Goal: Task Accomplishment & Management: Manage account settings

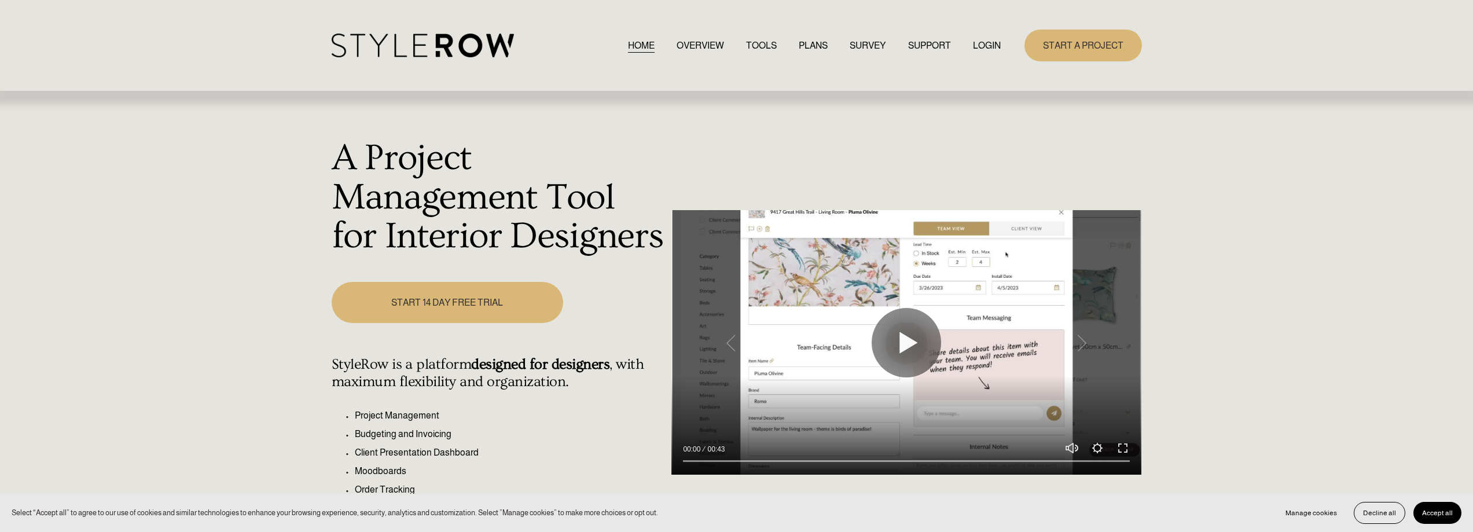
click at [995, 46] on link "LOGIN" at bounding box center [987, 46] width 28 height 16
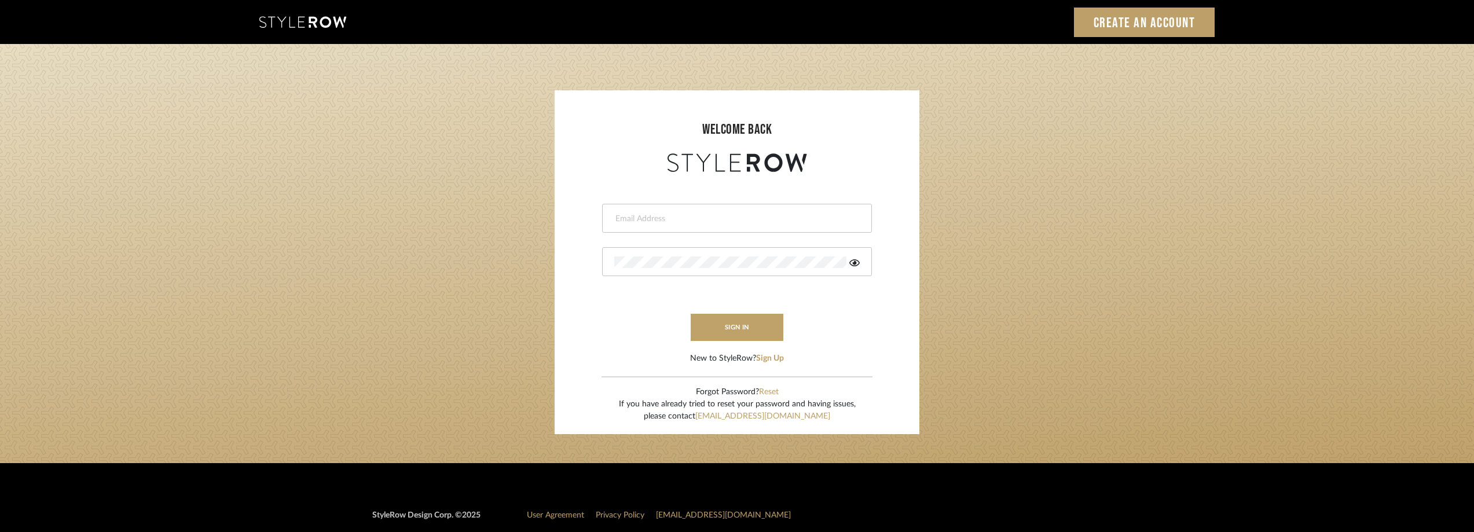
click at [658, 227] on div at bounding box center [737, 218] width 270 height 29
click at [665, 225] on div at bounding box center [737, 218] width 270 height 29
click at [675, 225] on div at bounding box center [737, 218] width 270 height 29
type input "anela@studiodb.com"
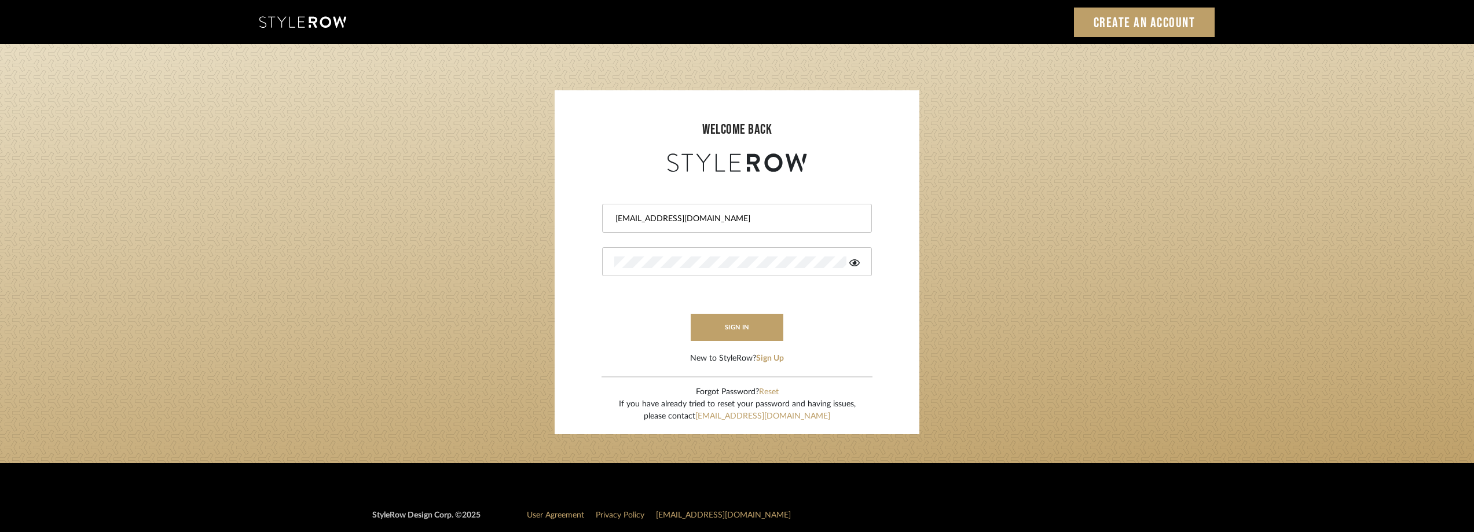
click at [853, 266] on icon at bounding box center [854, 262] width 10 height 9
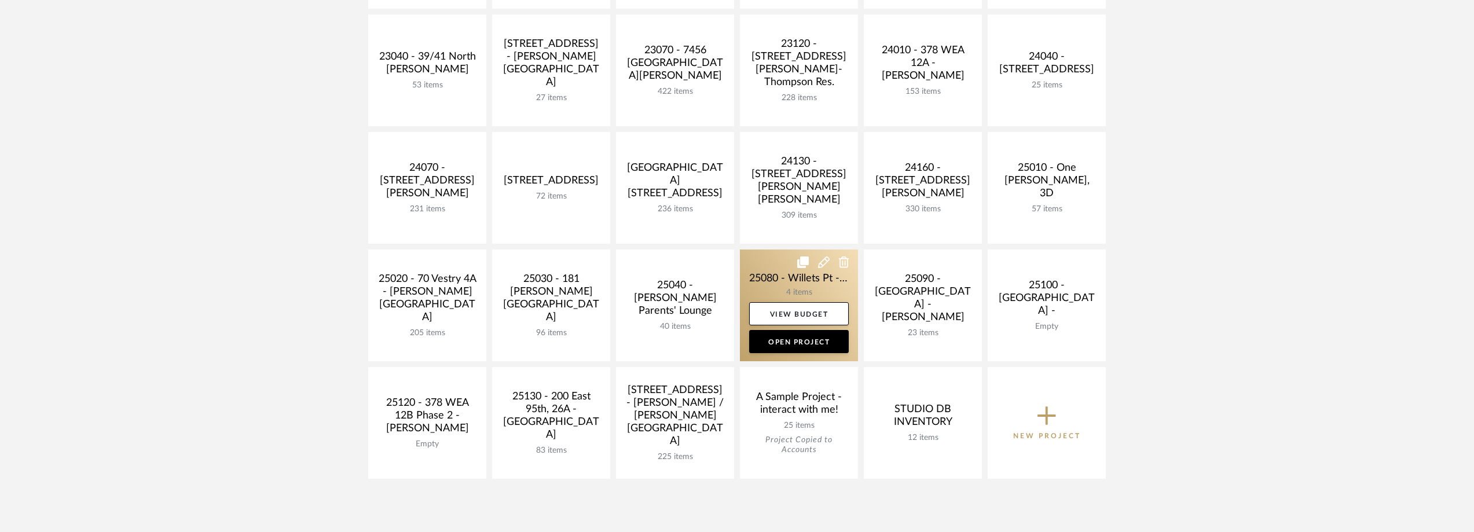
scroll to position [405, 0]
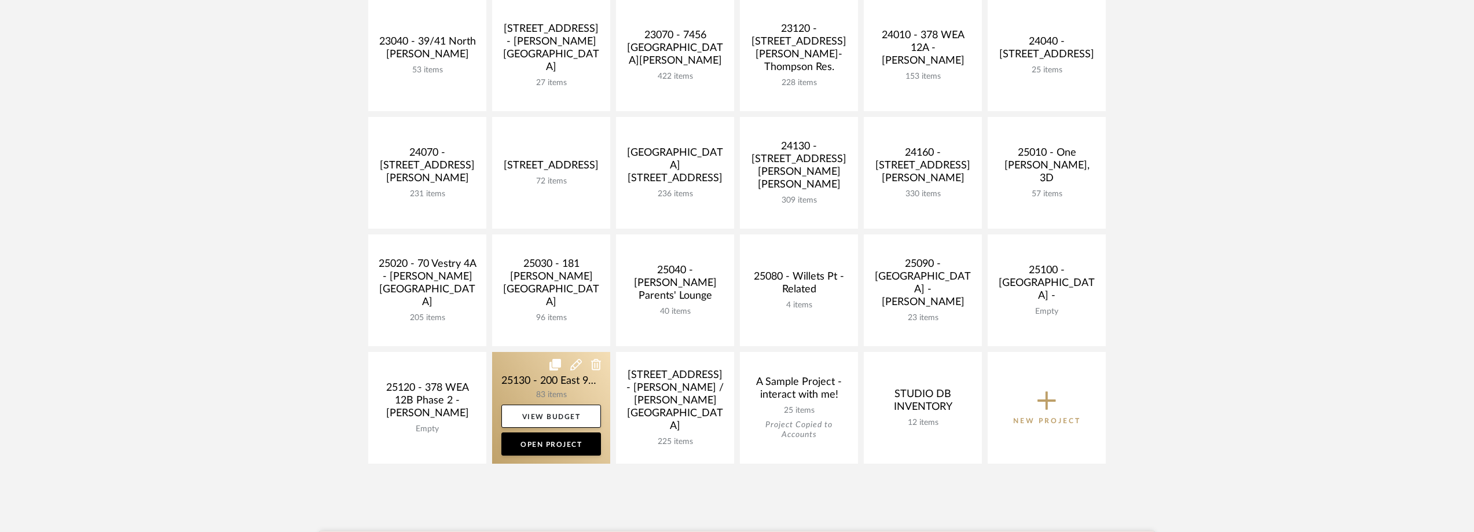
click at [542, 381] on link at bounding box center [551, 408] width 118 height 112
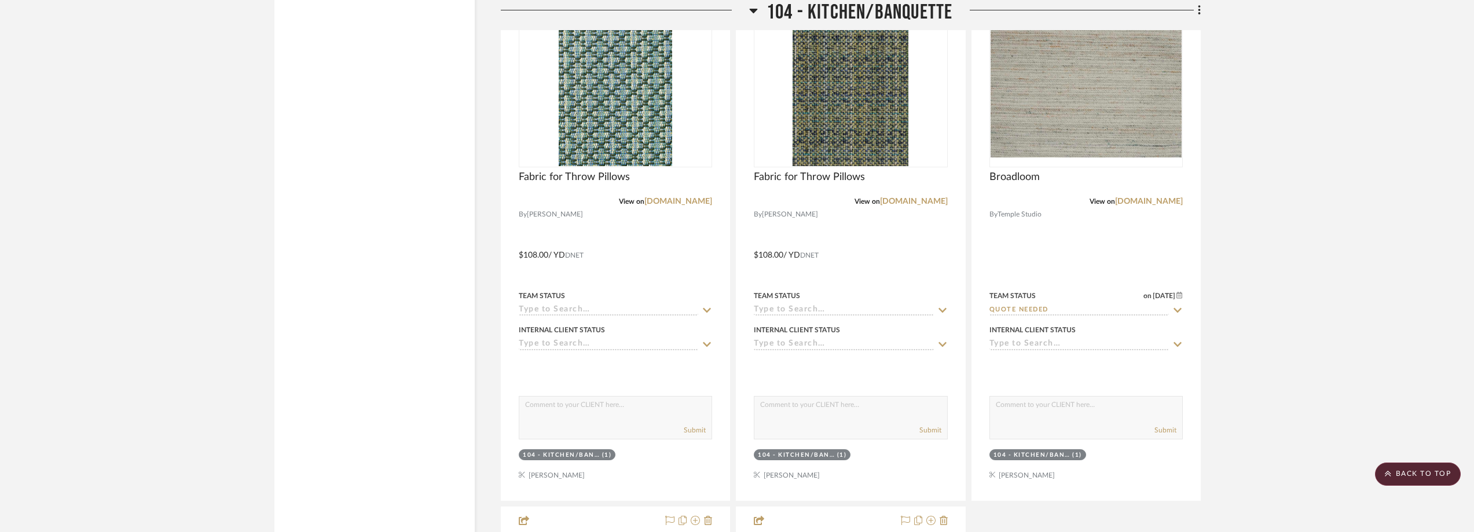
scroll to position [5752, 0]
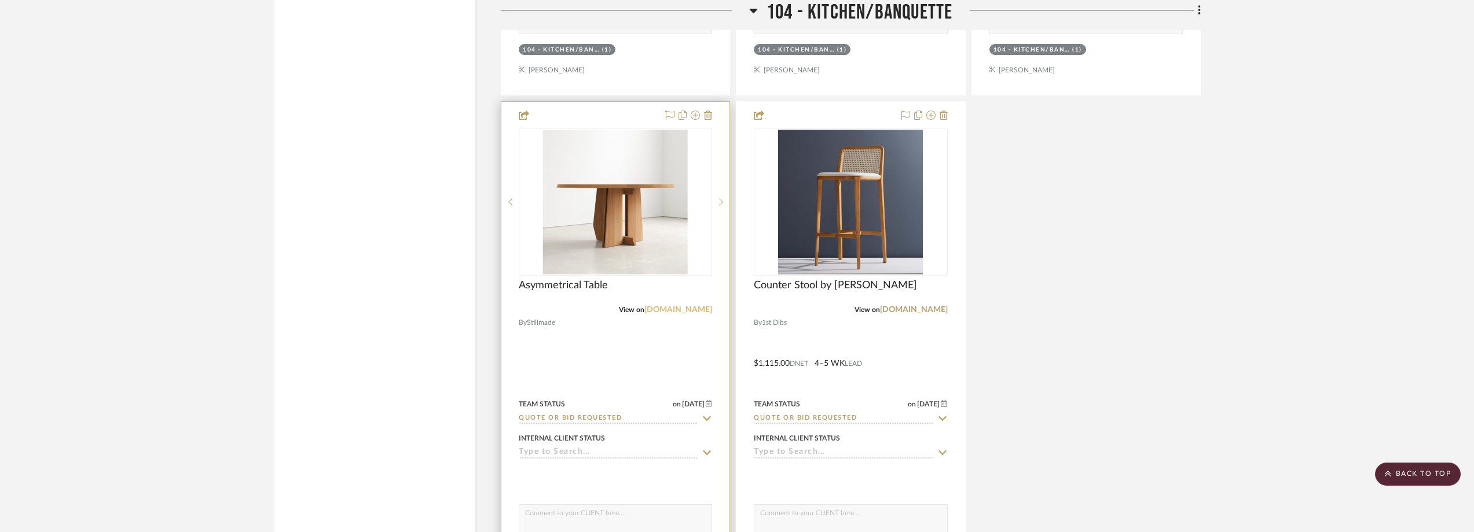
click at [668, 307] on link "fair-design.com" at bounding box center [678, 310] width 68 height 8
click at [600, 215] on img "0" at bounding box center [615, 202] width 145 height 145
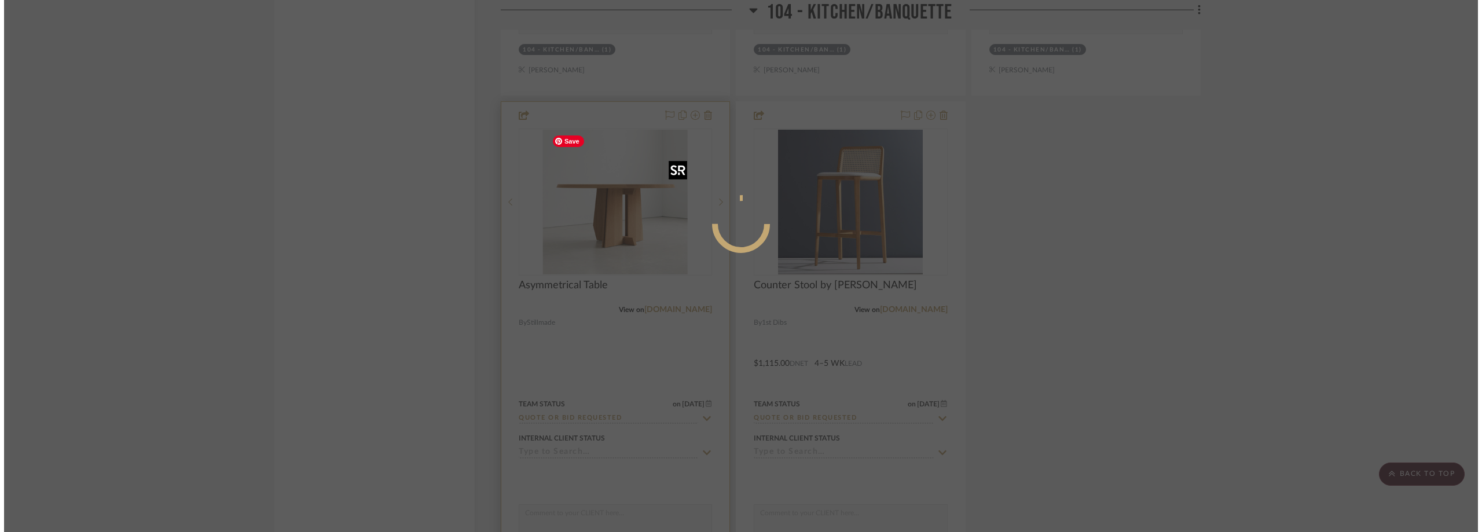
scroll to position [0, 0]
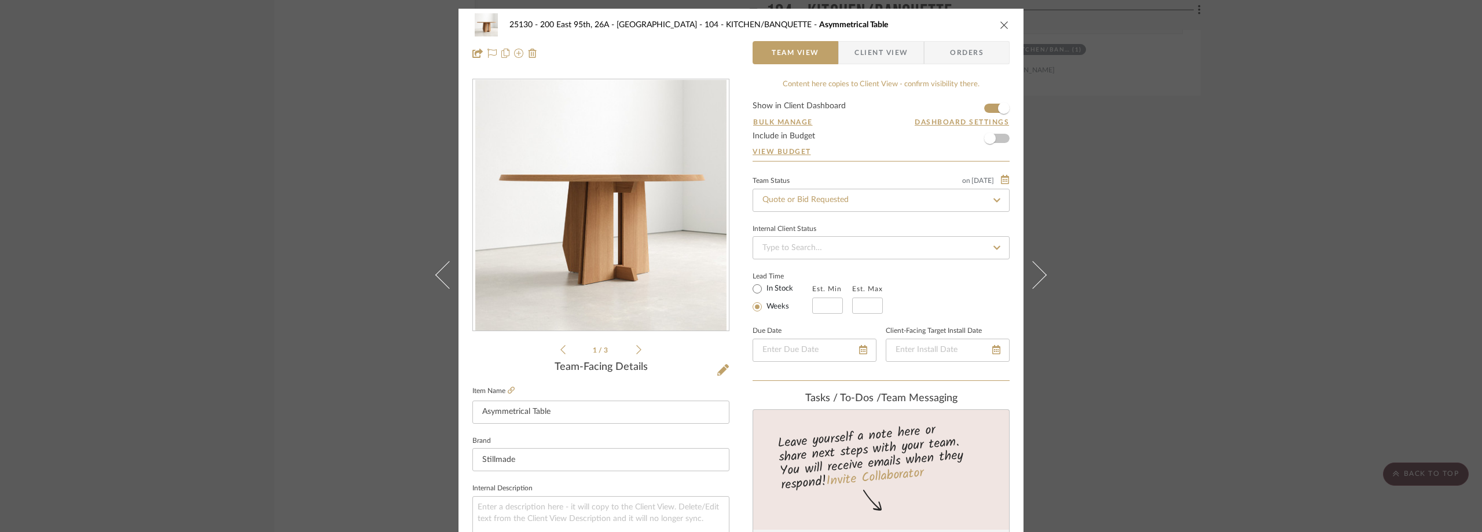
click at [872, 64] on div "25130 - 200 East 95th, 26A - Kosheleva 104 - KITCHEN/BANQUETTE Asymmetrical Tab…" at bounding box center [740, 39] width 565 height 61
click at [869, 56] on span "Client View" at bounding box center [880, 52] width 53 height 23
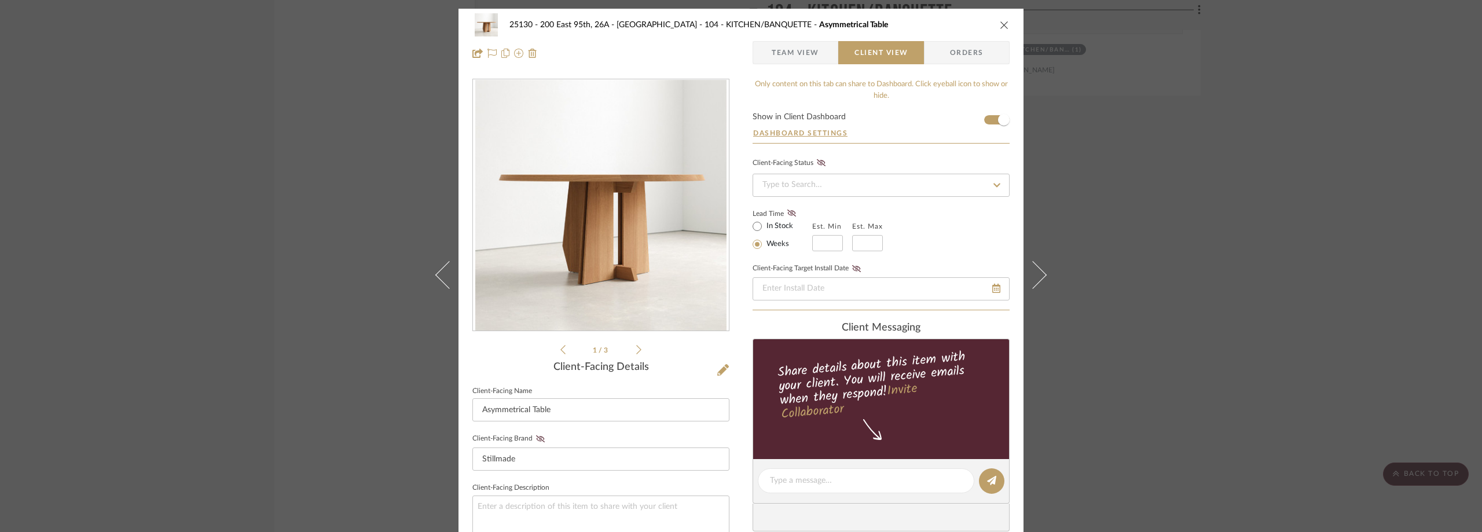
click at [1375, 254] on div "25130 - 200 East 95th, 26A - Kosheleva 104 - KITCHEN/BANQUETTE Asymmetrical Tab…" at bounding box center [741, 266] width 1482 height 532
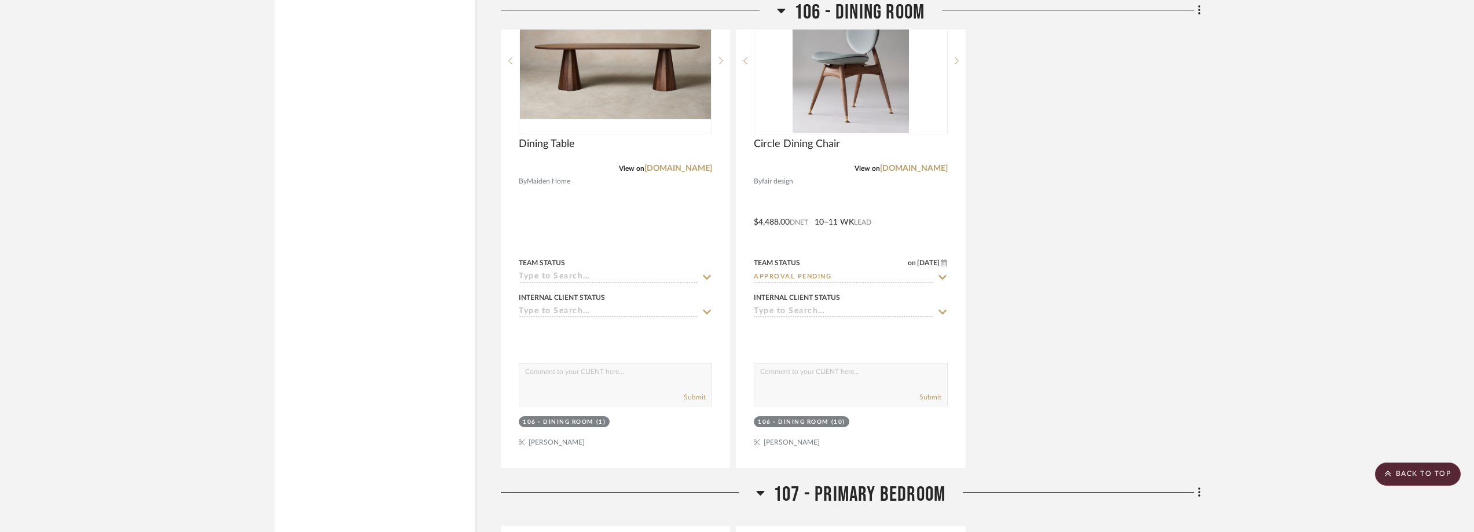
scroll to position [8009, 0]
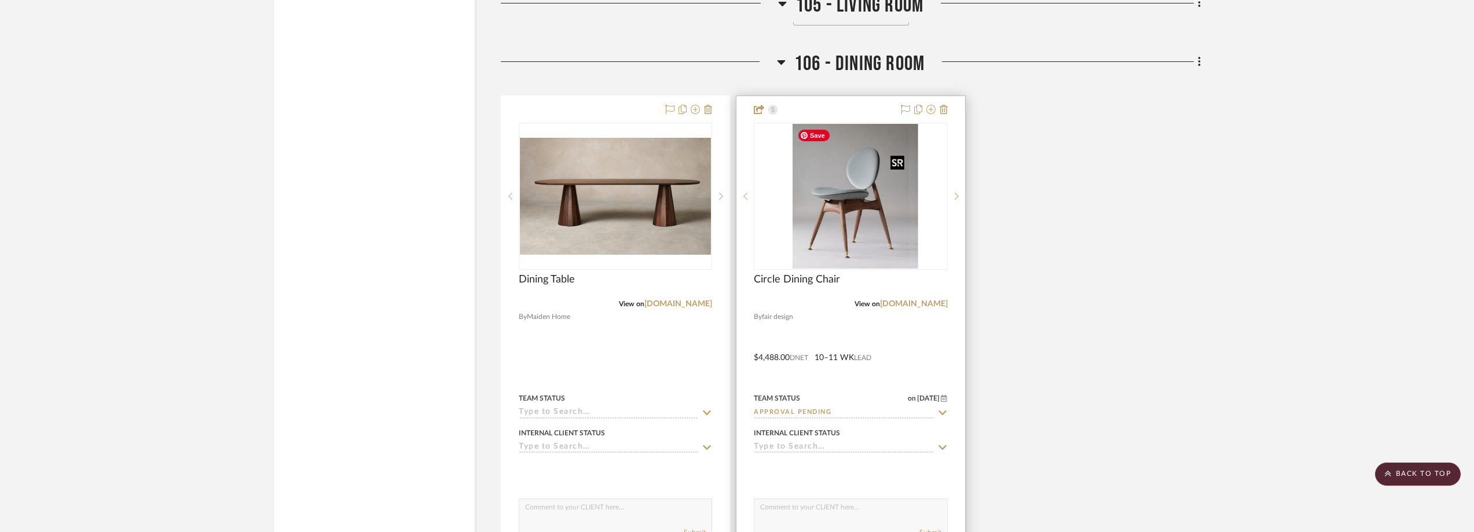
click at [813, 179] on img "0" at bounding box center [860, 196] width 116 height 145
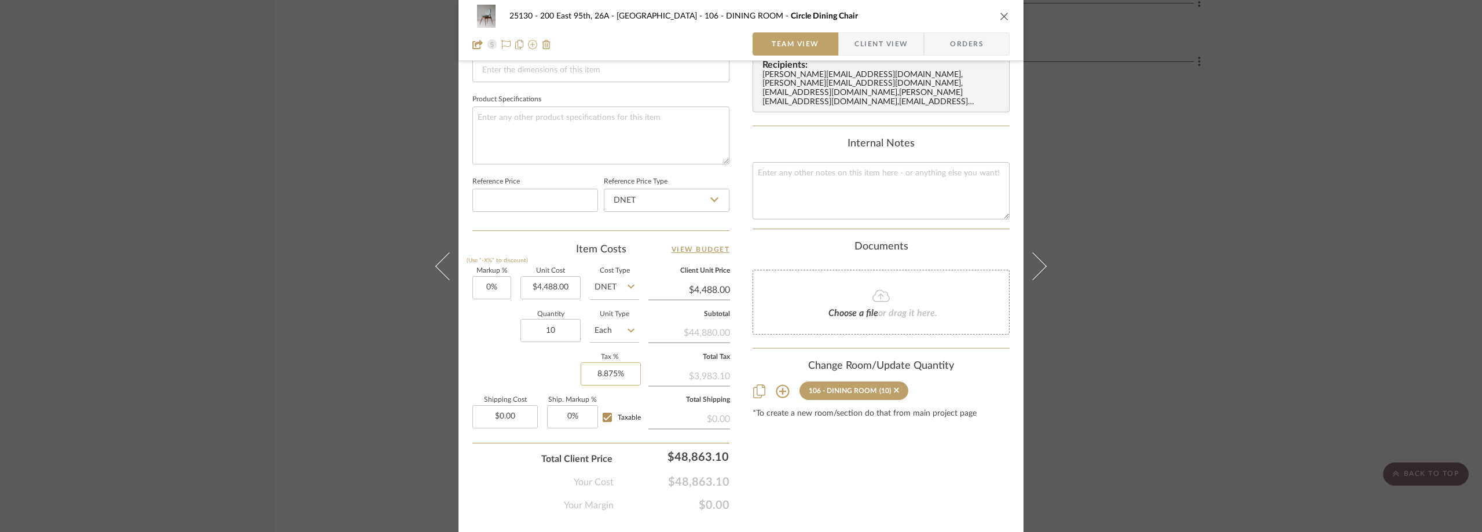
scroll to position [546, 0]
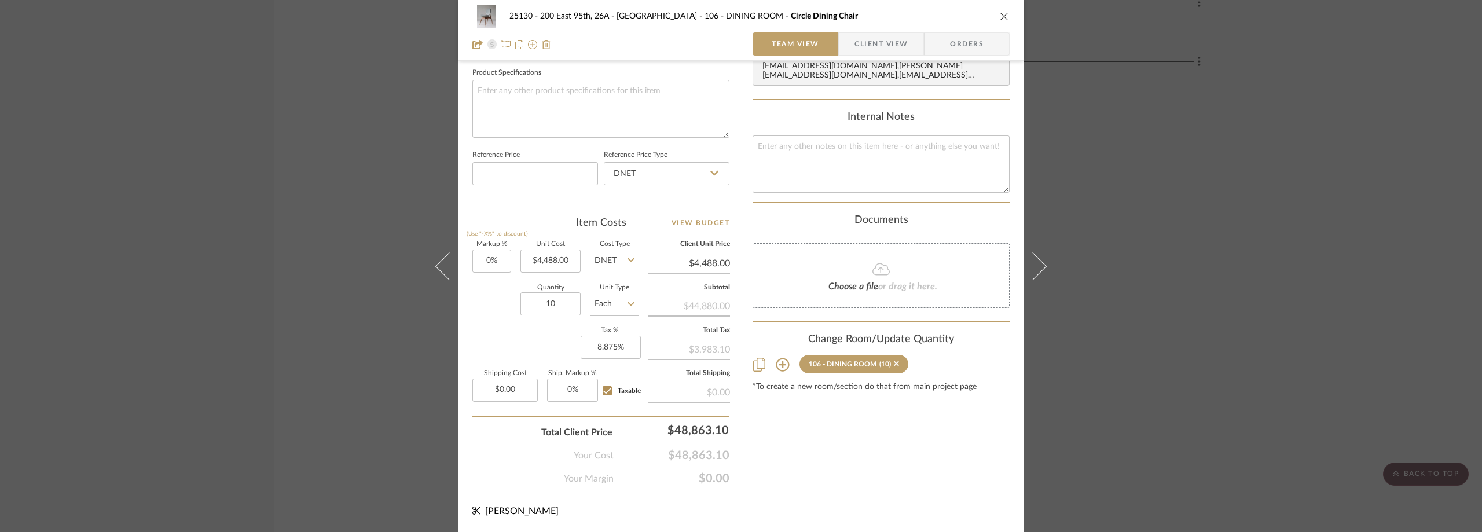
click at [227, 122] on div "25130 - 200 East 95th, 26A - Kosheleva 106 - DINING ROOM Circle Dining Chair Te…" at bounding box center [741, 266] width 1482 height 532
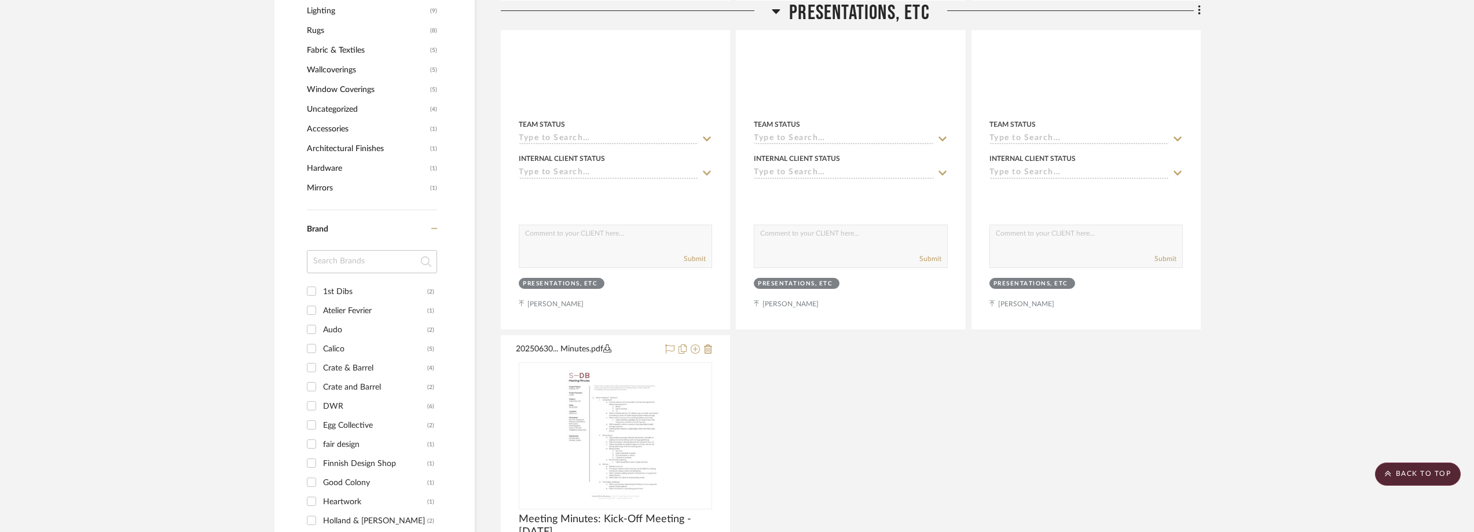
scroll to position [1042, 0]
click at [367, 267] on input at bounding box center [372, 256] width 130 height 23
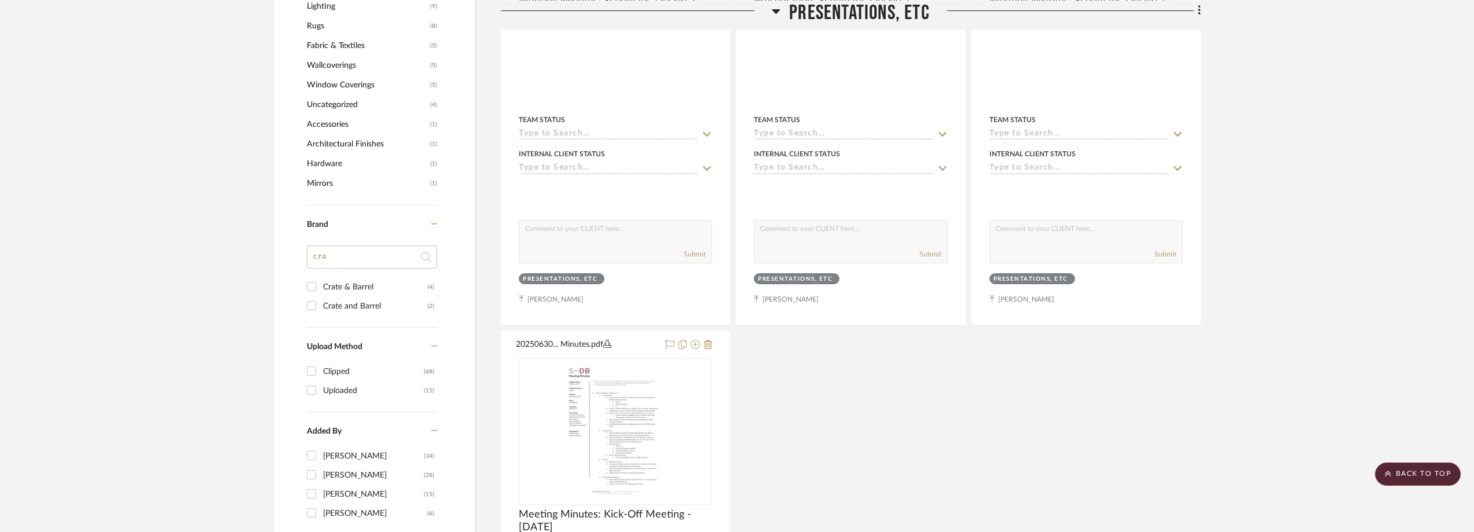
type input "cra"
click at [367, 284] on div "Crate & Barrel" at bounding box center [375, 287] width 104 height 19
click at [321, 284] on input "Crate & Barrel (4)" at bounding box center [311, 286] width 19 height 19
checkbox input "true"
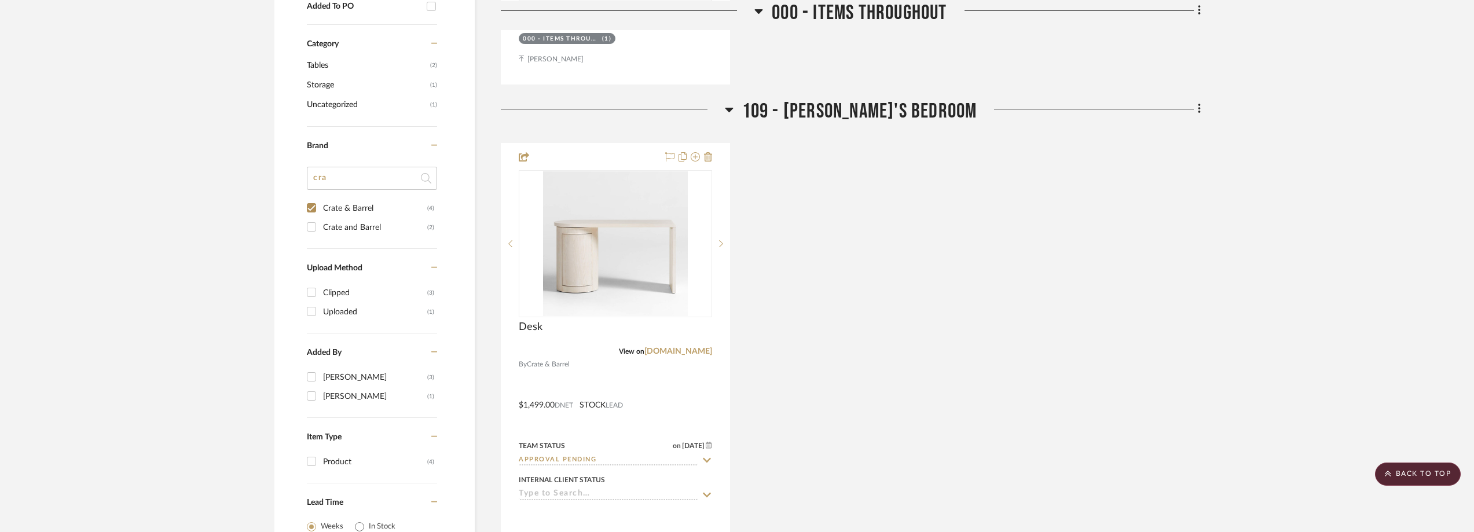
click at [378, 225] on div "Crate and Barrel" at bounding box center [375, 227] width 104 height 19
click at [321, 225] on input "Crate and Barrel (2)" at bounding box center [311, 227] width 19 height 19
checkbox input "true"
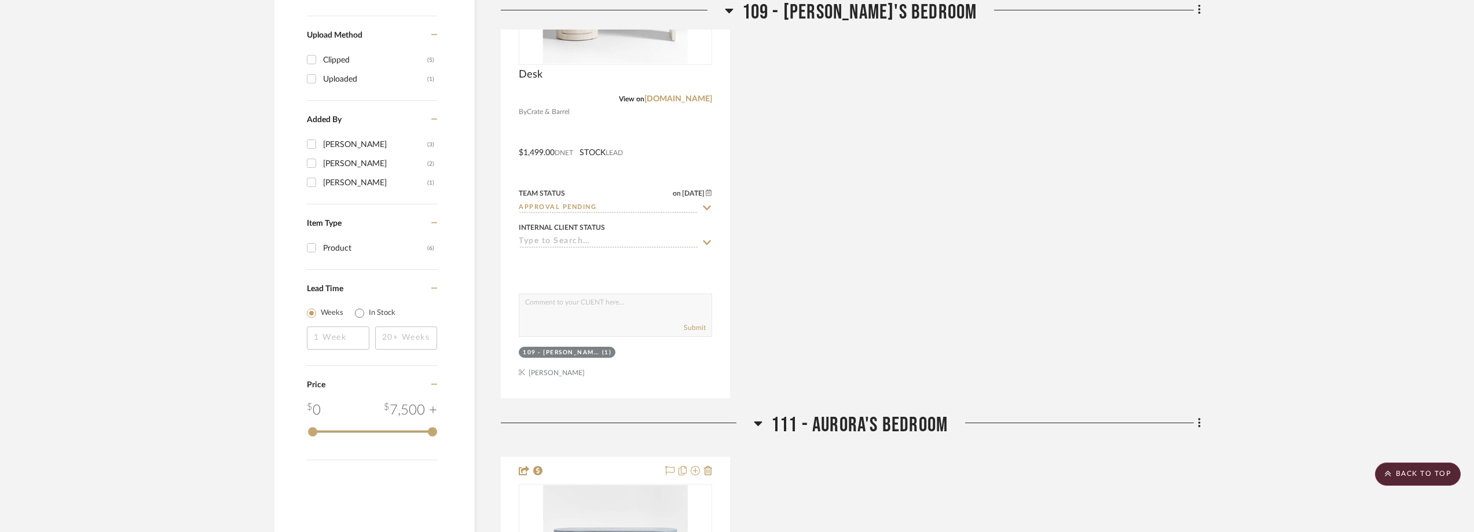
scroll to position [810, 0]
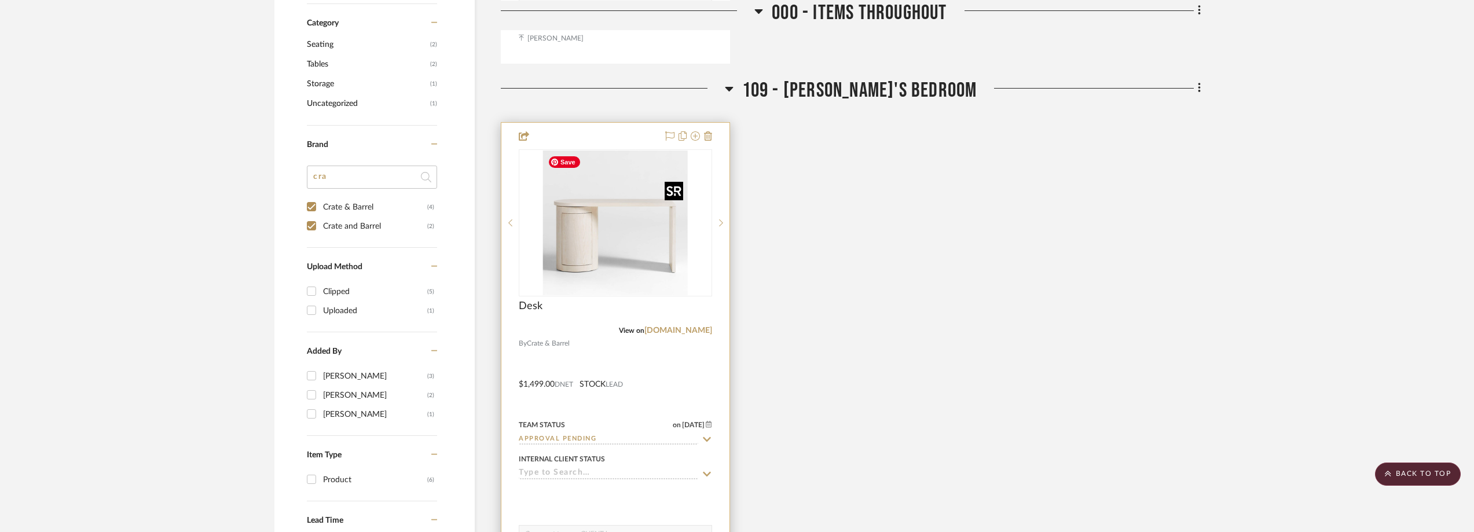
click at [651, 229] on img "0" at bounding box center [615, 222] width 145 height 145
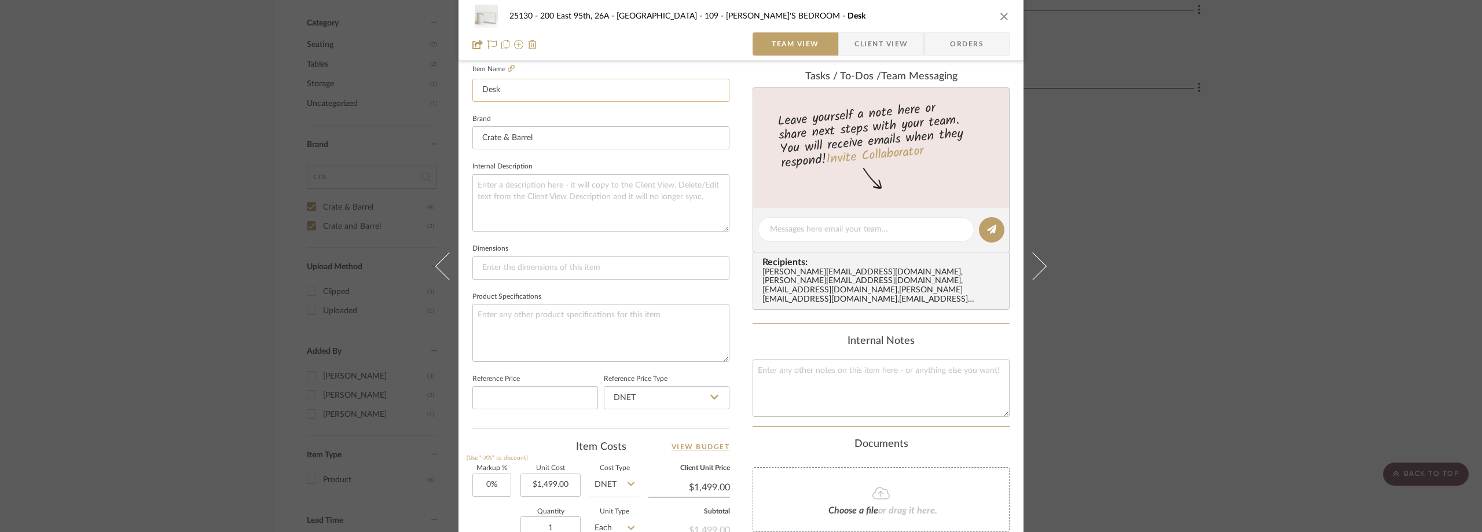
scroll to position [141, 0]
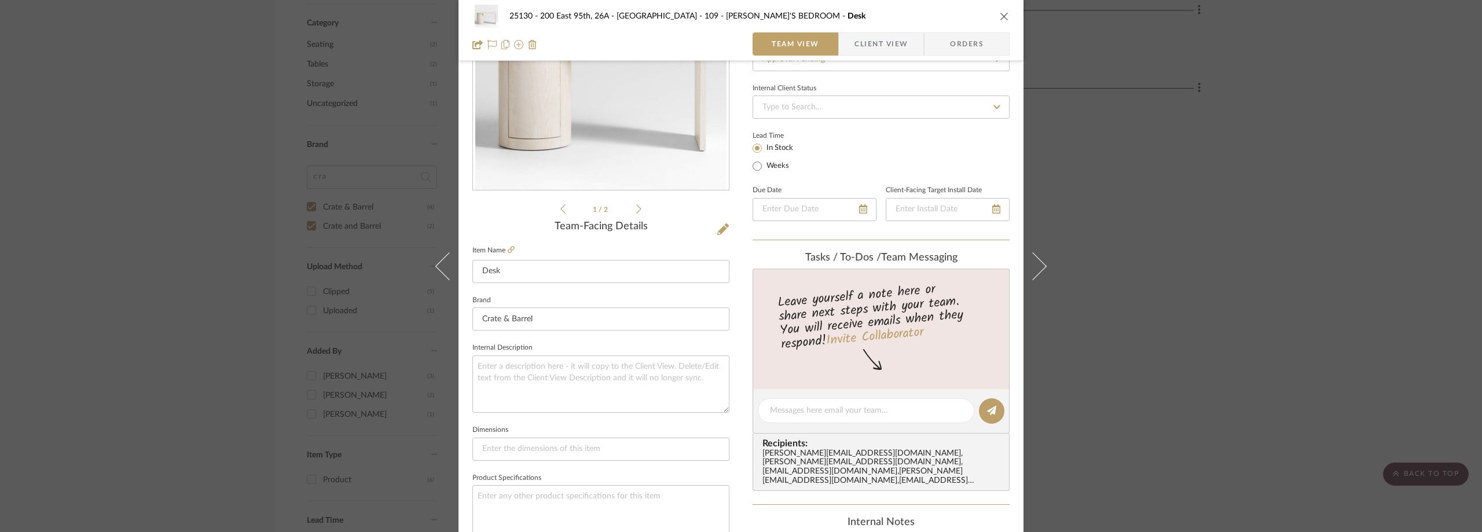
click at [1125, 196] on div "25130 - 200 East 95th, 26A - Kosheleva 109 - ASTRID'S BEDROOM Desk Team View Cl…" at bounding box center [741, 266] width 1482 height 532
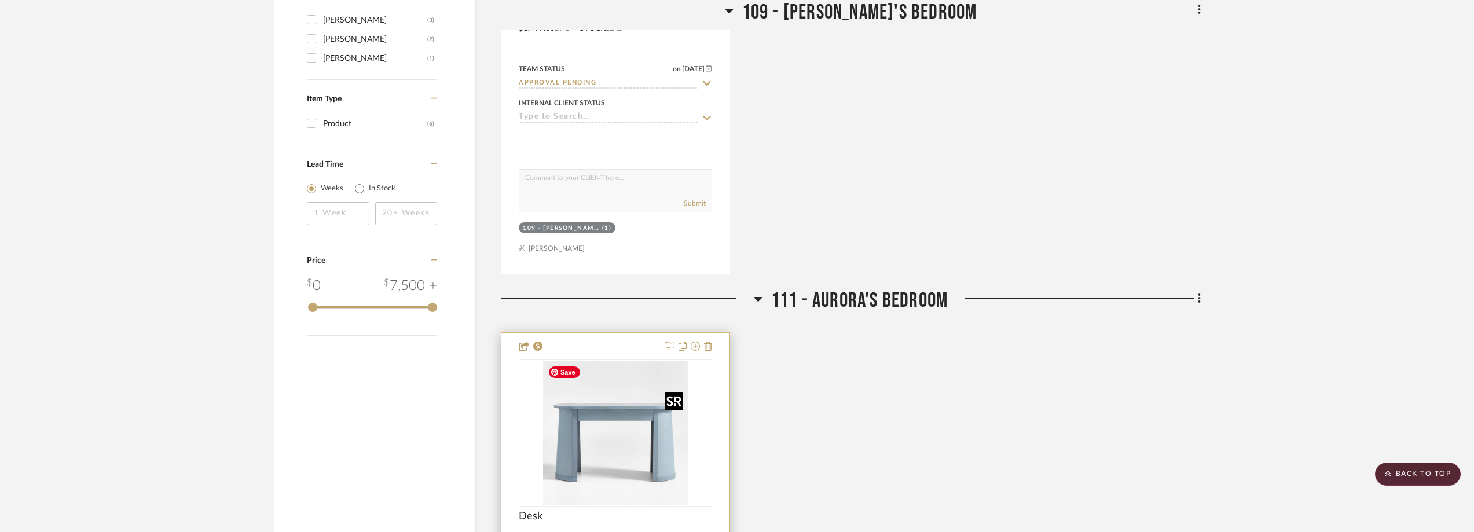
scroll to position [1273, 0]
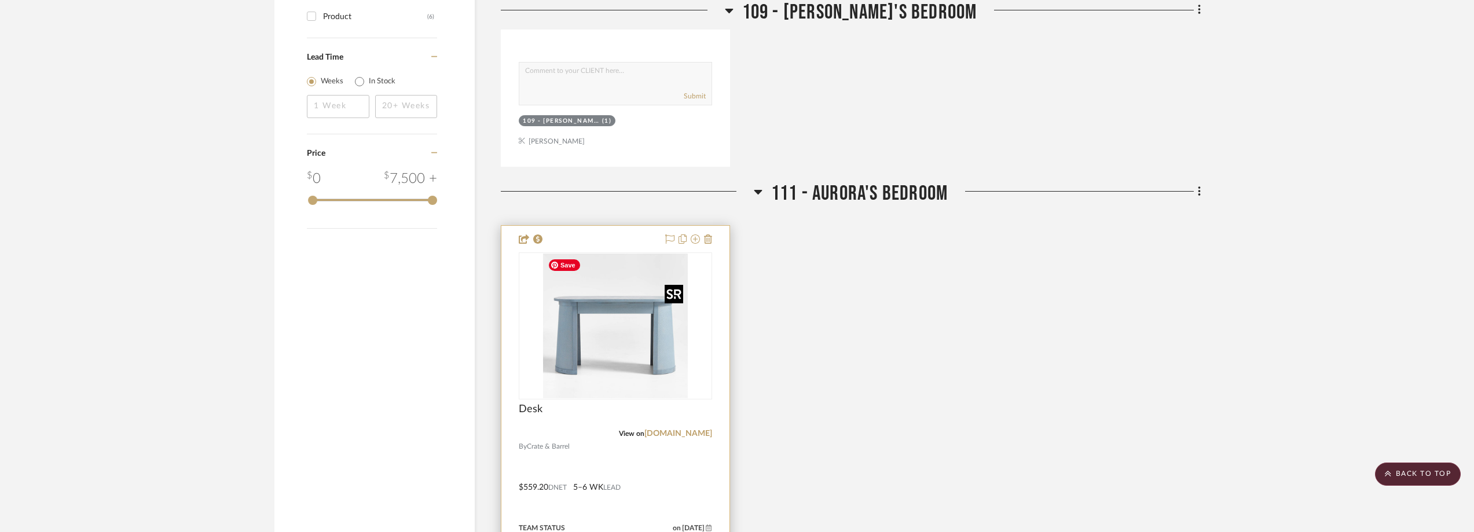
click at [636, 368] on img "0" at bounding box center [615, 326] width 145 height 145
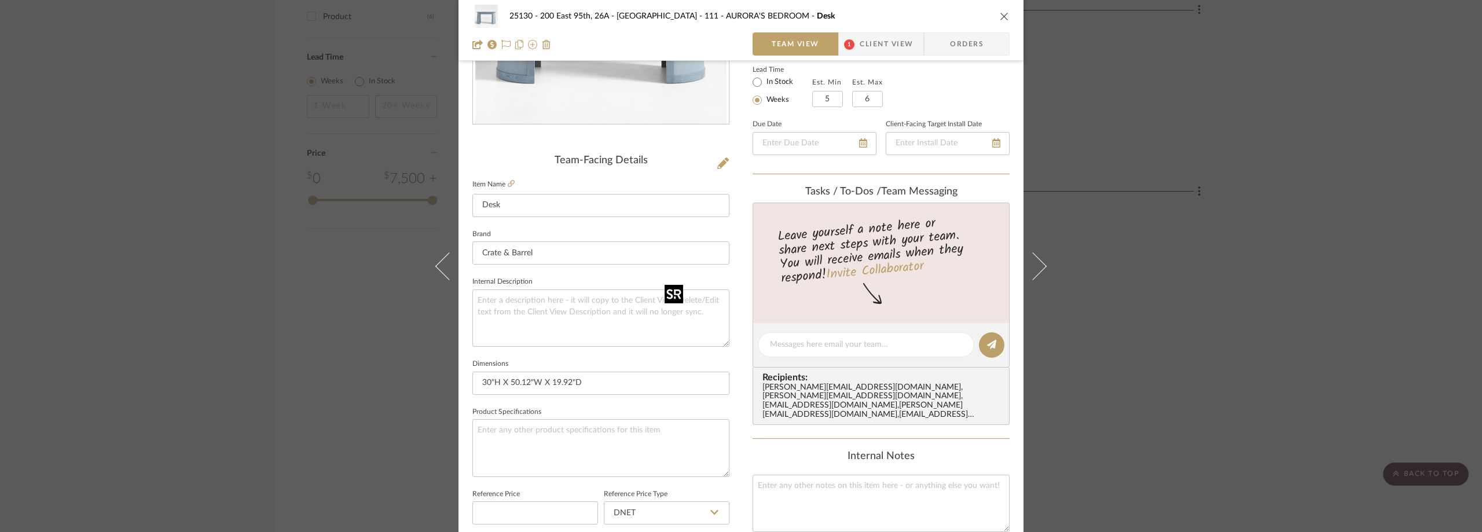
scroll to position [463, 0]
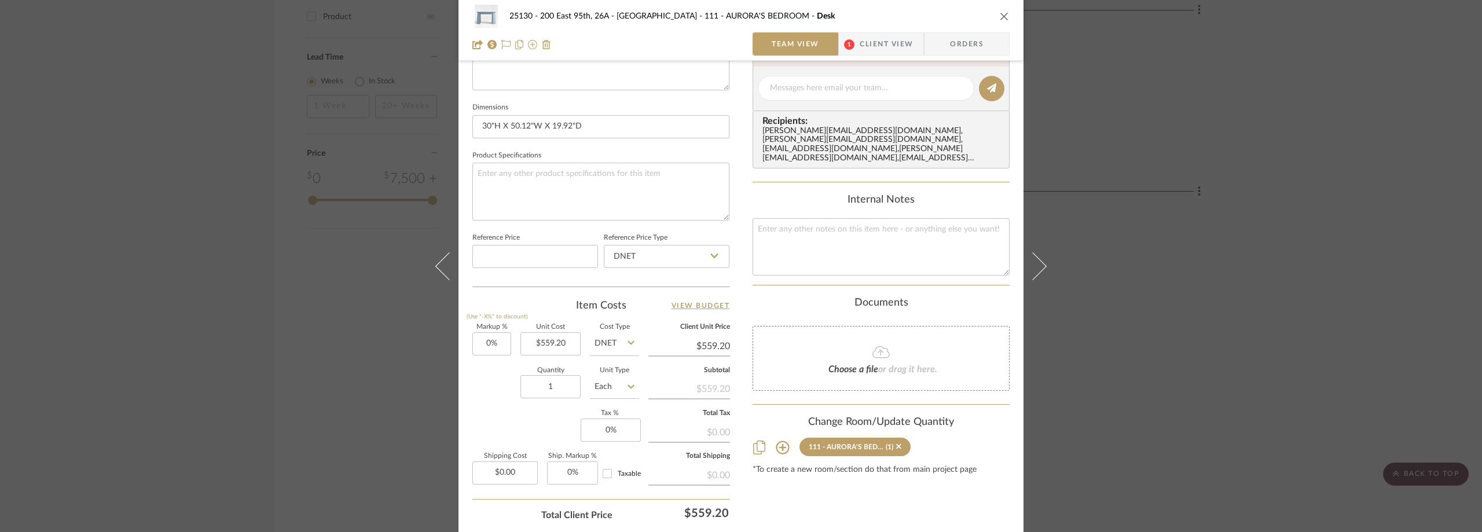
click at [865, 45] on span "Client View" at bounding box center [886, 43] width 53 height 23
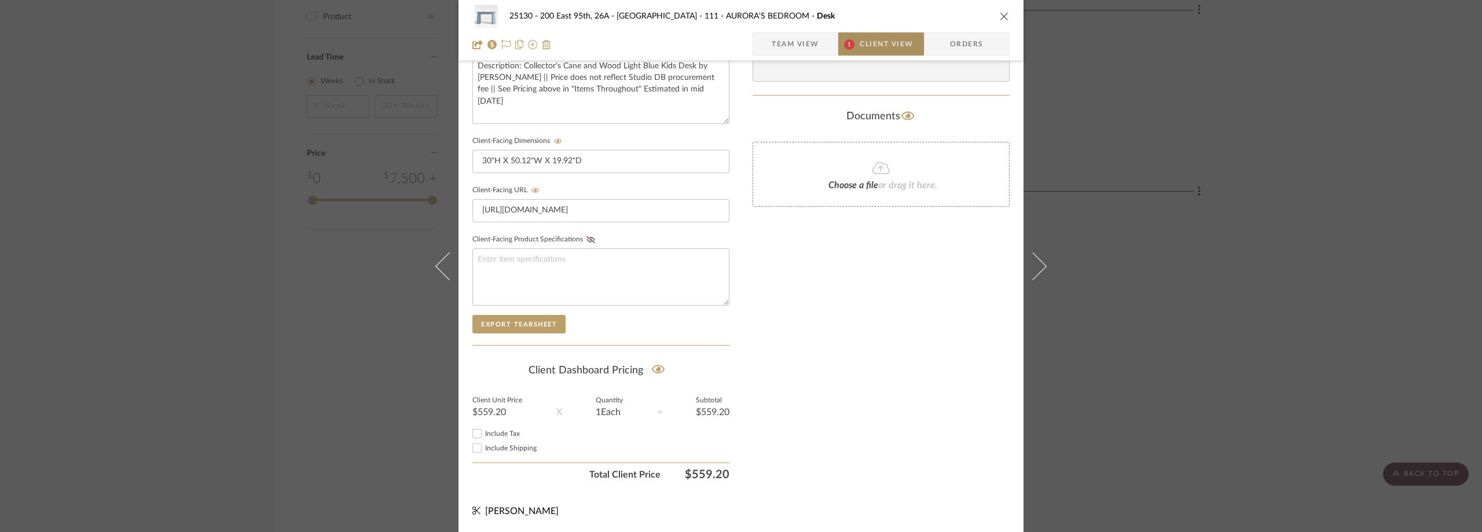
scroll to position [440, 0]
drag, startPoint x: 1225, startPoint y: 203, endPoint x: 1173, endPoint y: 210, distance: 52.6
click at [1221, 203] on div "25130 - 200 East 95th, 26A - Kosheleva 111 - AURORA'S BEDROOM Desk Team View 1 …" at bounding box center [741, 266] width 1482 height 532
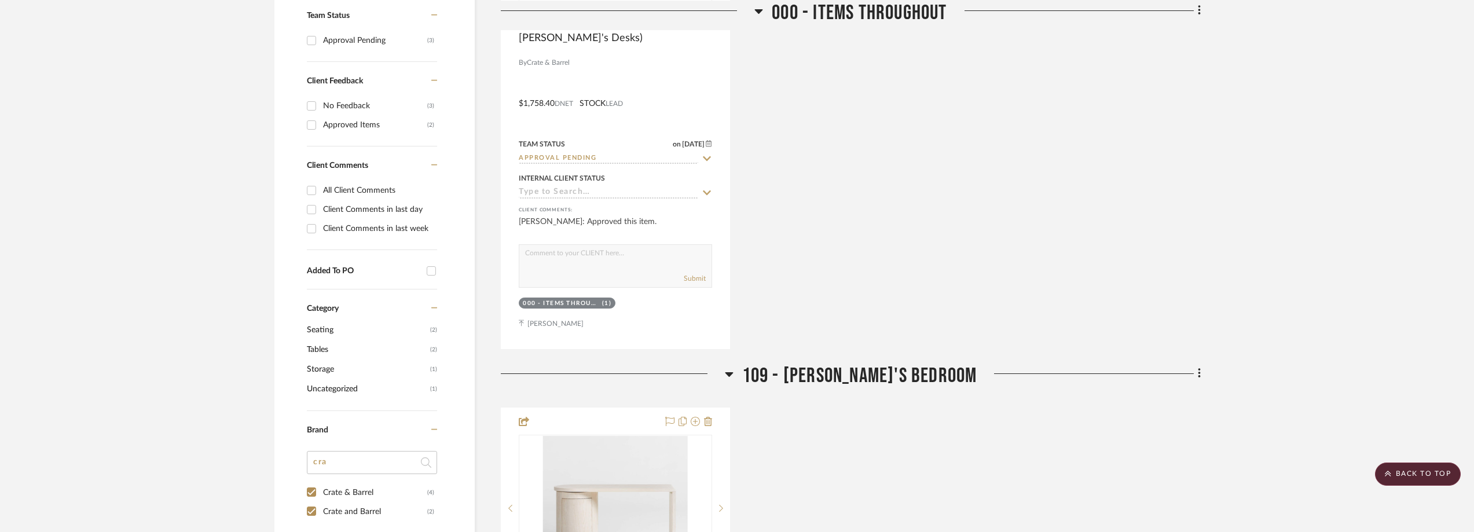
scroll to position [232, 0]
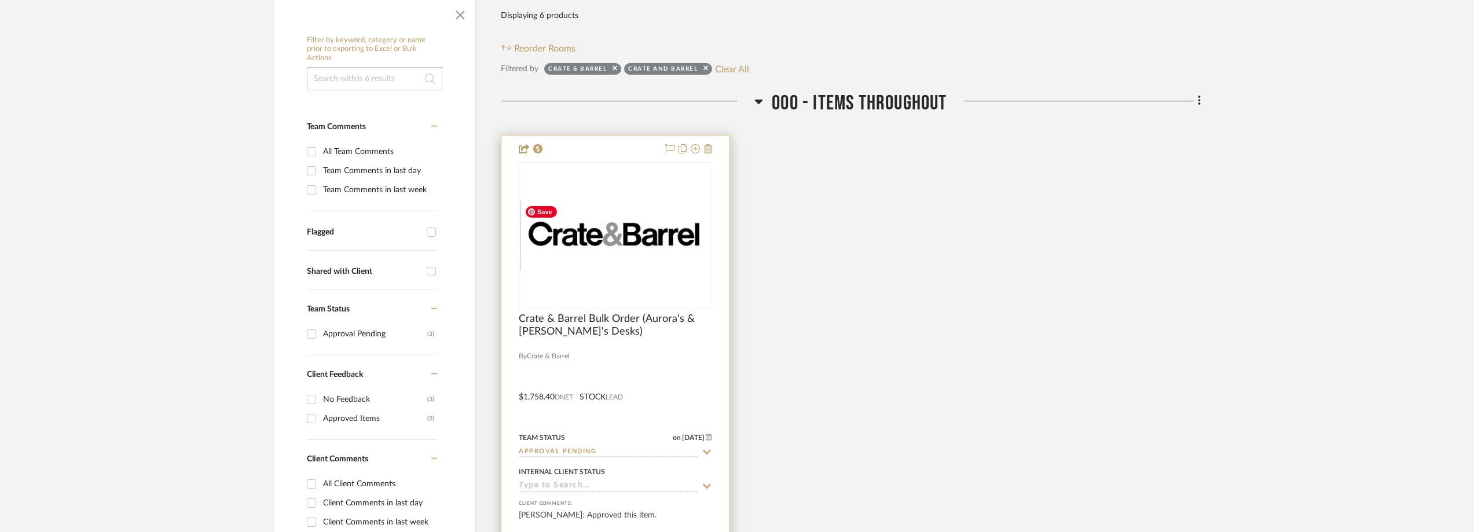
click at [0, 0] on img at bounding box center [0, 0] width 0 height 0
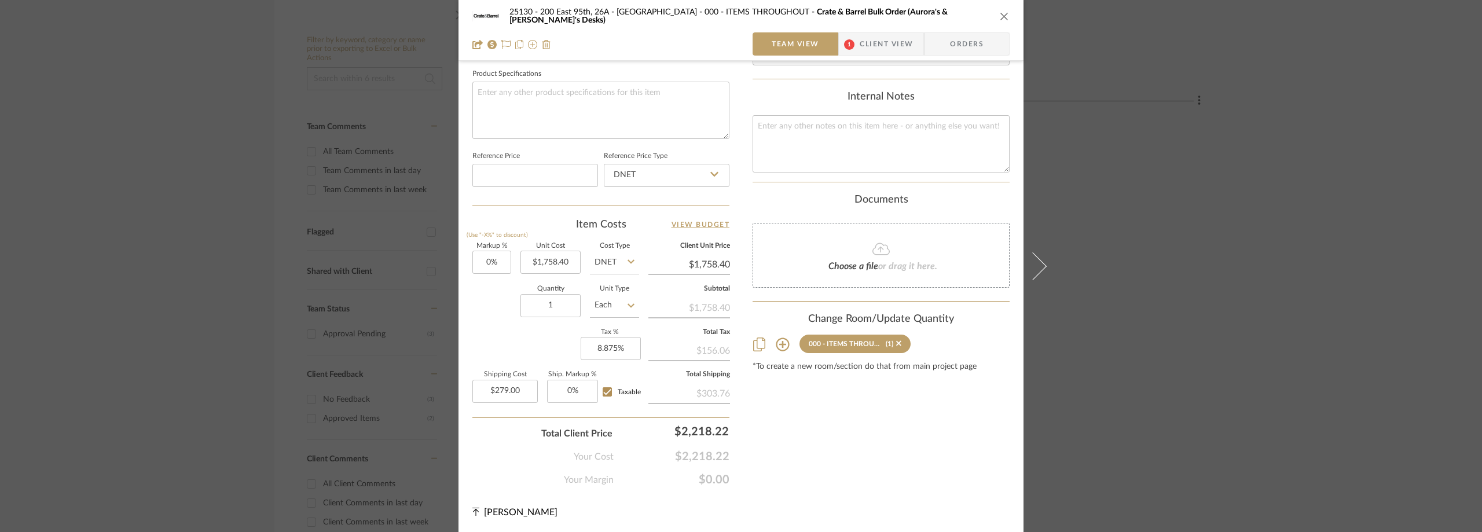
scroll to position [544, 0]
click at [839, 48] on span "1" at bounding box center [849, 43] width 21 height 23
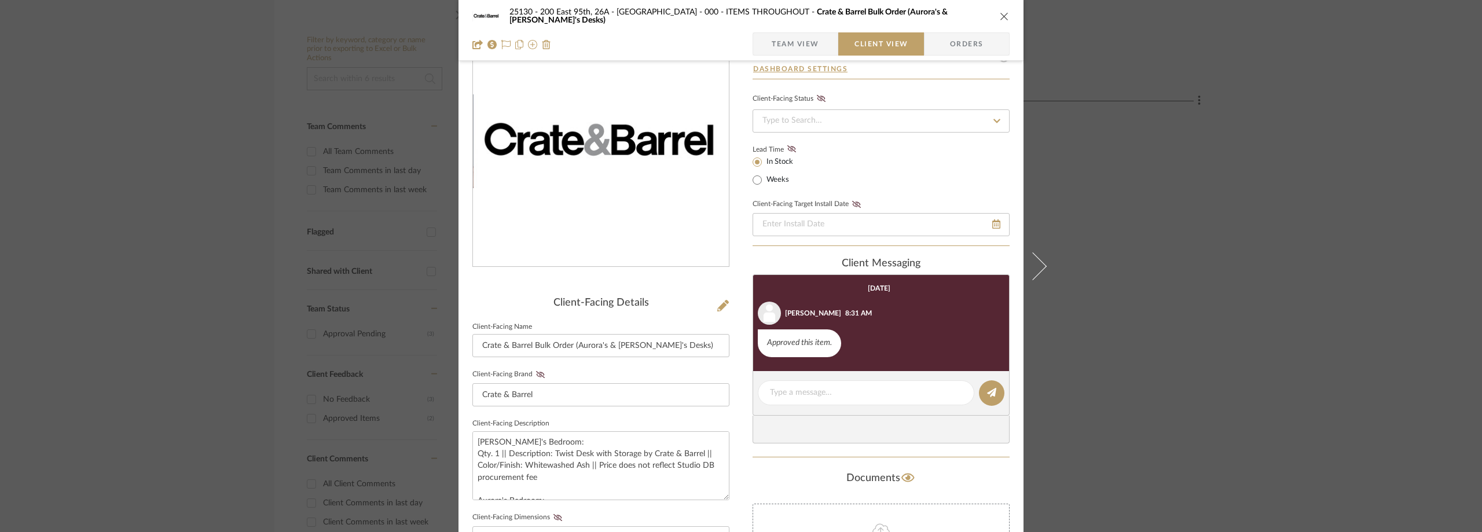
scroll to position [0, 0]
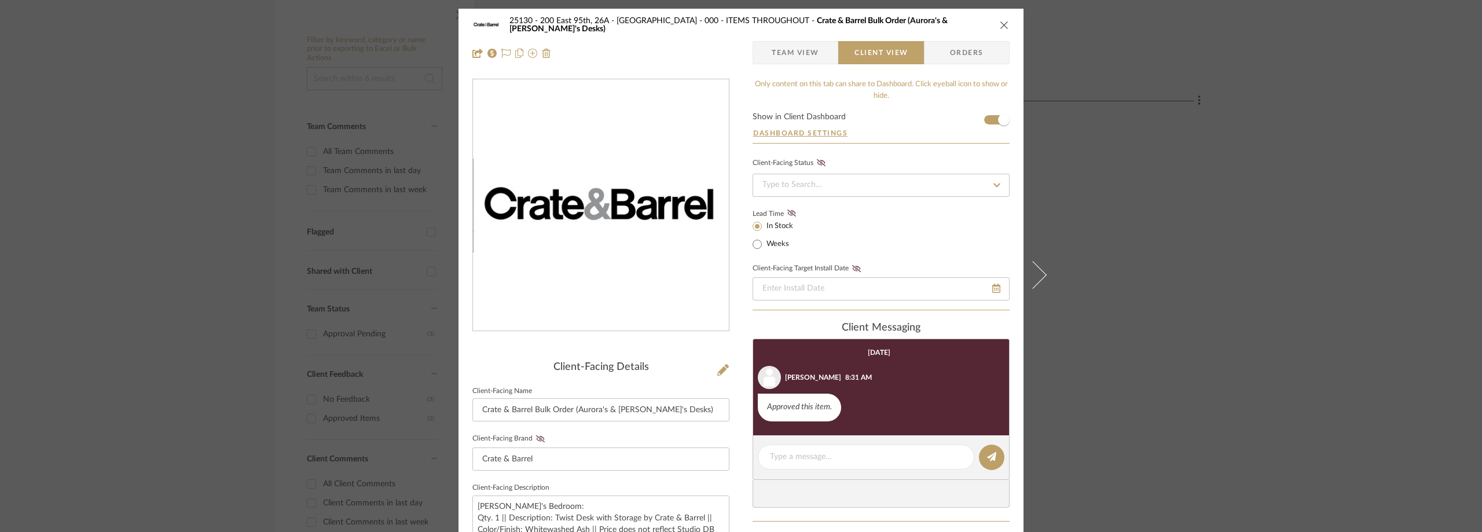
click at [159, 251] on div "25130 - 200 East 95th, 26A - Kosheleva 000 - ITEMS THROUGHOUT Crate & Barrel Bu…" at bounding box center [741, 266] width 1482 height 532
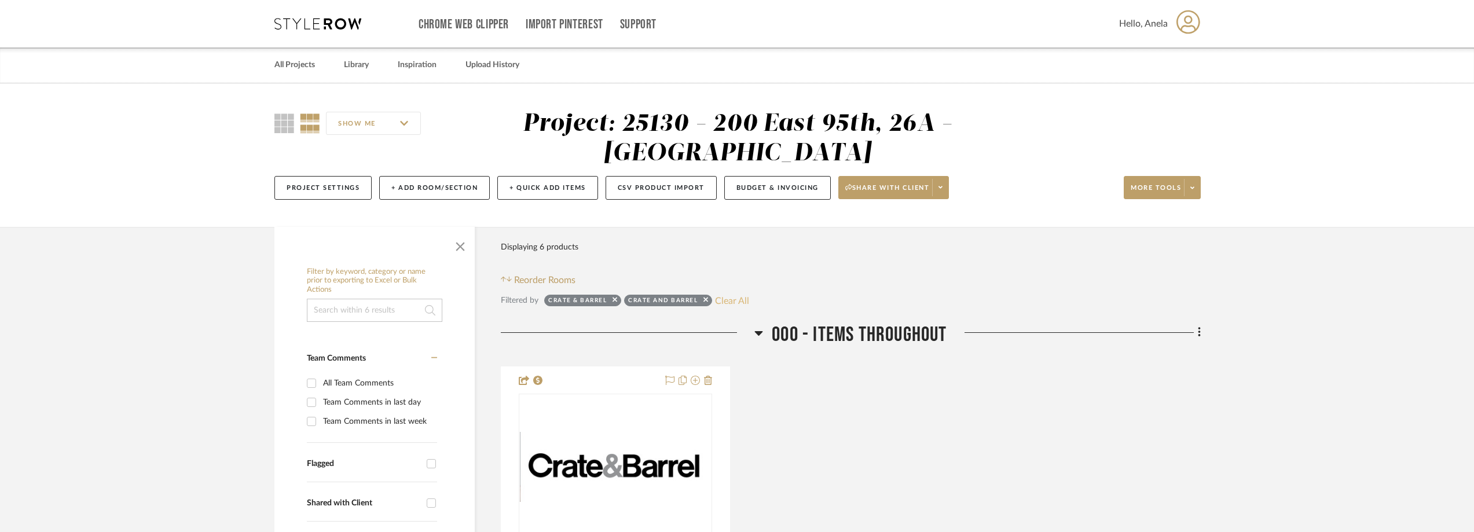
click at [736, 303] on button "Clear All" at bounding box center [732, 300] width 34 height 15
checkbox input "false"
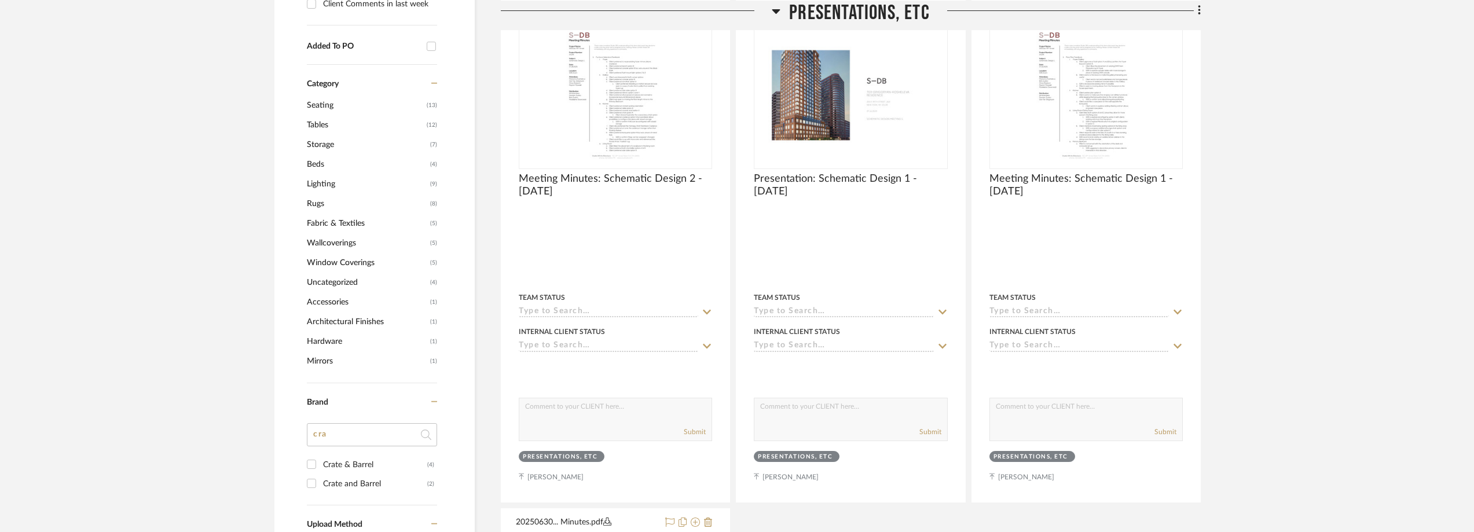
scroll to position [984, 0]
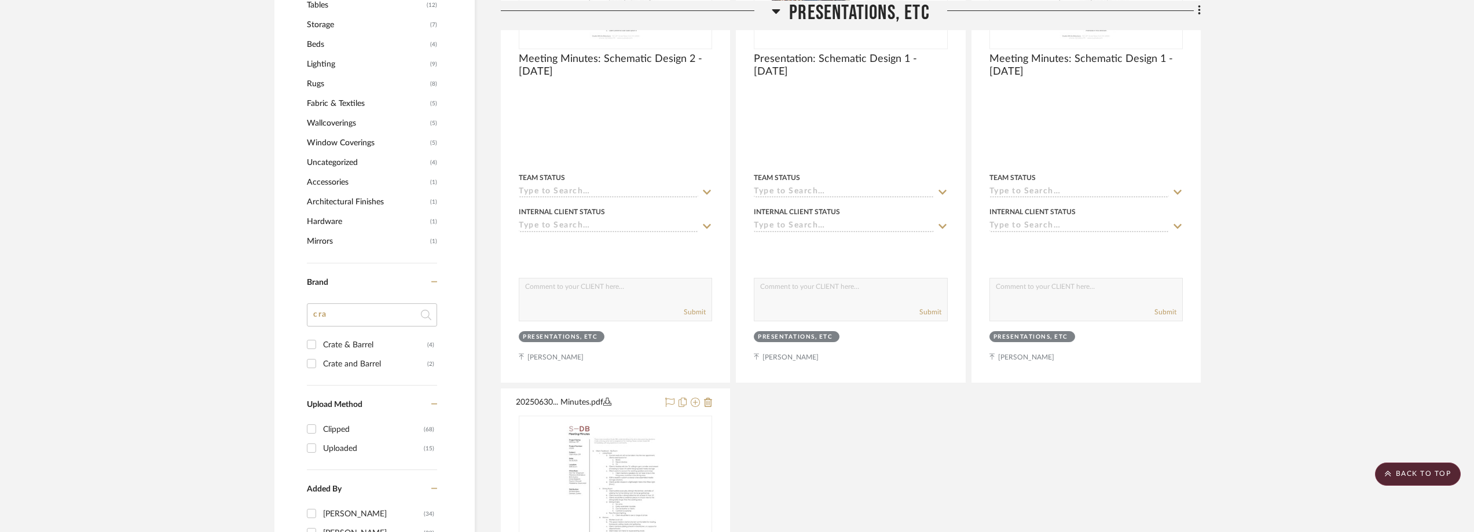
drag, startPoint x: 324, startPoint y: 313, endPoint x: 299, endPoint y: 315, distance: 24.4
click at [302, 315] on div "Filter by keyword, category or name prior to exporting to Excel or Bulk Actions…" at bounding box center [374, 73] width 200 height 1590
type input "im"
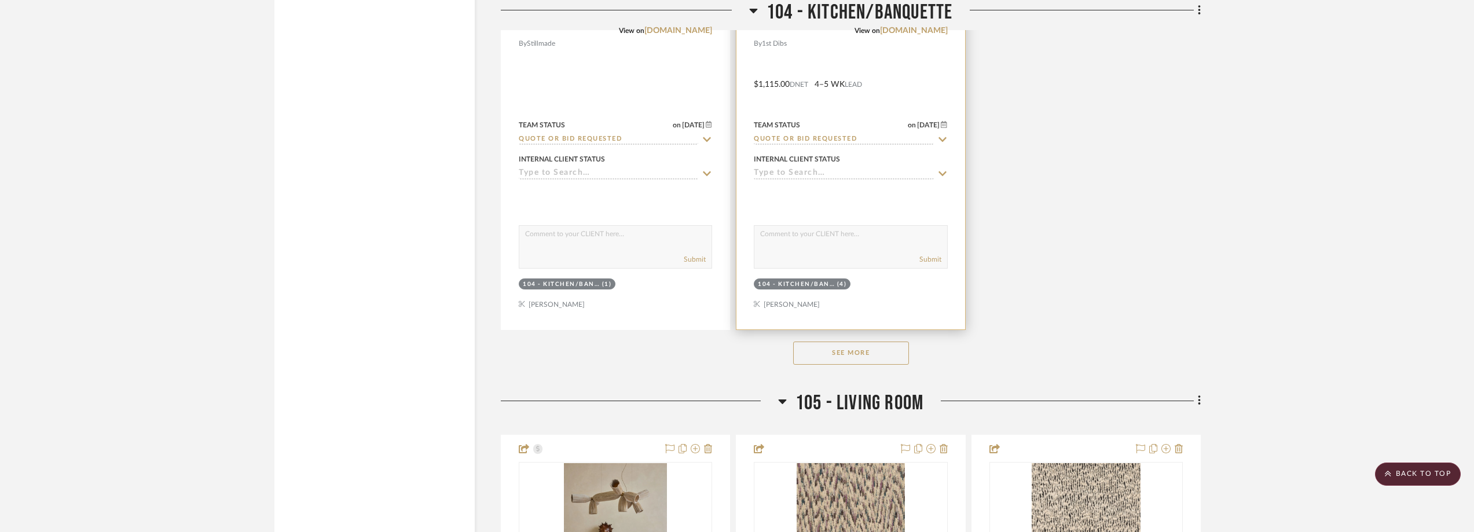
scroll to position [5846, 0]
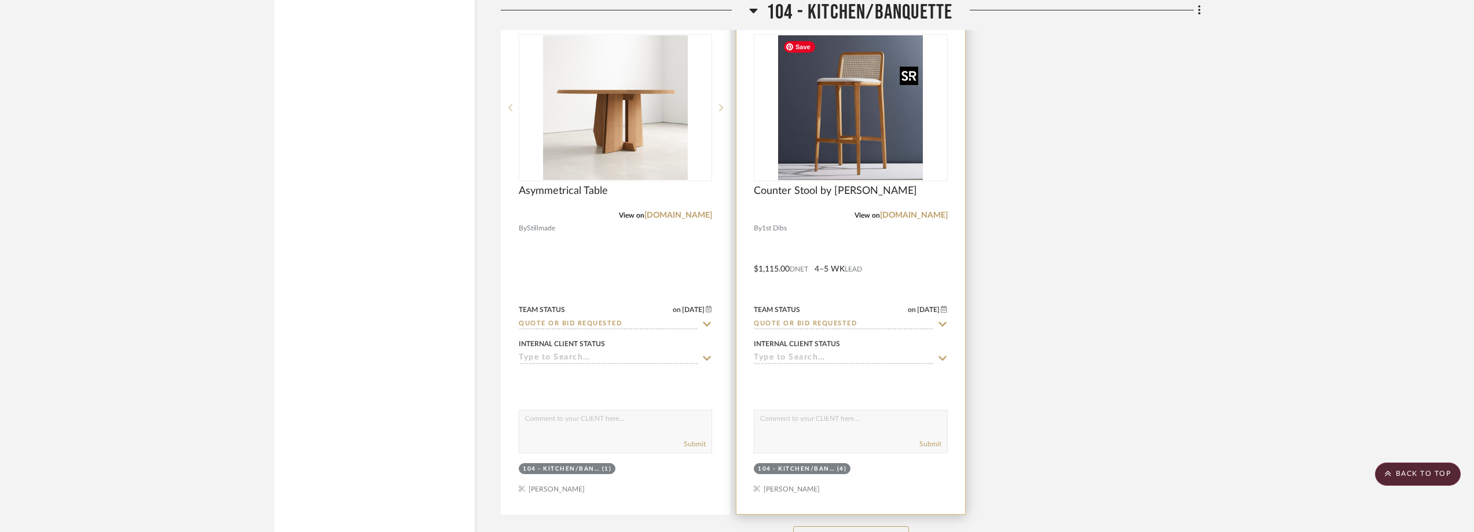
type input "sim"
click at [847, 131] on img "0" at bounding box center [850, 107] width 145 height 145
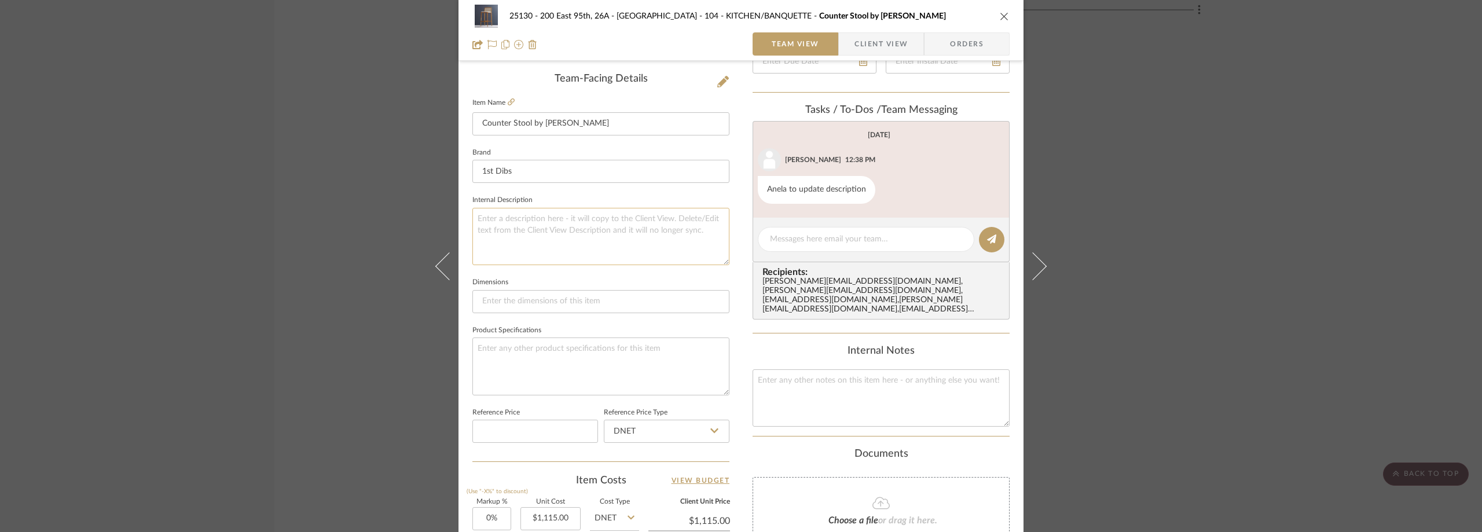
scroll to position [289, 0]
drag, startPoint x: 506, startPoint y: 173, endPoint x: 460, endPoint y: 167, distance: 46.7
click at [462, 168] on div "25130 - 200 East 95th, 26A - Kosheleva 104 - KITCHEN/BANQUETTE Counter Stool by…" at bounding box center [740, 253] width 565 height 1069
click at [556, 196] on span "[PERSON_NAME]" at bounding box center [601, 200] width 222 height 10
type input "[PERSON_NAME]"
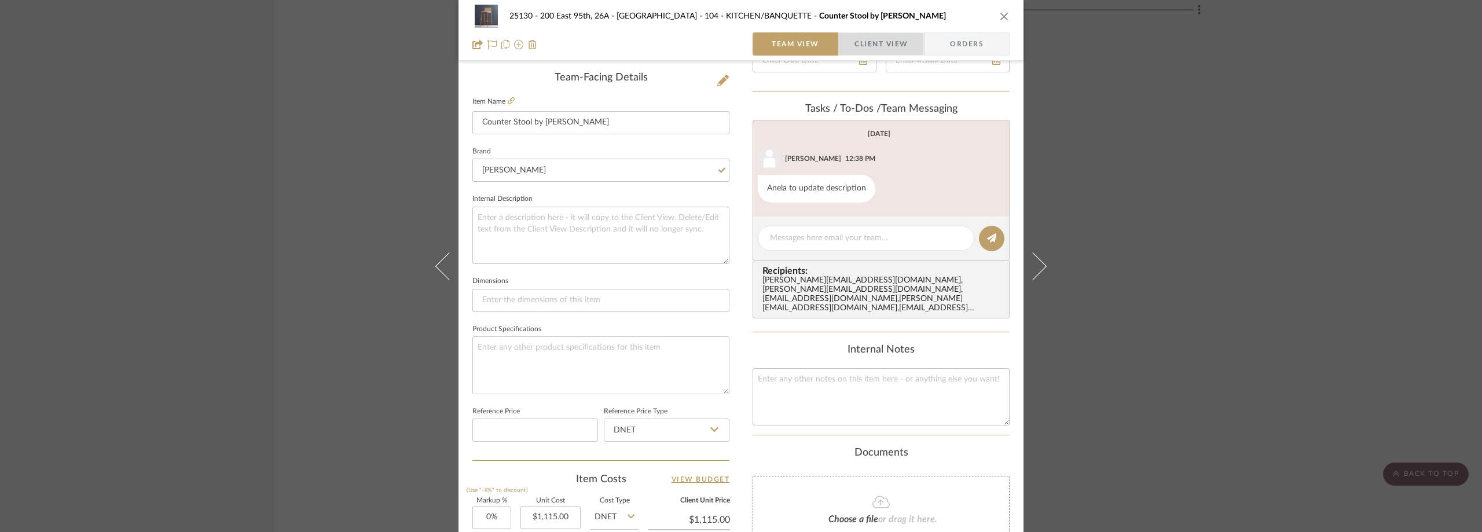
click at [839, 46] on span "button" at bounding box center [847, 43] width 16 height 23
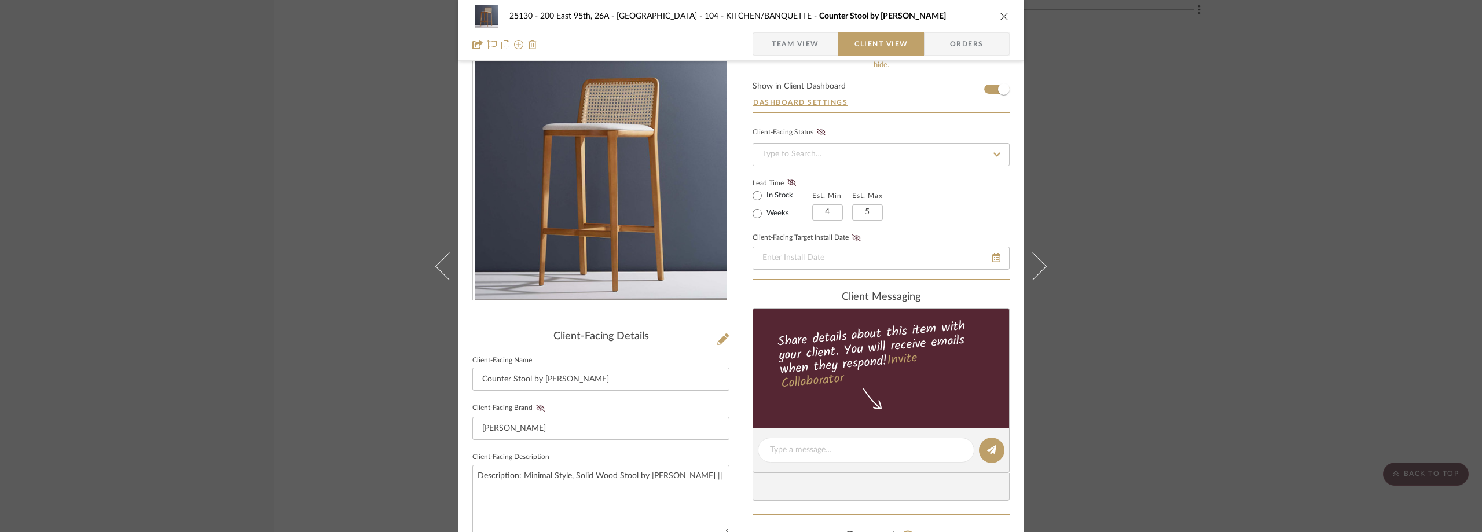
scroll to position [58, 0]
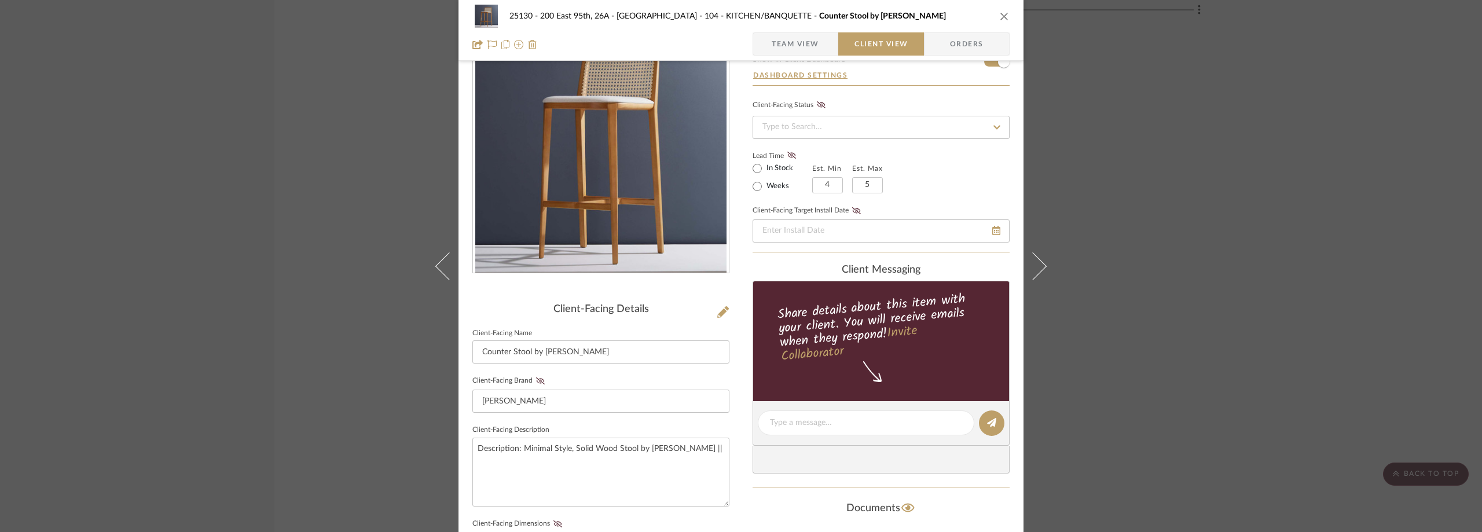
click at [1184, 218] on div "25130 - 200 East 95th, 26A - Kosheleva 104 - KITCHEN/BANQUETTE Counter Stool by…" at bounding box center [741, 266] width 1482 height 532
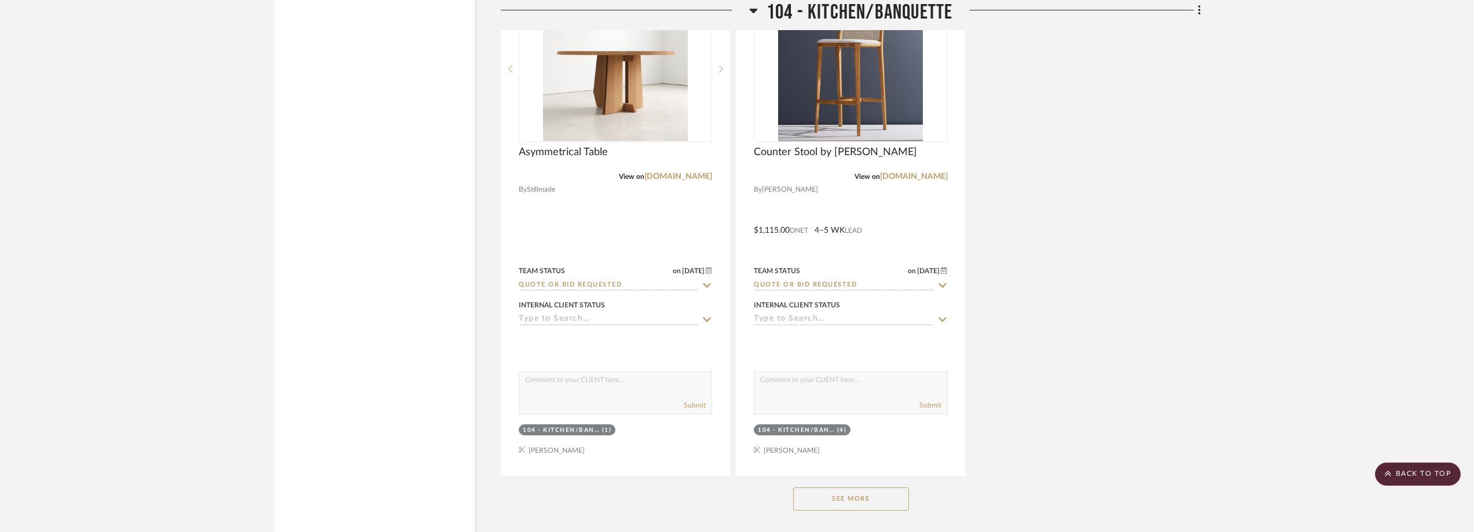
scroll to position [6136, 0]
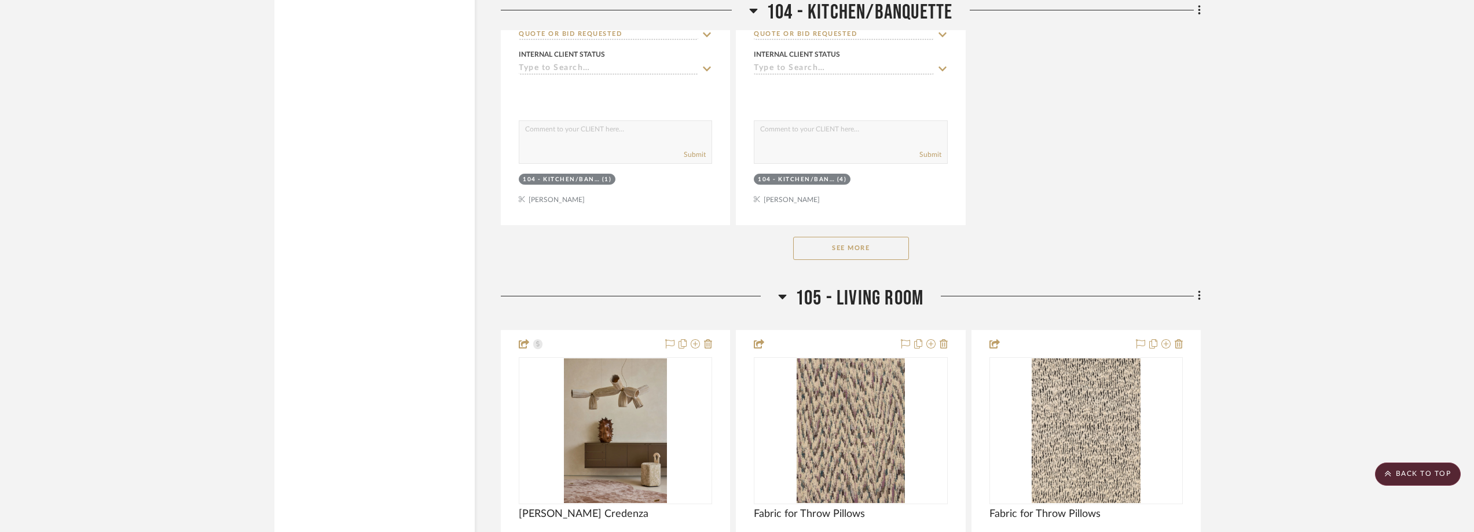
click at [889, 241] on button "See More" at bounding box center [851, 248] width 116 height 23
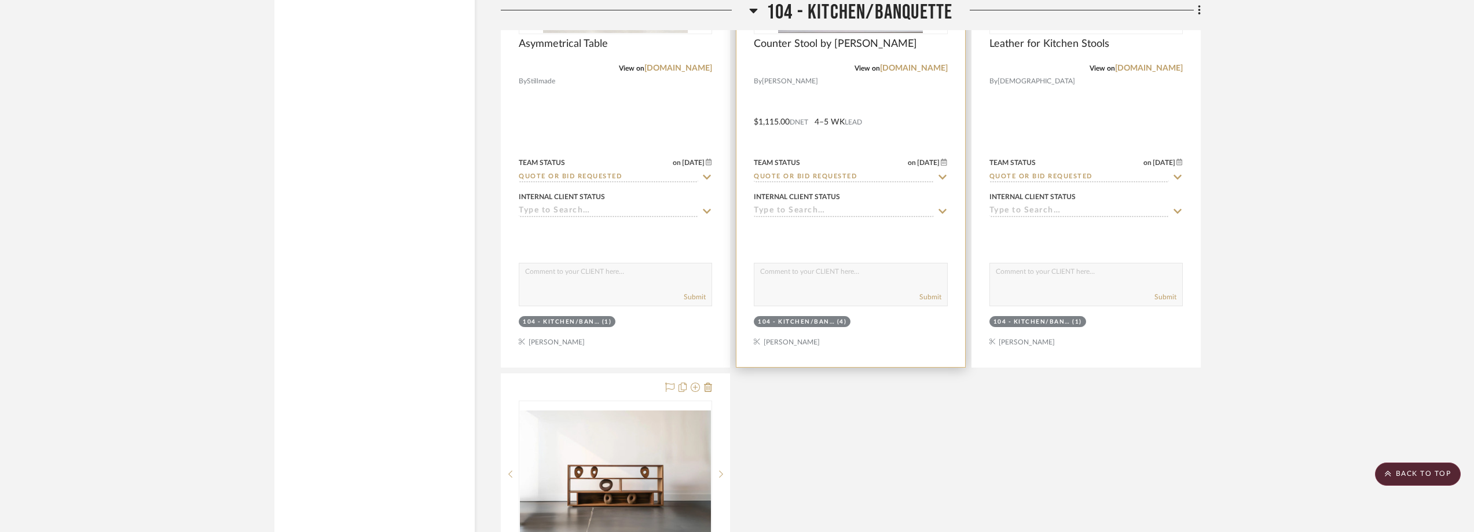
scroll to position [5730, 0]
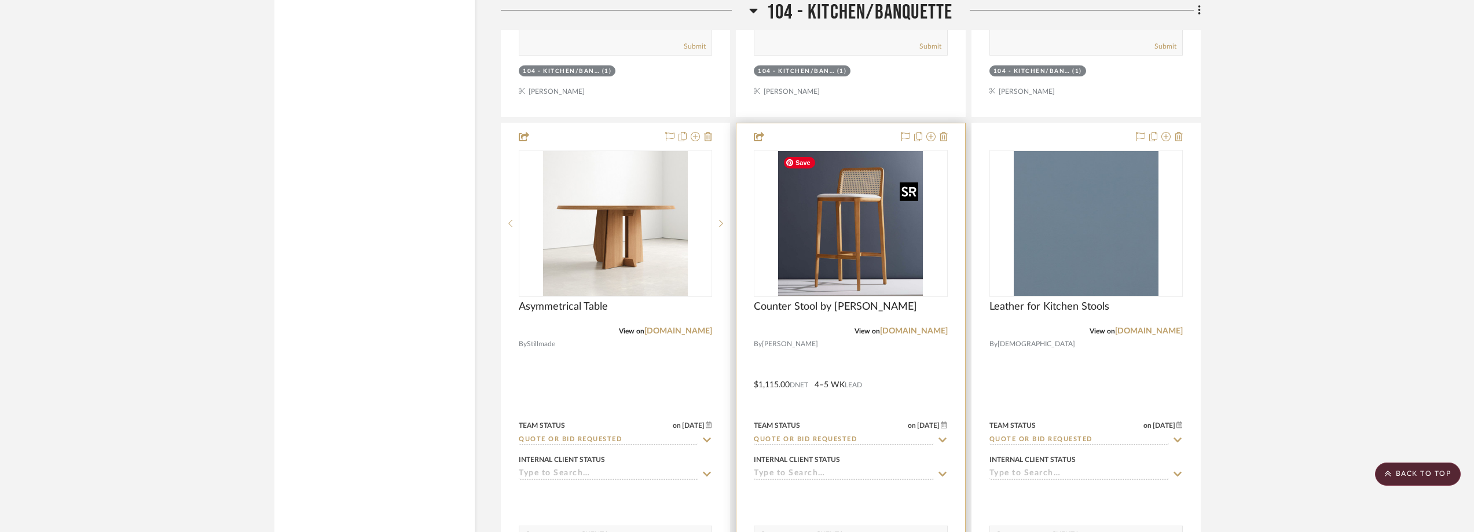
click at [900, 220] on img "0" at bounding box center [850, 223] width 145 height 145
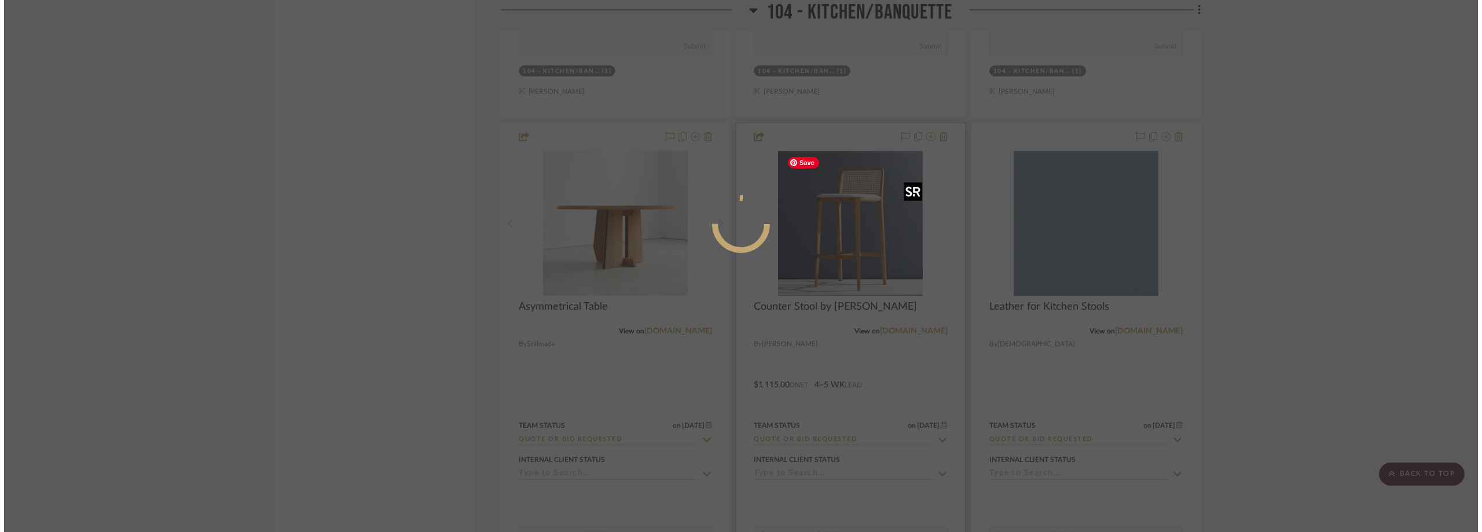
scroll to position [0, 0]
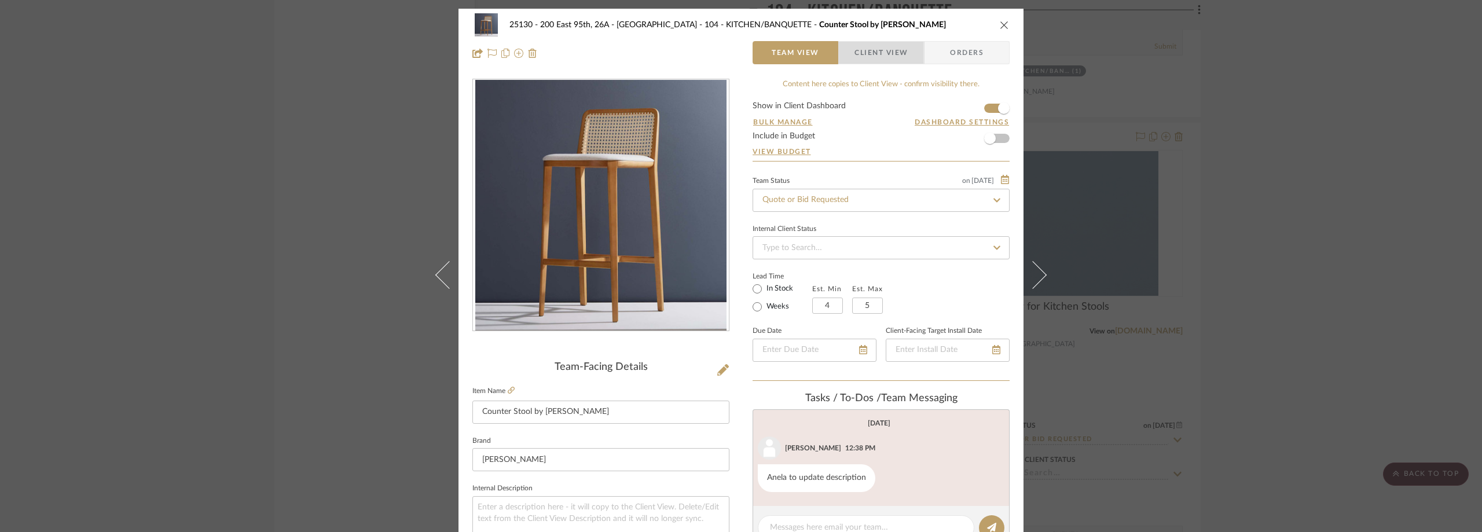
click at [904, 49] on span "Client View" at bounding box center [881, 52] width 85 height 23
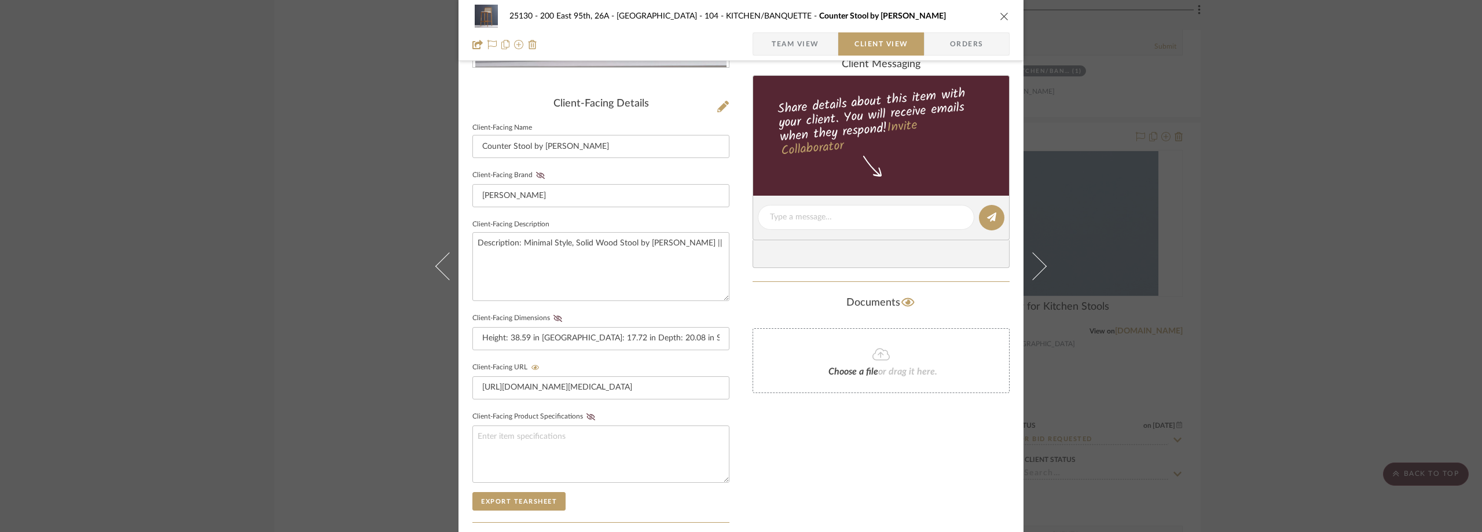
scroll to position [405, 0]
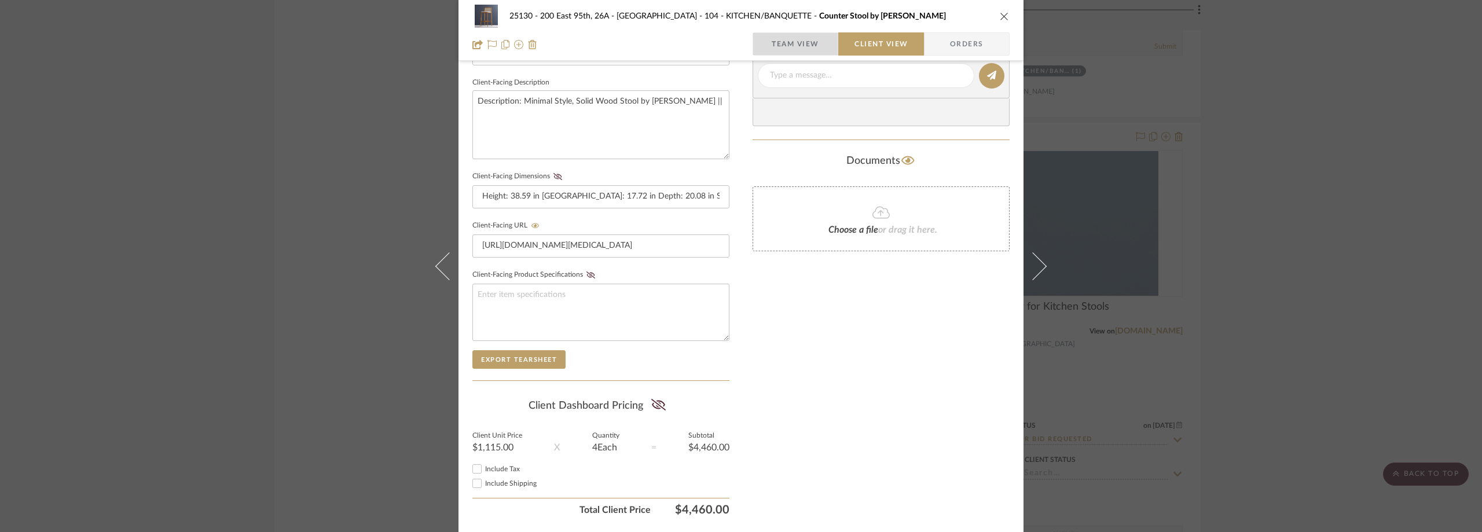
click at [780, 43] on span "Team View" at bounding box center [795, 43] width 47 height 23
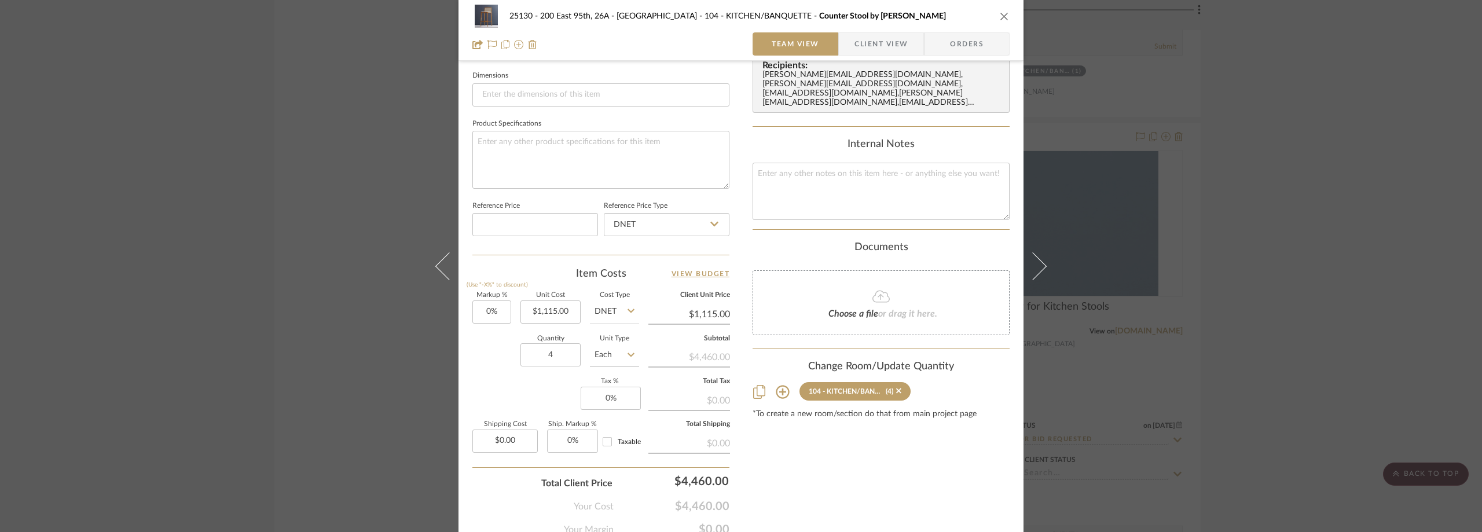
scroll to position [546, 0]
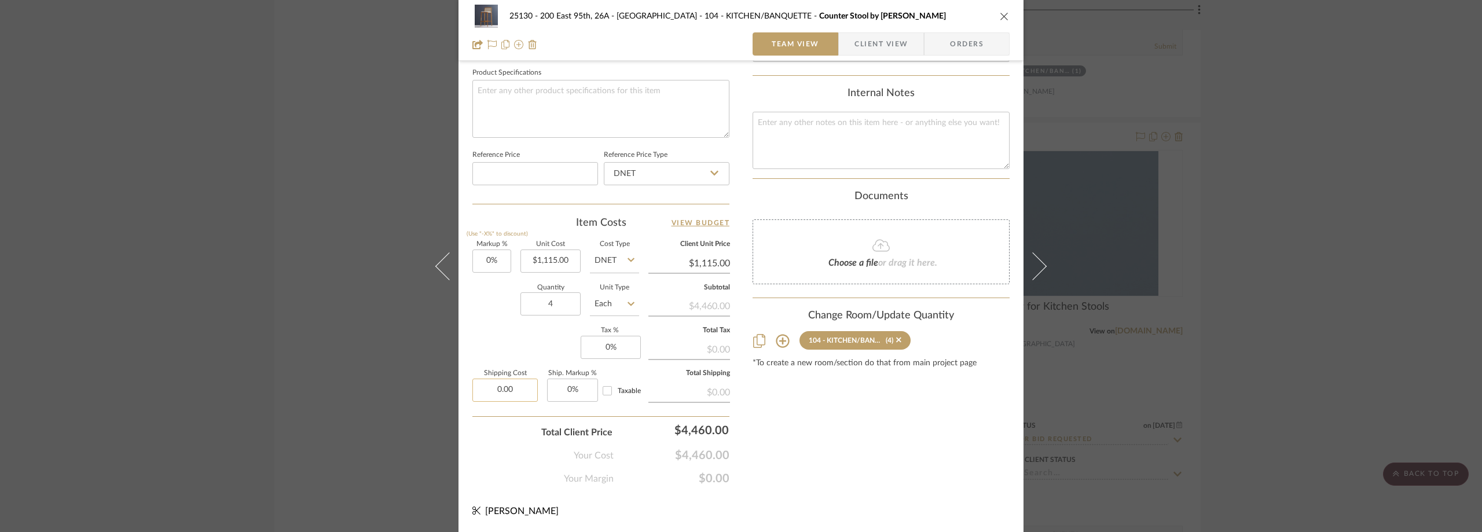
click at [518, 385] on input "0.00" at bounding box center [504, 390] width 65 height 23
type input "$612.00"
click at [555, 350] on div "Markup % (Use "-X%" to discount) 0% Unit Cost $1,115.00 Cost Type DNET Client U…" at bounding box center [600, 325] width 257 height 169
click at [886, 52] on span "Client View" at bounding box center [880, 43] width 53 height 23
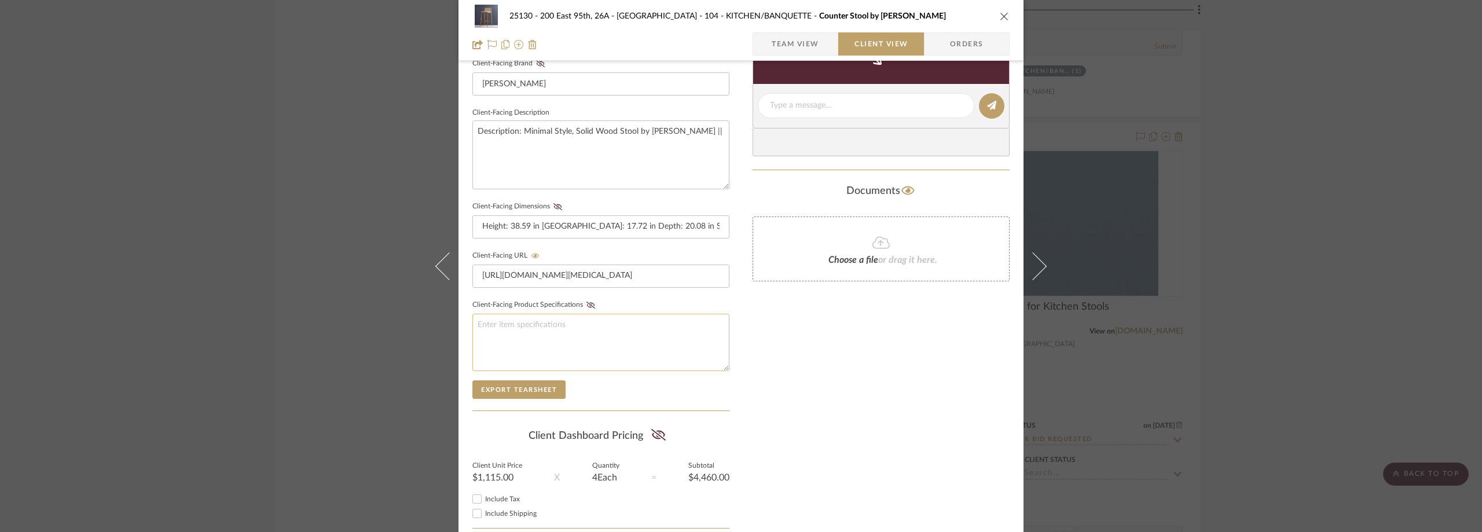
scroll to position [325, 0]
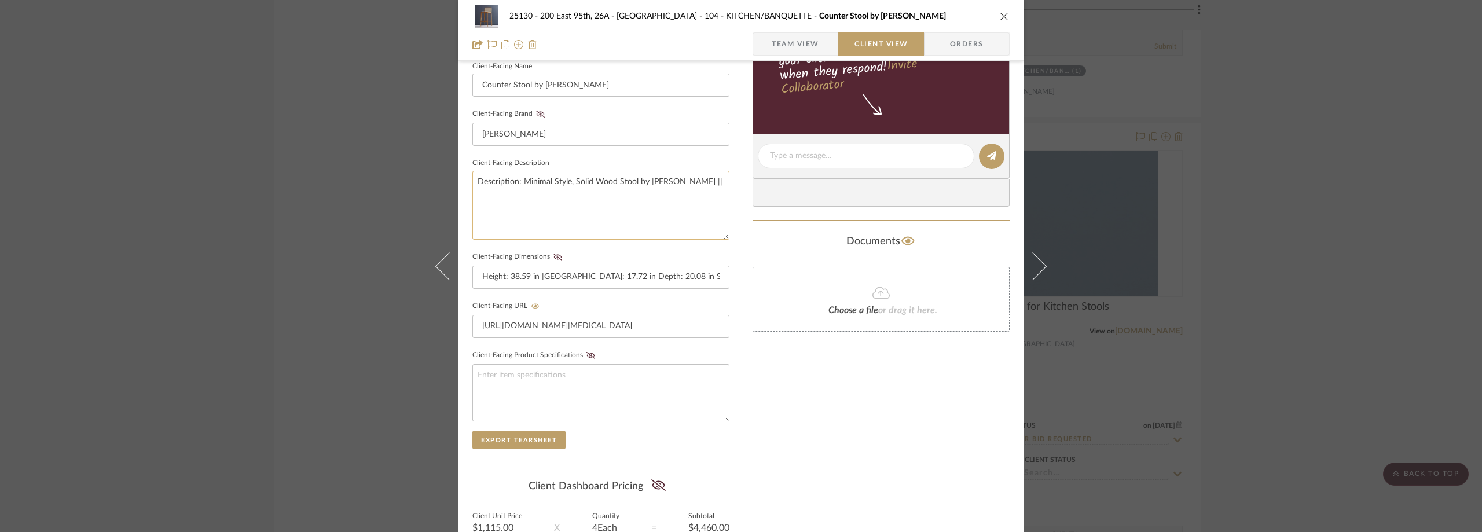
click at [696, 196] on textarea "Description: Minimal Style, Solid Wood Stool by Simonini ||" at bounding box center [600, 205] width 257 height 69
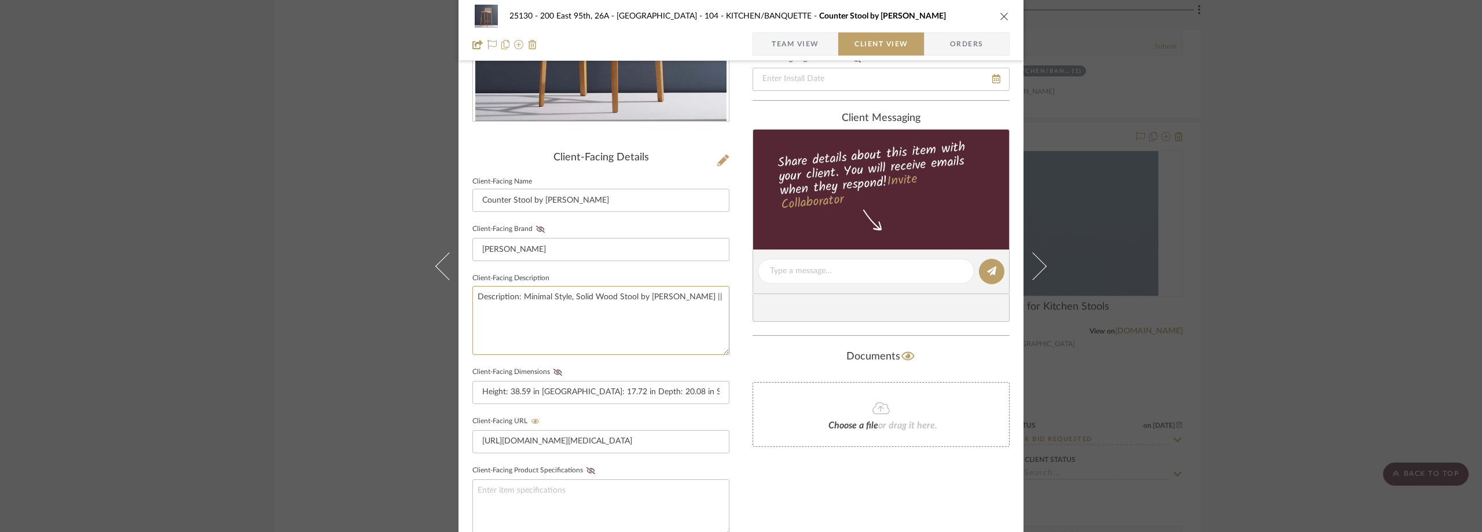
scroll to position [209, 0]
click at [1394, 181] on div "25130 - 200 East 95th, 26A - Kosheleva 104 - KITCHEN/BANQUETTE Counter Stool by…" at bounding box center [741, 266] width 1482 height 532
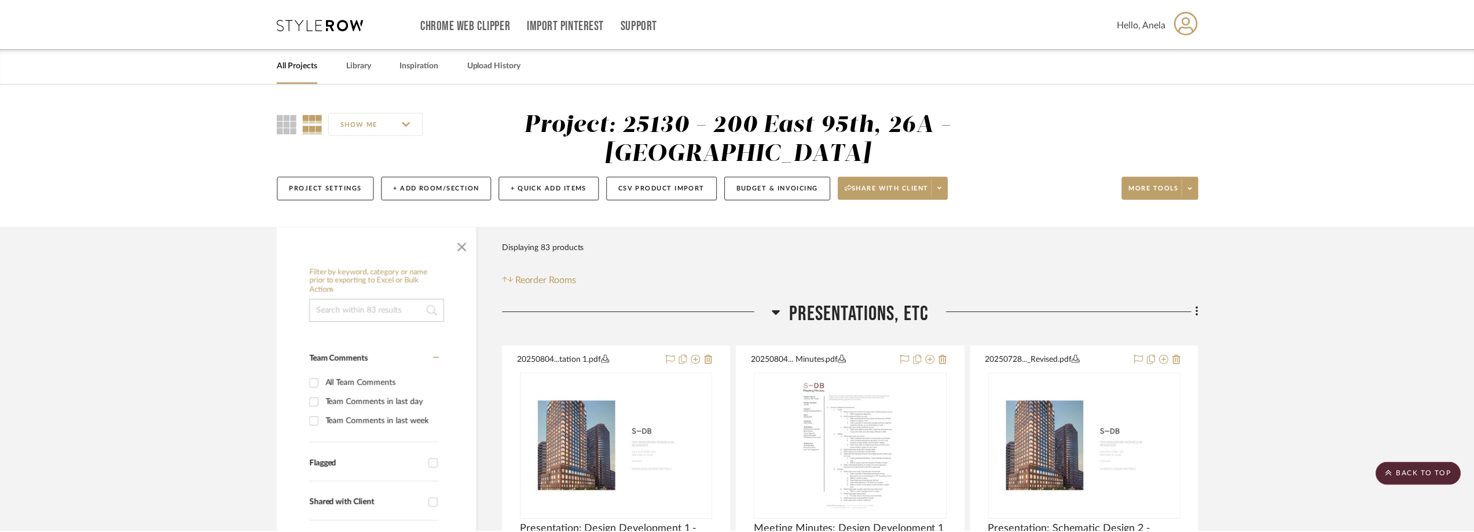
scroll to position [5730, 0]
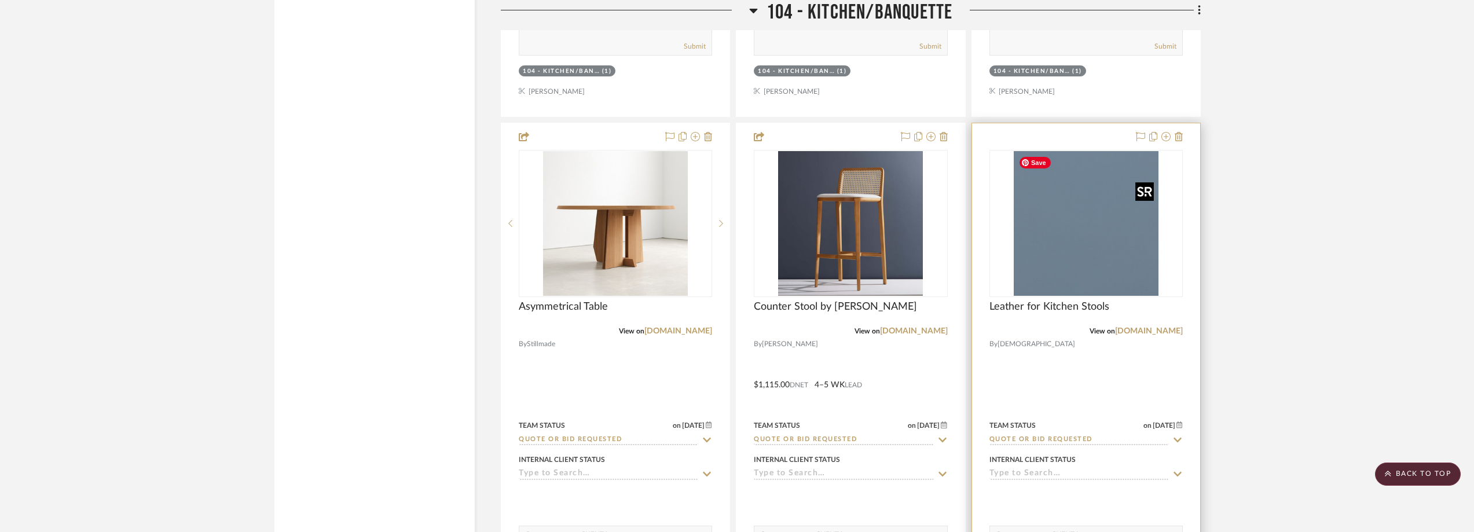
click at [1099, 225] on img "0" at bounding box center [1086, 223] width 145 height 145
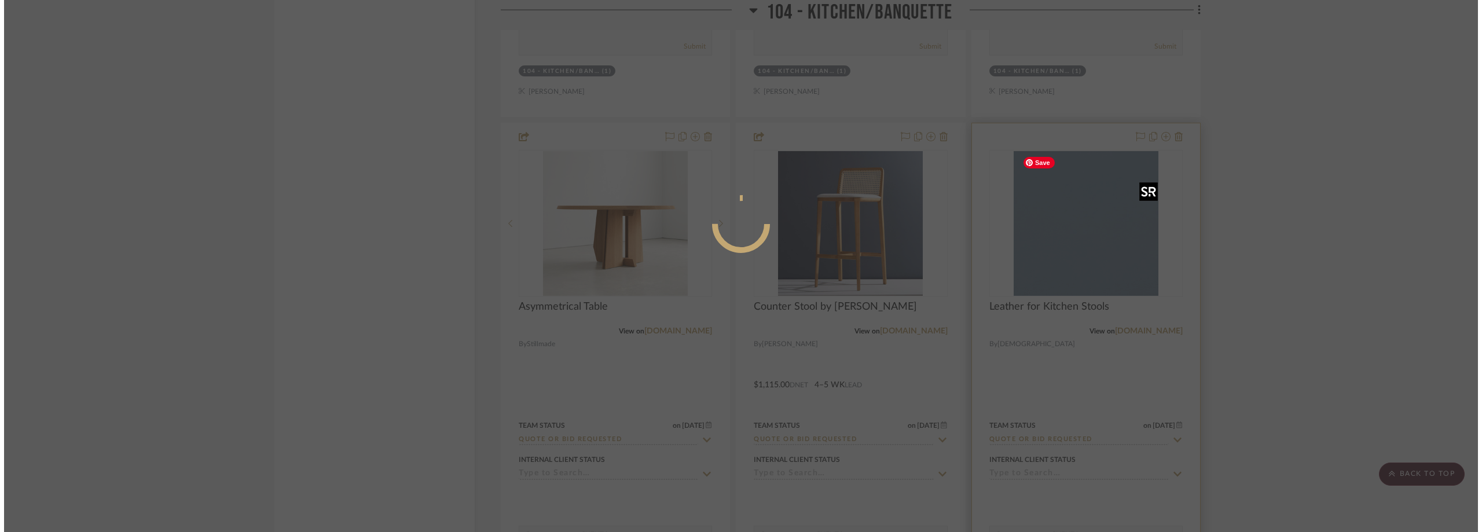
scroll to position [0, 0]
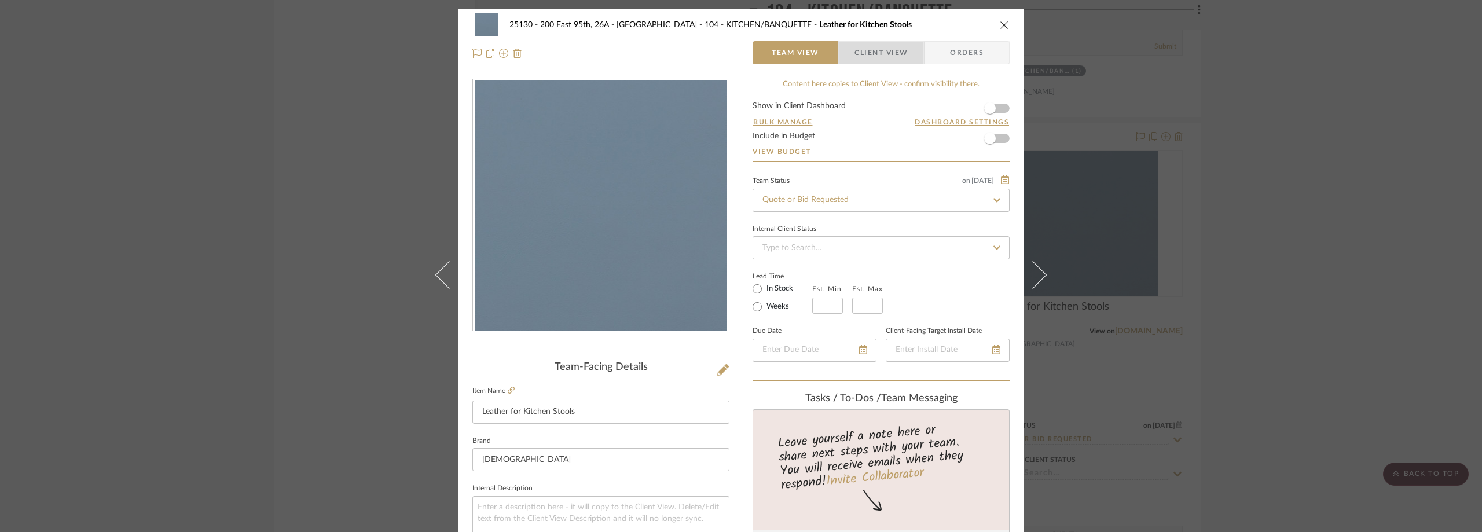
drag, startPoint x: 891, startPoint y: 46, endPoint x: 890, endPoint y: 56, distance: 10.6
click at [891, 46] on span "Client View" at bounding box center [880, 52] width 53 height 23
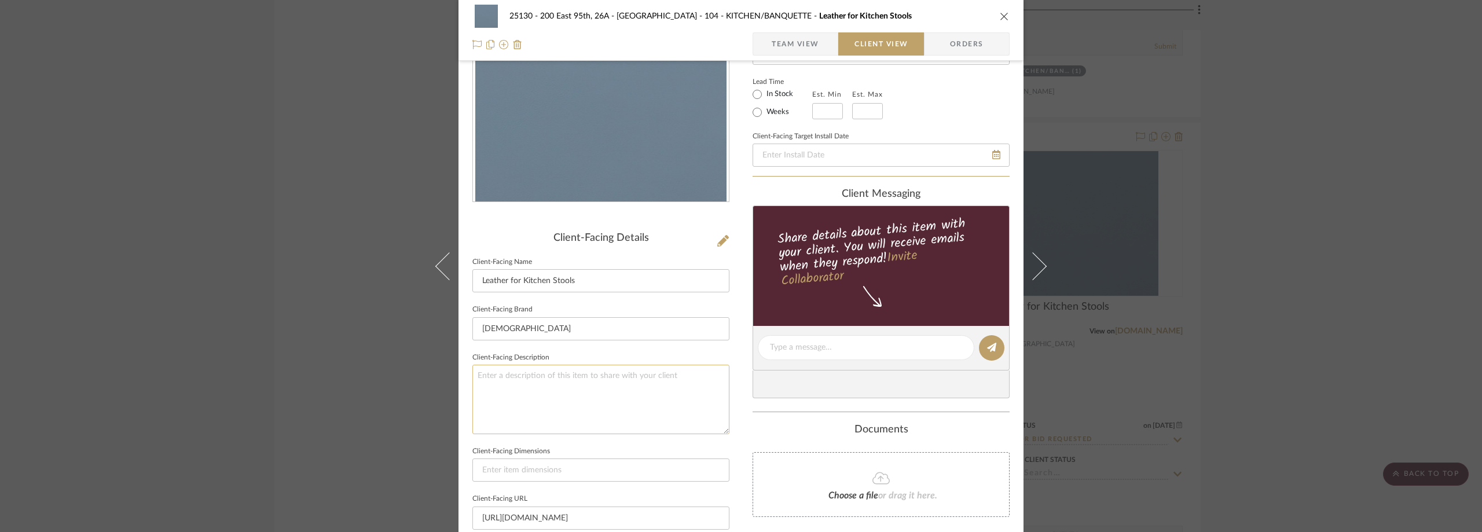
scroll to position [174, 0]
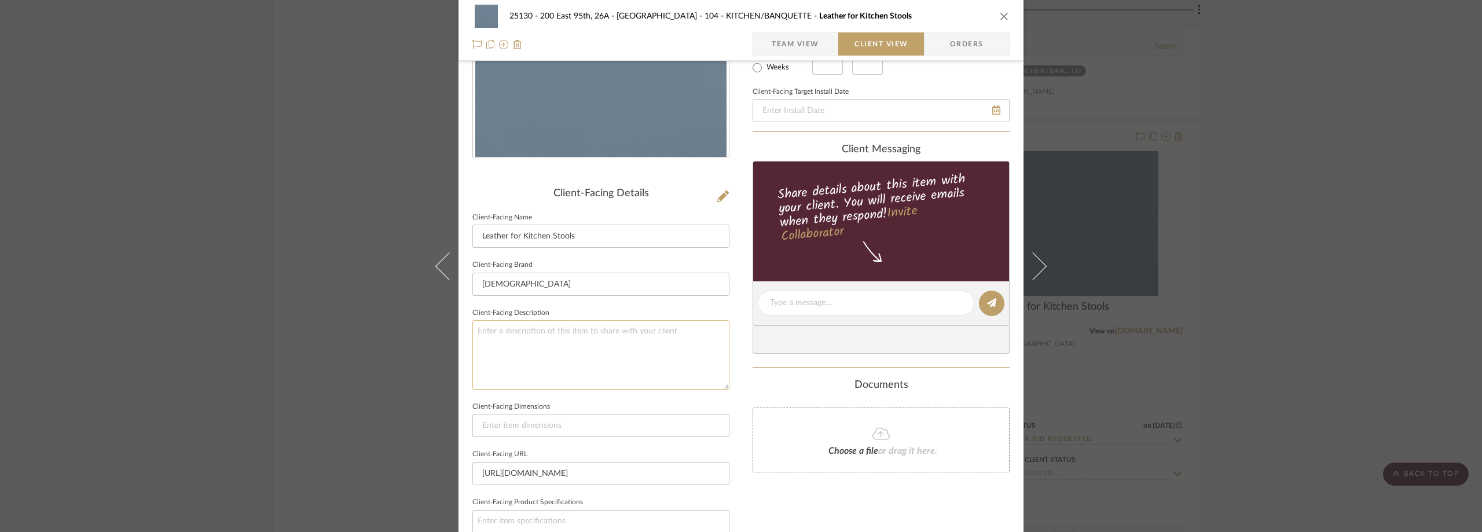
click at [611, 366] on textarea at bounding box center [600, 354] width 257 height 69
paste textarea "26.50sqft of Pace 700011–014 Juniper"
click at [476, 333] on textarea "26.50sqft of Pace 700011–014 Juniper" at bounding box center [600, 354] width 257 height 69
click at [671, 340] on textarea "Description: 26.50sqft of Pace 700011–014 Juniper" at bounding box center [600, 354] width 257 height 69
type textarea "Description: 26.50sqft of Pace 700011–014 Juniper by [PERSON_NAME] ||"
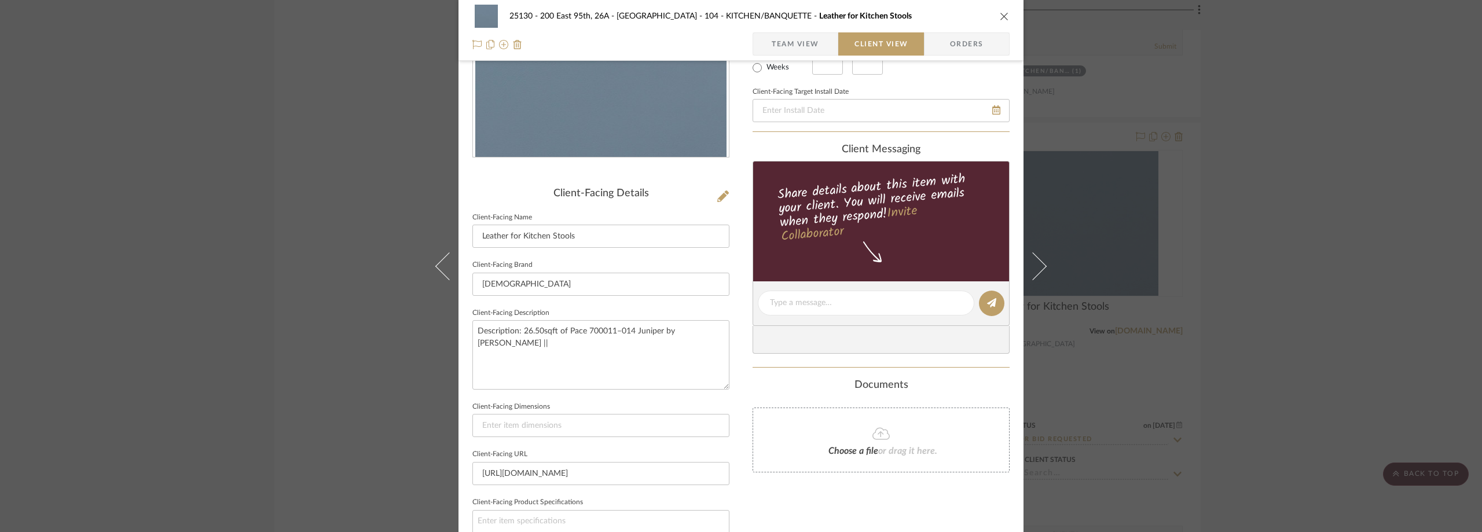
click at [664, 300] on sr-form-field "Client-Facing Brand Maharam" at bounding box center [600, 281] width 257 height 48
drag, startPoint x: 568, startPoint y: 330, endPoint x: 658, endPoint y: 335, distance: 90.4
click at [658, 335] on textarea "Description: 26.50sqft of Pace 700011–014 Juniper by [PERSON_NAME] ||" at bounding box center [600, 354] width 257 height 69
click at [660, 333] on textarea "Description: 26.50sqft of Pace 700011–014 Juniper by [PERSON_NAME] ||" at bounding box center [600, 354] width 257 height 69
drag, startPoint x: 660, startPoint y: 333, endPoint x: 645, endPoint y: 334, distance: 15.1
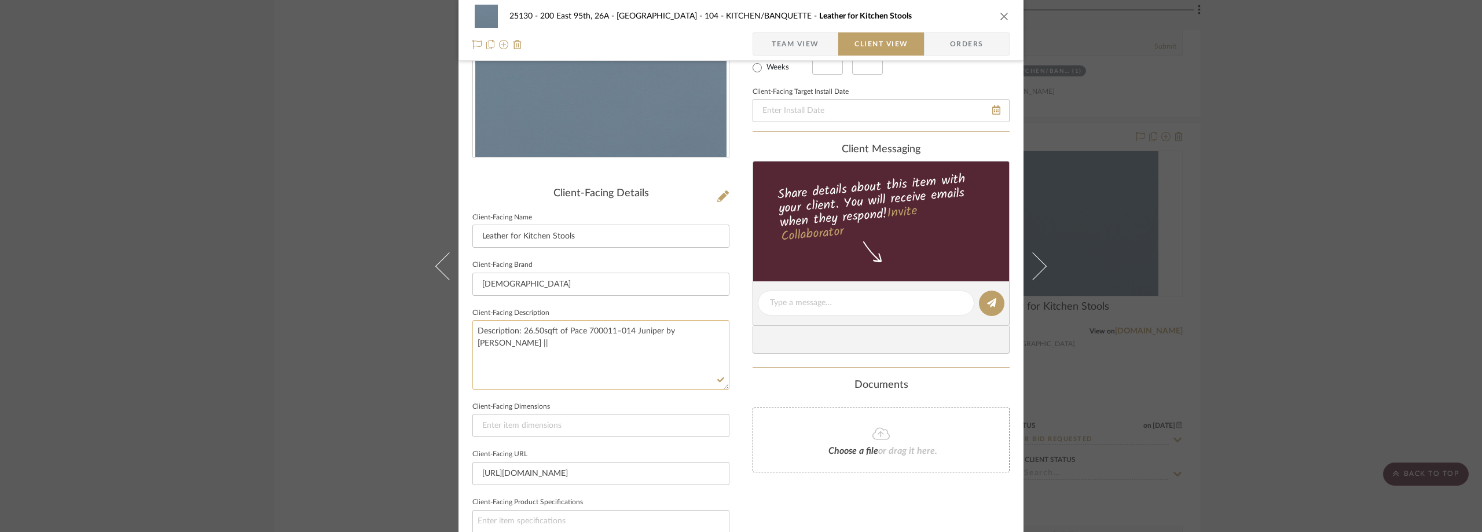
click at [645, 334] on textarea "Description: 26.50sqft of Pace 700011–014 Juniper by [PERSON_NAME] ||" at bounding box center [600, 354] width 257 height 69
click at [604, 332] on textarea "Description: 26.50sqft of Pace 700011–014 Juniper by [PERSON_NAME] ||" at bounding box center [600, 354] width 257 height 69
drag, startPoint x: 567, startPoint y: 327, endPoint x: 660, endPoint y: 331, distance: 93.8
click at [660, 331] on textarea "Description: 26.50sqft of Pace 700011–014 Juniper by [PERSON_NAME] ||" at bounding box center [600, 354] width 257 height 69
click at [1280, 89] on div "25130 - 200 East 95th, 26A - Kosheleva 104 - KITCHEN/BANQUETTE Leather for Kitc…" at bounding box center [741, 266] width 1482 height 532
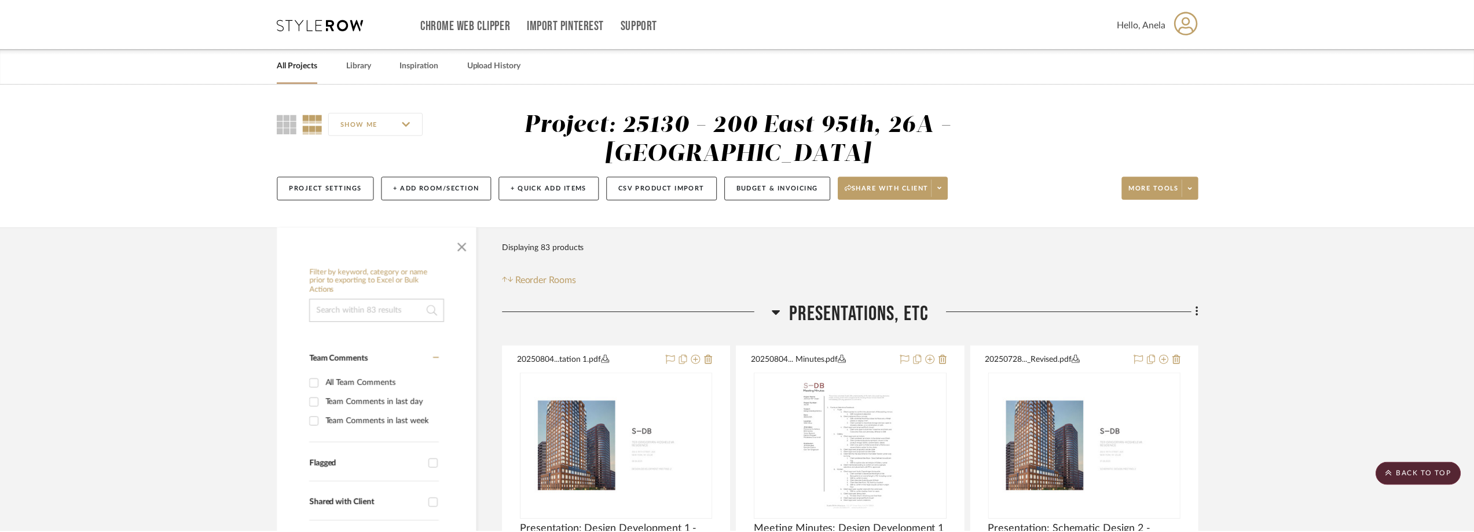
scroll to position [5730, 0]
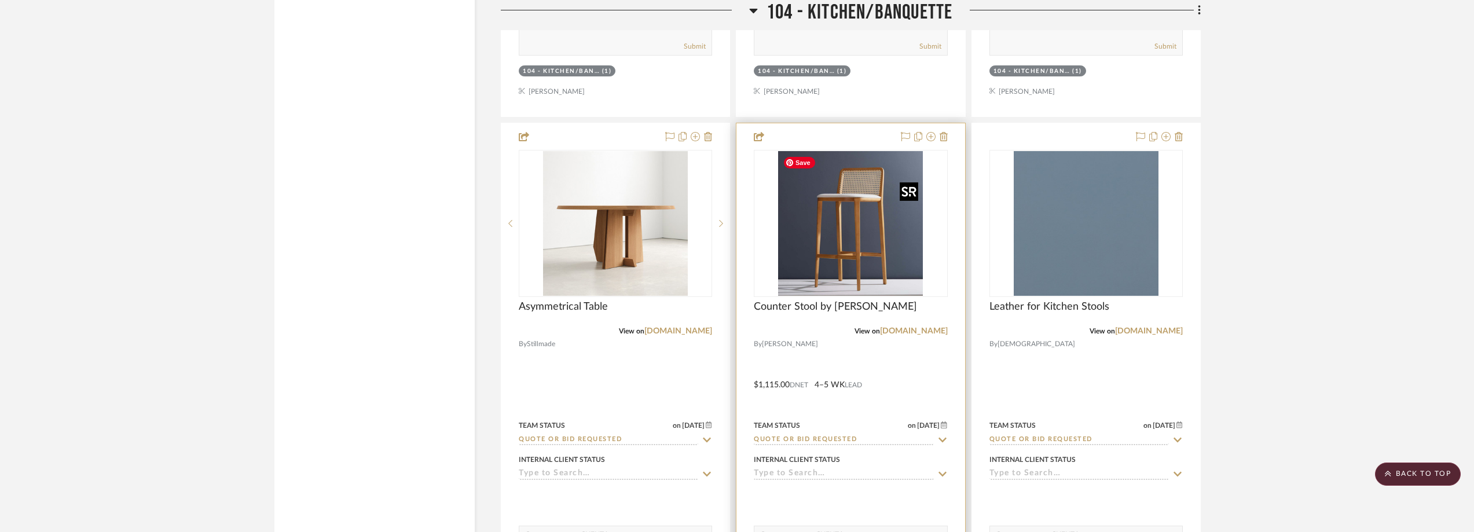
click at [815, 236] on img "0" at bounding box center [850, 223] width 145 height 145
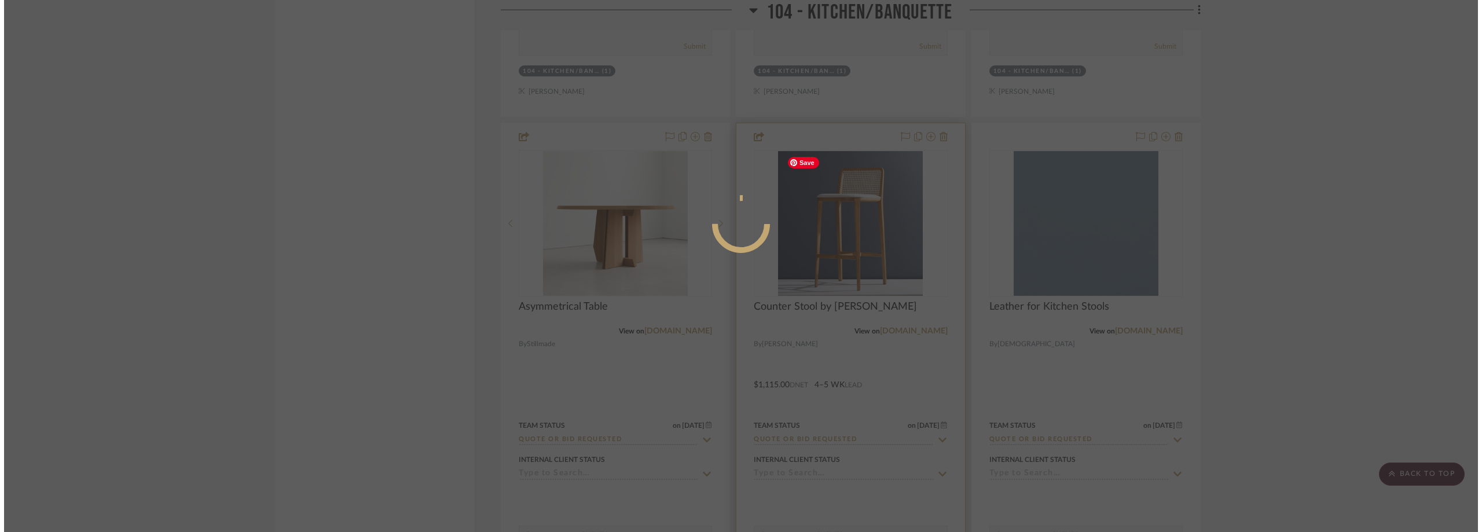
scroll to position [0, 0]
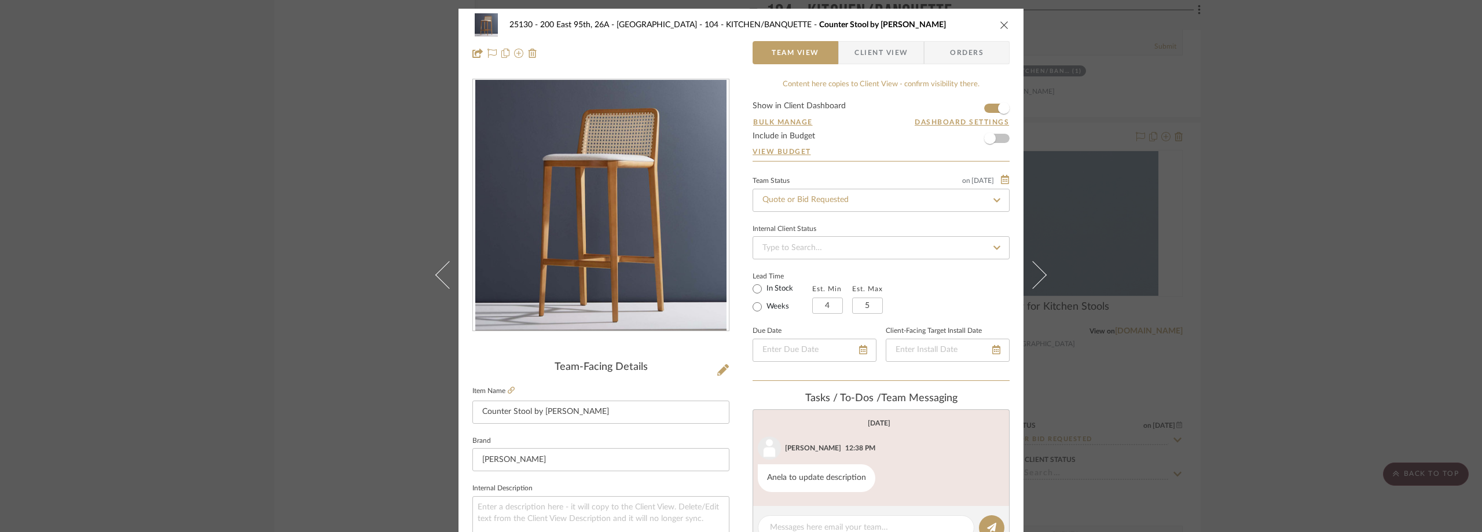
click at [874, 45] on span "Client View" at bounding box center [880, 52] width 53 height 23
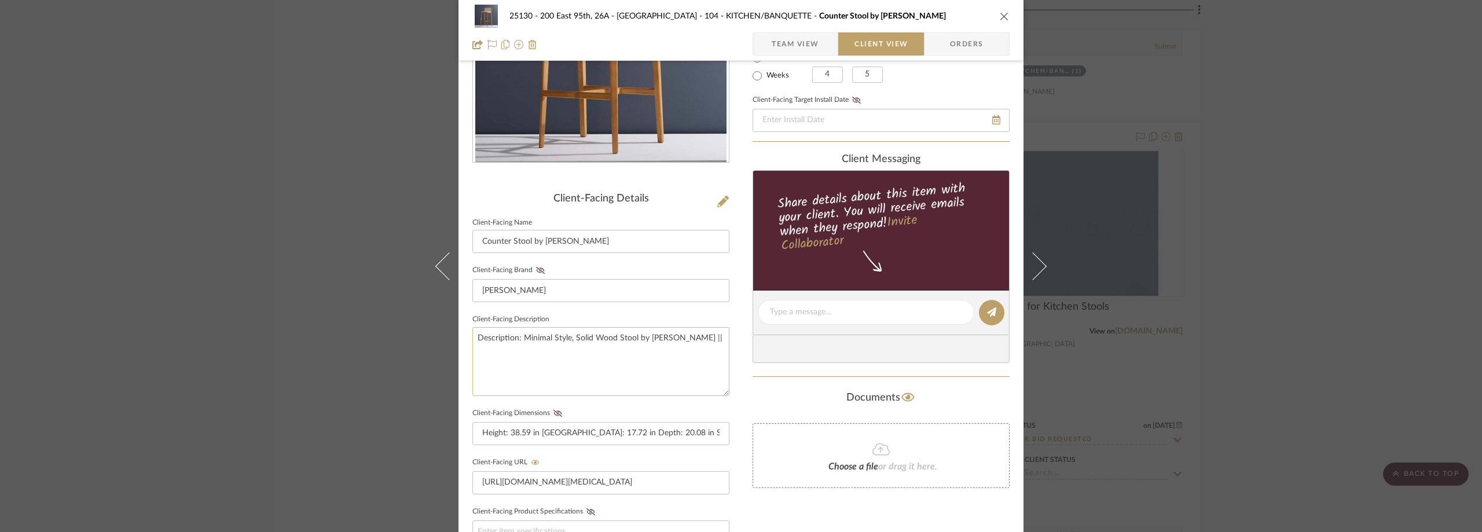
scroll to position [174, 0]
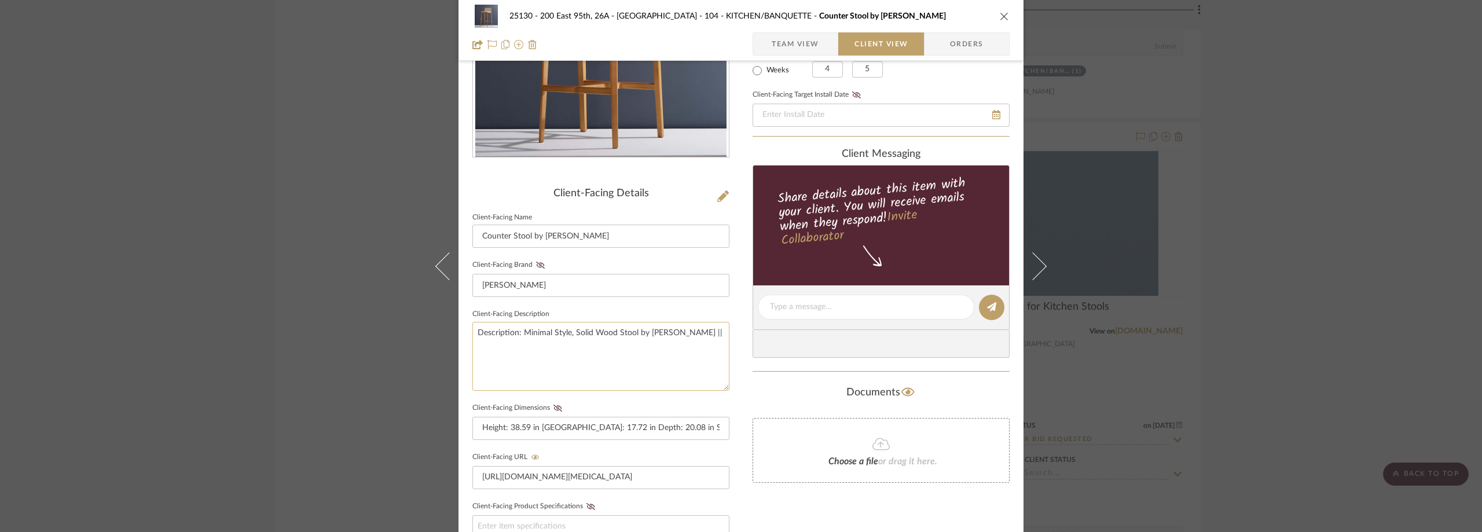
click at [710, 322] on textarea "Description: Minimal Style, Solid Wood Stool by Simonini ||" at bounding box center [600, 356] width 257 height 69
paste textarea "Pace 700011–014 Juniper"
type textarea "Description: Minimal Style, Solid Wood Stool by Simonini || Seat Leather: Pace …"
click at [741, 369] on div "25130 - 200 East 95th, 26A - Kosheleva 104 - KITCHEN/BANQUETTE Counter Stool by…" at bounding box center [740, 317] width 565 height 964
click at [721, 346] on textarea "Description: Minimal Style, Solid Wood Stool by Simonini || Seat Leather: Pace …" at bounding box center [600, 356] width 257 height 69
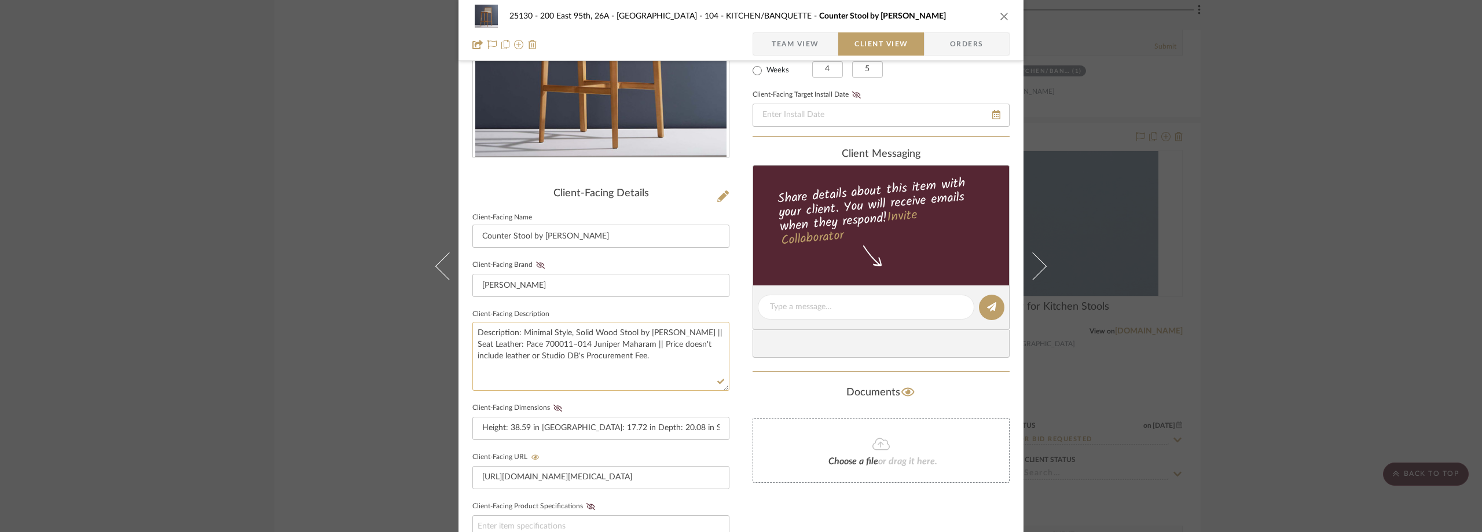
click at [499, 358] on textarea "Description: Minimal Style, Solid Wood Stool by Simonini || Seat Leather: Pace …" at bounding box center [600, 356] width 257 height 69
type textarea "Description: Minimal Style, Solid Wood Stool by [PERSON_NAME] || Seat Leather: …"
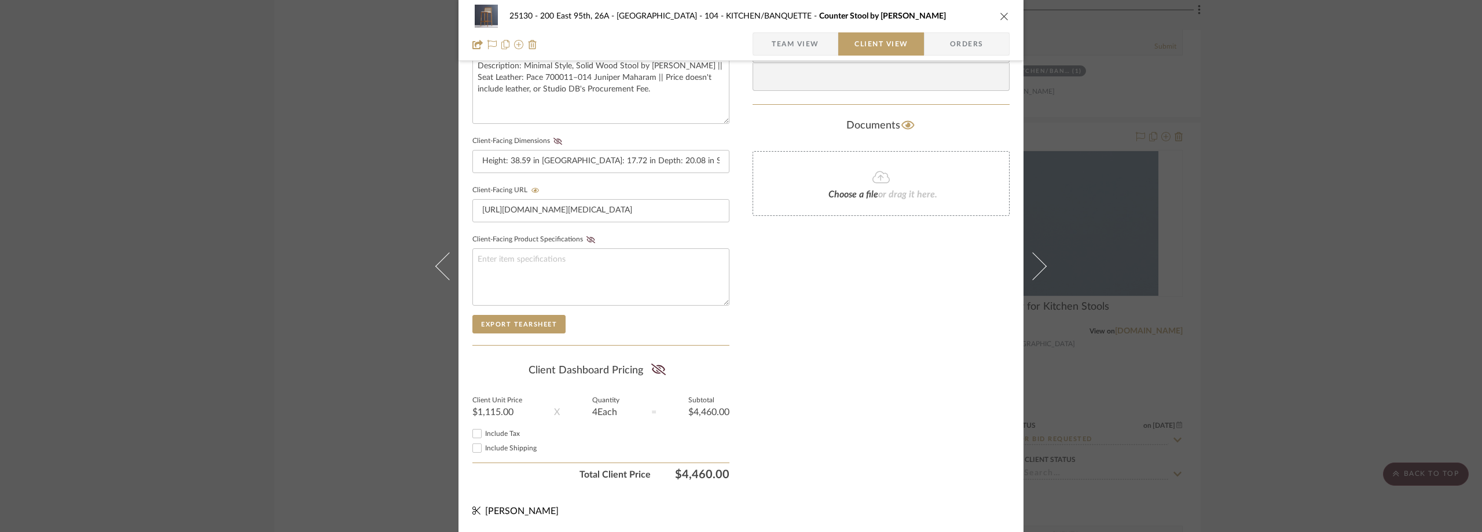
click at [500, 443] on div "Include Shipping" at bounding box center [600, 448] width 257 height 14
click at [500, 447] on span "Include Shipping" at bounding box center [511, 448] width 52 height 7
click at [484, 447] on input "Include Shipping" at bounding box center [477, 448] width 14 height 14
checkbox input "true"
click at [501, 434] on span "Include Tax" at bounding box center [502, 433] width 35 height 7
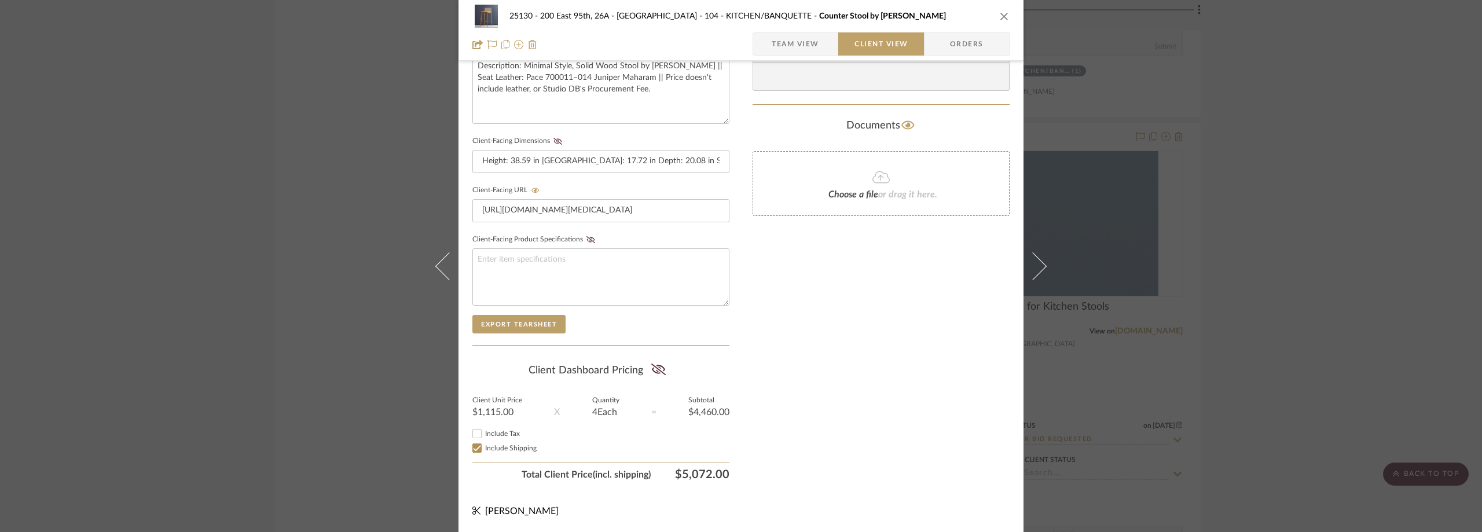
click at [484, 434] on input "Include Tax" at bounding box center [477, 434] width 14 height 14
checkbox input "false"
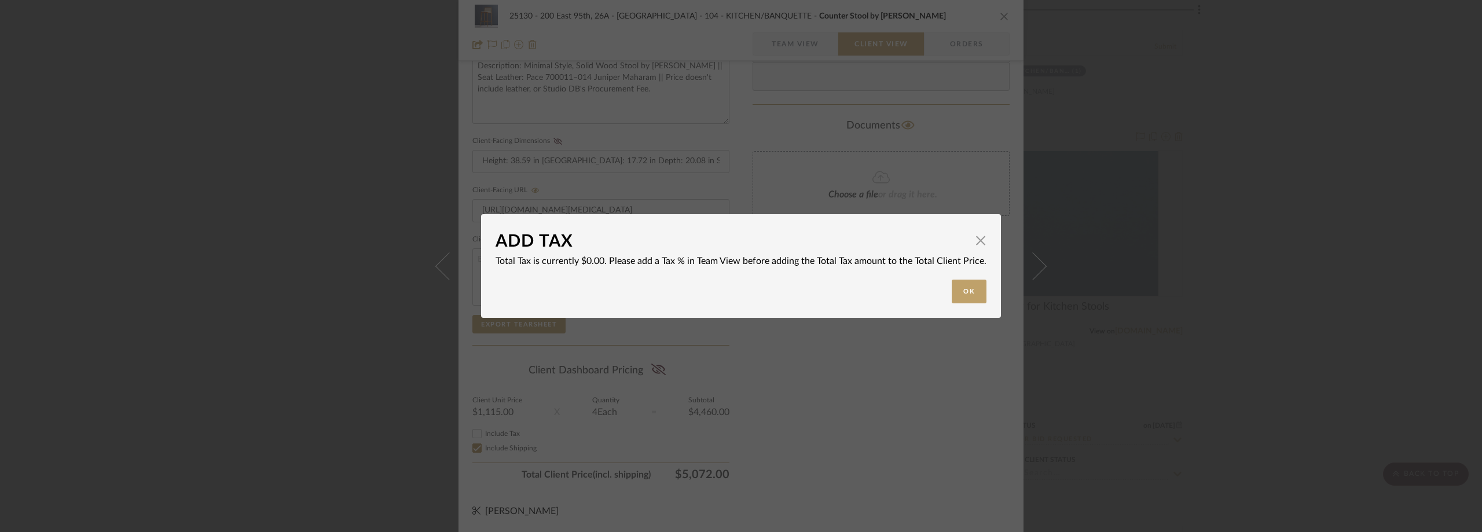
click at [342, 44] on div "ADD TAX × Total Tax is currently $0.00. Please add a Tax % in Team View before …" at bounding box center [741, 266] width 1482 height 532
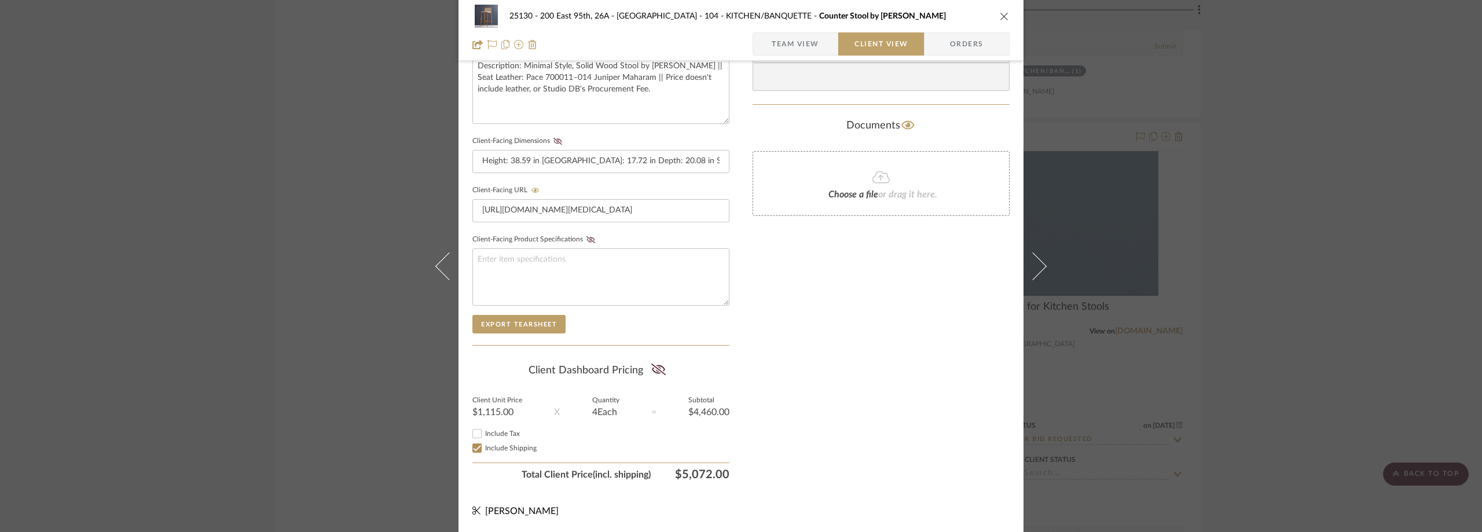
scroll to position [0, 0]
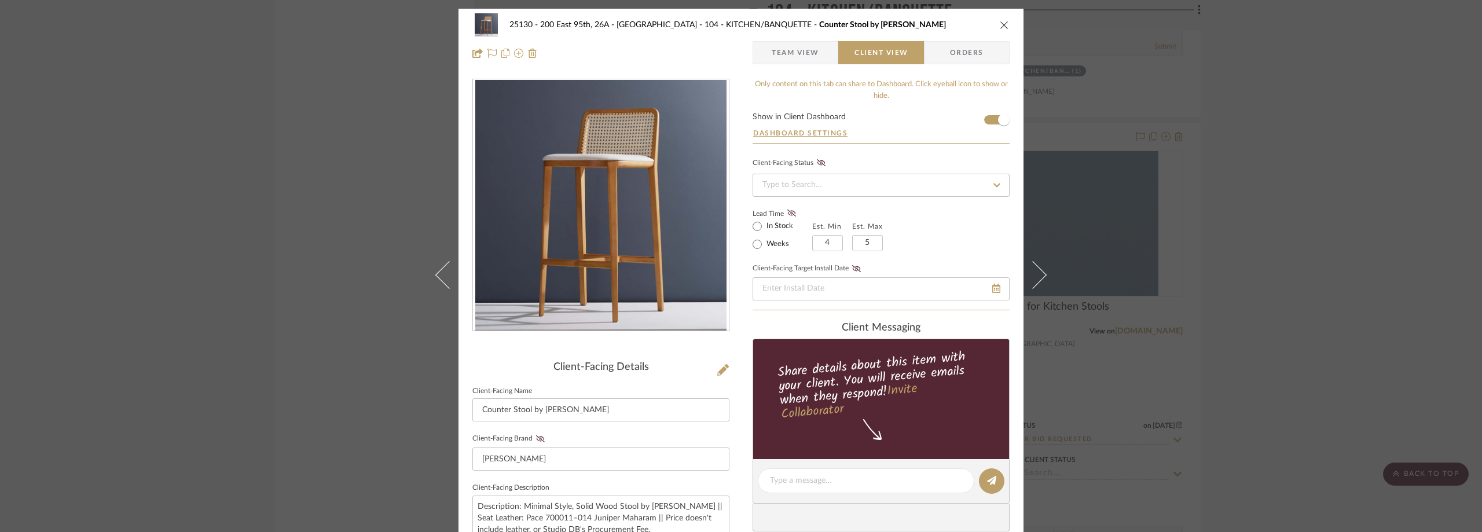
click at [781, 56] on span "Team View" at bounding box center [795, 52] width 47 height 23
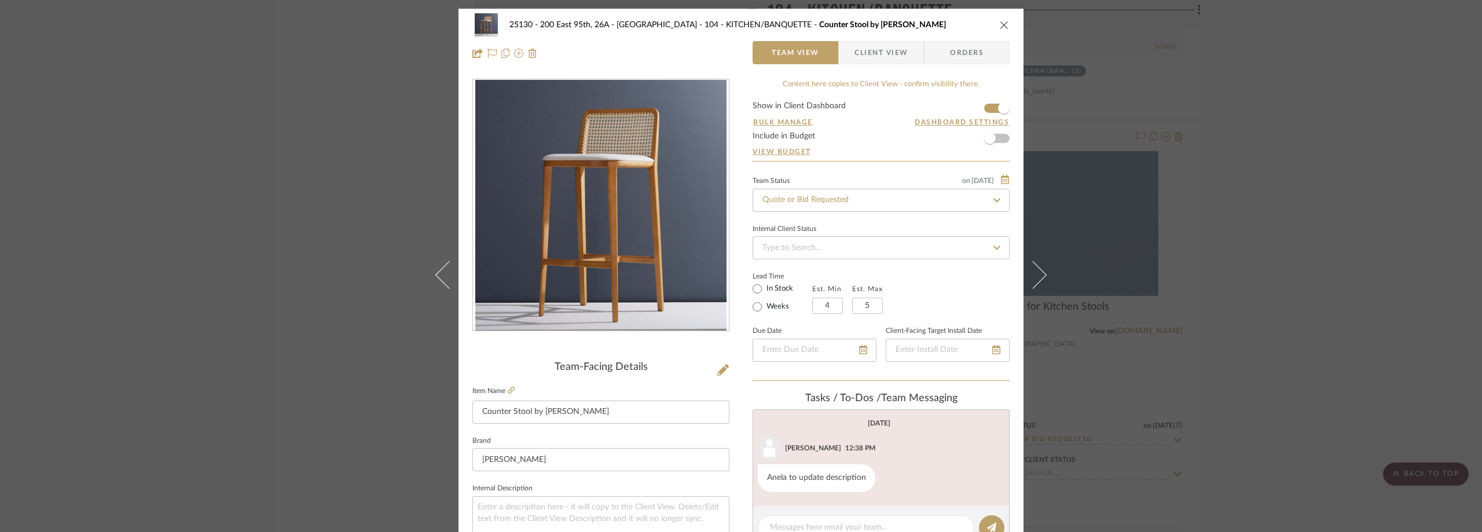
click at [1165, 75] on div "25130 - 200 East 95th, 26A - Kosheleva 104 - KITCHEN/BANQUETTE Counter Stool by…" at bounding box center [741, 266] width 1482 height 532
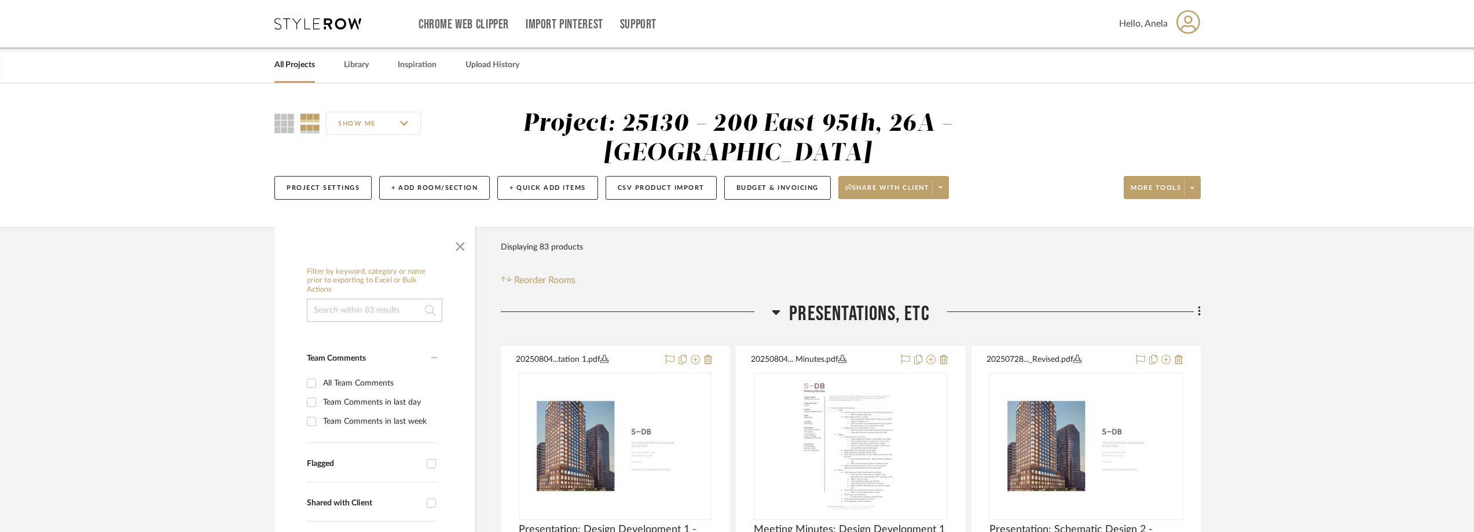
click at [281, 19] on icon at bounding box center [317, 24] width 87 height 12
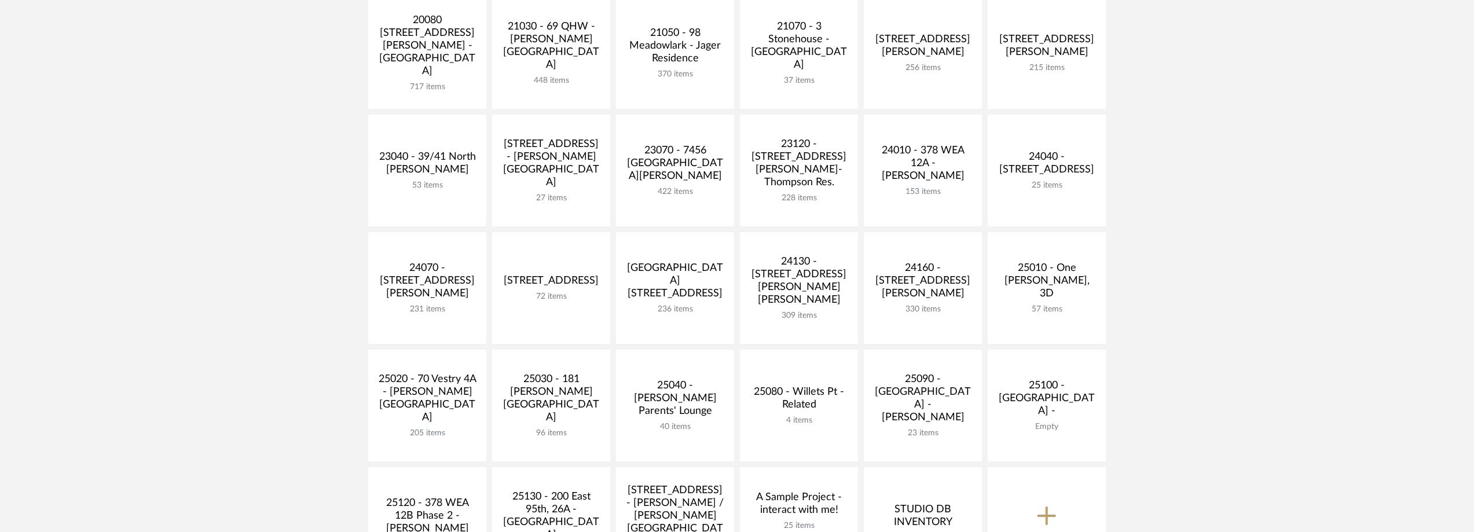
scroll to position [289, 0]
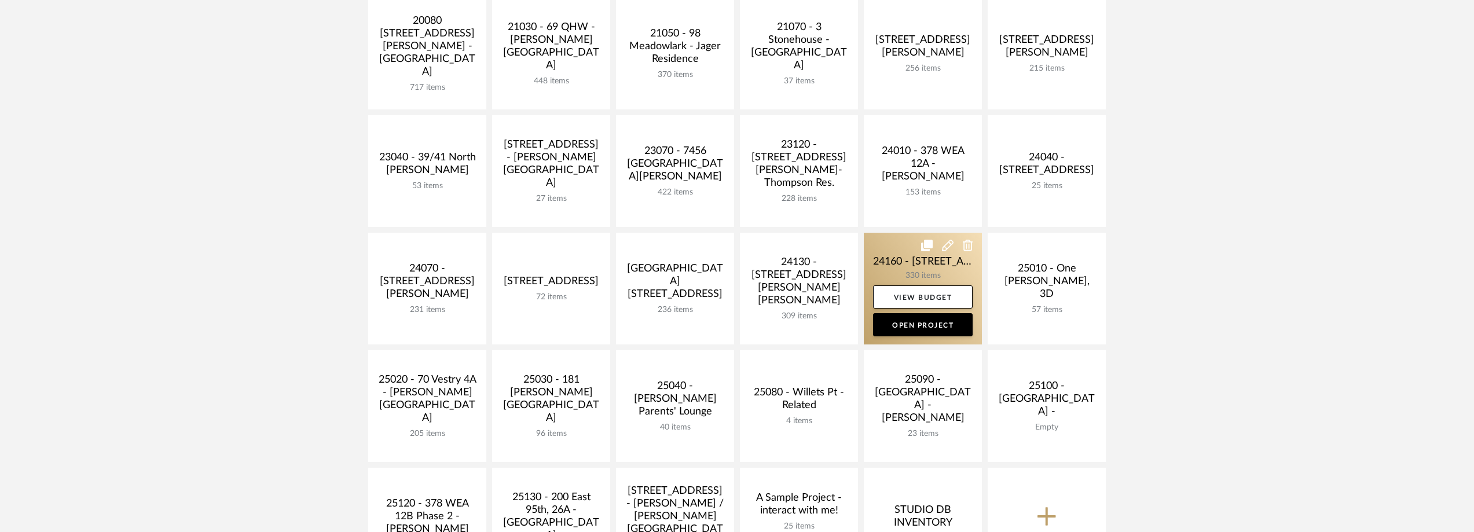
click at [886, 260] on link at bounding box center [923, 289] width 118 height 112
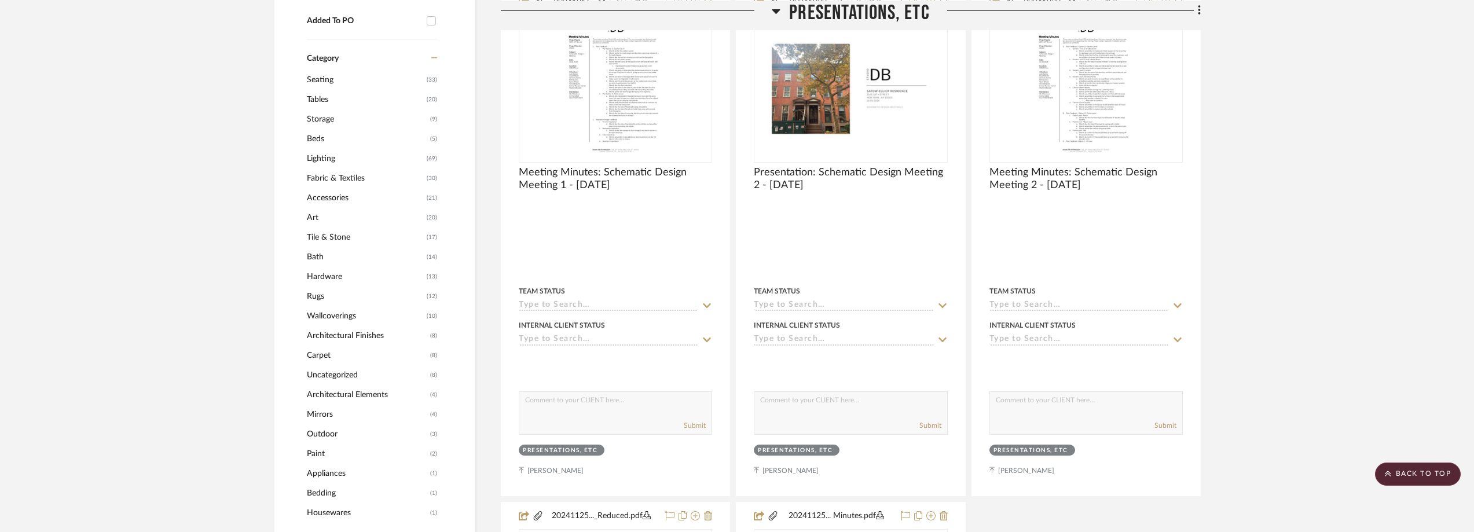
scroll to position [1100, 0]
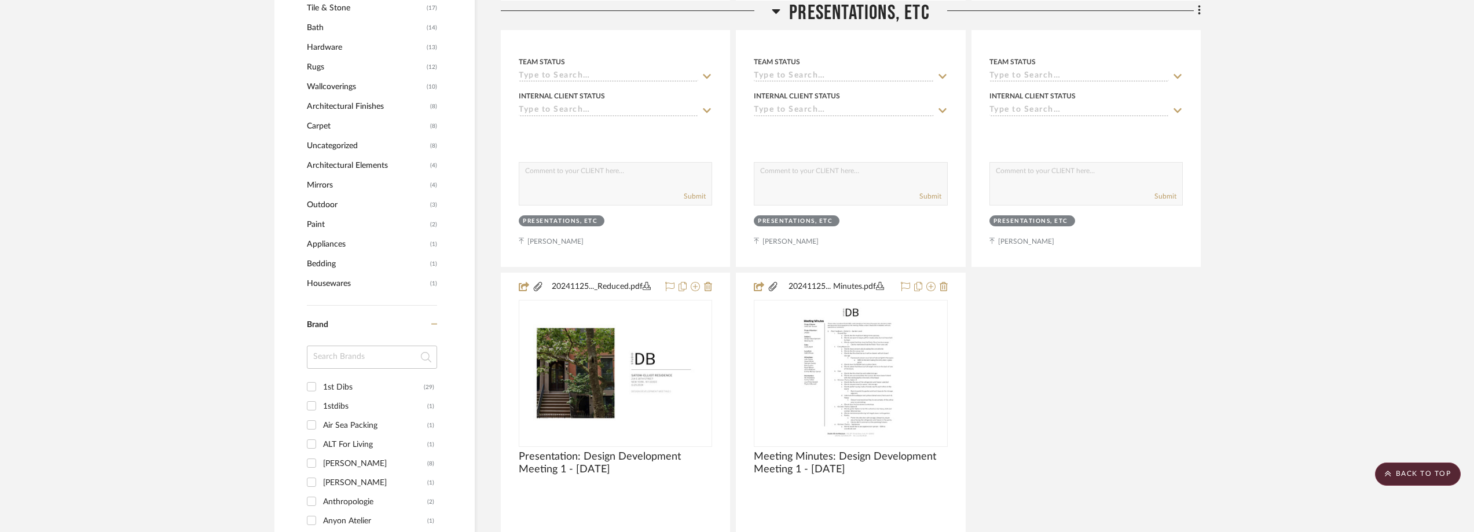
click at [351, 350] on input at bounding box center [372, 357] width 130 height 23
type input "ferg"
click at [351, 376] on div "ferg" at bounding box center [372, 362] width 130 height 32
click at [346, 384] on div "Ferguson" at bounding box center [375, 387] width 104 height 19
click at [321, 384] on input "Ferguson (2)" at bounding box center [311, 386] width 19 height 19
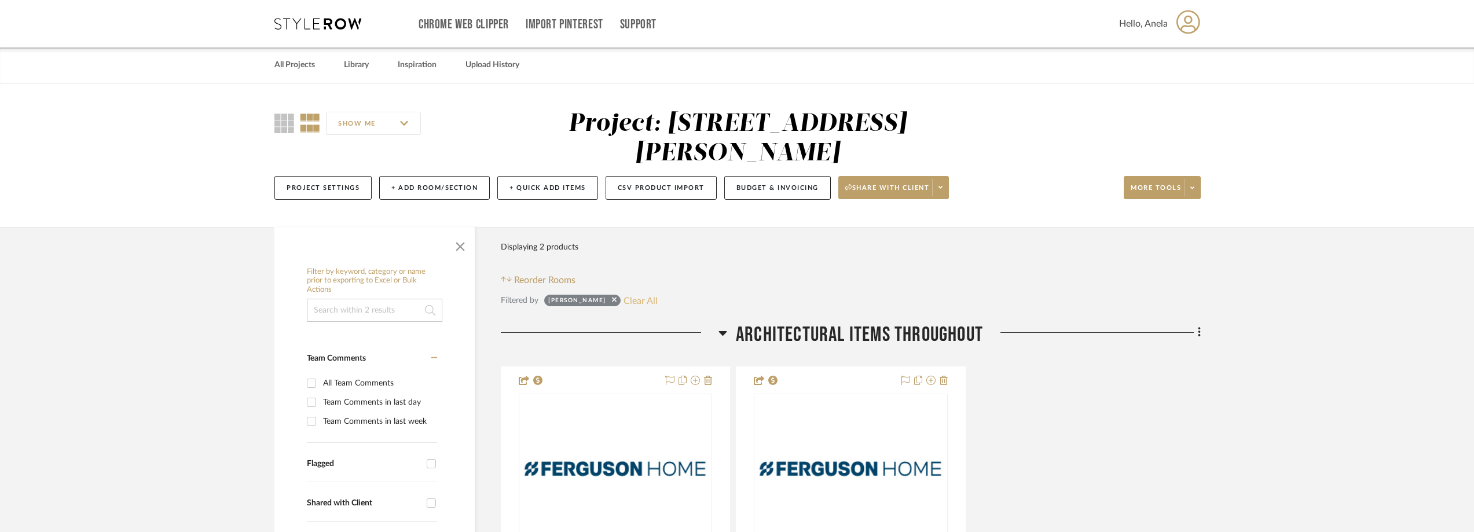
click at [627, 300] on button "Clear All" at bounding box center [640, 300] width 34 height 15
checkbox input "false"
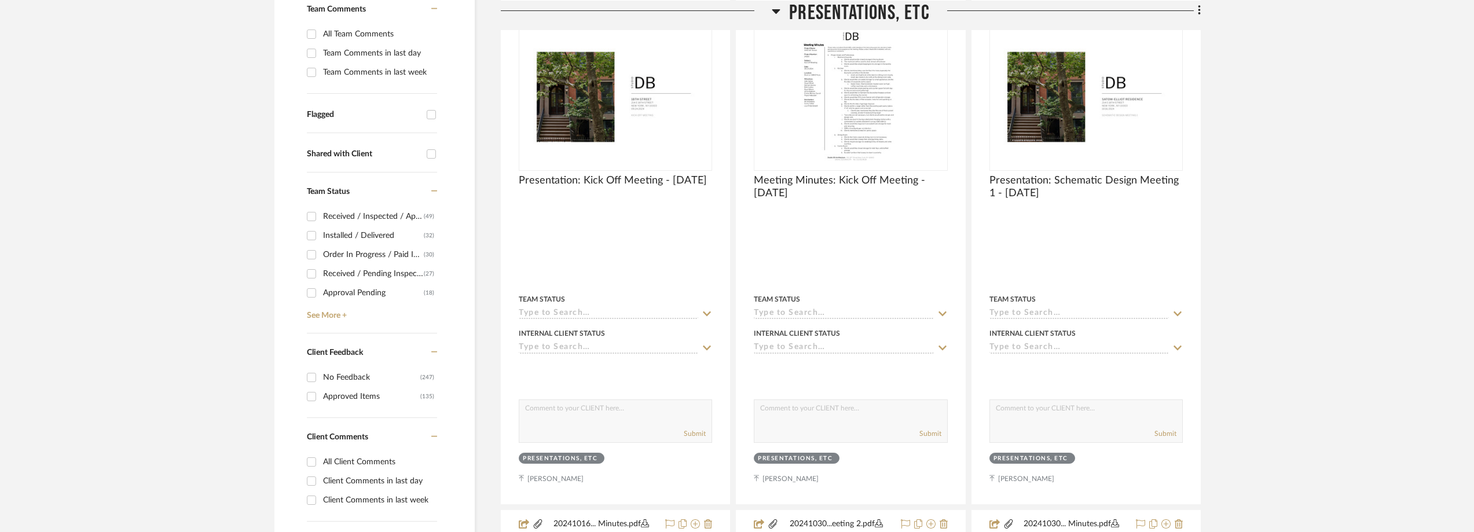
scroll to position [405, 0]
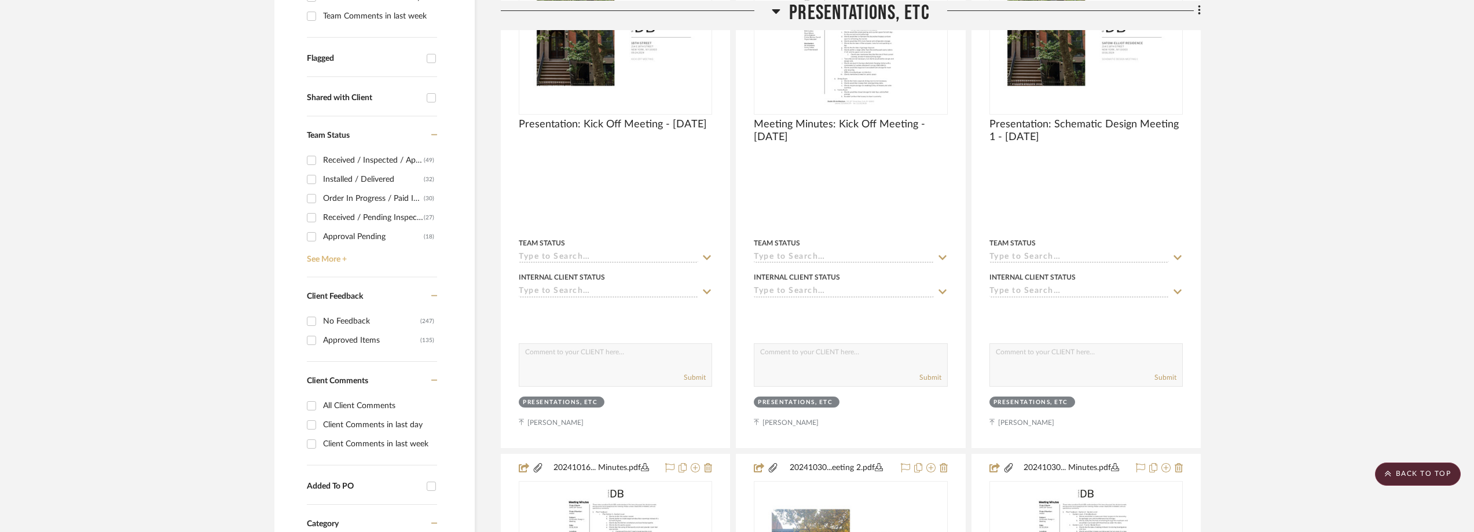
click at [321, 264] on link "See More +" at bounding box center [370, 255] width 133 height 19
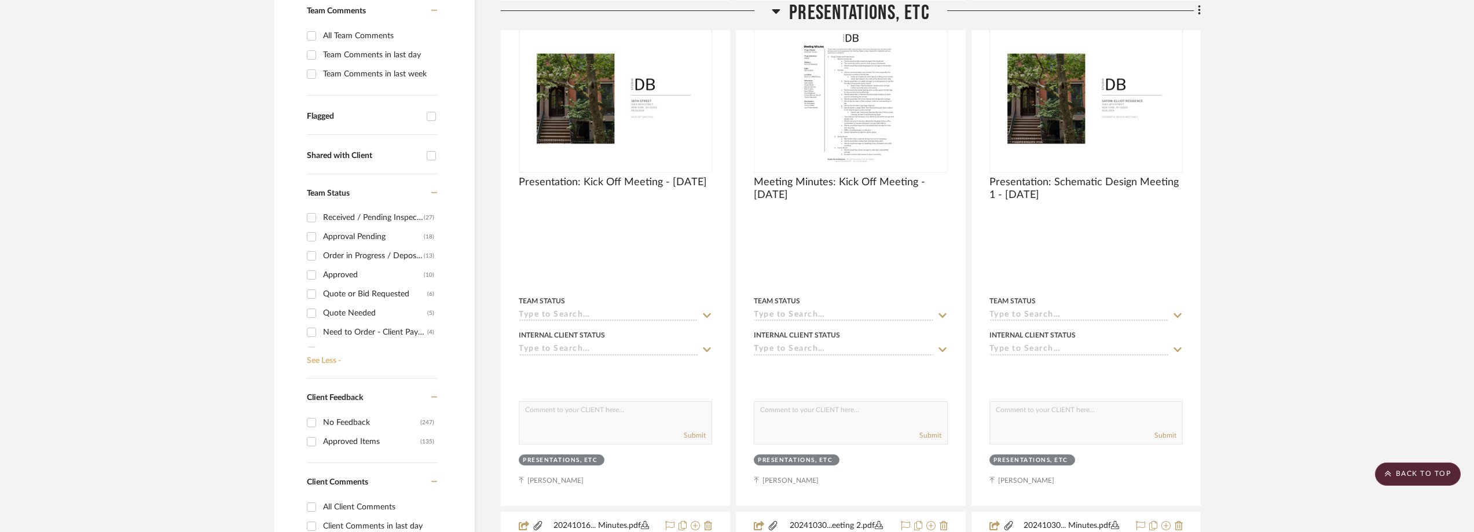
scroll to position [116, 0]
click at [351, 277] on div "Need to Order - Client Payment Received" at bounding box center [375, 274] width 104 height 19
click at [321, 277] on input "Need to Order - Client Payment Received (4)" at bounding box center [311, 274] width 19 height 19
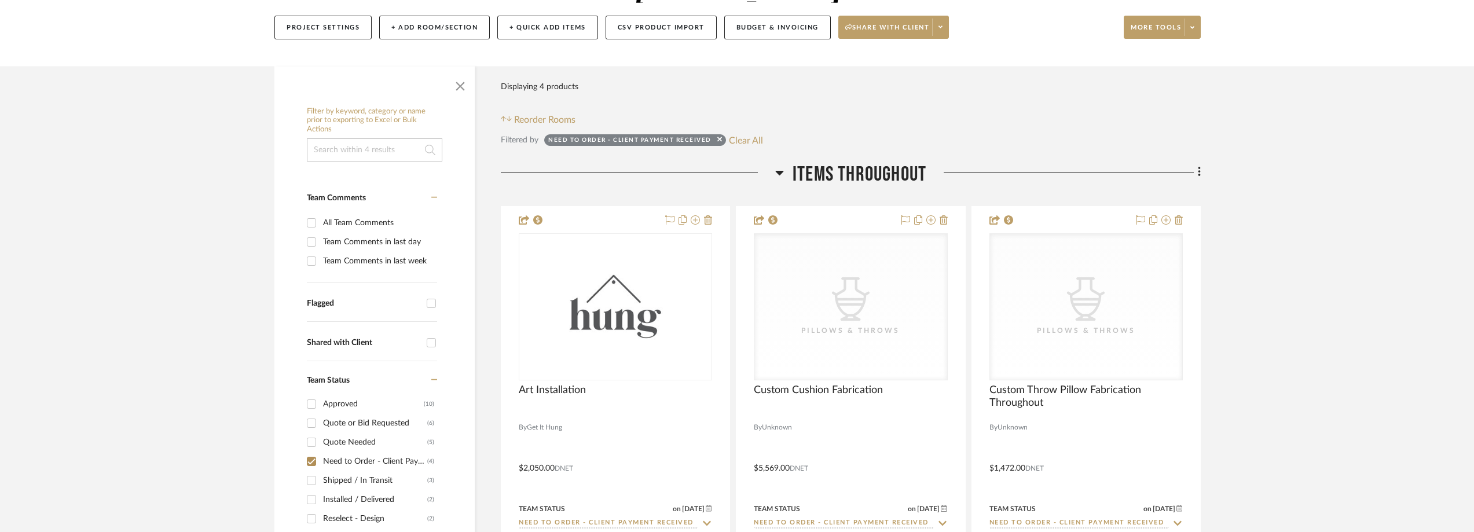
scroll to position [140, 0]
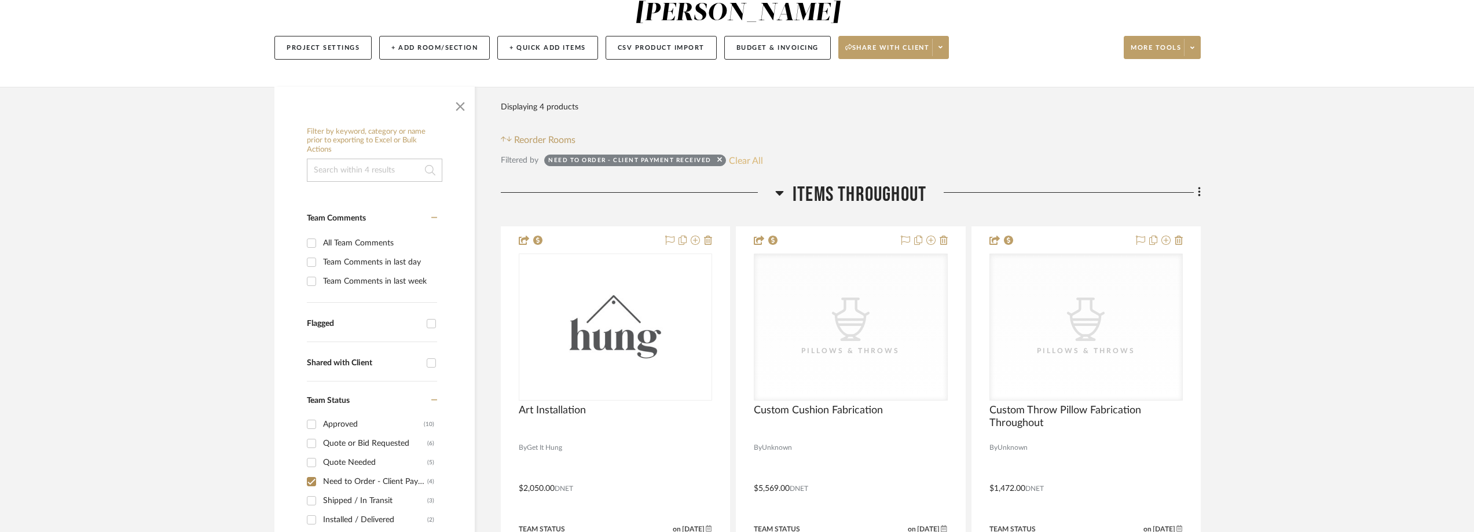
click at [735, 160] on button "Clear All" at bounding box center [746, 160] width 34 height 15
checkbox input "false"
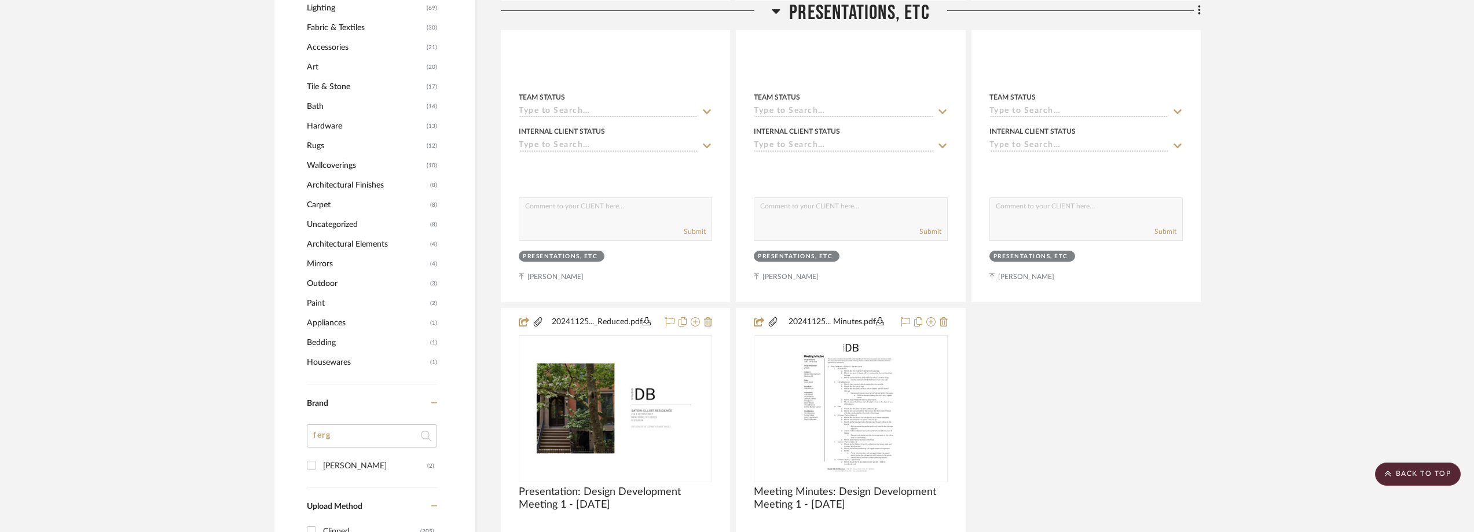
scroll to position [1182, 0]
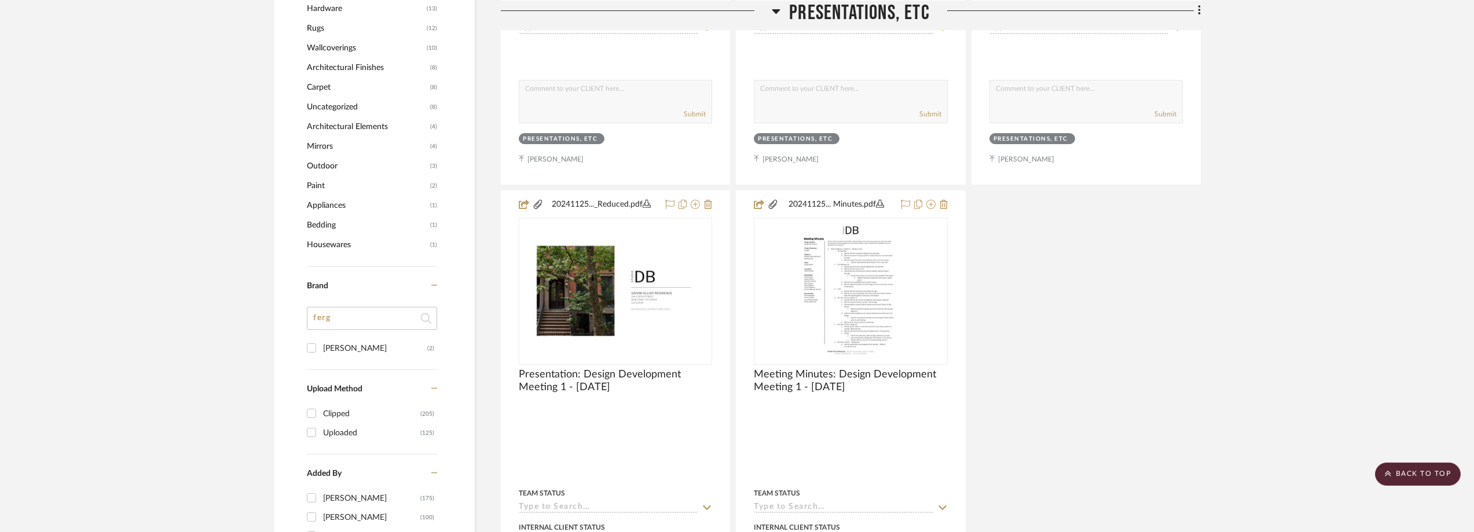
drag, startPoint x: 348, startPoint y: 323, endPoint x: 298, endPoint y: 316, distance: 50.3
type input "res"
click at [331, 349] on div "Restoration Hardware" at bounding box center [375, 348] width 104 height 19
click at [321, 349] on input "Restoration Hardware (1)" at bounding box center [311, 348] width 19 height 19
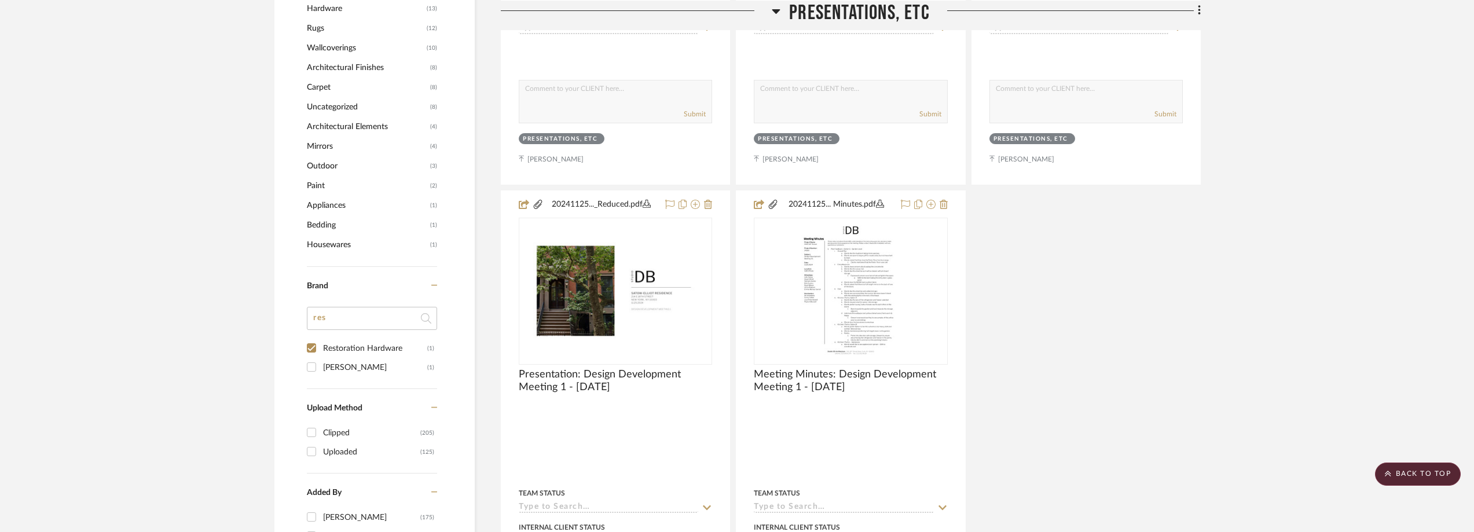
checkbox input "true"
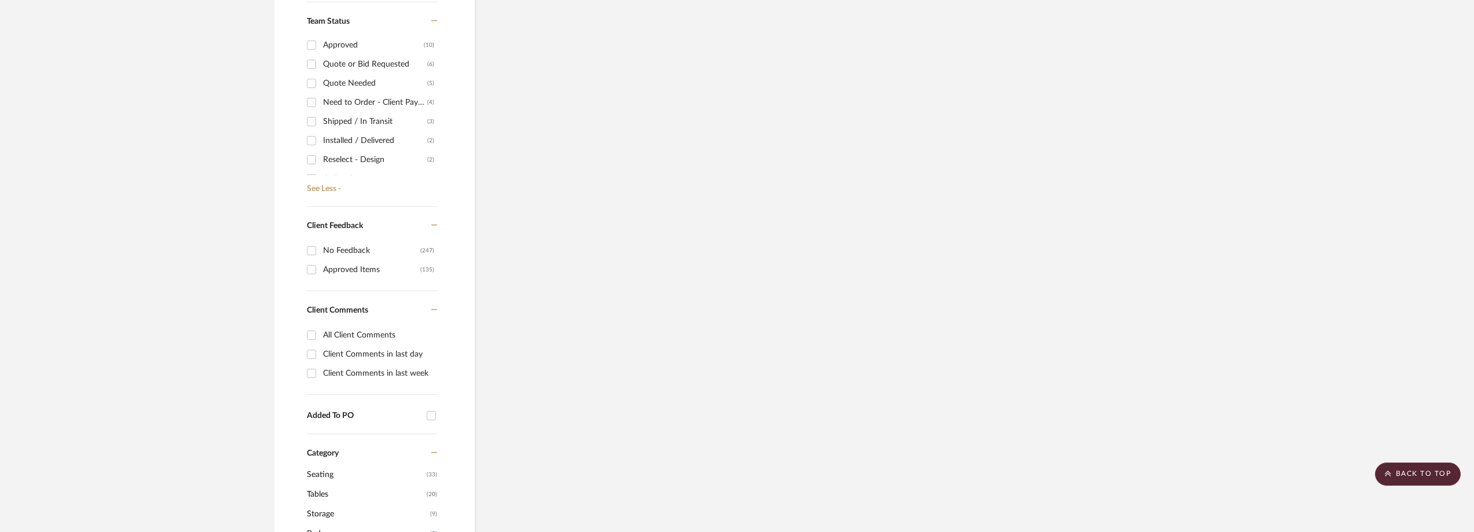
scroll to position [0, 0]
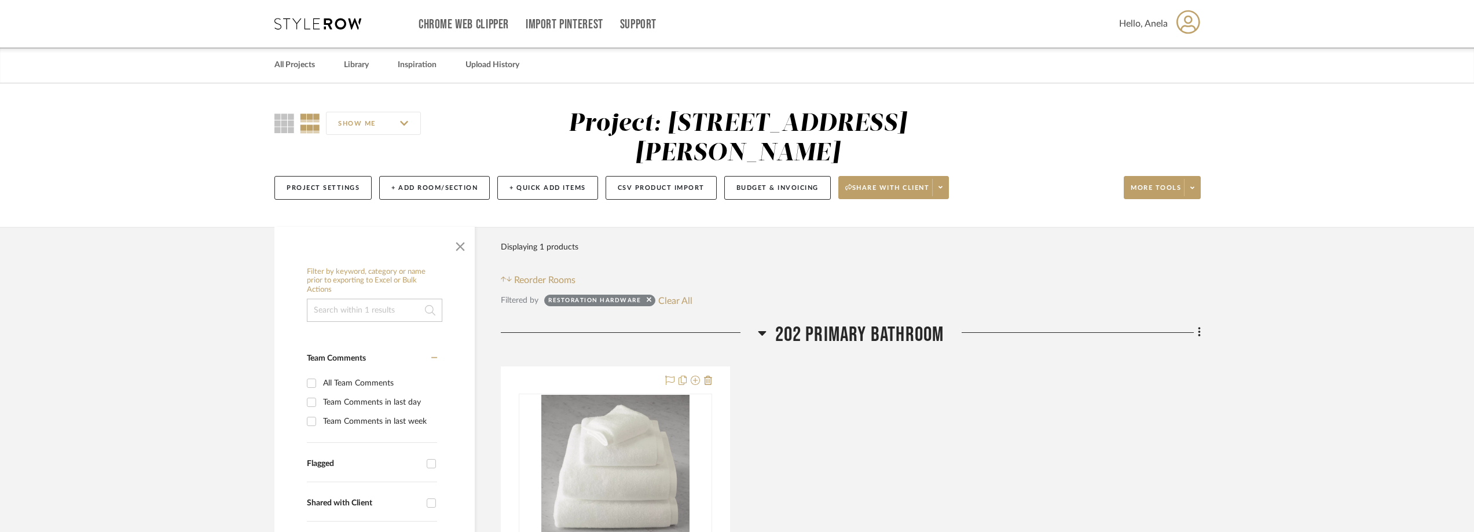
click at [307, 25] on icon at bounding box center [317, 24] width 87 height 12
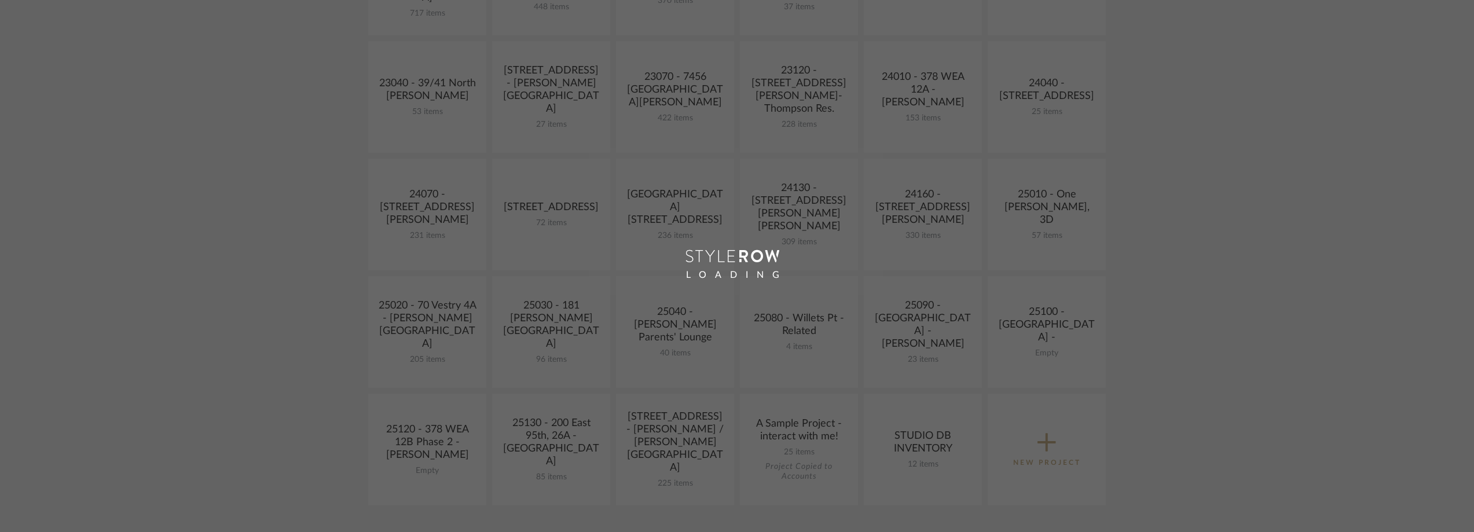
scroll to position [521, 0]
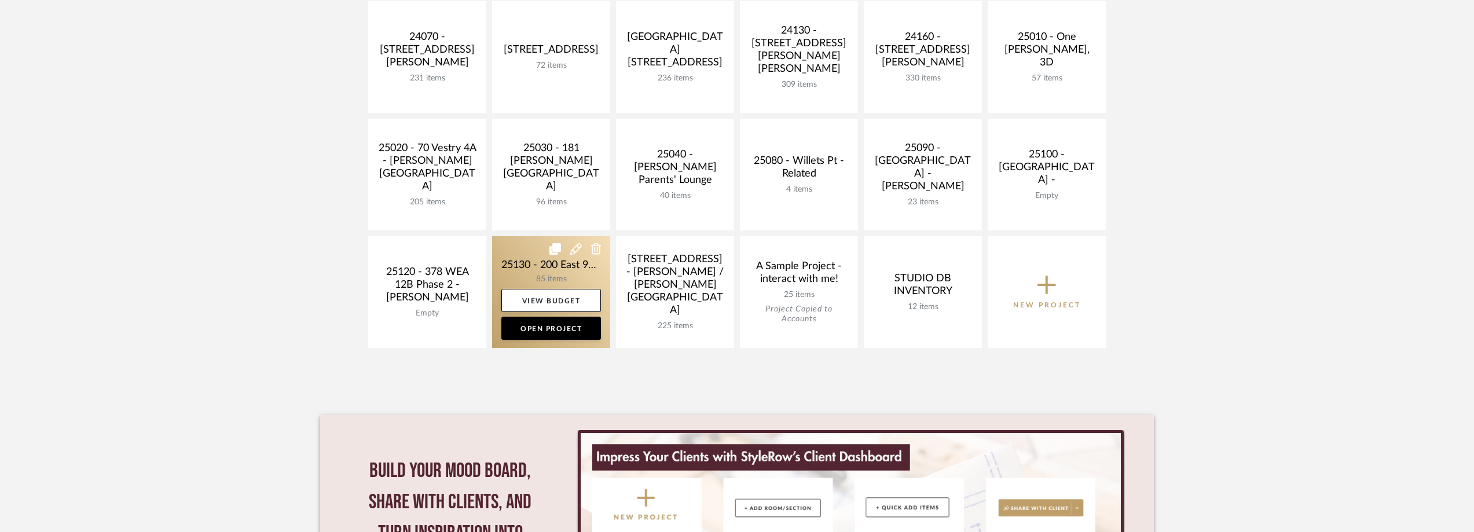
click at [557, 272] on link at bounding box center [551, 292] width 118 height 112
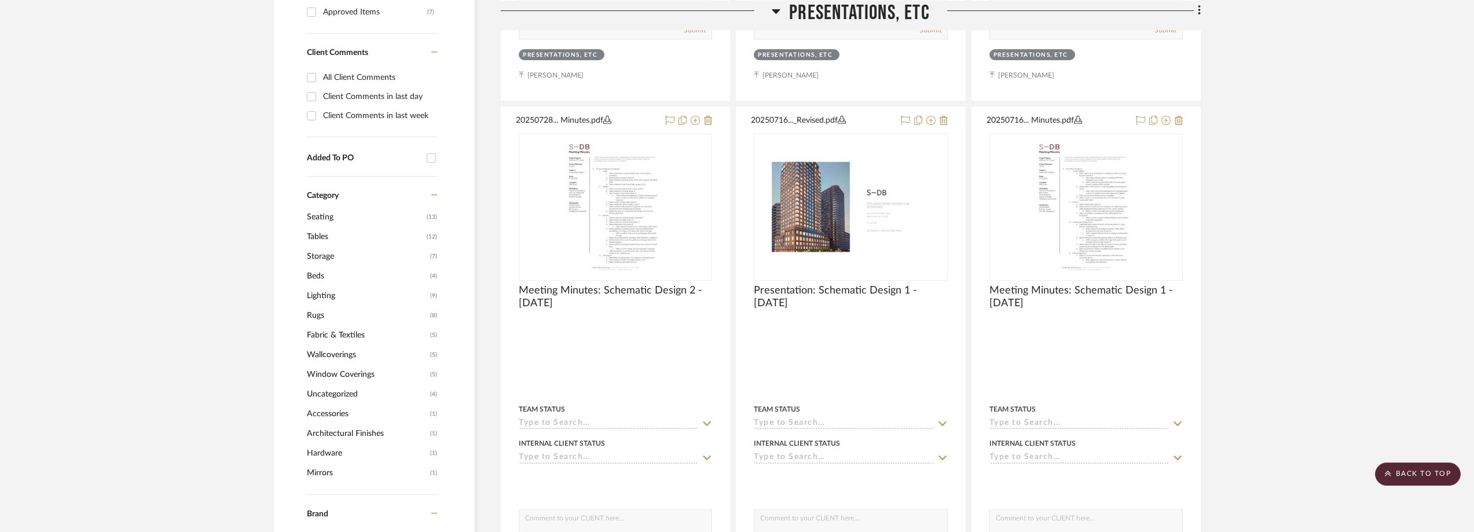
scroll to position [1100, 0]
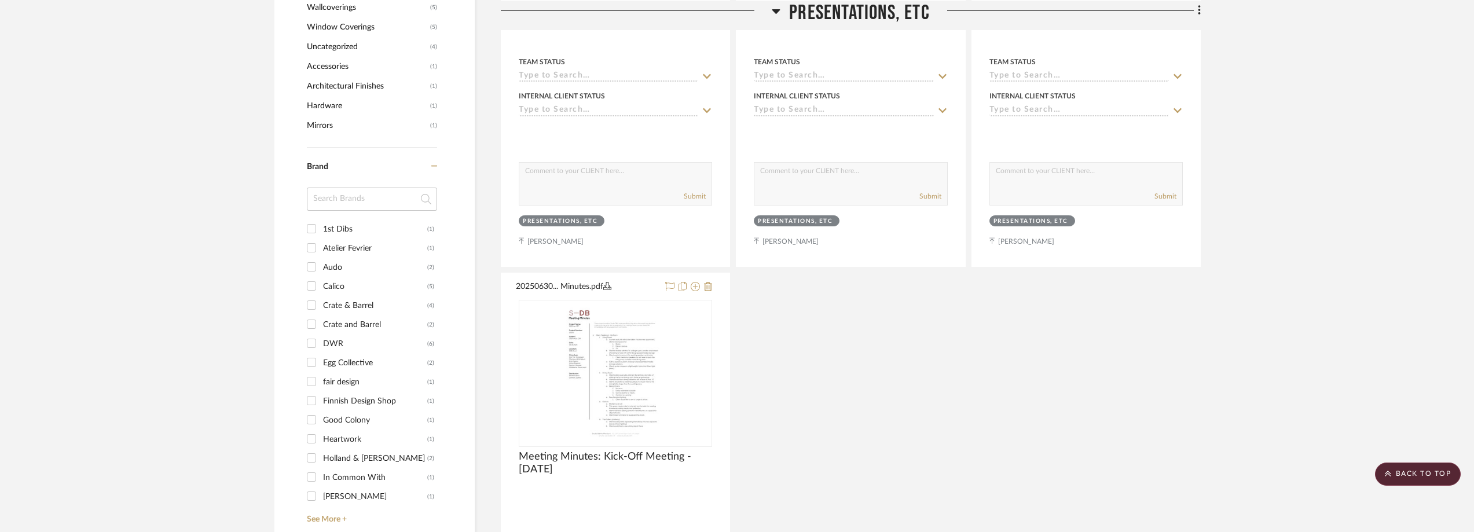
click at [381, 199] on input at bounding box center [372, 199] width 130 height 23
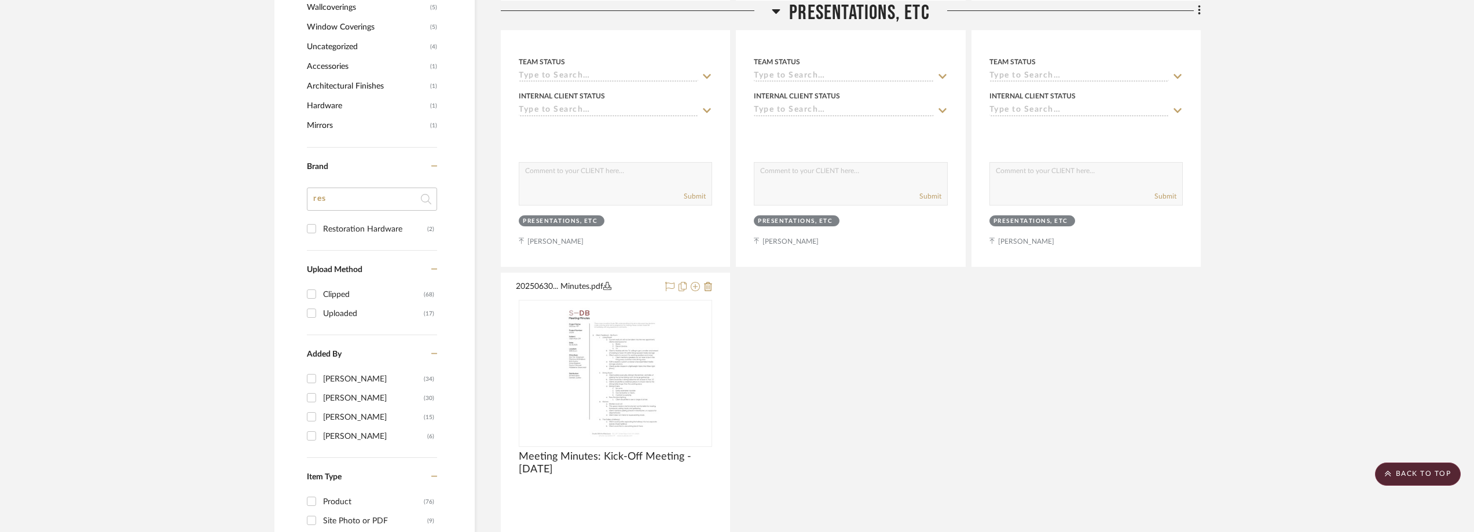
type input "res"
click at [366, 229] on div "Restoration Hardware" at bounding box center [375, 229] width 104 height 19
click at [321, 229] on input "Restoration Hardware (2)" at bounding box center [311, 228] width 19 height 19
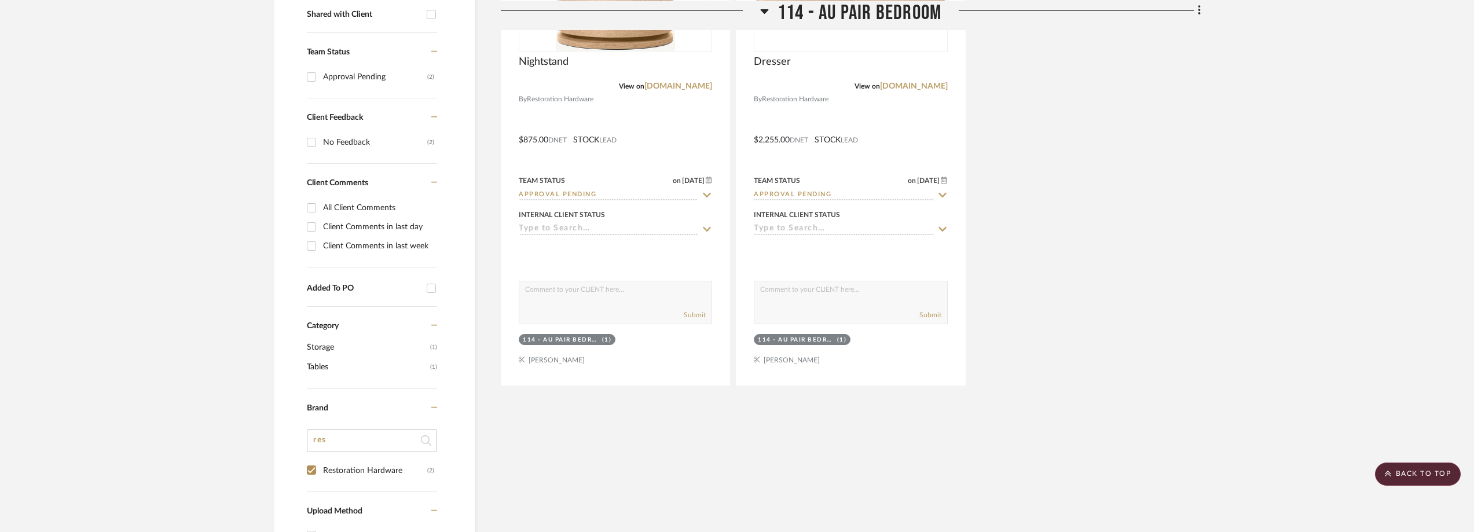
scroll to position [425, 0]
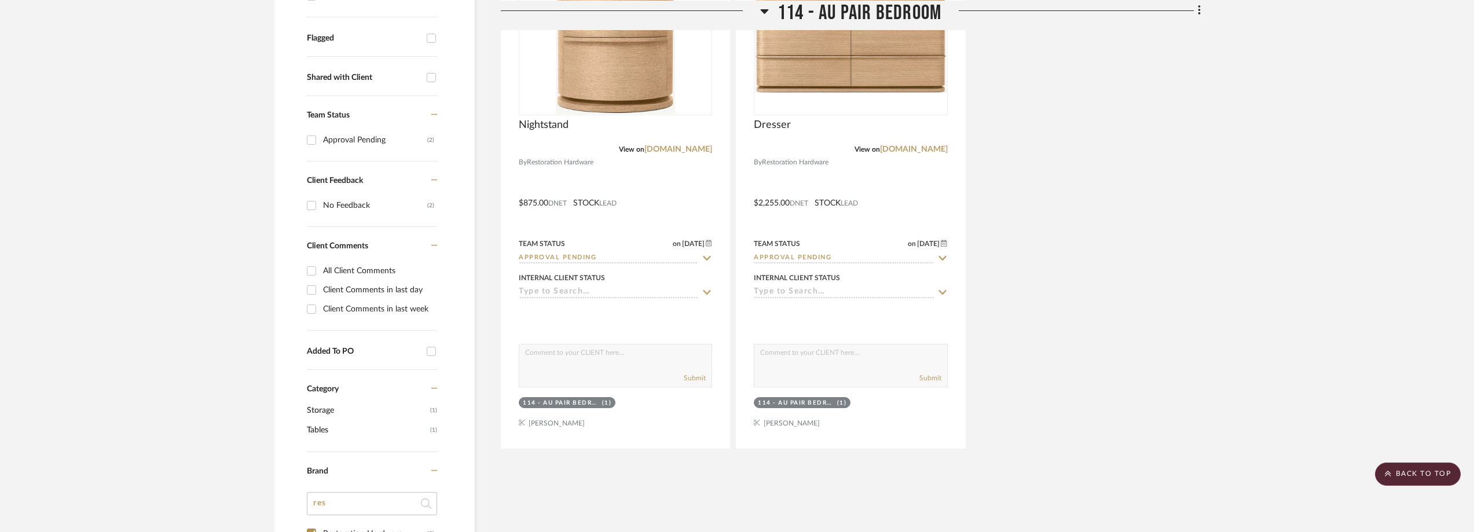
scroll to position [136, 0]
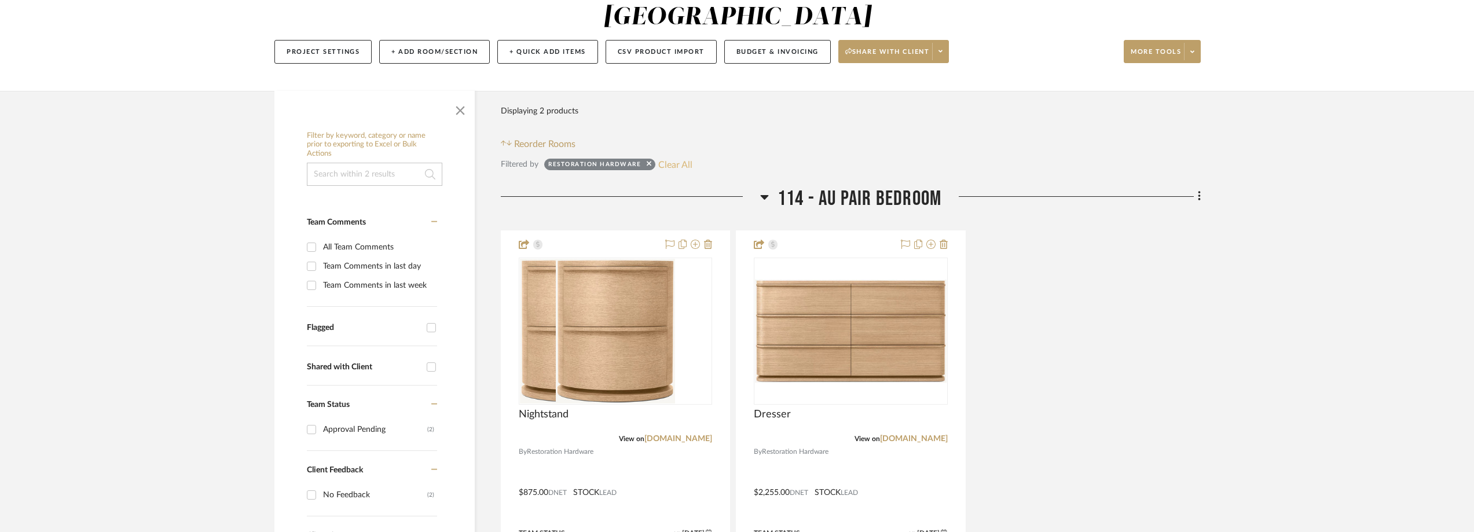
click at [665, 167] on button "Clear All" at bounding box center [675, 164] width 34 height 15
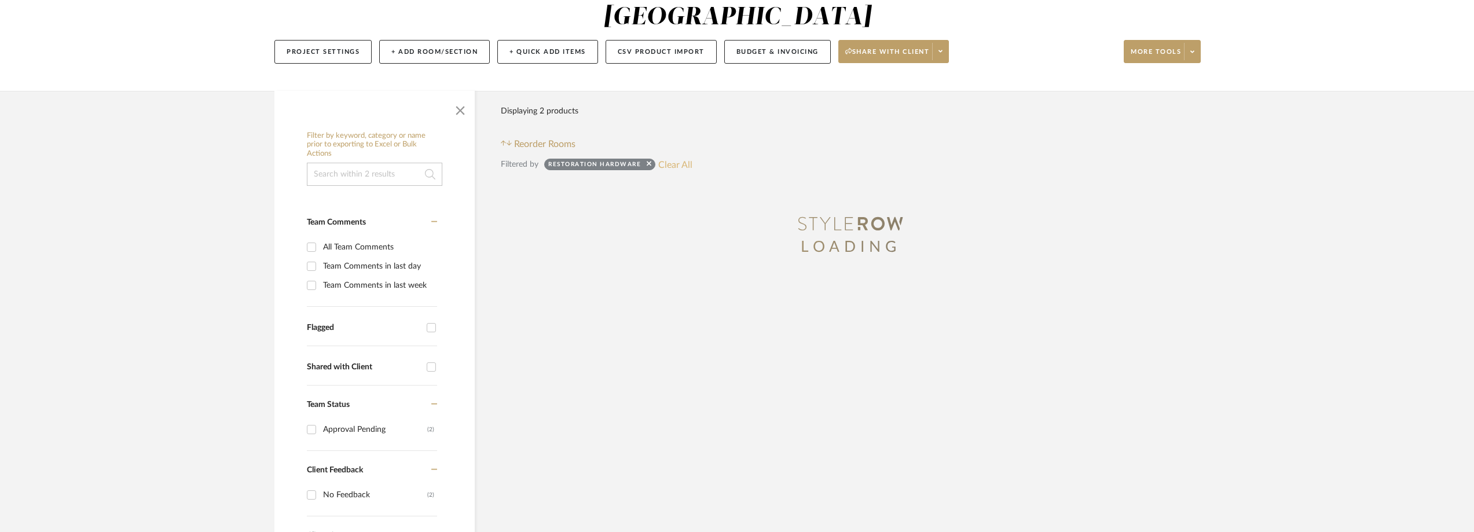
checkbox input "false"
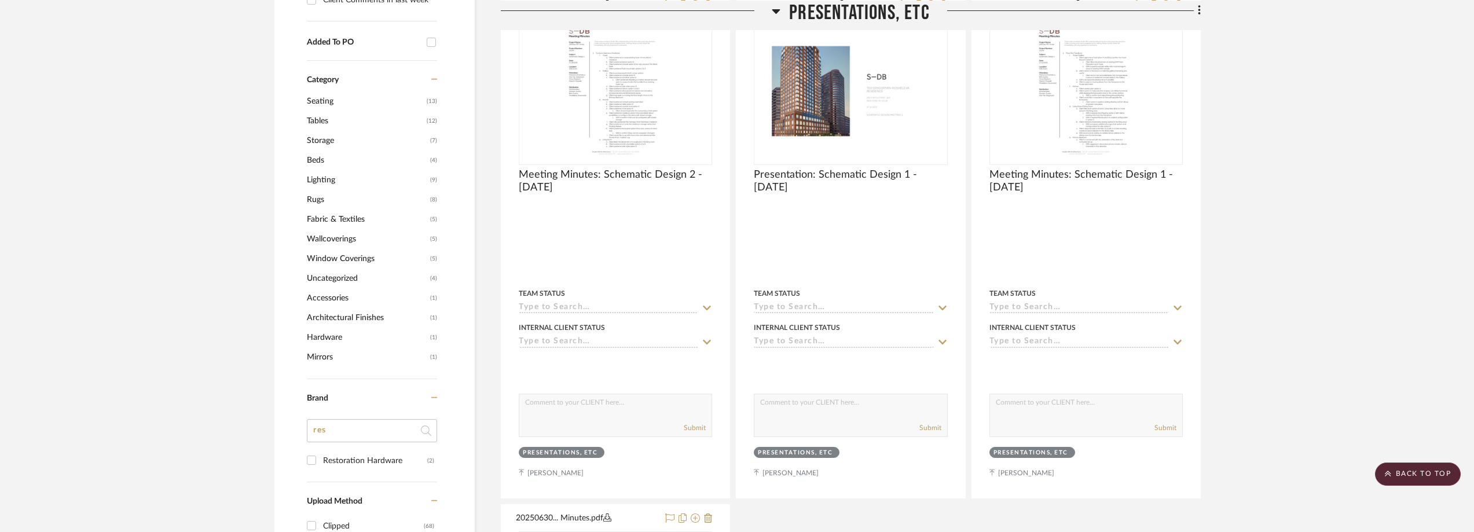
scroll to position [1062, 0]
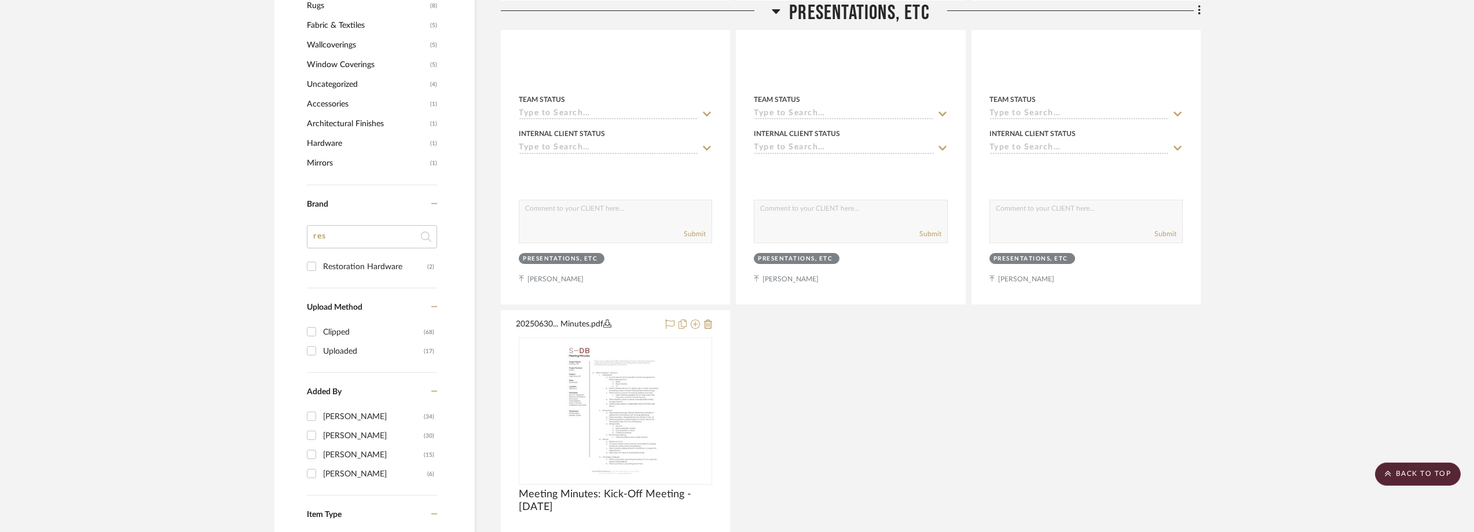
drag, startPoint x: 332, startPoint y: 237, endPoint x: 288, endPoint y: 234, distance: 44.1
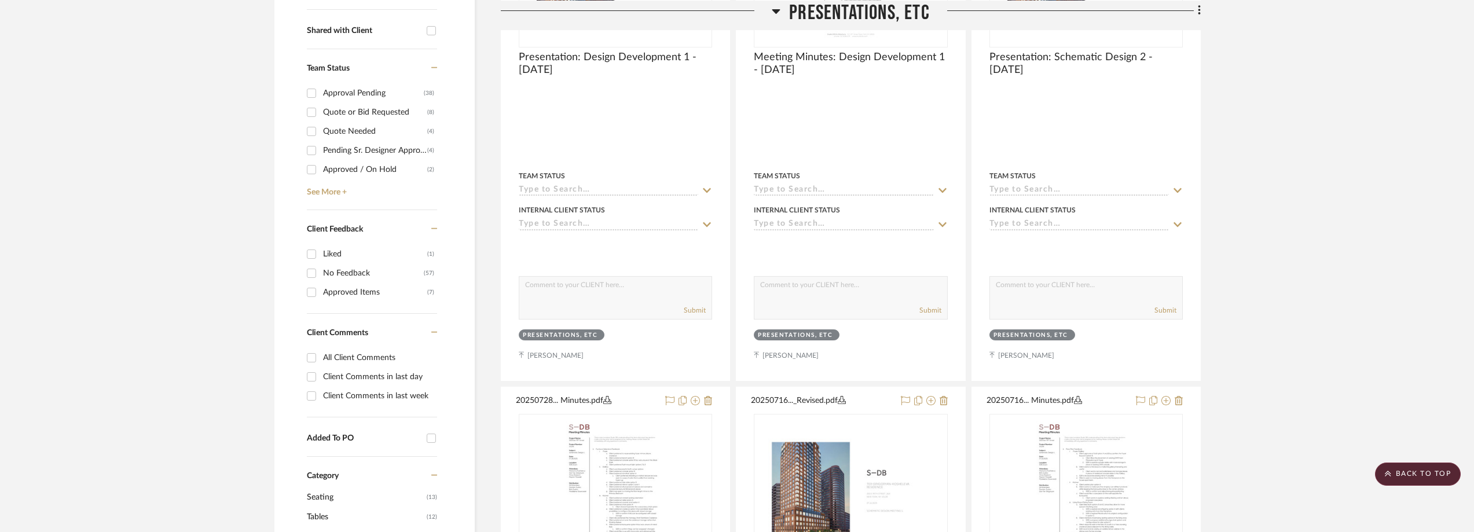
scroll to position [252, 0]
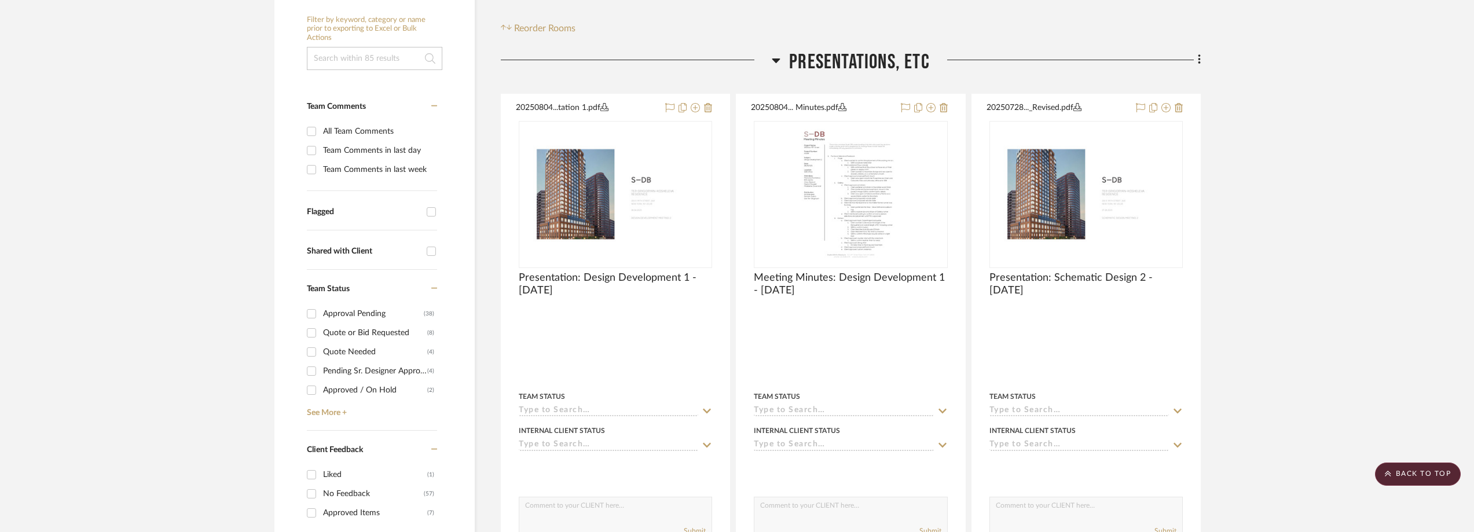
click at [328, 373] on div "Pending Sr. Designer Approval" at bounding box center [375, 371] width 104 height 19
click at [321, 373] on input "Pending Sr. Designer Approval (4)" at bounding box center [311, 371] width 19 height 19
checkbox input "true"
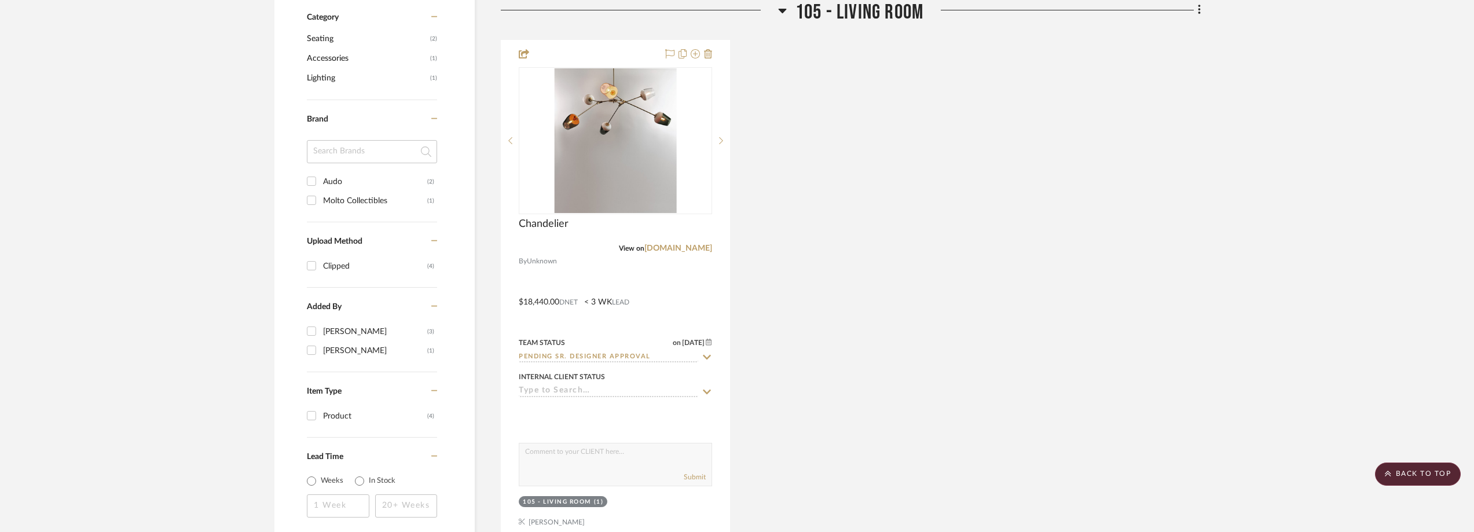
scroll to position [946, 0]
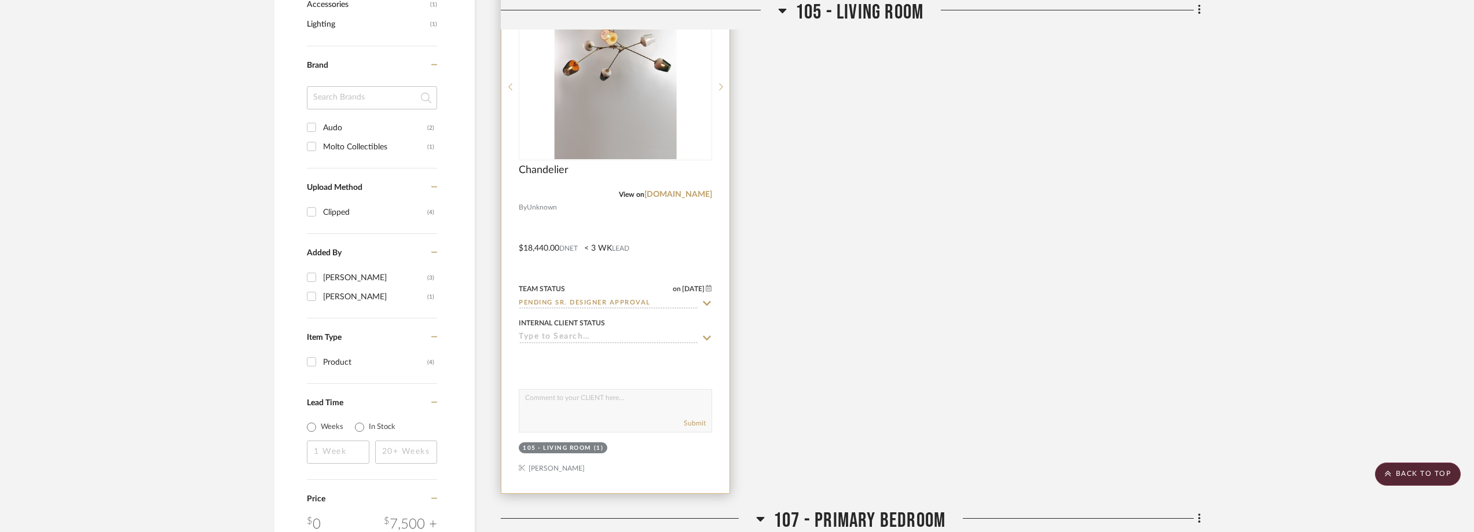
click at [545, 109] on div "0" at bounding box center [615, 87] width 192 height 146
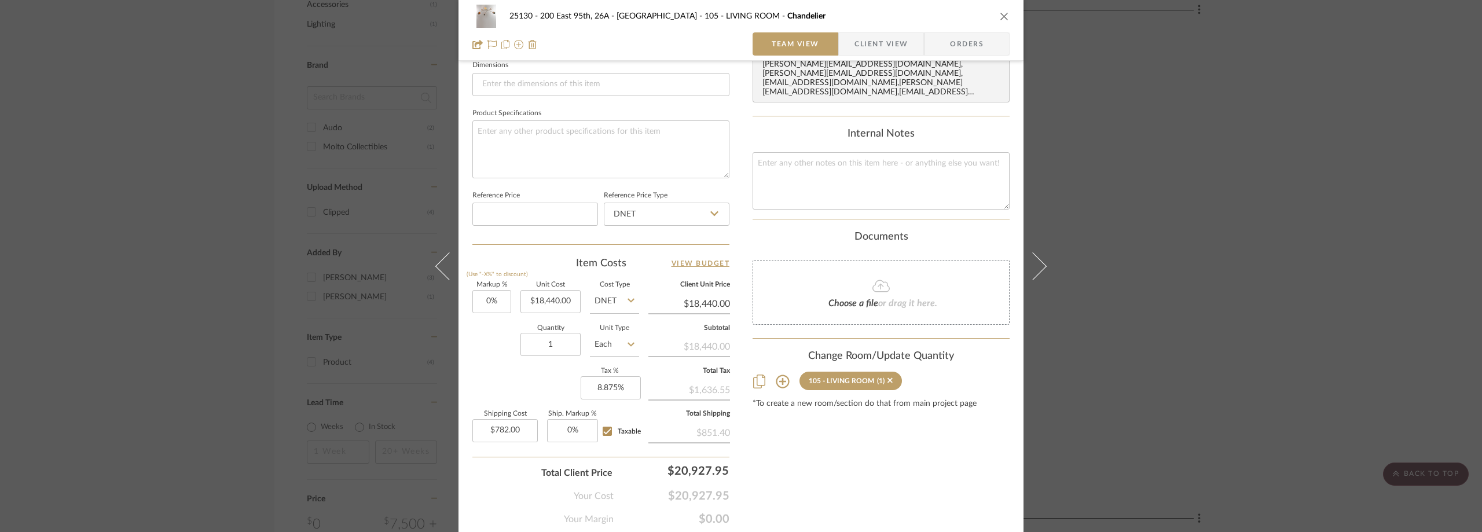
scroll to position [546, 0]
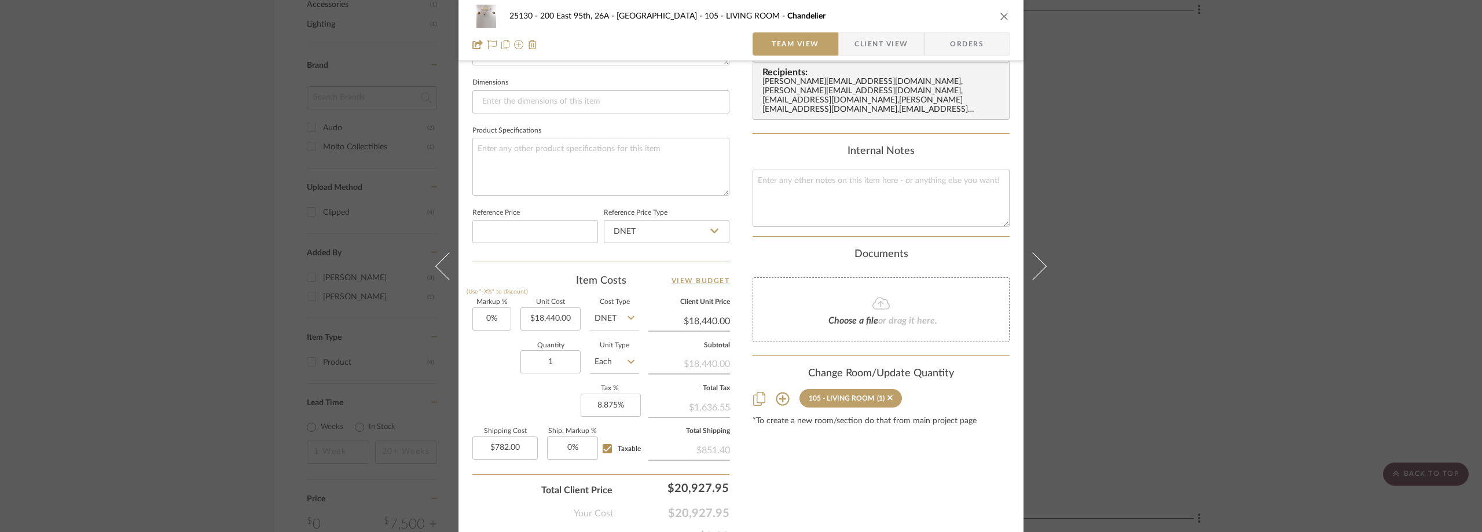
click at [863, 45] on span "Client View" at bounding box center [880, 43] width 53 height 23
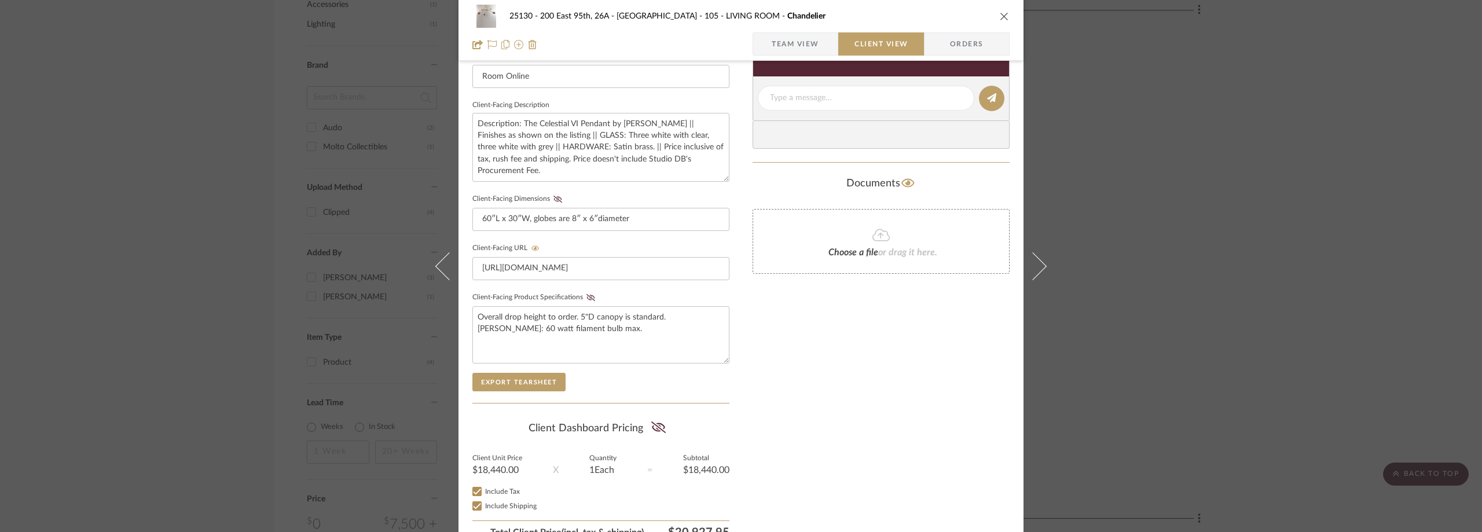
scroll to position [440, 0]
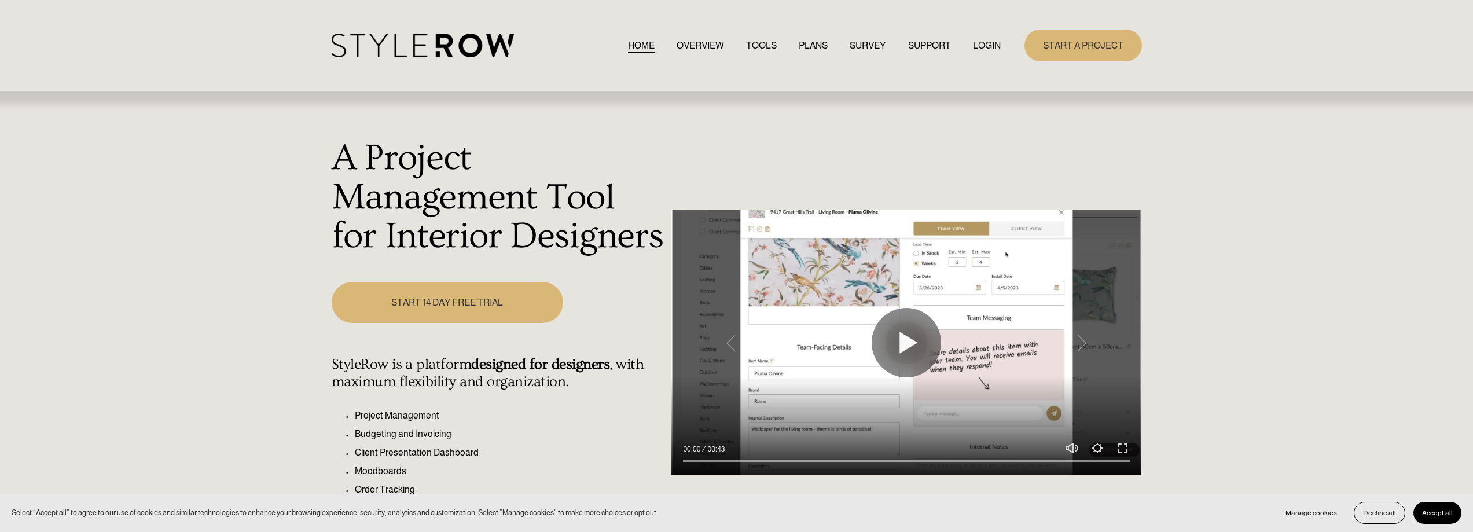
click at [987, 45] on link "LOGIN" at bounding box center [987, 46] width 28 height 16
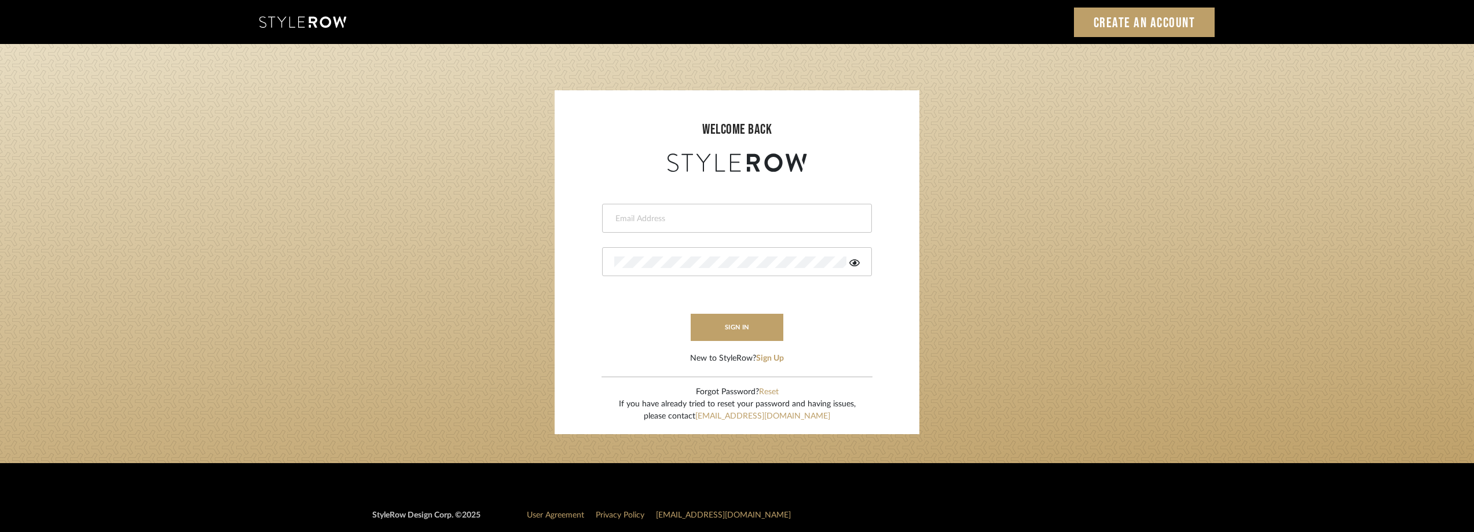
click at [650, 215] on input "email" at bounding box center [735, 219] width 243 height 12
type input "anela@studiodb.com"
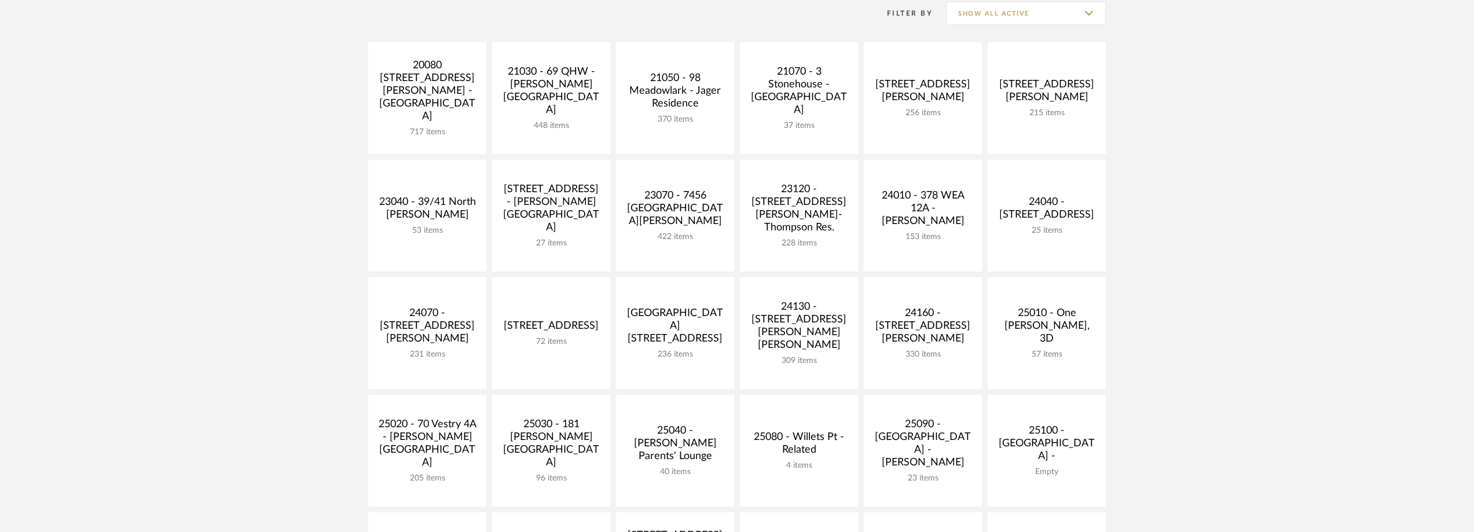
scroll to position [289, 0]
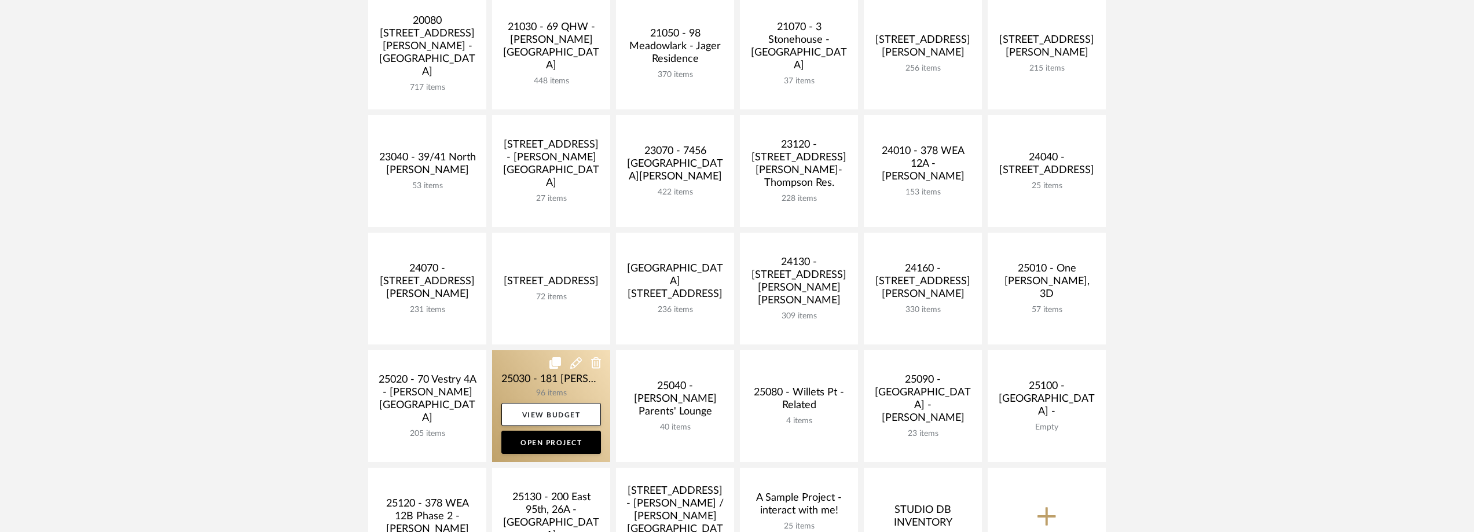
click at [525, 394] on link at bounding box center [551, 406] width 118 height 112
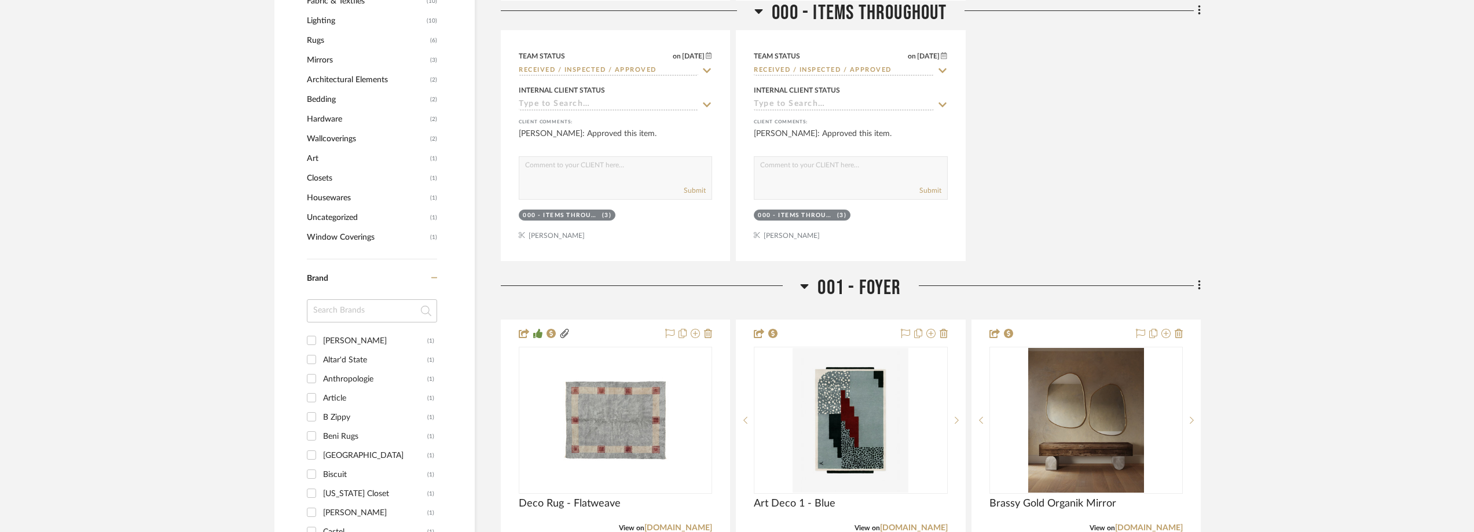
scroll to position [1100, 0]
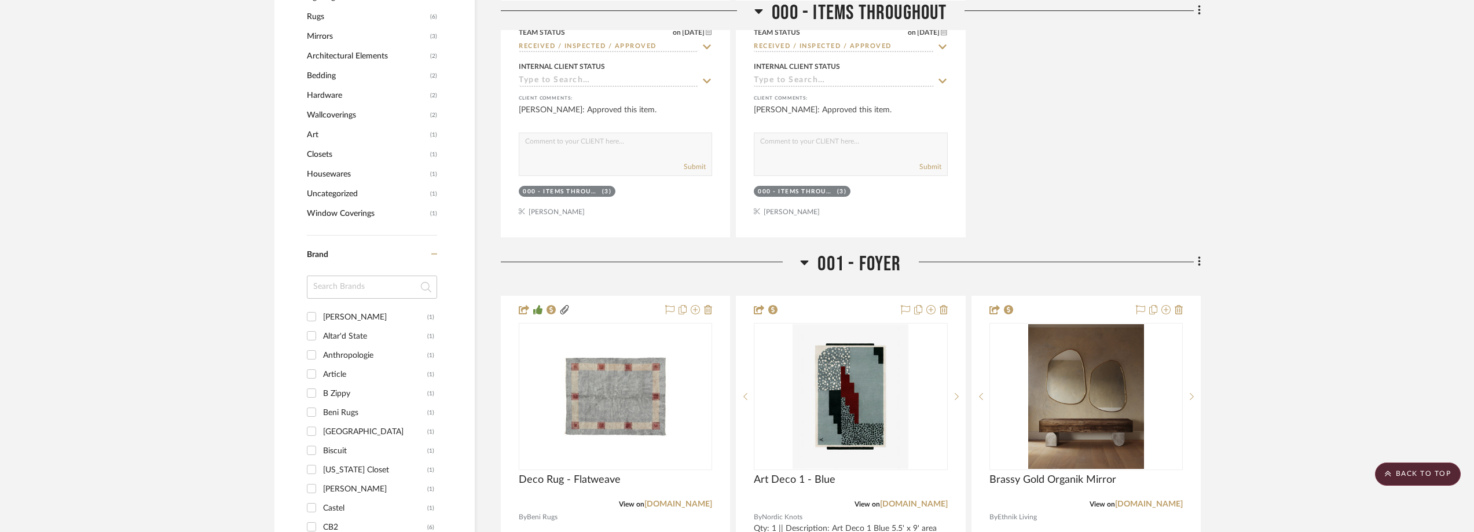
click at [338, 299] on input at bounding box center [372, 287] width 130 height 23
type input "pepper"
click at [350, 326] on div "Pepper Home" at bounding box center [375, 317] width 104 height 19
click at [321, 326] on input "Pepper Home (1)" at bounding box center [311, 316] width 19 height 19
checkbox input "true"
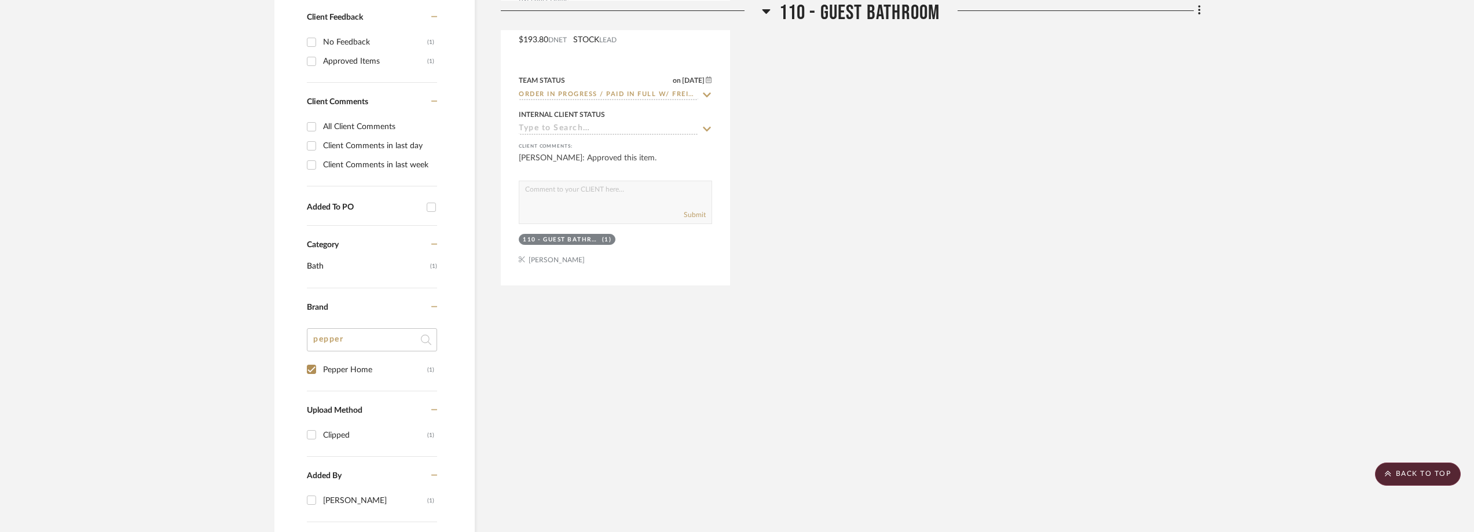
scroll to position [541, 0]
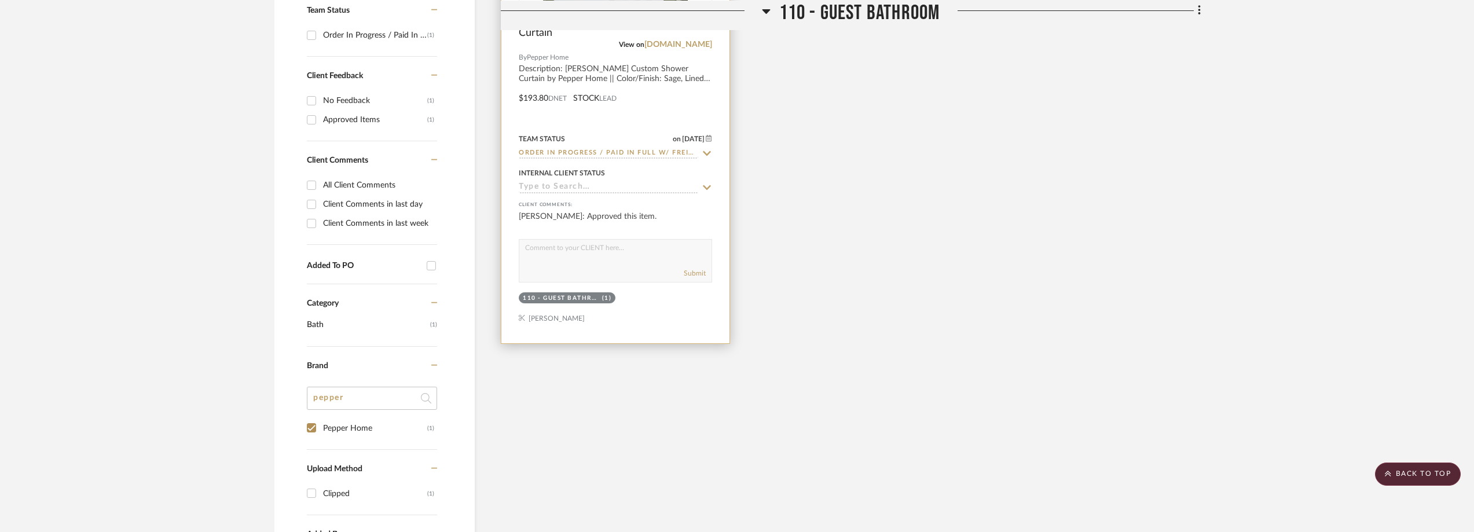
scroll to position [483, 0]
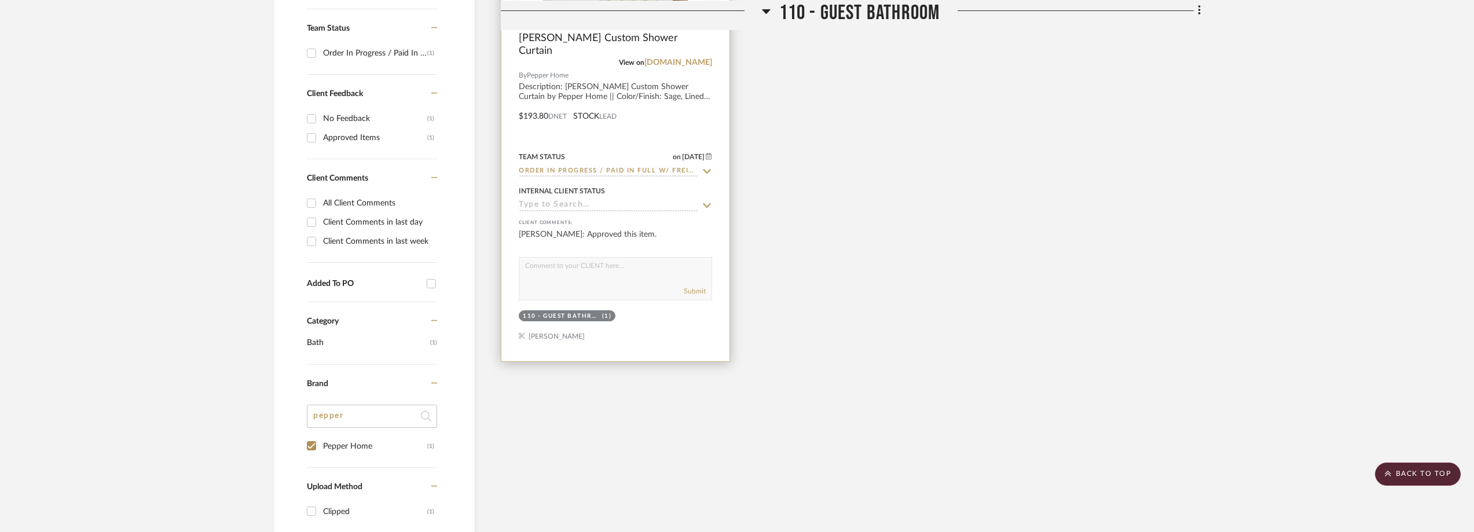
click at [707, 174] on icon at bounding box center [707, 171] width 8 height 5
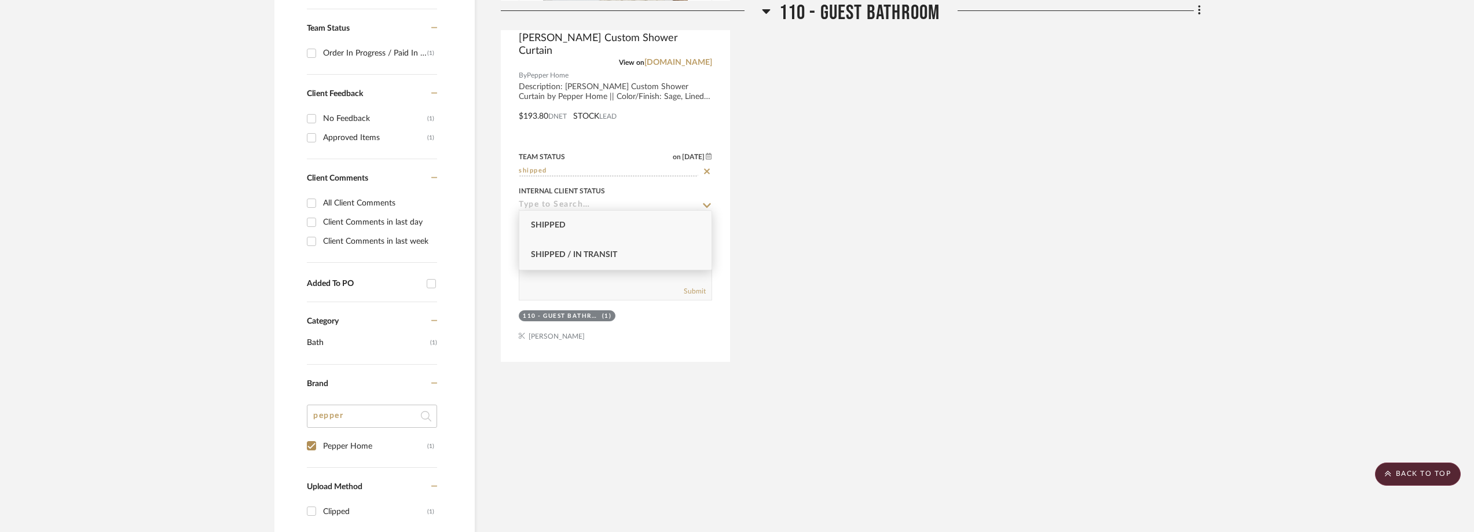
type input "shipped"
click at [664, 252] on div "Shipped / In Transit" at bounding box center [615, 255] width 192 height 30
type input "[DATE]"
type input "Shipped / In Transit"
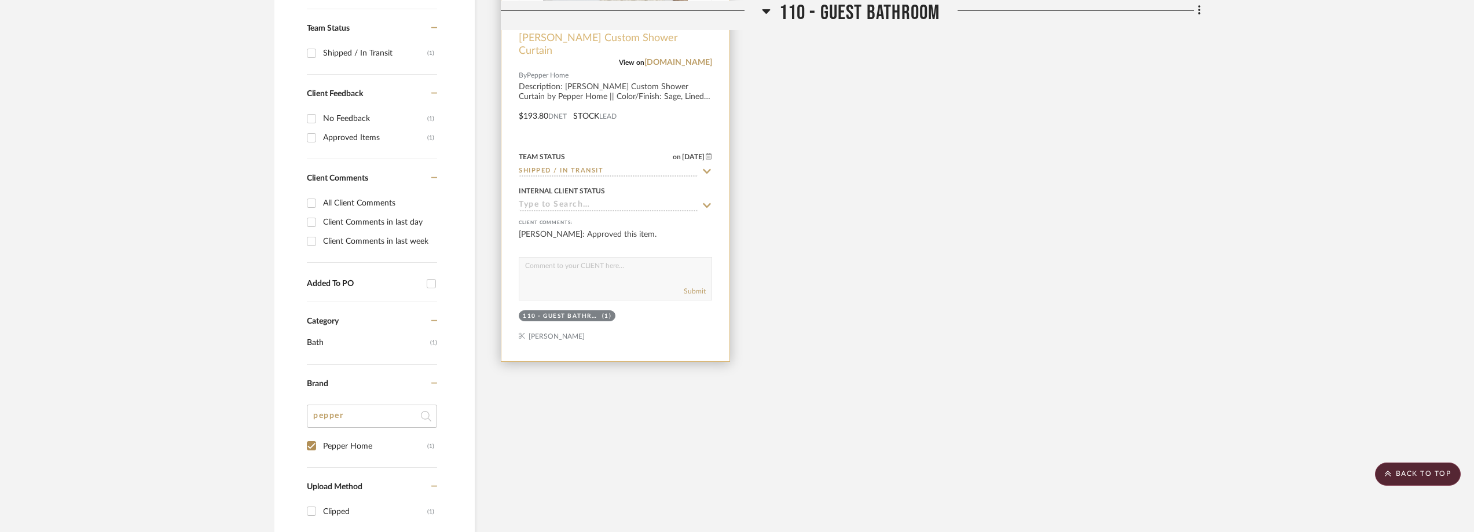
click at [616, 57] on span "Louisa Sage Custom Shower Curtain" at bounding box center [615, 44] width 193 height 25
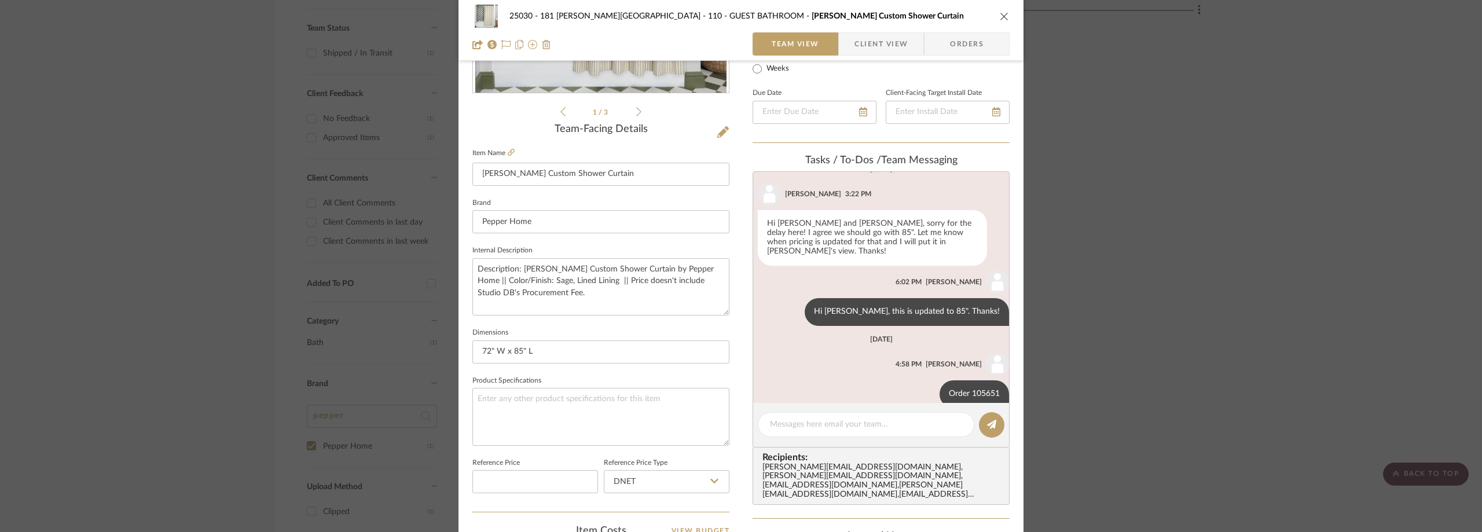
scroll to position [289, 0]
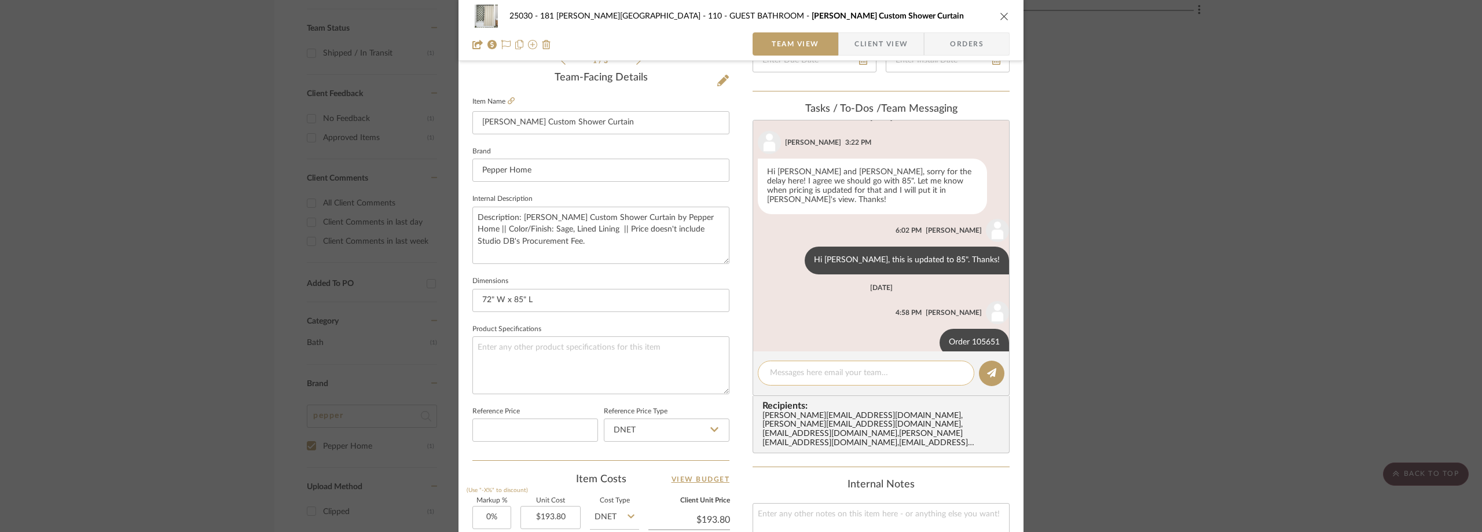
click at [821, 373] on textarea at bounding box center [866, 373] width 192 height 12
paste textarea "fedex 392096290775"
type textarea "fedex 392096290775"
click at [980, 368] on button at bounding box center [991, 373] width 25 height 25
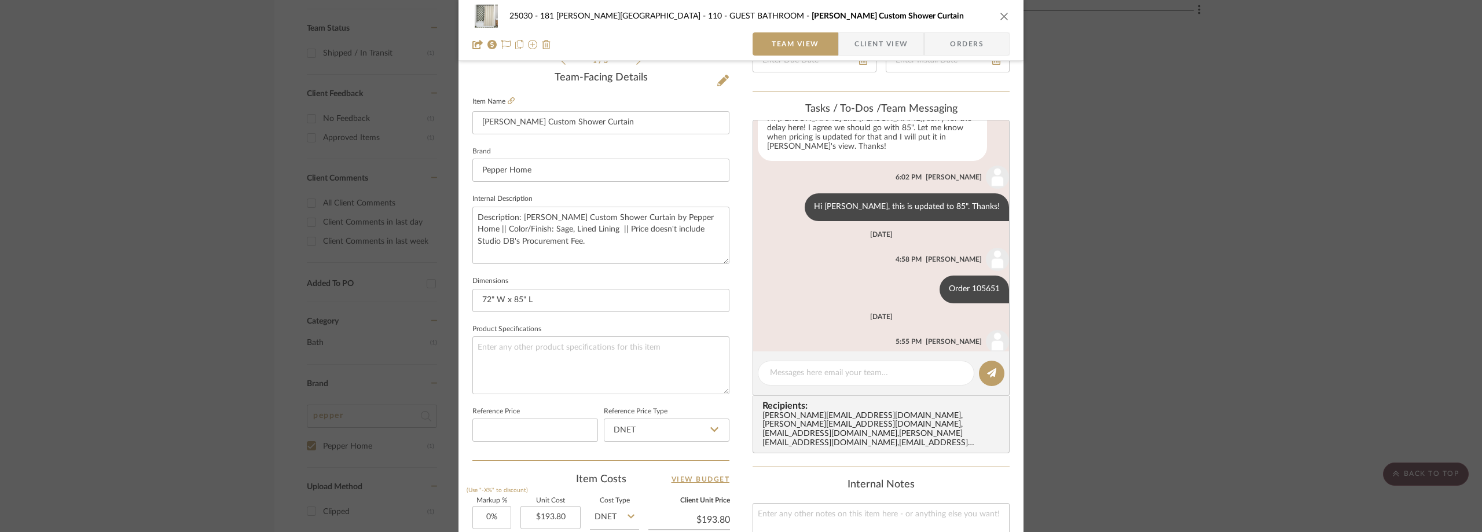
scroll to position [670, 0]
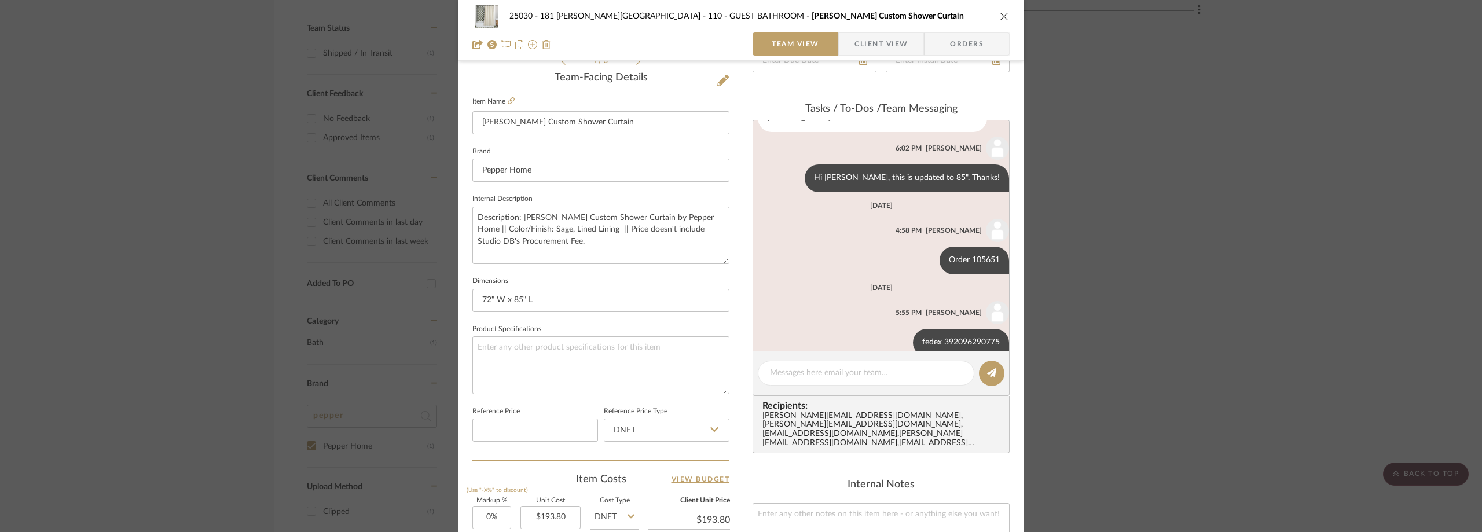
click at [132, 194] on div "25030 - 181 MacDougal - Baribeau 110 - GUEST BATHROOM Louisa Sage Custom Shower…" at bounding box center [741, 266] width 1482 height 532
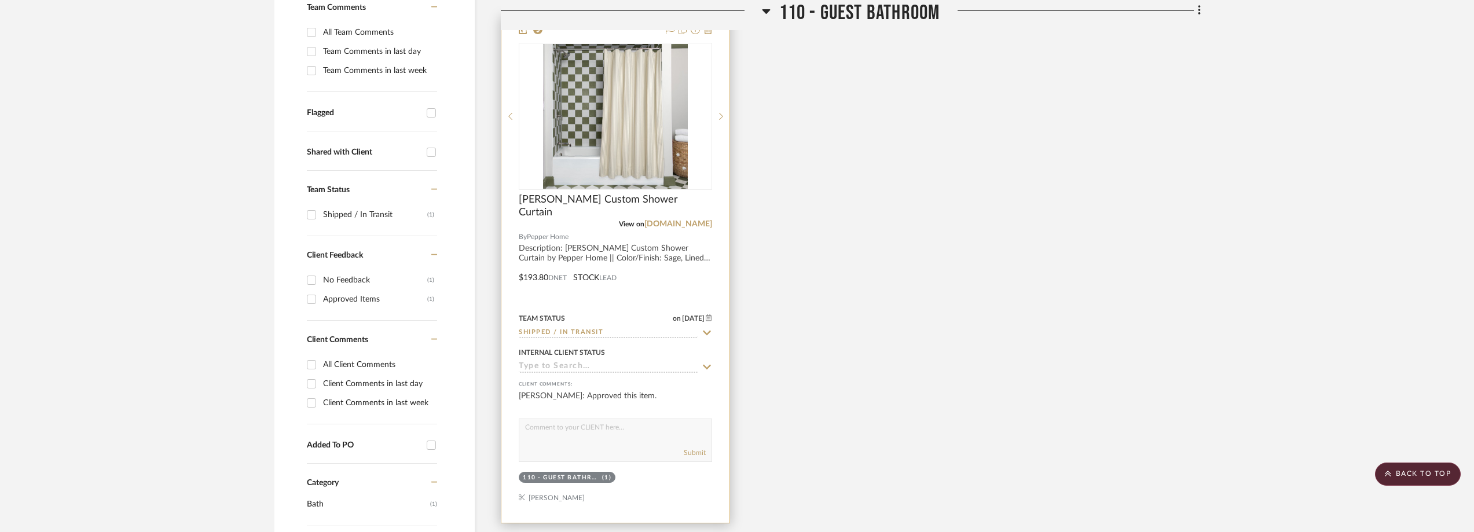
scroll to position [251, 0]
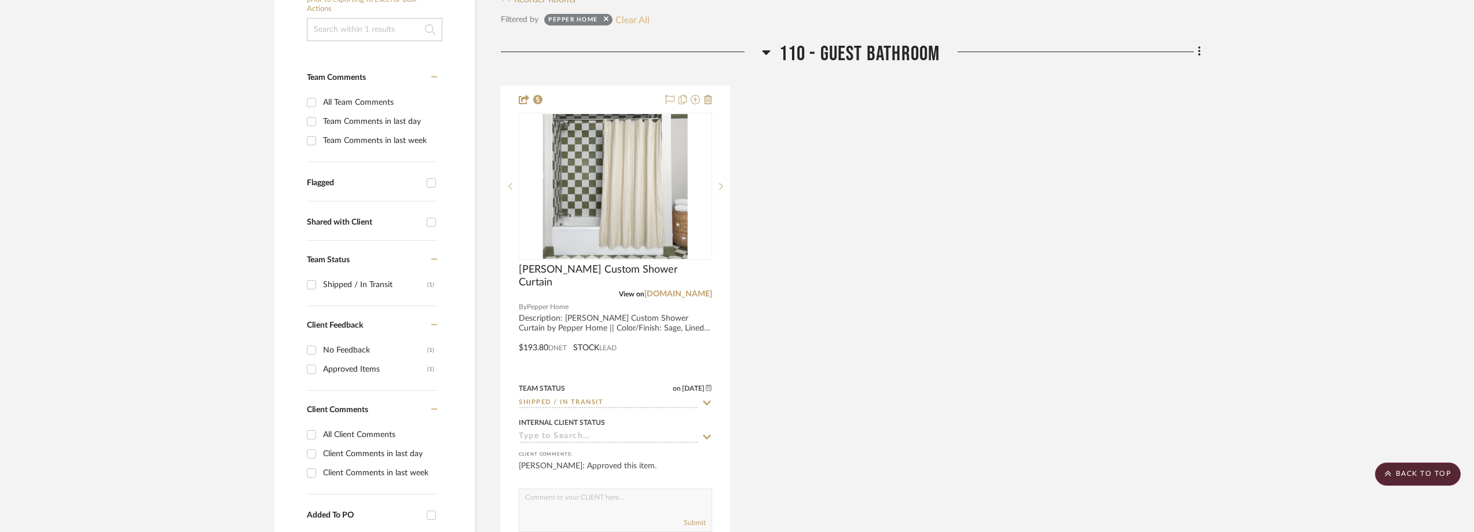
click at [630, 27] on button "Clear All" at bounding box center [632, 19] width 34 height 15
checkbox input "false"
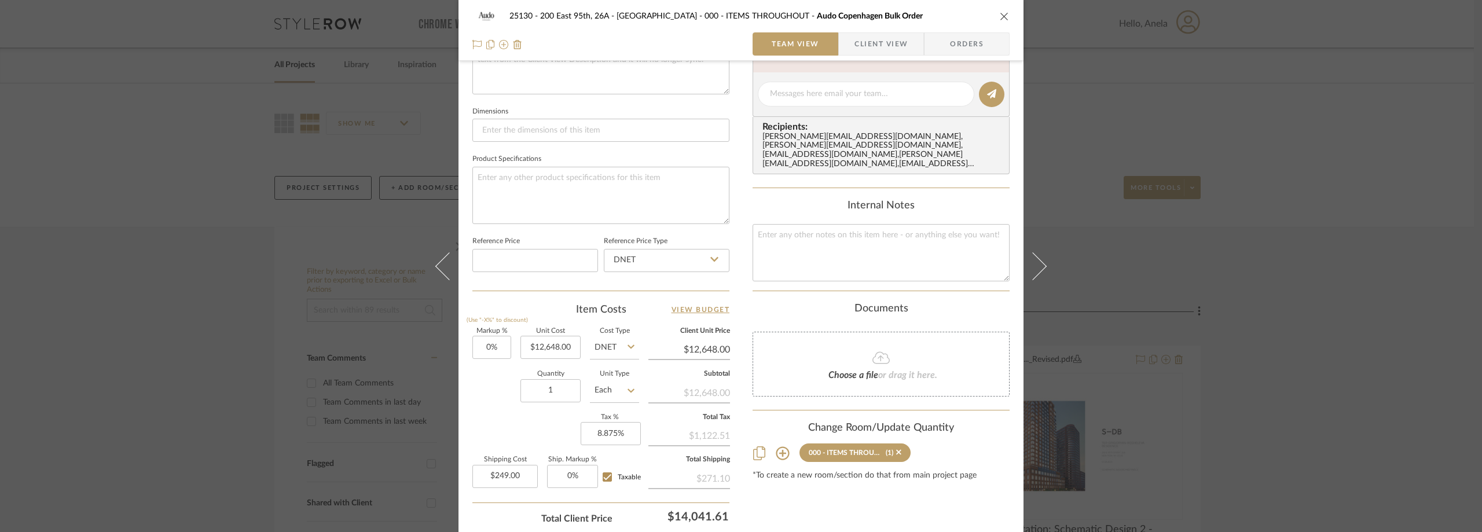
scroll to position [544, 0]
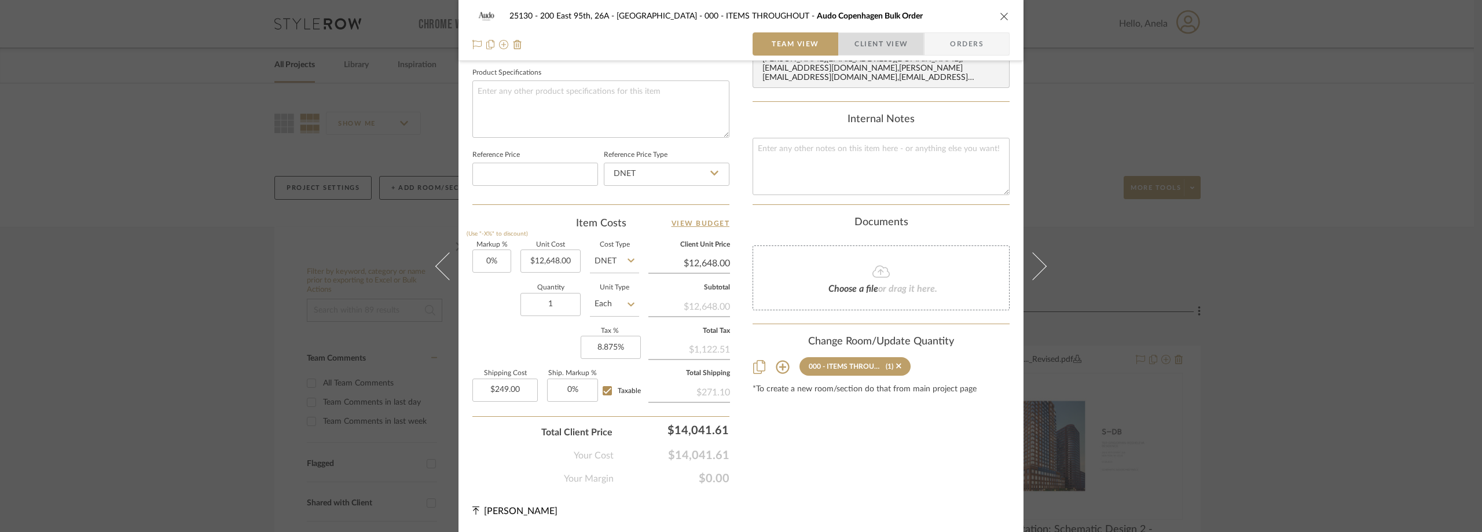
click at [854, 49] on span "Client View" at bounding box center [880, 43] width 53 height 23
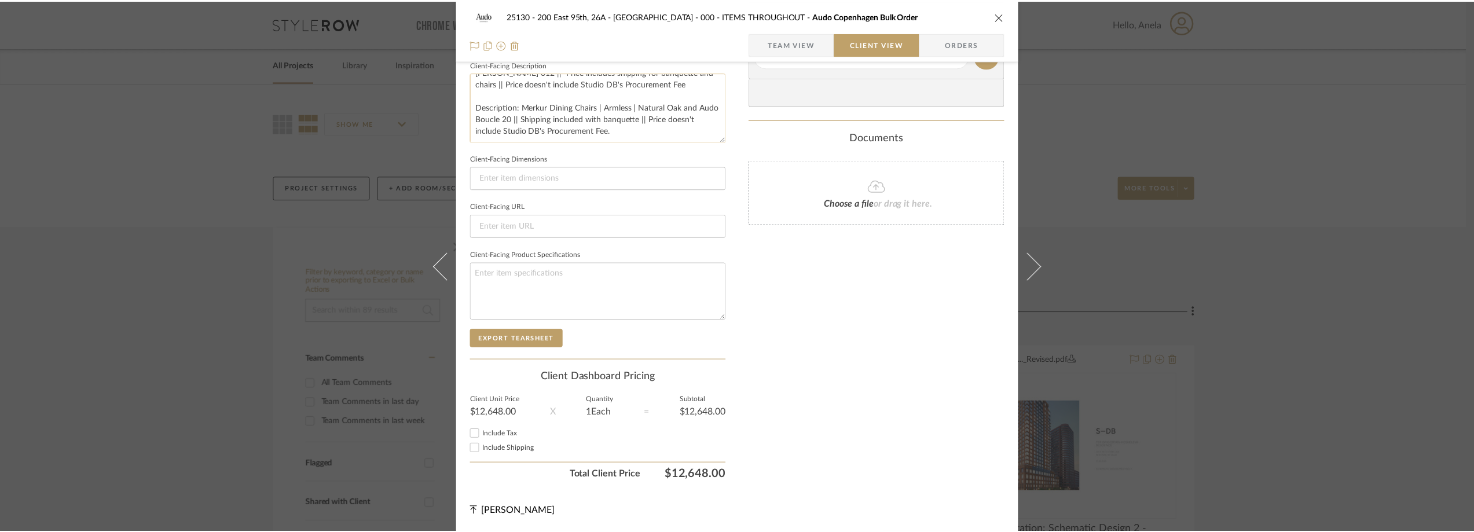
scroll to position [0, 0]
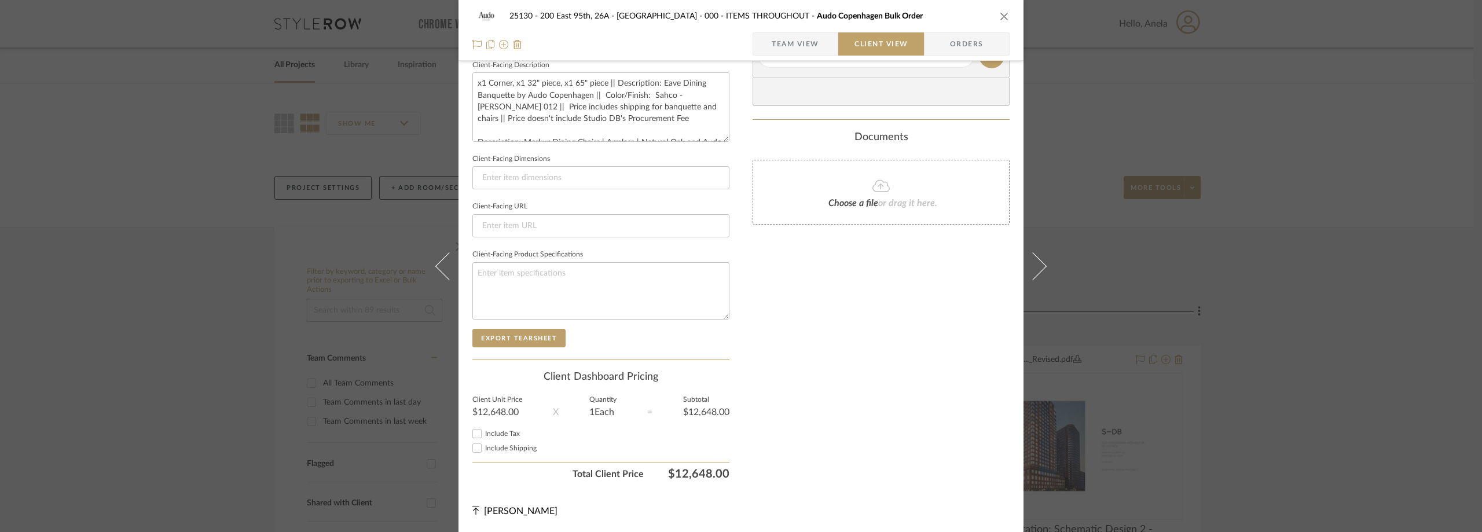
click at [1151, 193] on div "25130 - 200 East 95th, 26A - Kosheleva 000 - ITEMS THROUGHOUT Audo Copenhagen B…" at bounding box center [741, 266] width 1482 height 532
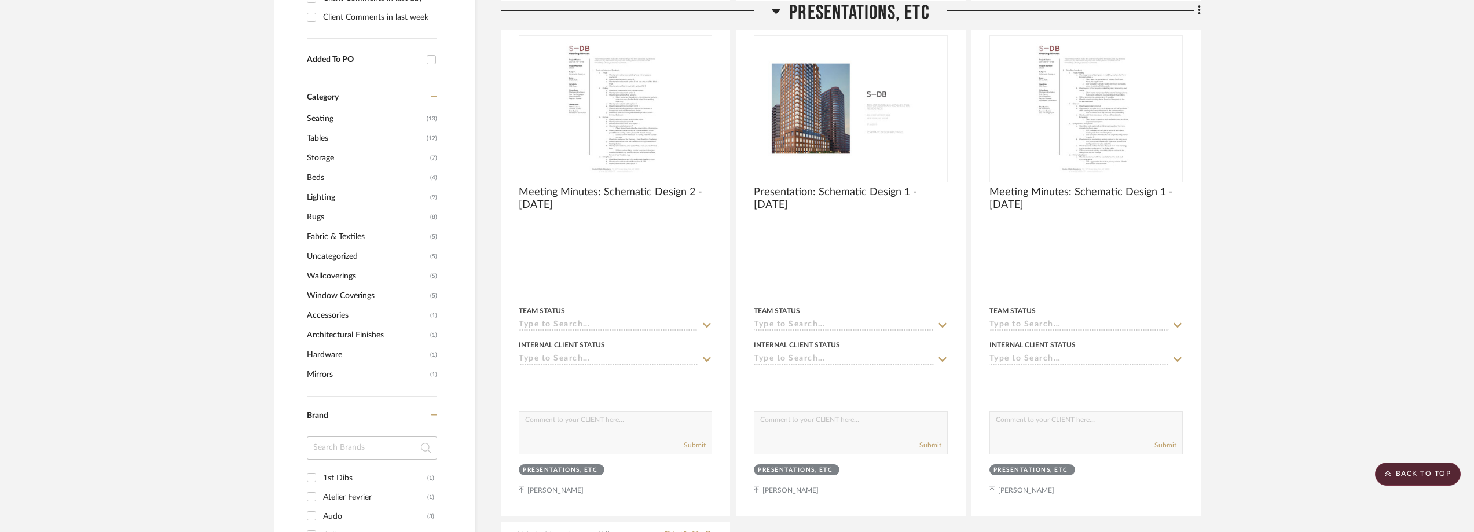
scroll to position [868, 0]
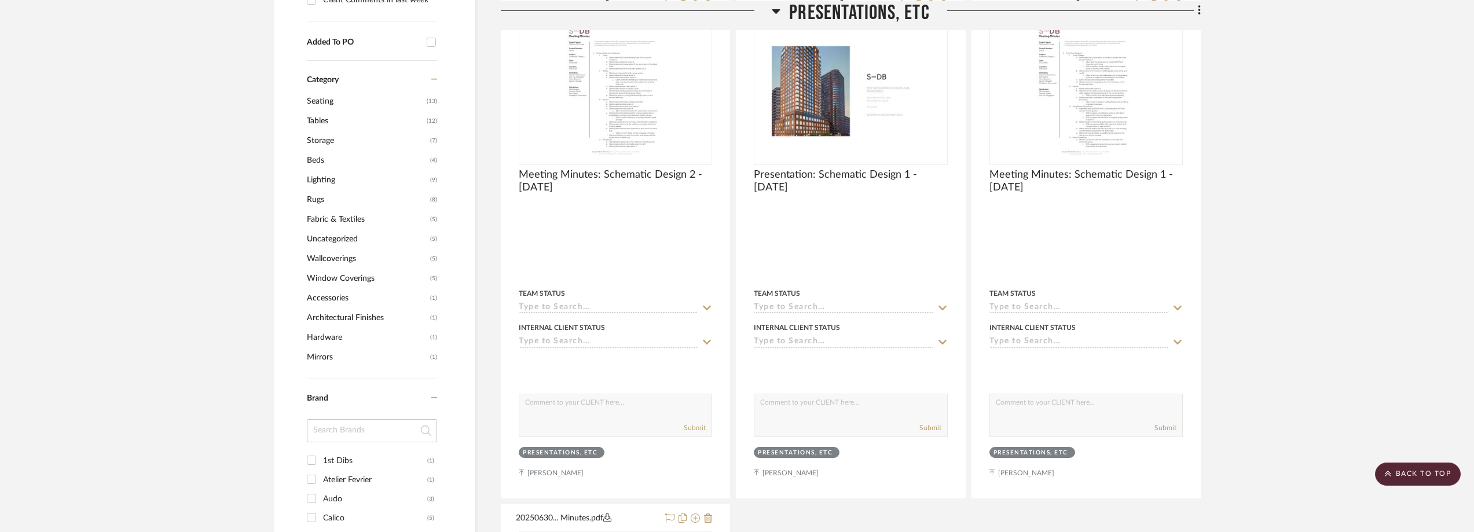
click at [327, 434] on input at bounding box center [372, 430] width 130 height 23
type input "aud"
click at [339, 452] on div "Audo" at bounding box center [375, 460] width 104 height 19
click at [321, 452] on input "Audo (3)" at bounding box center [311, 460] width 19 height 19
checkbox input "true"
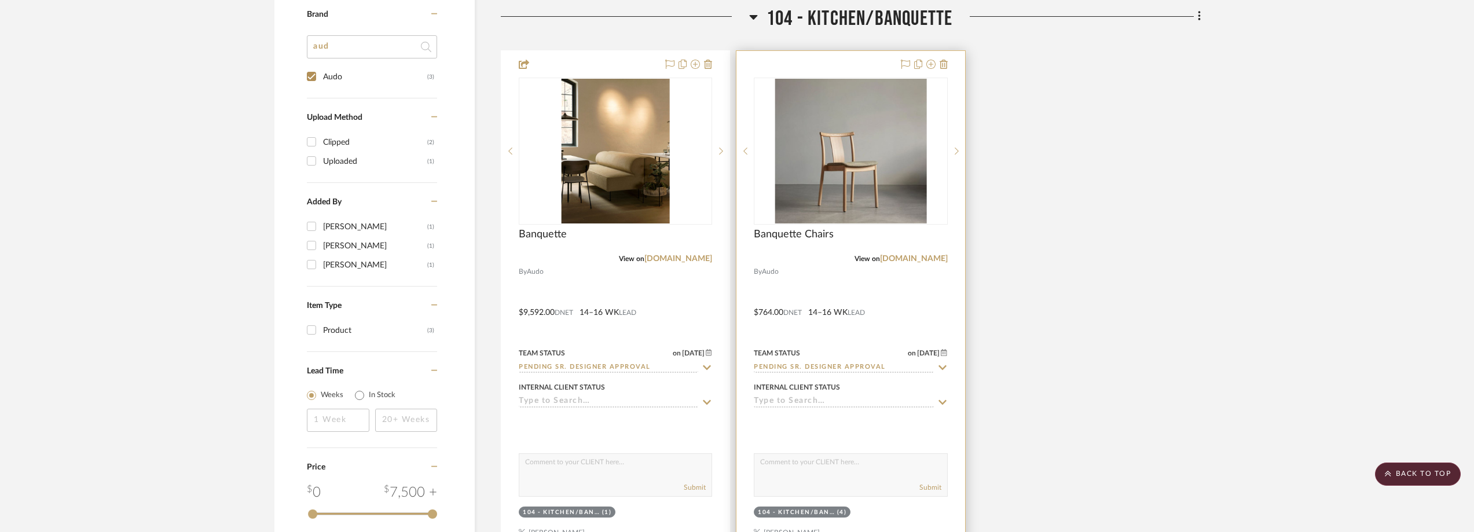
scroll to position [908, 0]
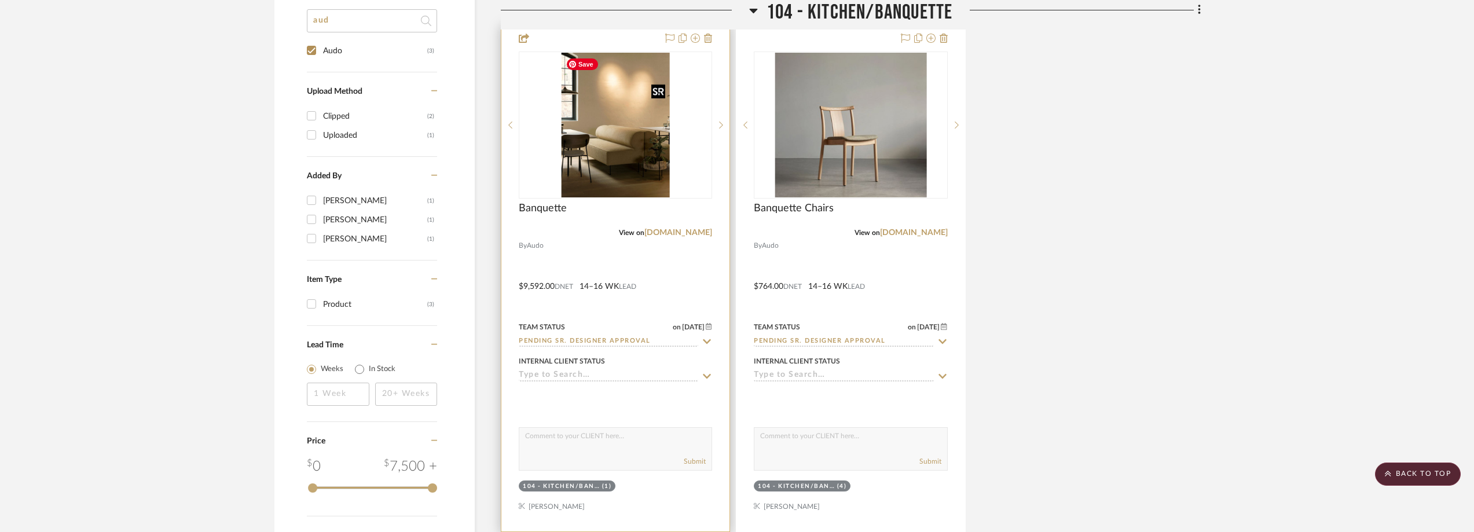
click at [670, 172] on img "0" at bounding box center [615, 125] width 109 height 145
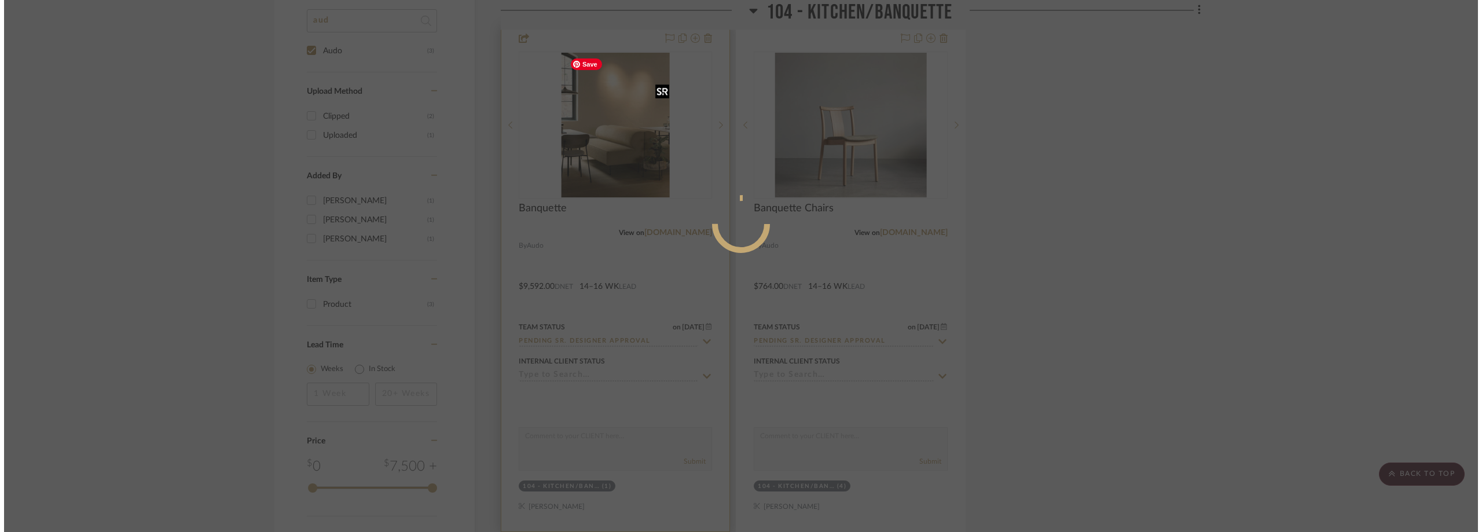
scroll to position [0, 0]
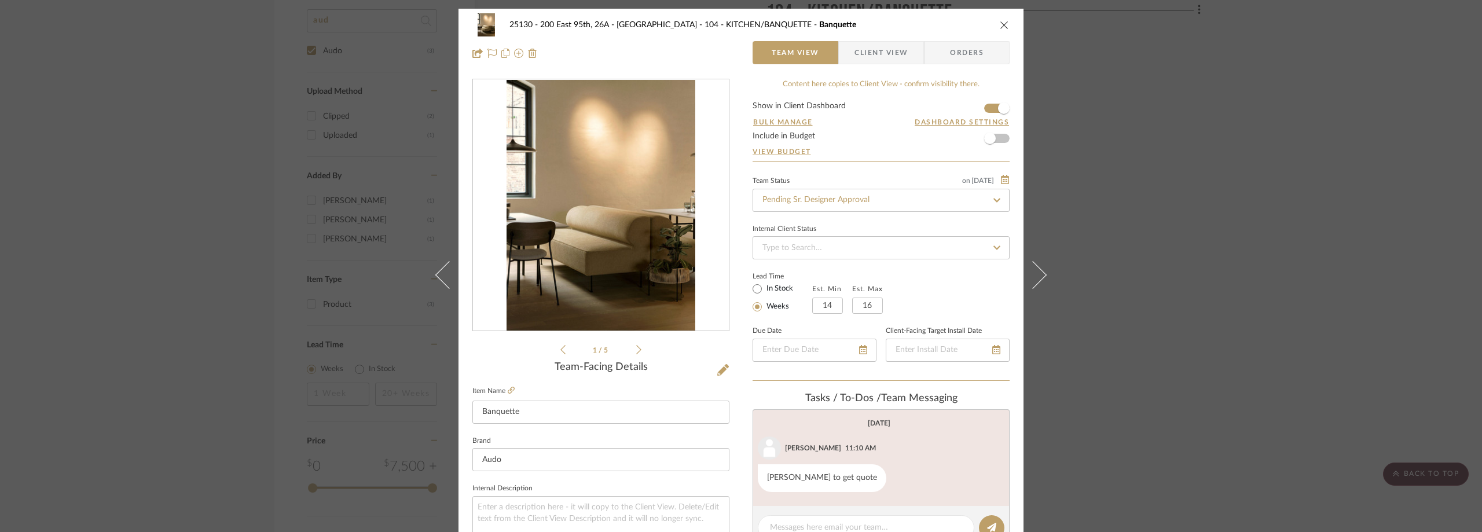
click at [865, 58] on span "Client View" at bounding box center [880, 52] width 53 height 23
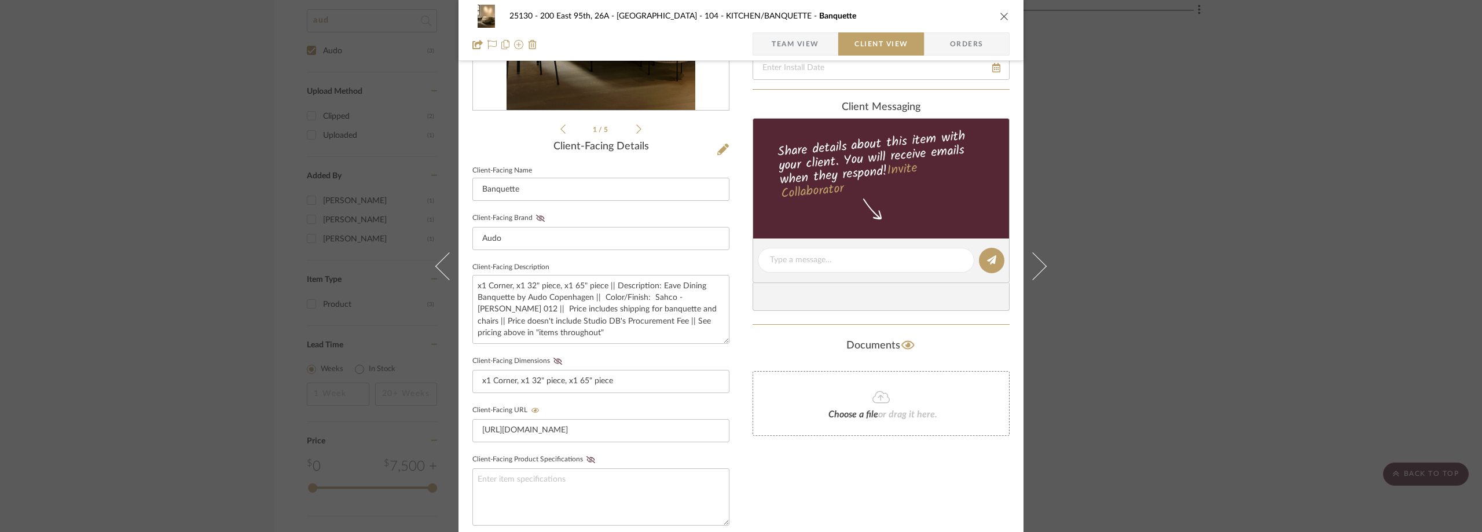
scroll to position [232, 0]
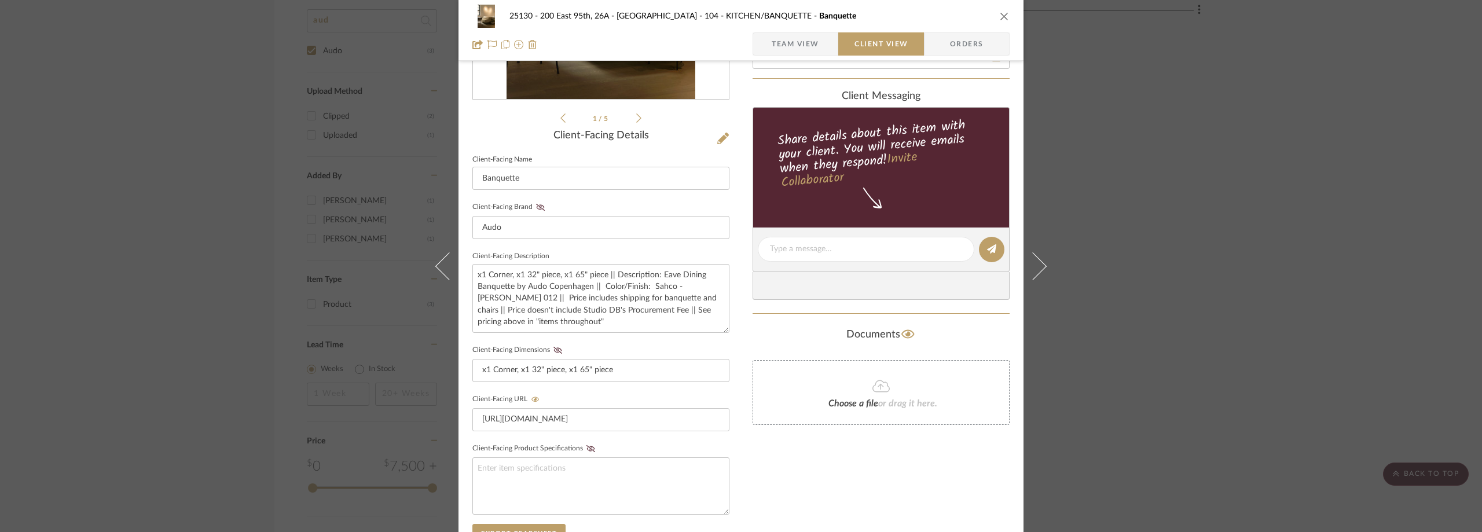
click at [1175, 170] on div "25130 - 200 East 95th, 26A - Kosheleva 104 - KITCHEN/BANQUETTE Banquette Team V…" at bounding box center [741, 266] width 1482 height 532
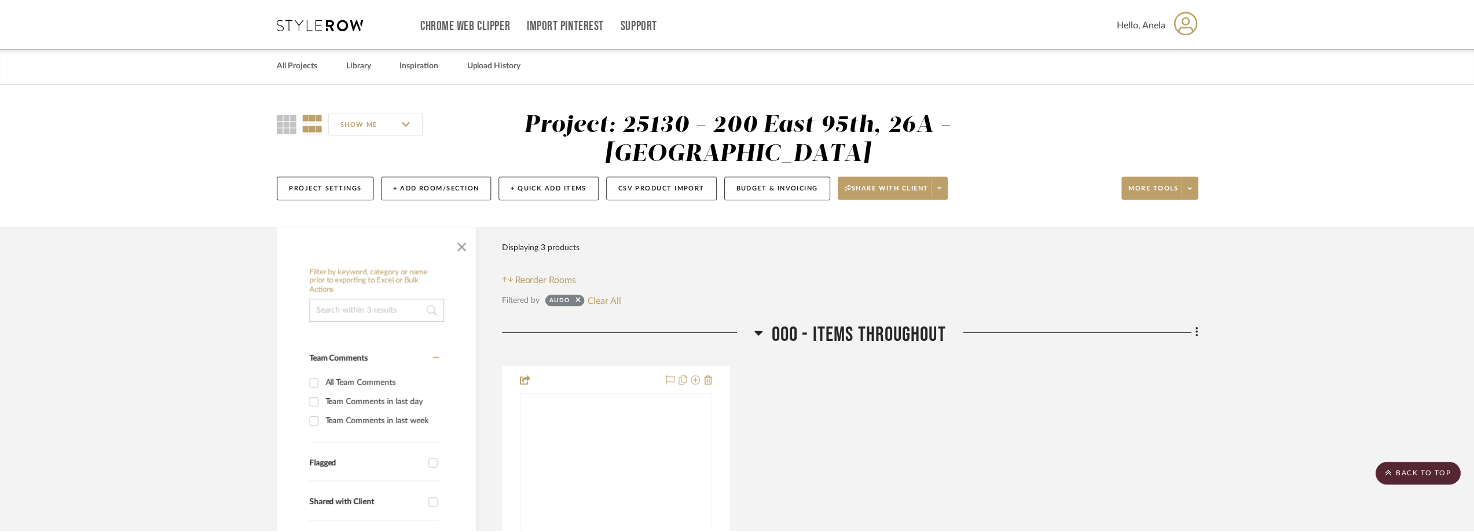
scroll to position [908, 0]
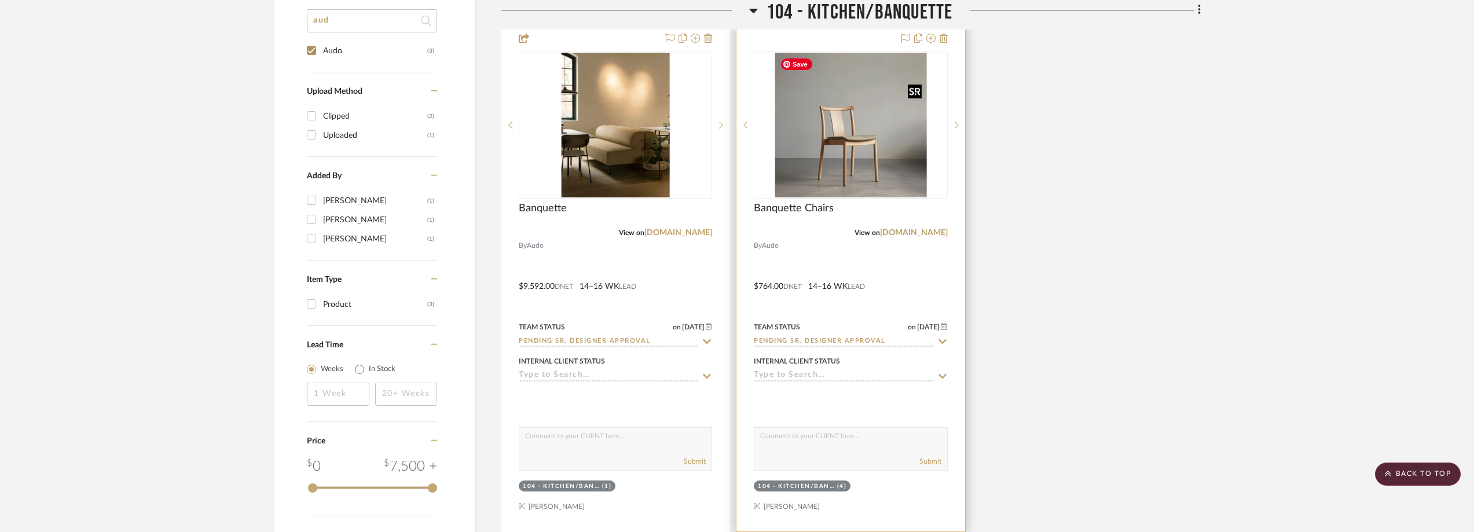
click at [876, 156] on img "0" at bounding box center [851, 125] width 152 height 145
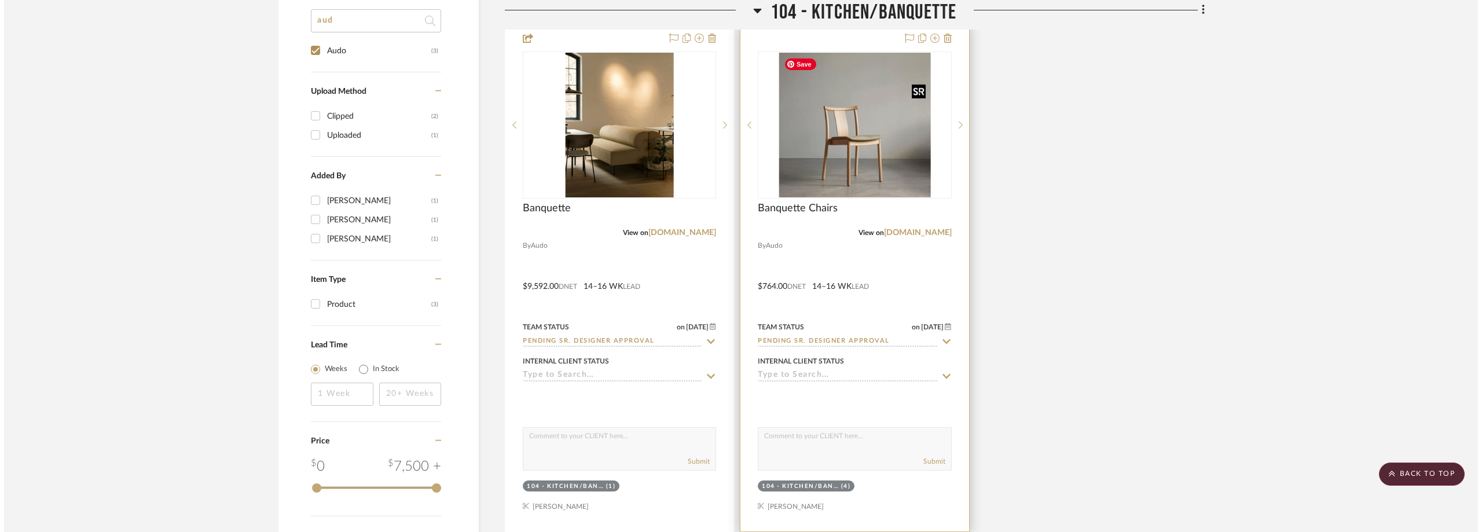
scroll to position [0, 0]
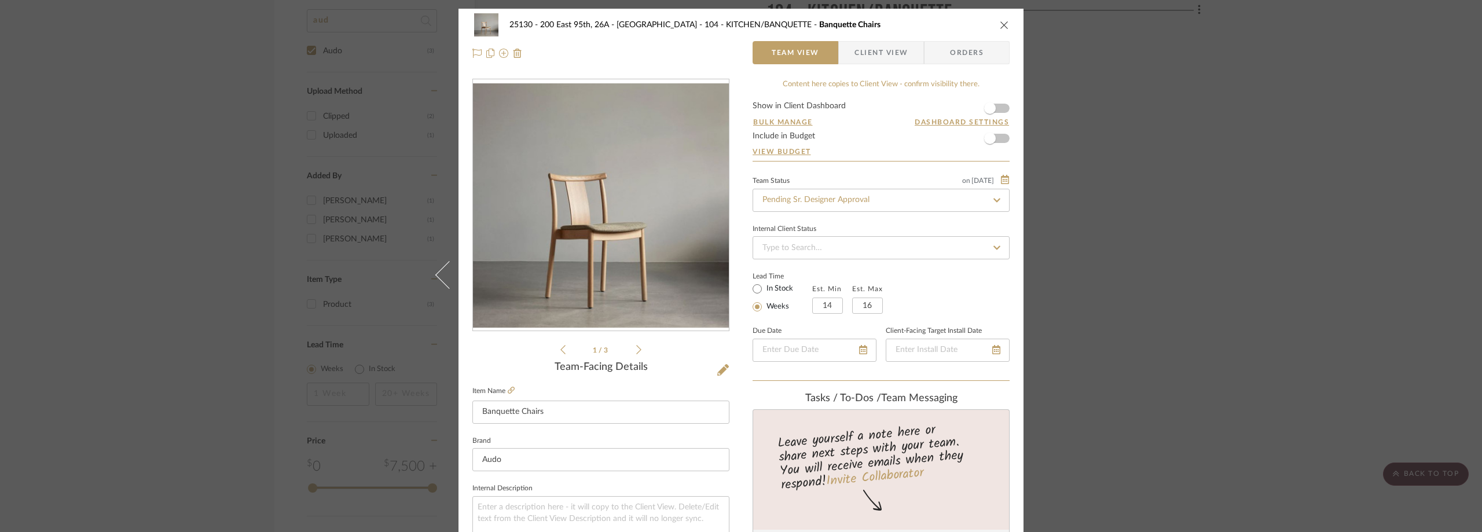
click at [847, 58] on span "button" at bounding box center [847, 52] width 16 height 23
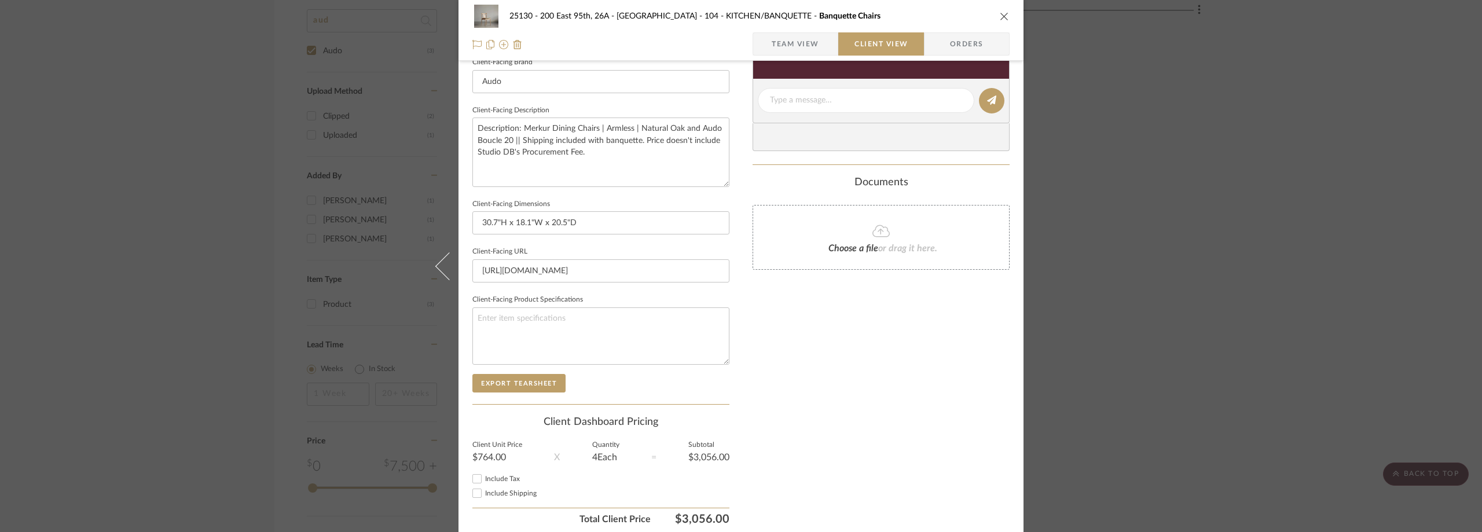
scroll to position [421, 0]
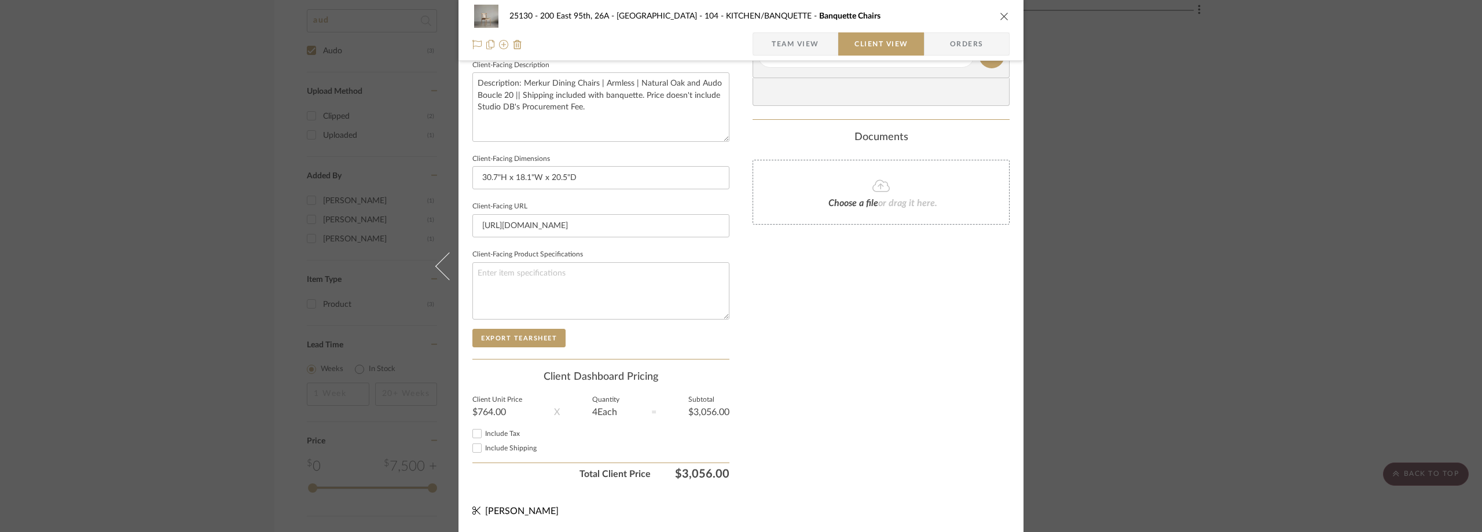
click at [507, 450] on span "Include Shipping" at bounding box center [511, 448] width 52 height 7
click at [484, 450] on input "Include Shipping" at bounding box center [477, 448] width 14 height 14
checkbox input "false"
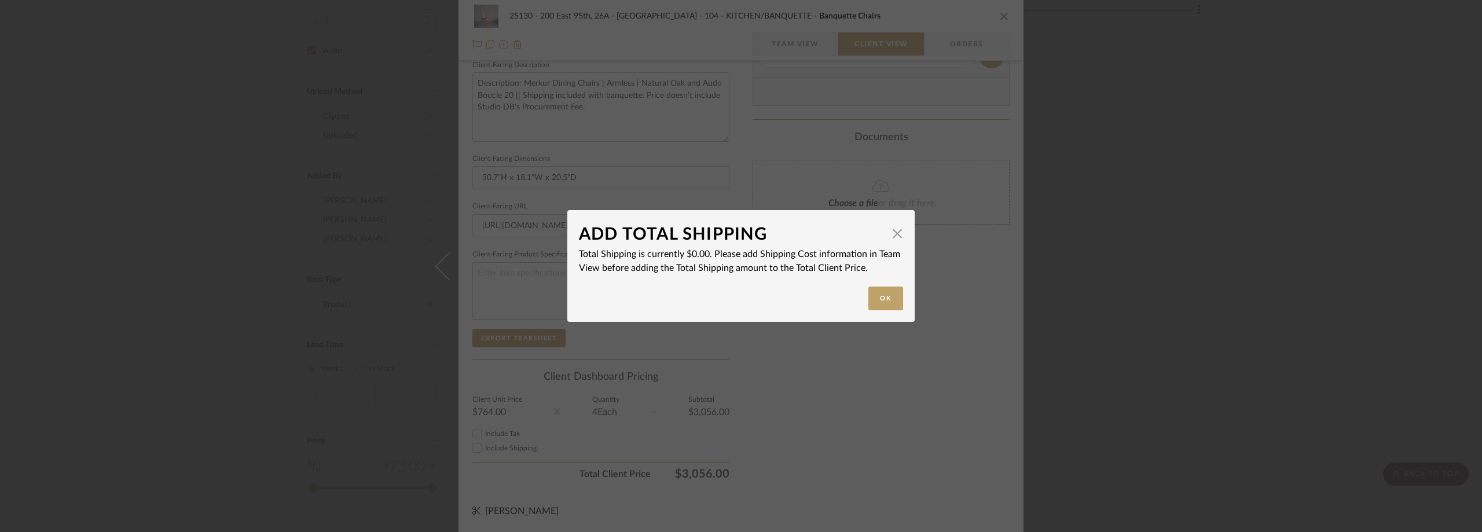
click at [502, 436] on div "ADD TOTAL SHIPPING × Total Shipping is currently $0.00. Please add Shipping Cos…" at bounding box center [741, 266] width 1482 height 532
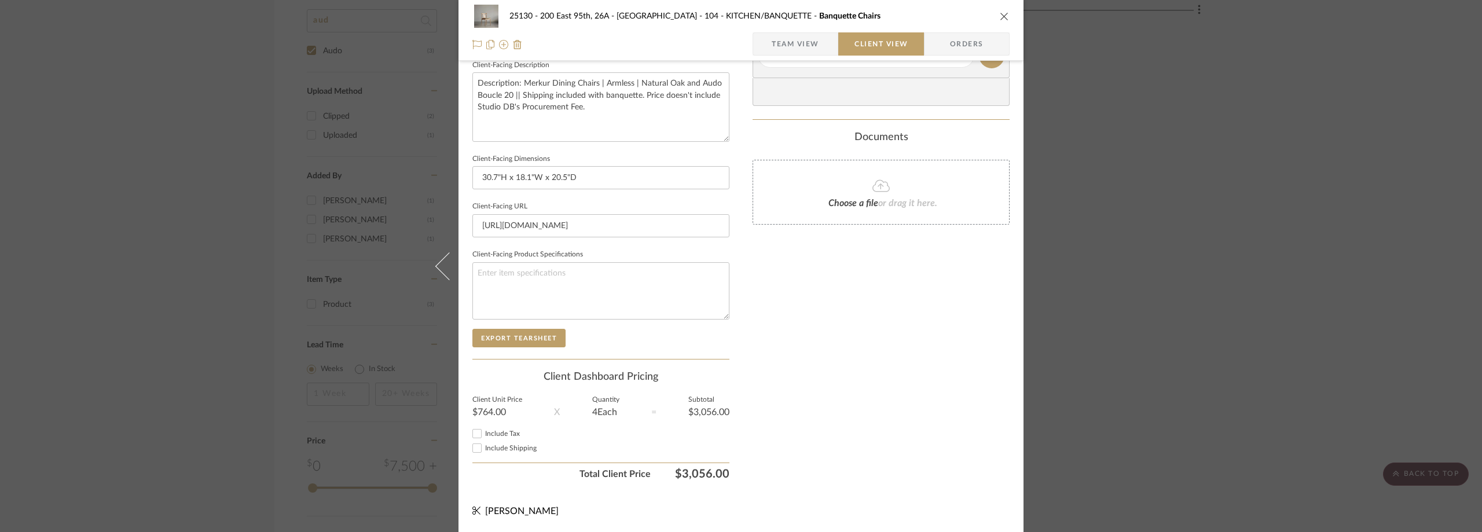
click at [508, 435] on span "Include Tax" at bounding box center [502, 433] width 35 height 7
click at [484, 435] on input "Include Tax" at bounding box center [477, 434] width 14 height 14
checkbox input "false"
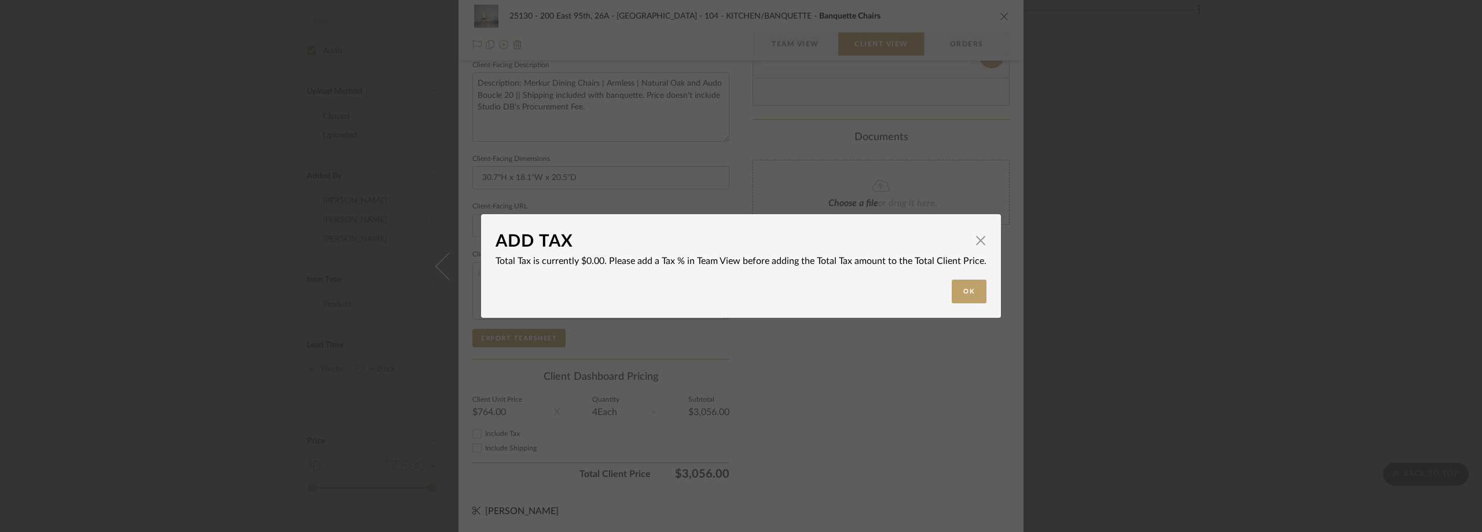
click at [561, 433] on div "ADD TAX × Total Tax is currently $0.00. Please add a Tax % in Team View before …" at bounding box center [741, 266] width 1482 height 532
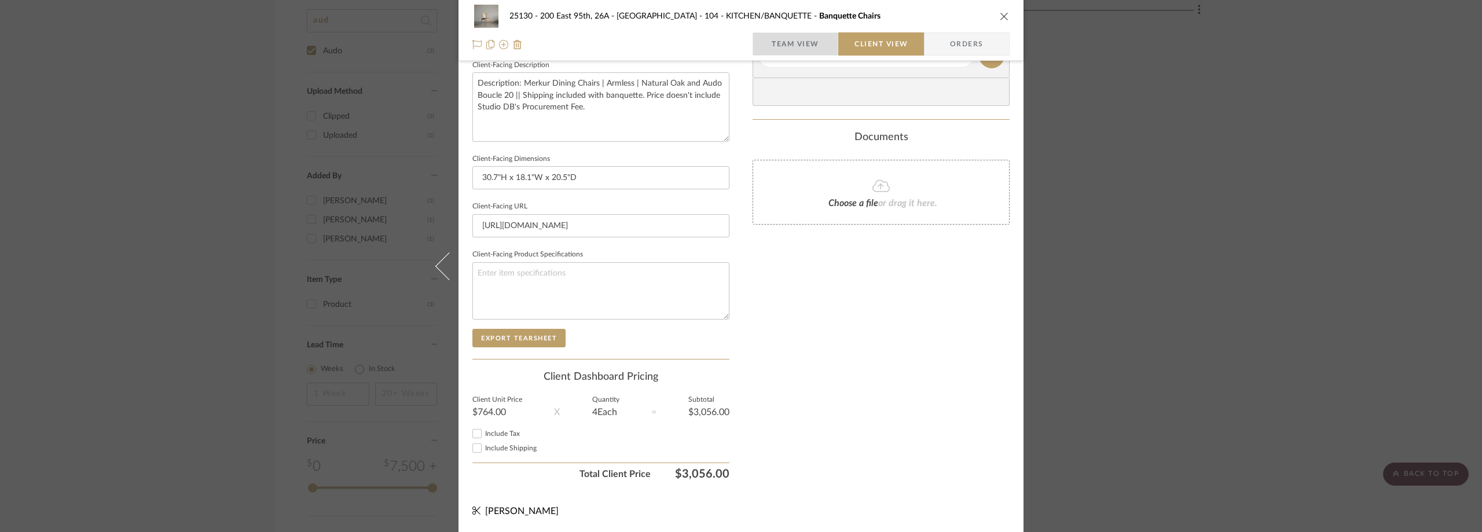
click at [781, 43] on span "Team View" at bounding box center [795, 43] width 47 height 23
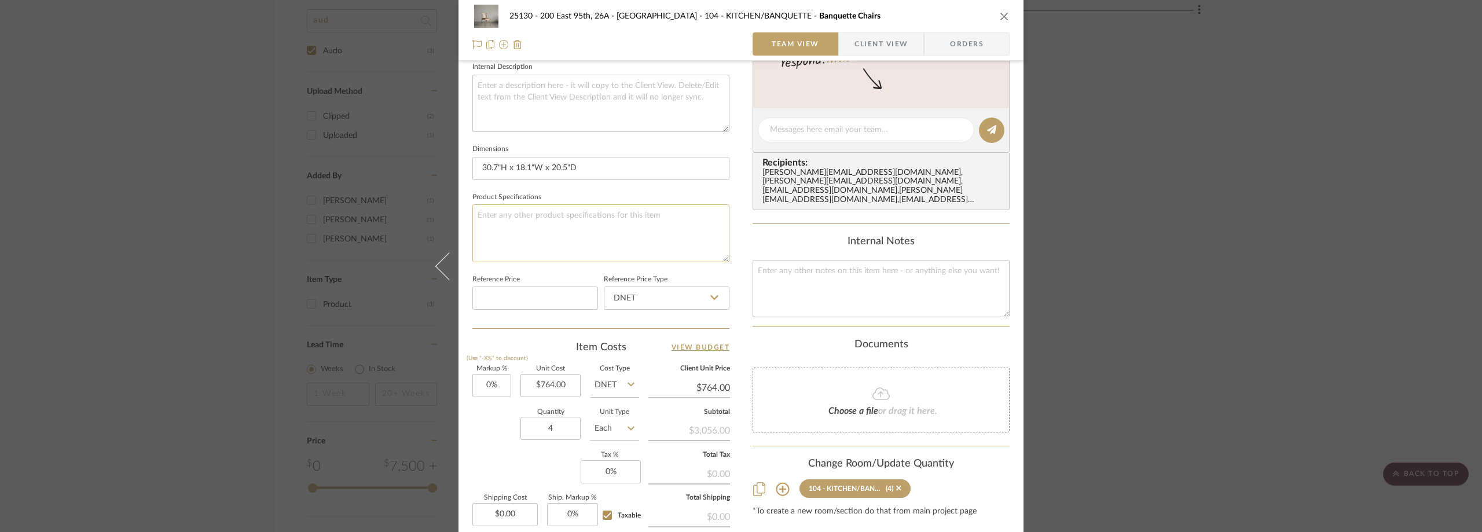
scroll to position [546, 0]
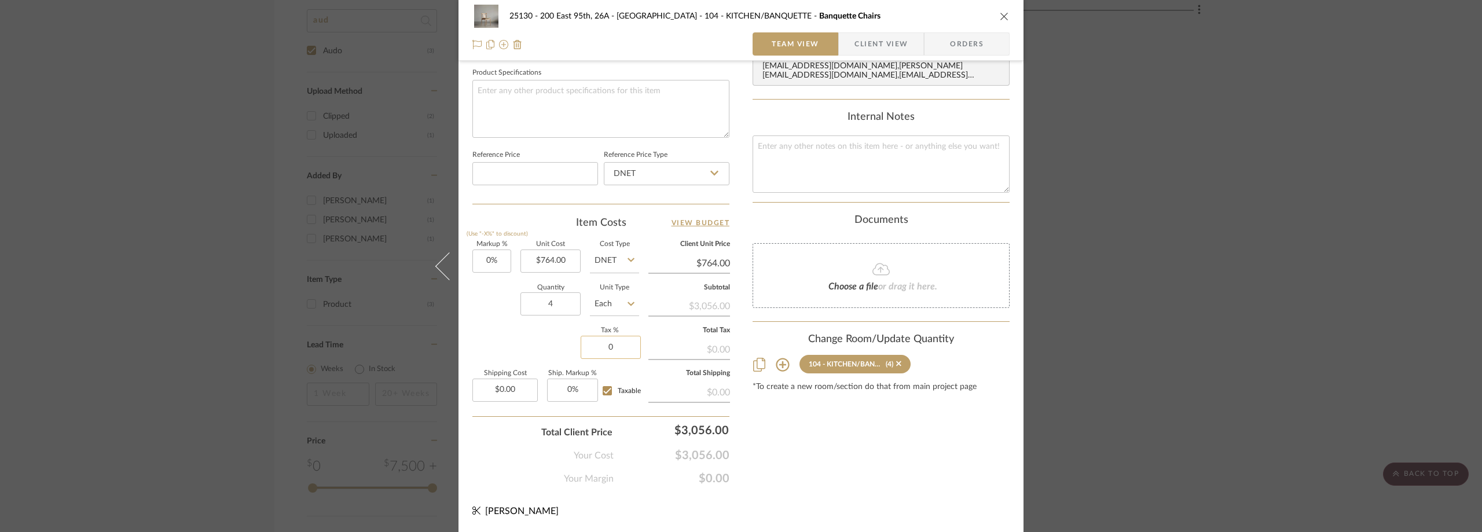
click at [617, 342] on input "0" at bounding box center [611, 347] width 60 height 23
type input "8.875%"
click at [547, 343] on div "Markup % (Use "-X%" to discount) 0% Unit Cost $764.00 Cost Type DNET Client Uni…" at bounding box center [600, 325] width 257 height 169
click at [849, 37] on span "button" at bounding box center [847, 43] width 16 height 23
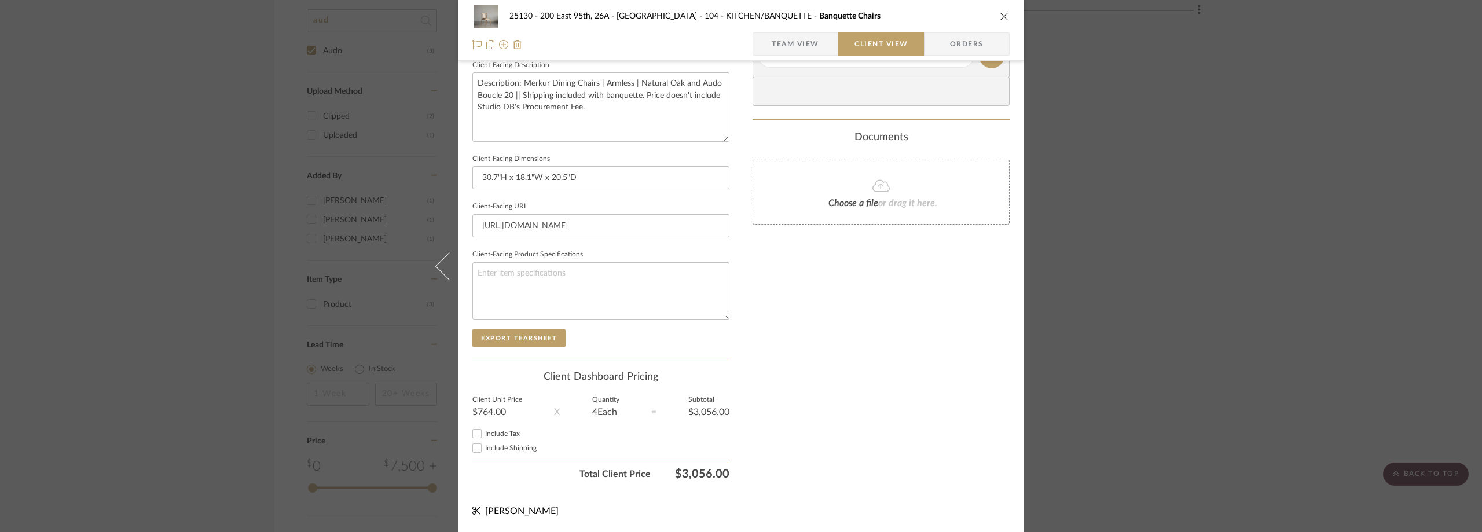
click at [503, 430] on span "Include Tax" at bounding box center [502, 433] width 35 height 7
click at [484, 430] on input "Include Tax" at bounding box center [477, 434] width 14 height 14
checkbox input "true"
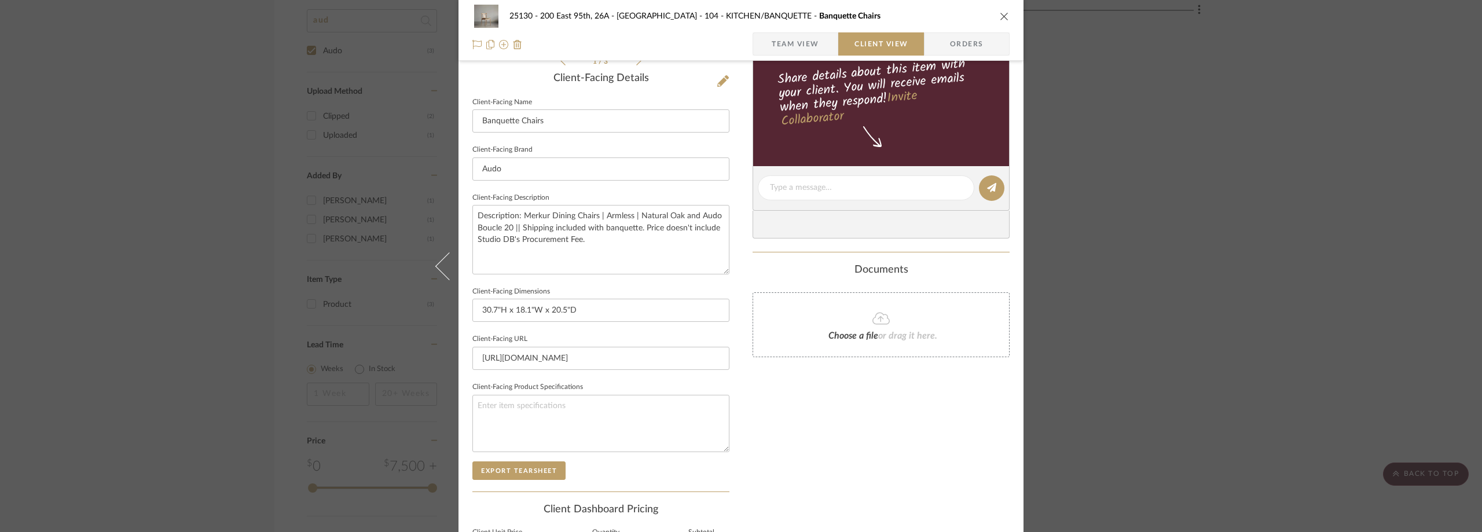
scroll to position [289, 0]
click at [185, 289] on div "25130 - 200 East 95th, 26A - Kosheleva 104 - KITCHEN/BANQUETTE Banquette Chairs…" at bounding box center [741, 266] width 1482 height 532
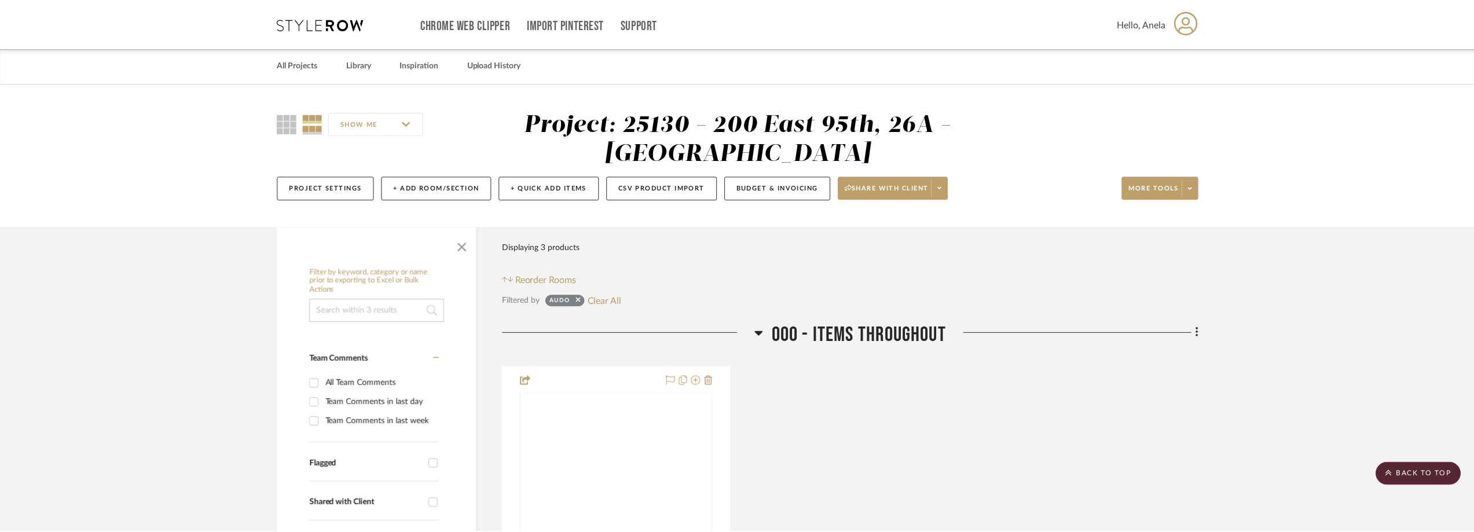
scroll to position [908, 0]
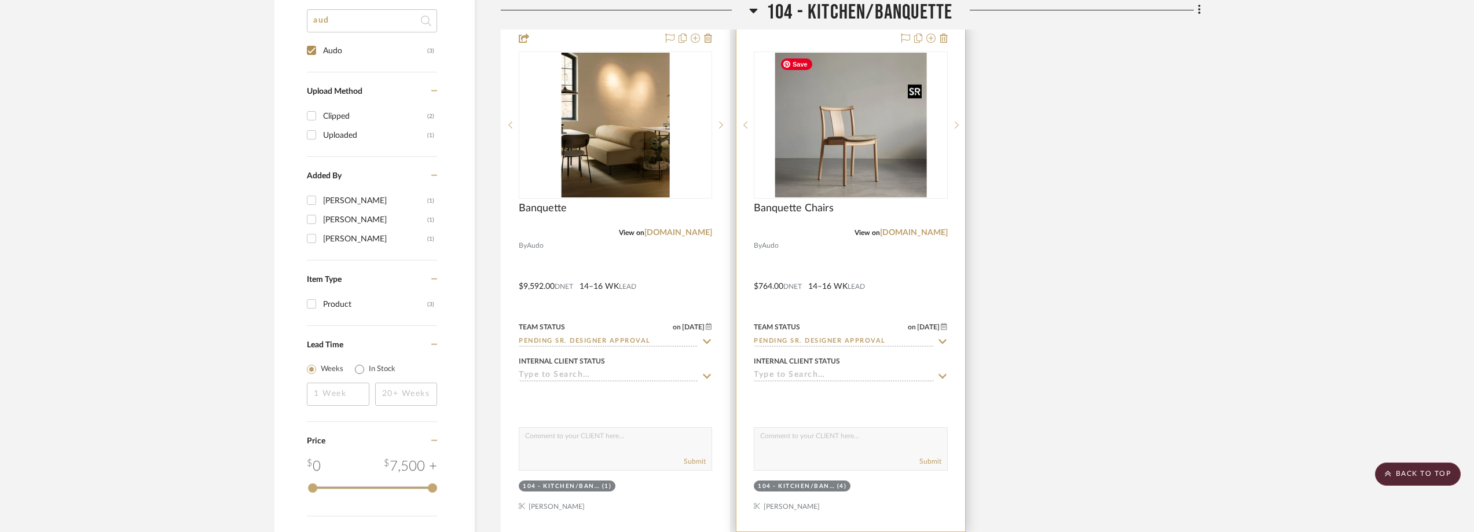
click at [858, 175] on img "0" at bounding box center [851, 125] width 152 height 145
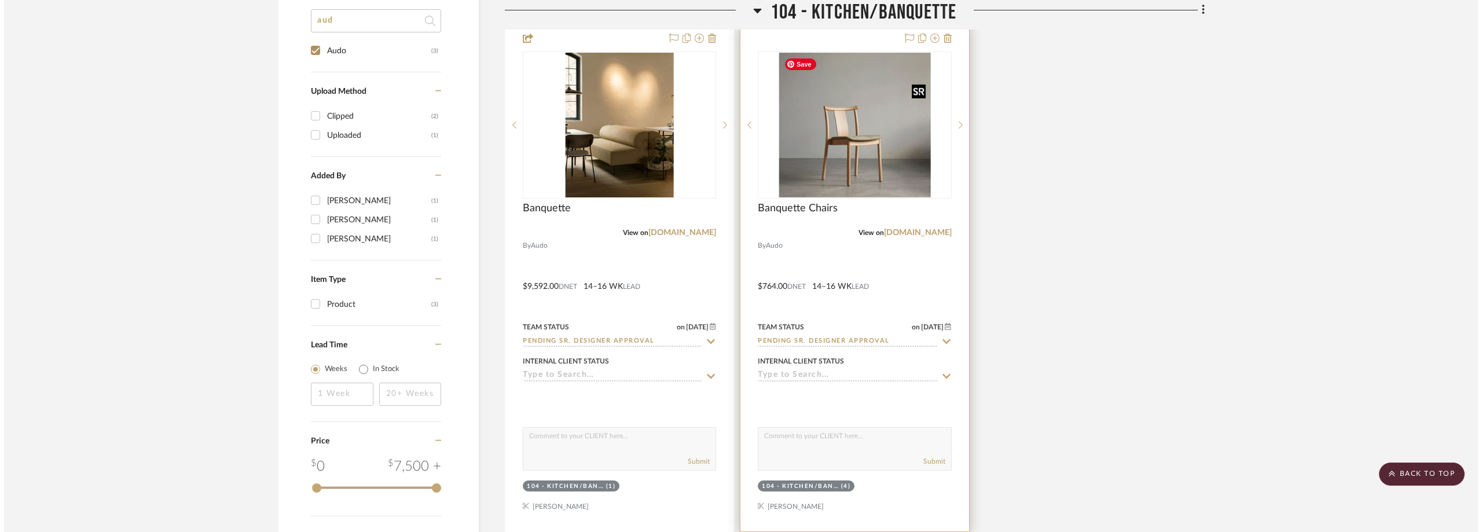
scroll to position [0, 0]
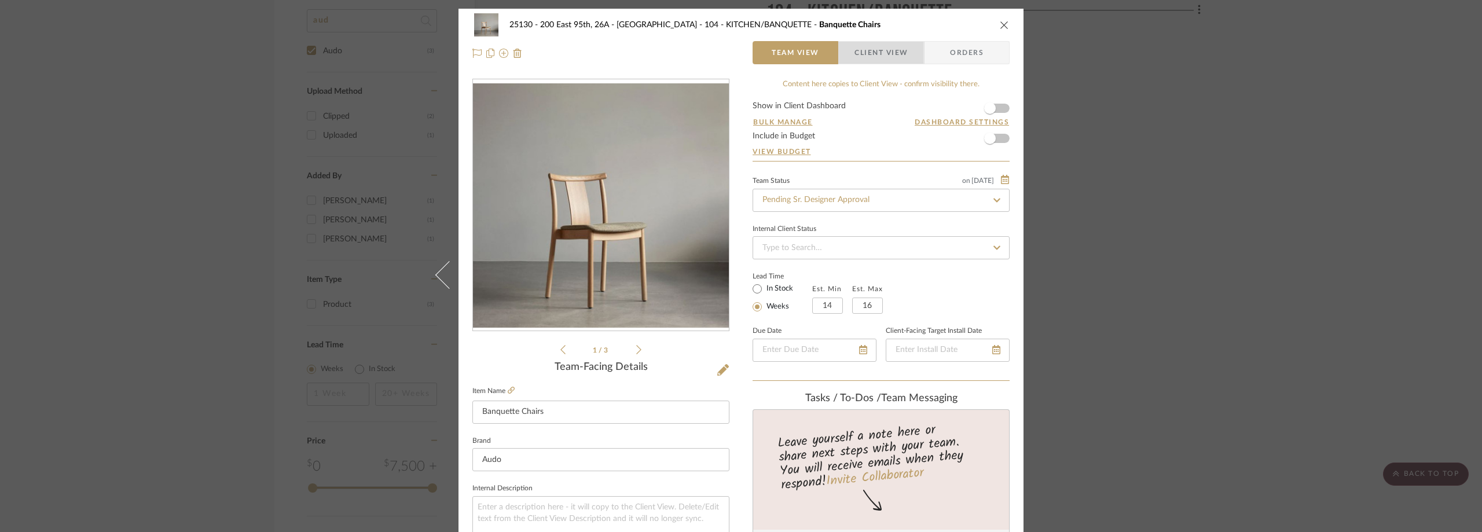
click at [843, 49] on span "button" at bounding box center [847, 52] width 16 height 23
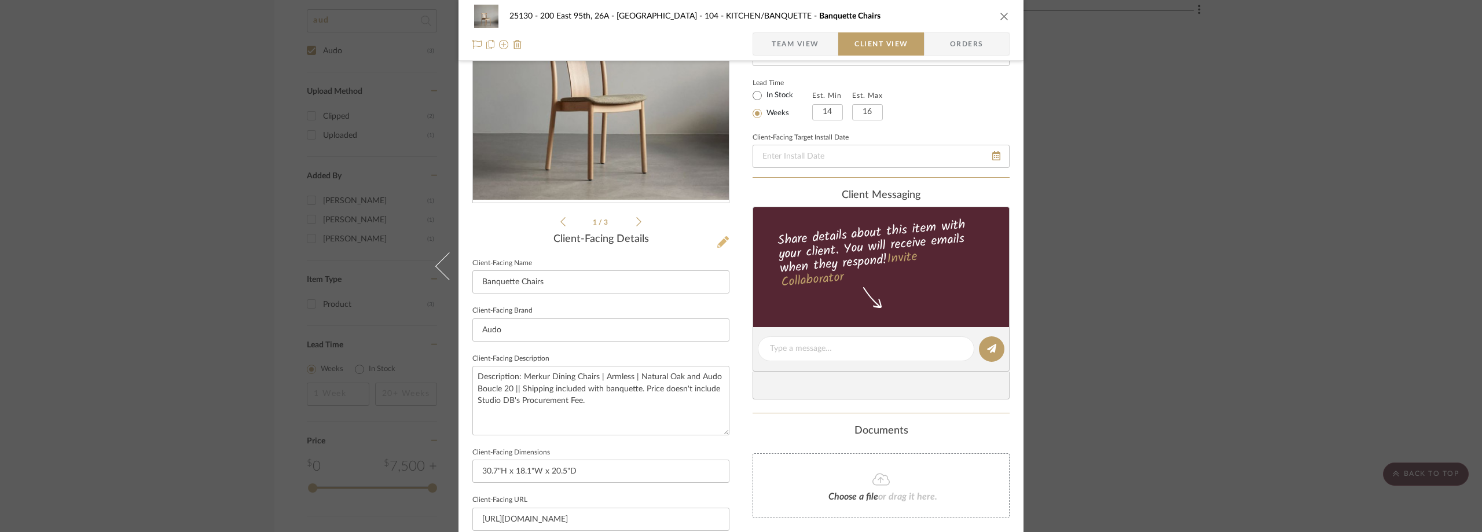
scroll to position [116, 0]
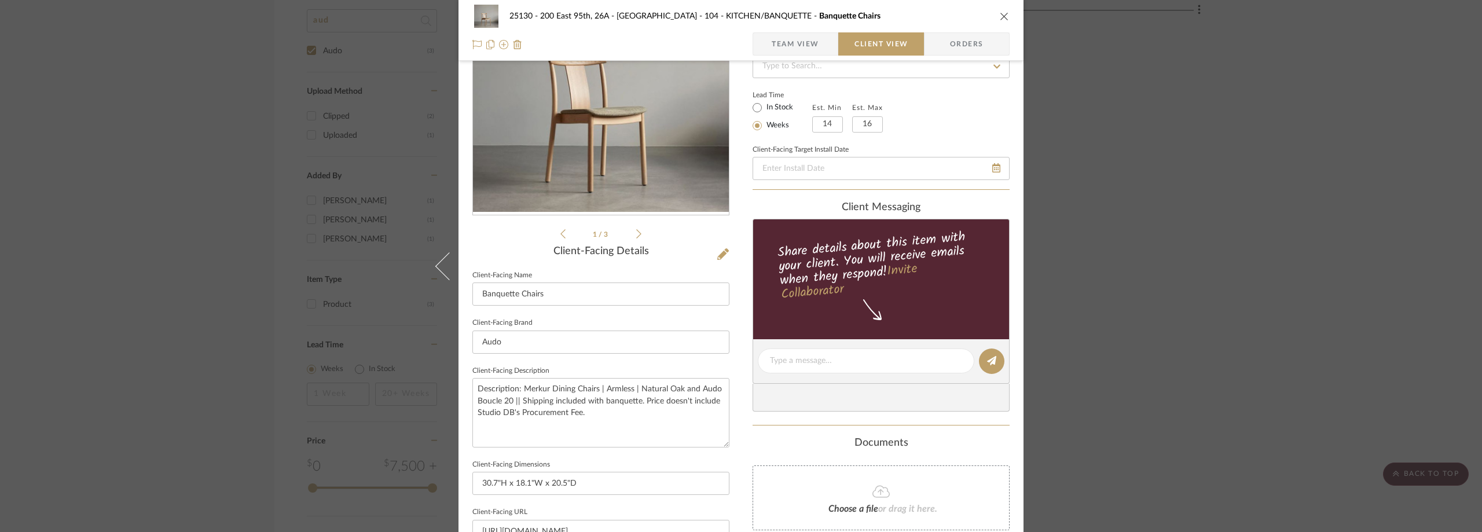
drag, startPoint x: 1219, startPoint y: 311, endPoint x: 1209, endPoint y: 313, distance: 10.5
click at [1210, 313] on div "25130 - 200 East 95th, 26A - Kosheleva 104 - KITCHEN/BANQUETTE Banquette Chairs…" at bounding box center [741, 266] width 1482 height 532
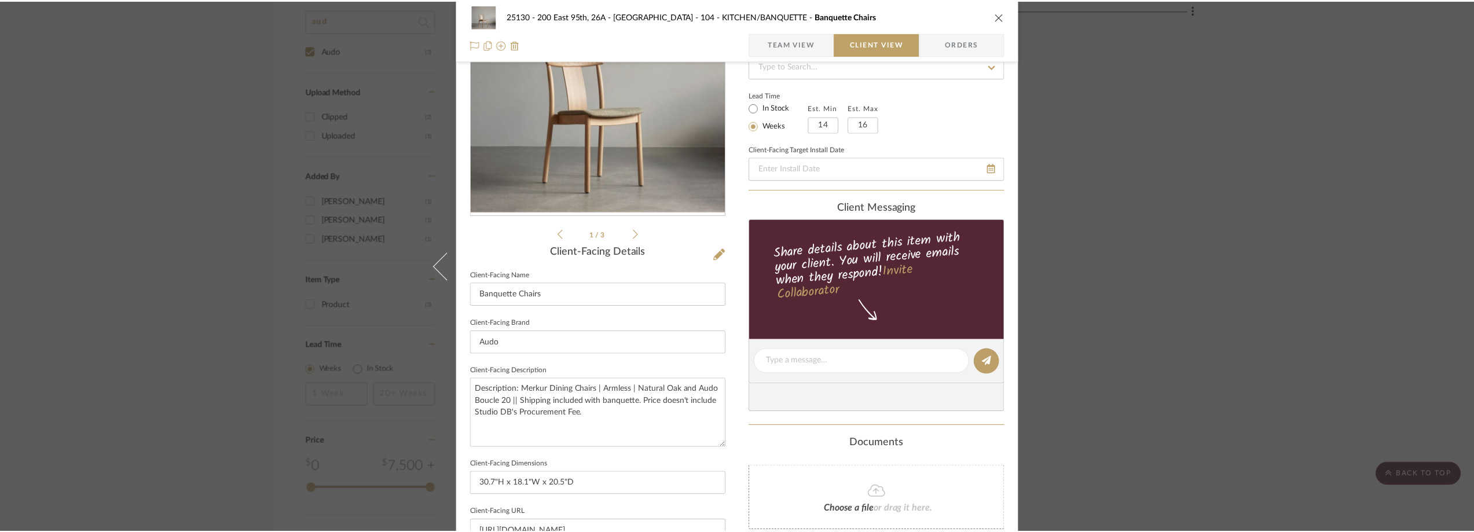
scroll to position [908, 0]
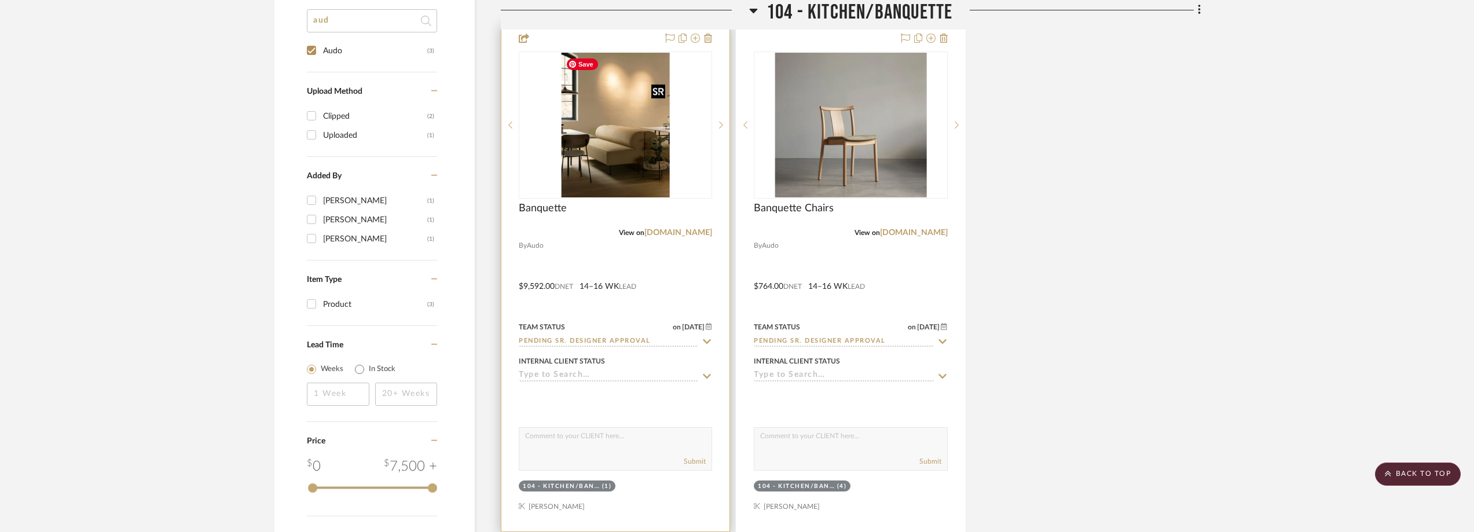
click at [651, 132] on img "0" at bounding box center [615, 125] width 109 height 145
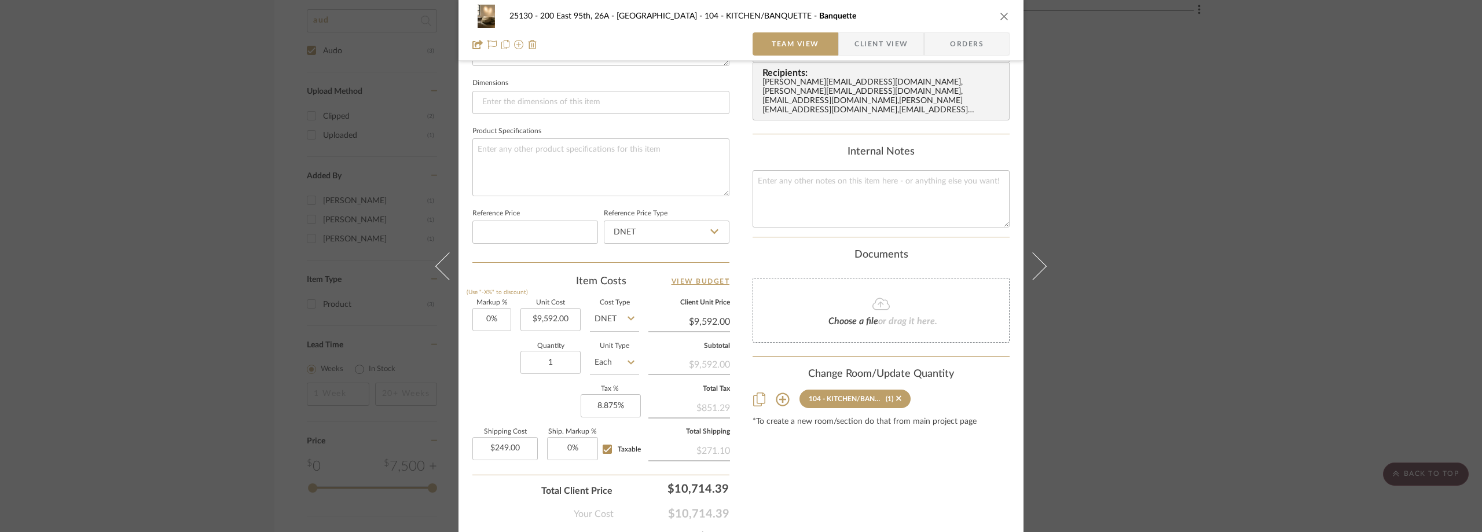
scroll to position [546, 0]
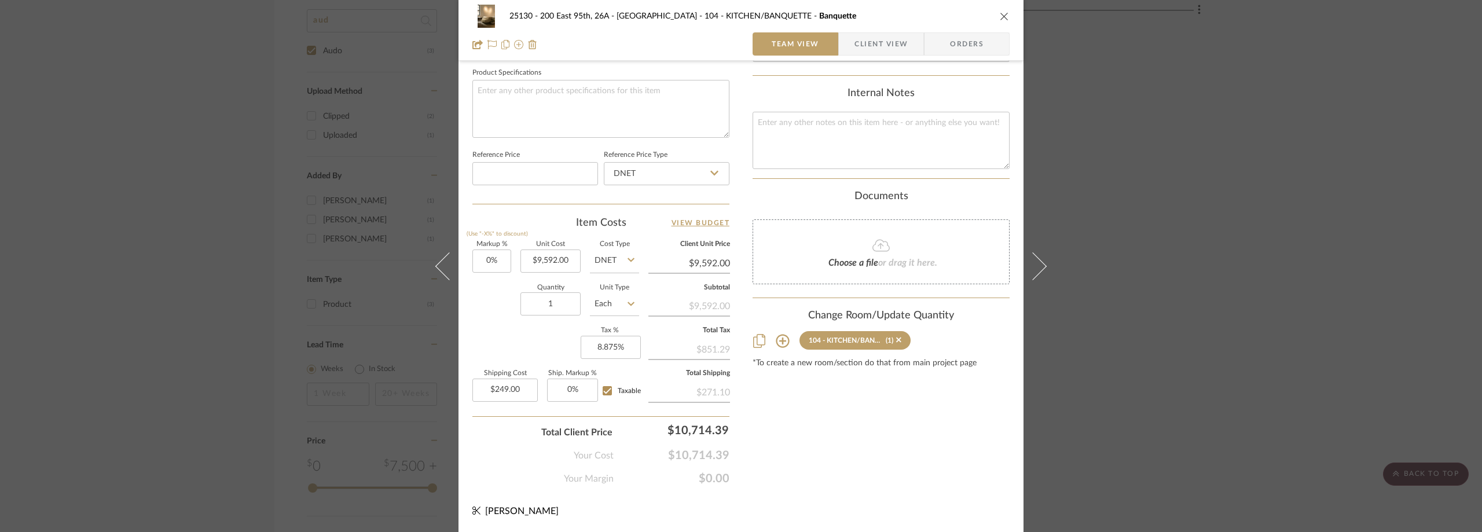
click at [1138, 265] on div "25130 - 200 East 95th, 26A - Kosheleva 104 - KITCHEN/BANQUETTE Banquette Team V…" at bounding box center [741, 266] width 1482 height 532
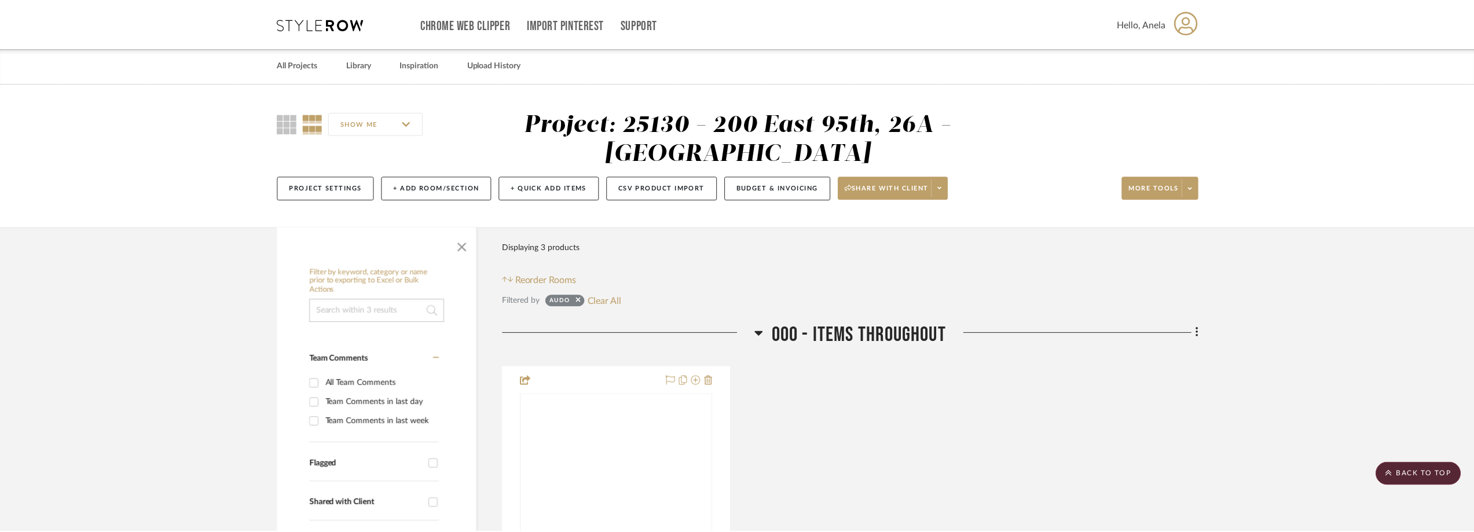
scroll to position [908, 0]
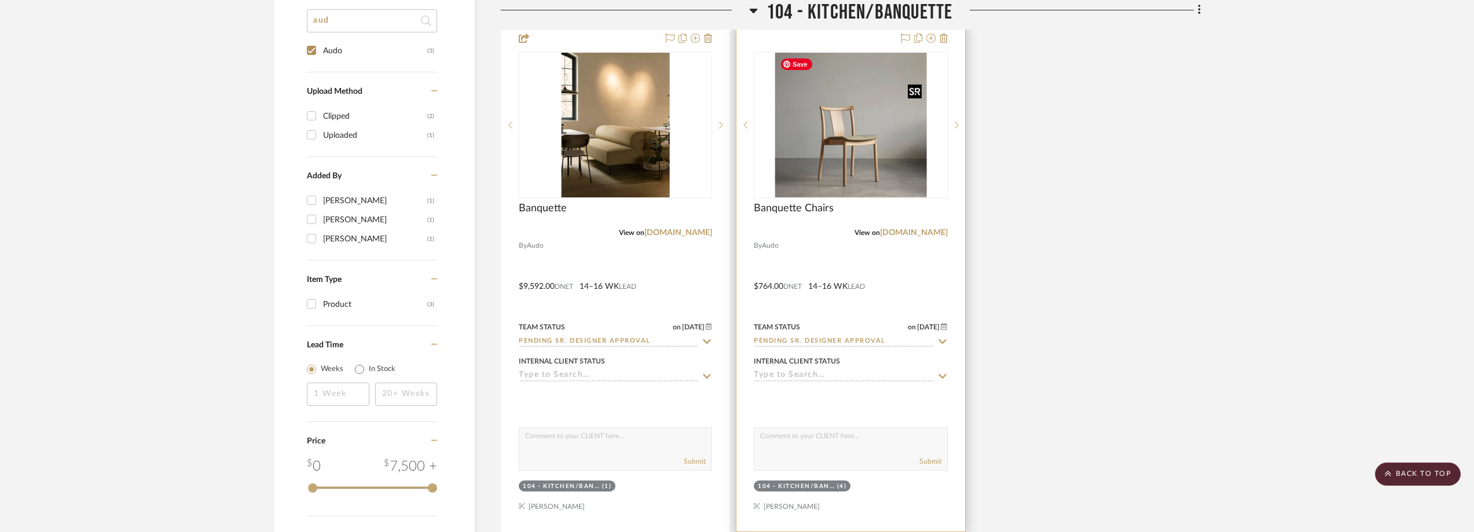
click at [864, 190] on img "0" at bounding box center [851, 125] width 152 height 145
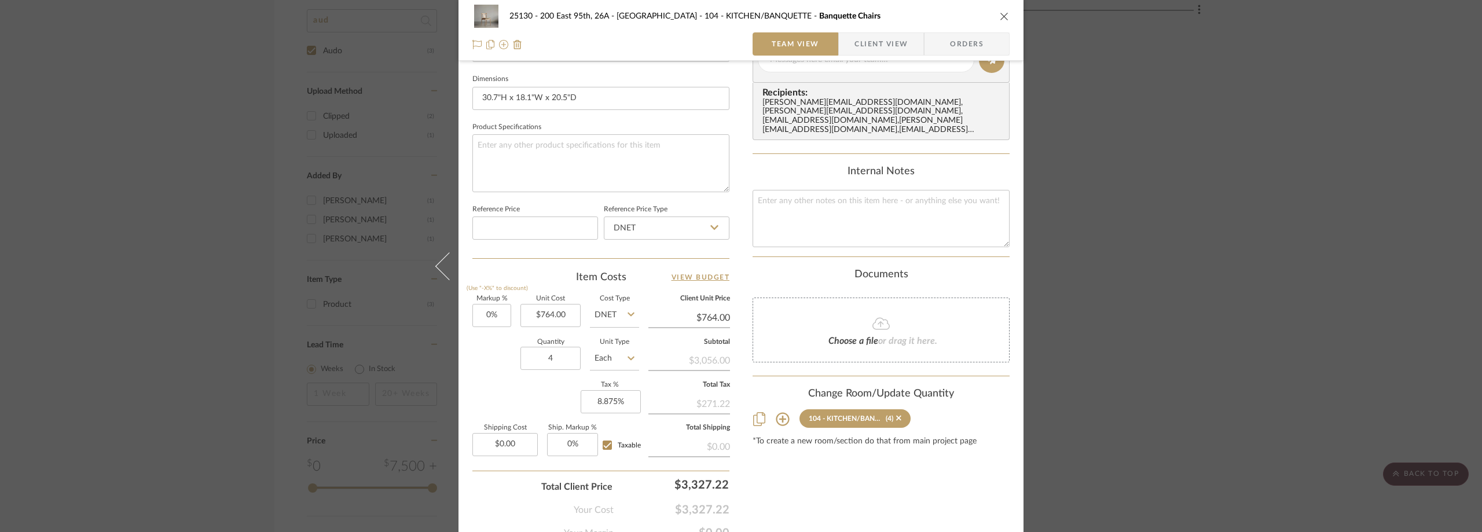
scroll to position [546, 0]
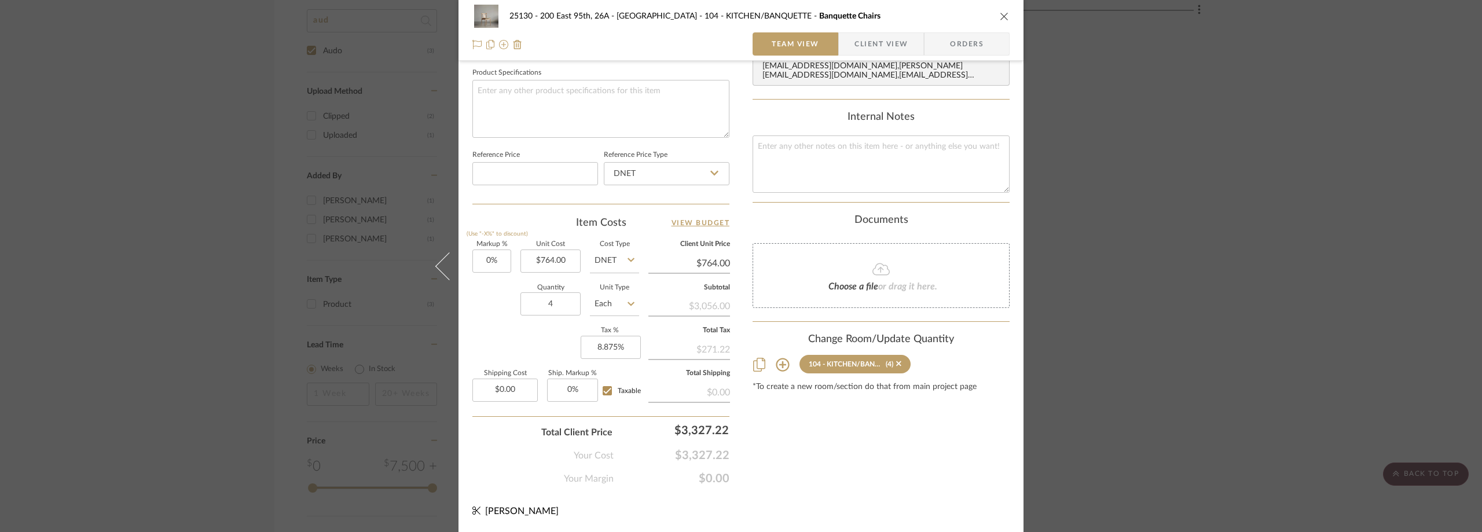
click at [1159, 308] on div "25130 - 200 East 95th, 26A - Kosheleva 104 - KITCHEN/BANQUETTE Banquette Chairs…" at bounding box center [741, 266] width 1482 height 532
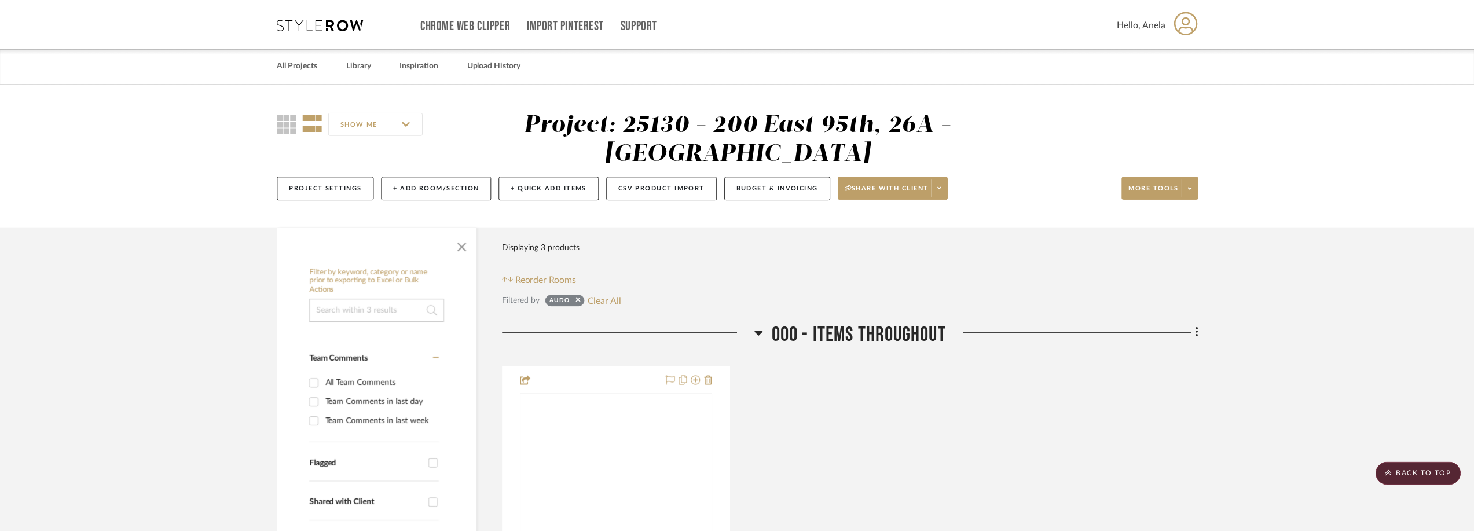
scroll to position [908, 0]
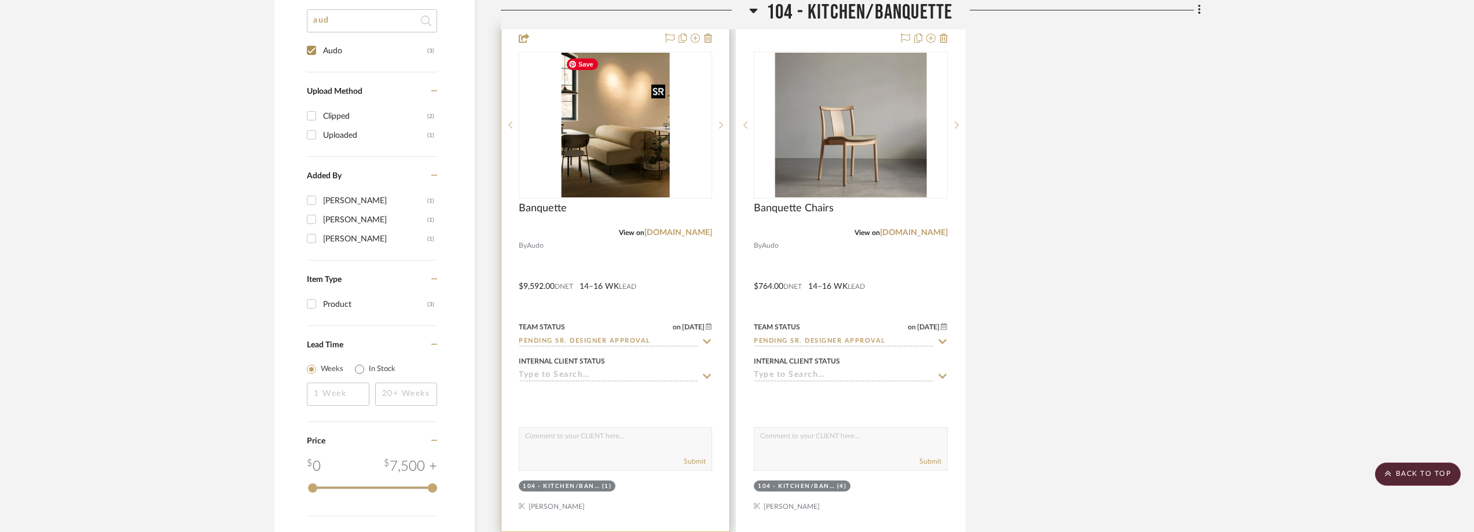
click at [578, 182] on img "0" at bounding box center [615, 125] width 109 height 145
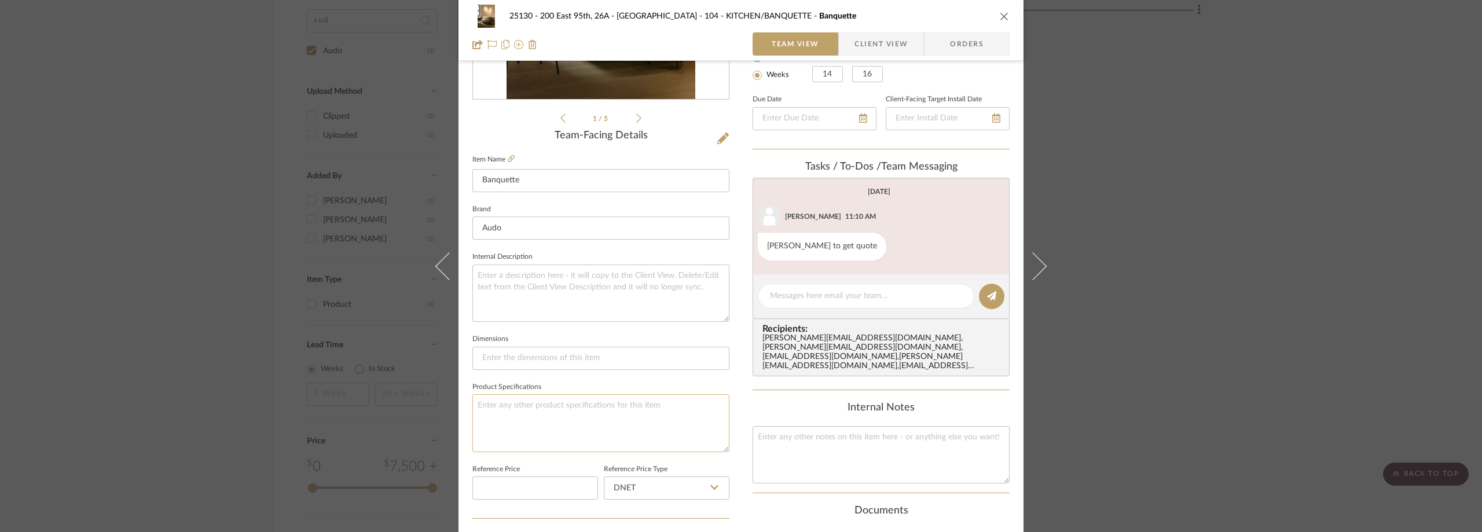
scroll to position [521, 0]
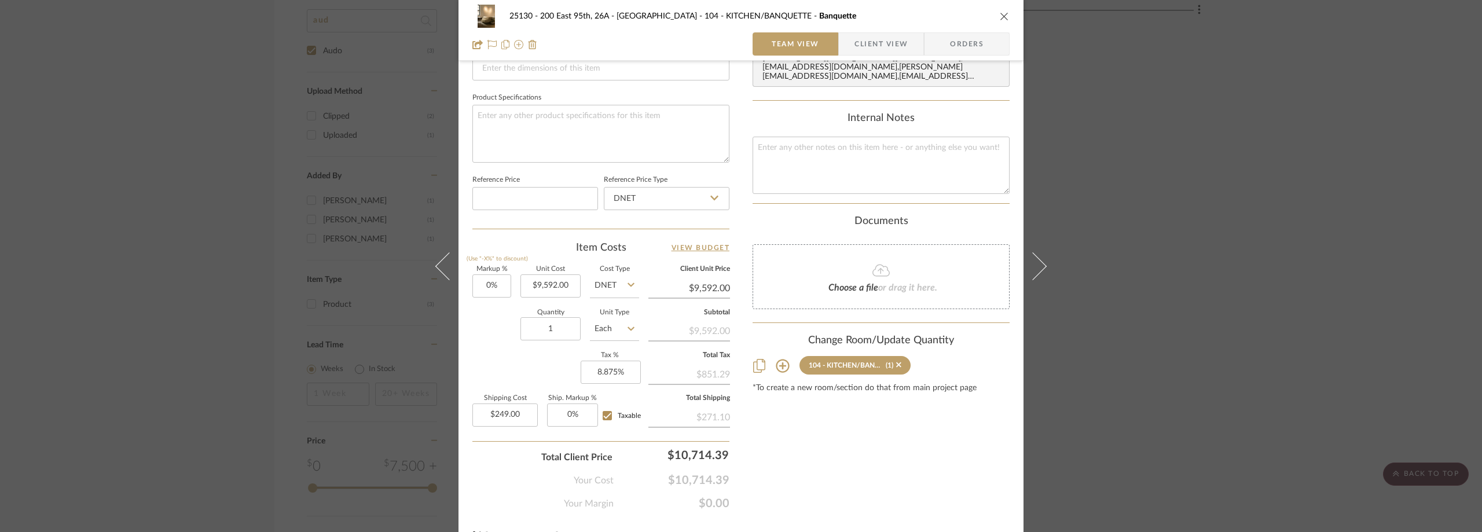
click at [1167, 204] on div "25130 - 200 East 95th, 26A - Kosheleva 104 - KITCHEN/BANQUETTE Banquette Team V…" at bounding box center [741, 266] width 1482 height 532
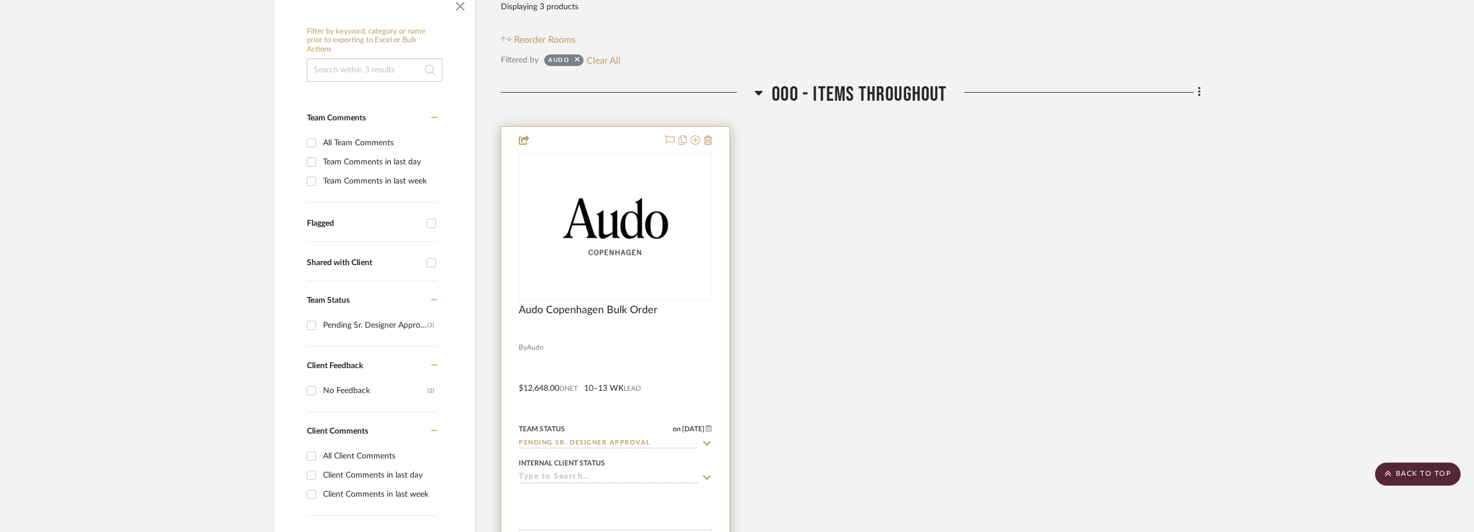
scroll to position [0, 0]
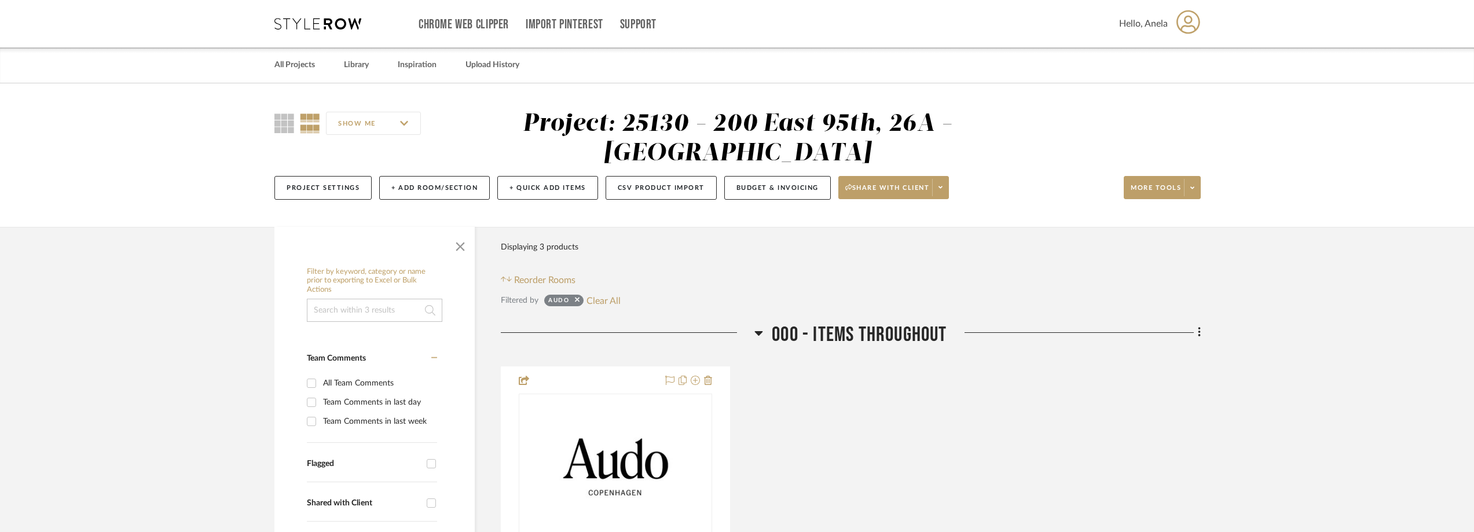
click at [598, 302] on button "Clear All" at bounding box center [603, 300] width 34 height 15
checkbox input "false"
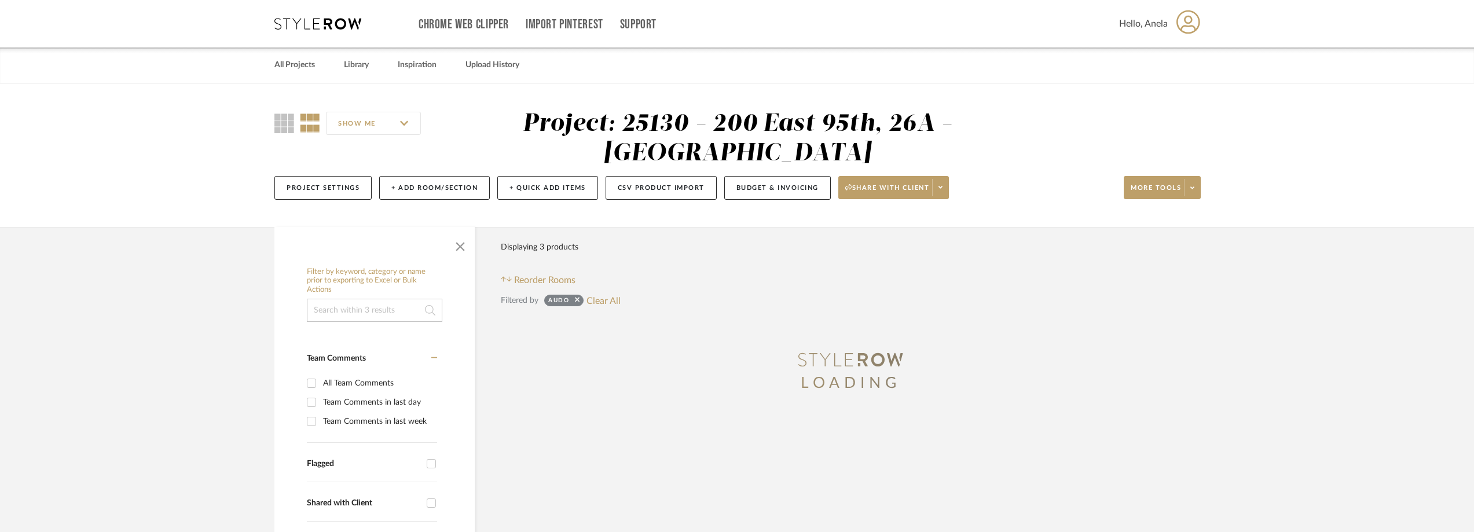
type input "Approval Pending"
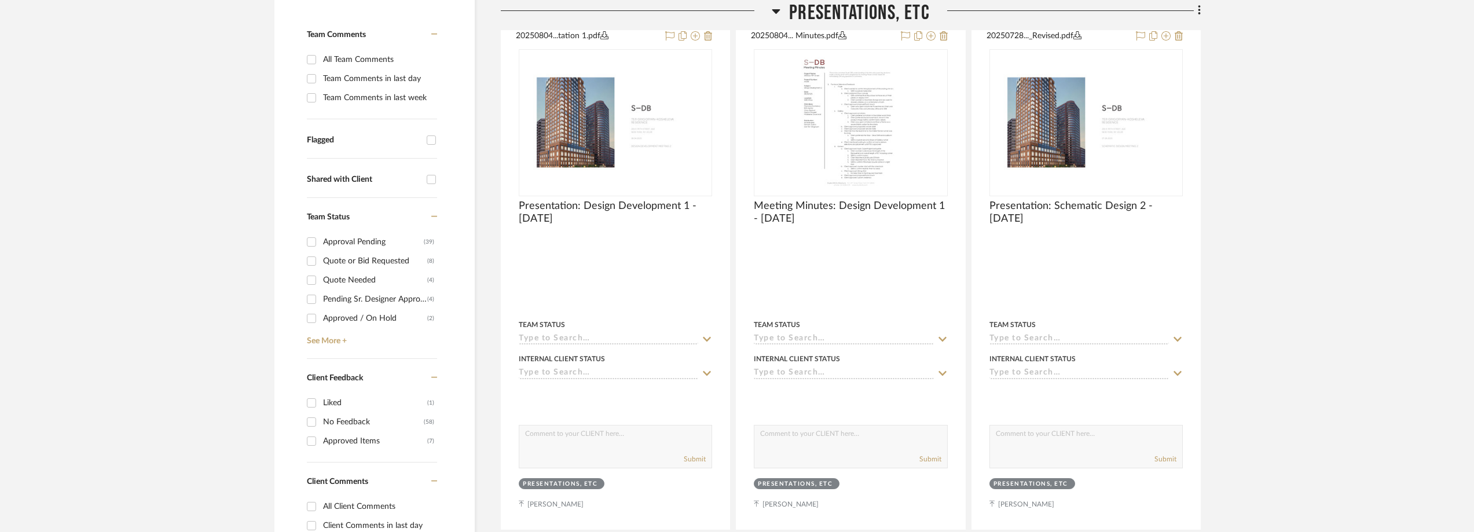
scroll to position [405, 0]
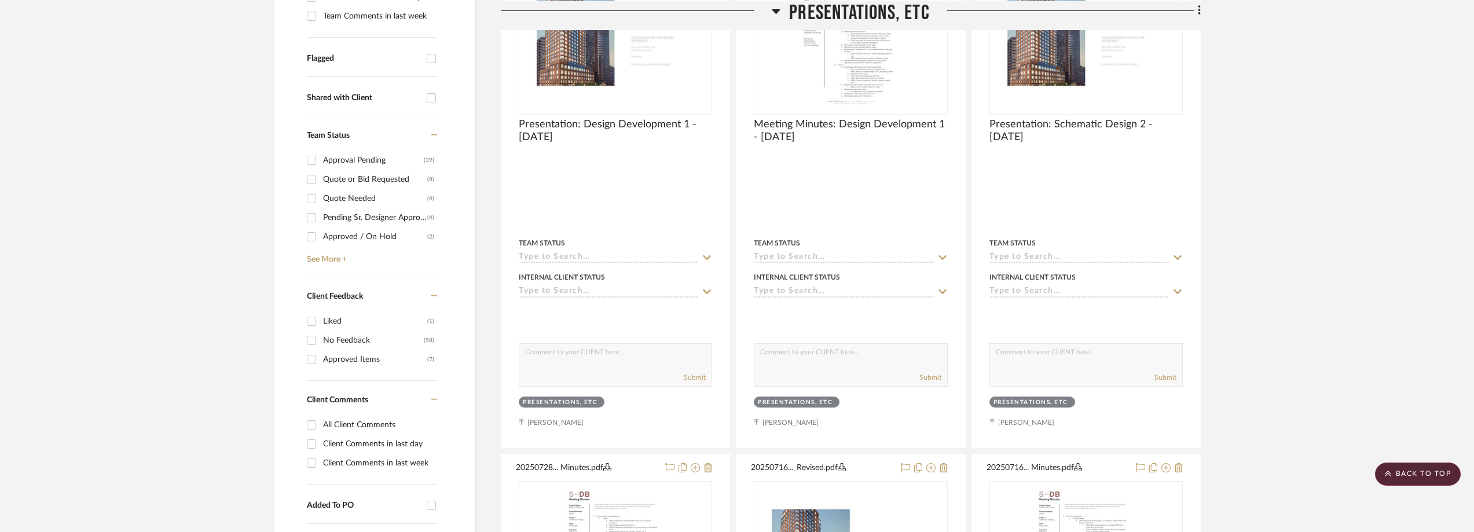
click at [337, 166] on div "Approval Pending" at bounding box center [373, 160] width 101 height 19
click at [321, 166] on input "Approval Pending (39)" at bounding box center [311, 160] width 19 height 19
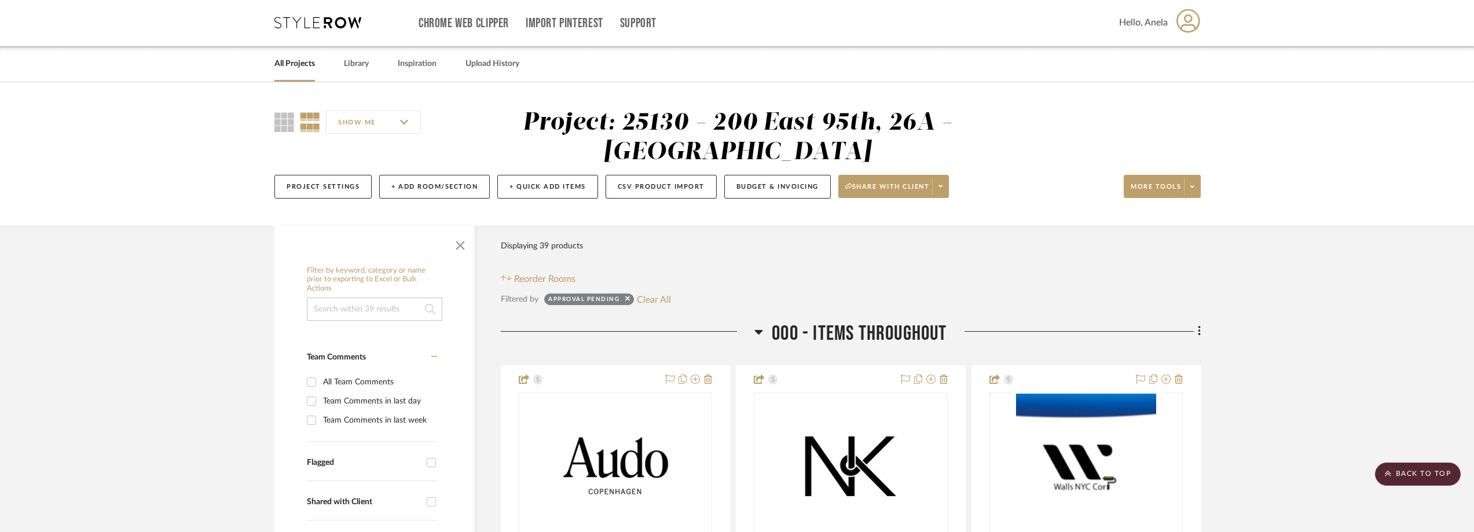
scroll to position [0, 0]
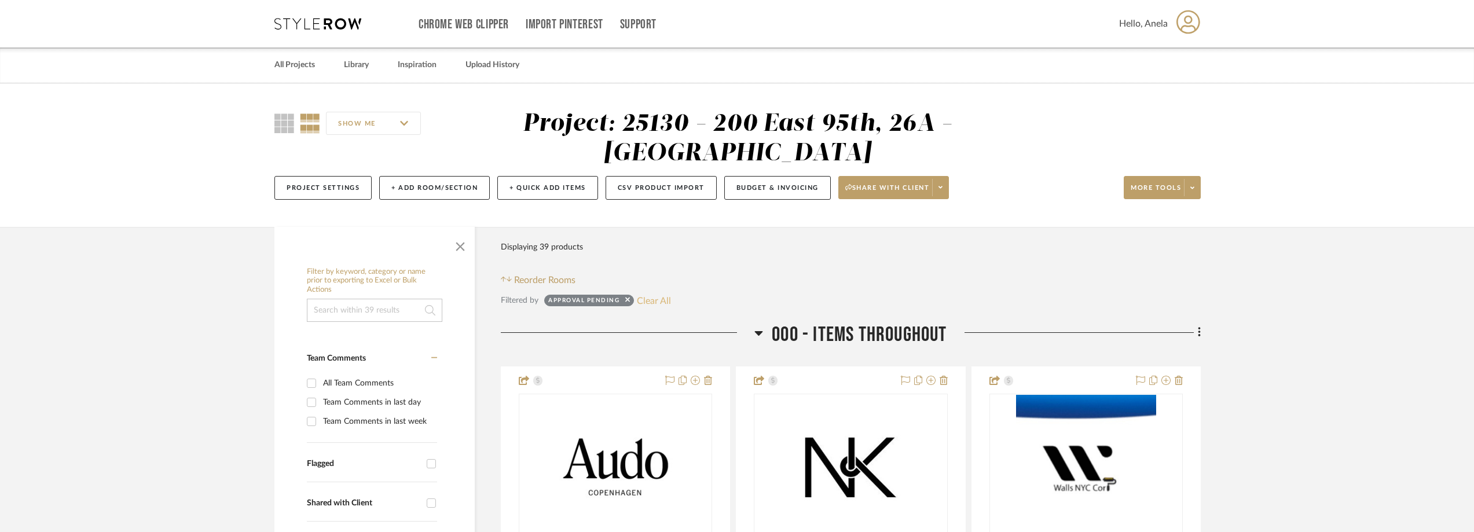
click at [657, 297] on button "Clear All" at bounding box center [654, 300] width 34 height 15
checkbox input "false"
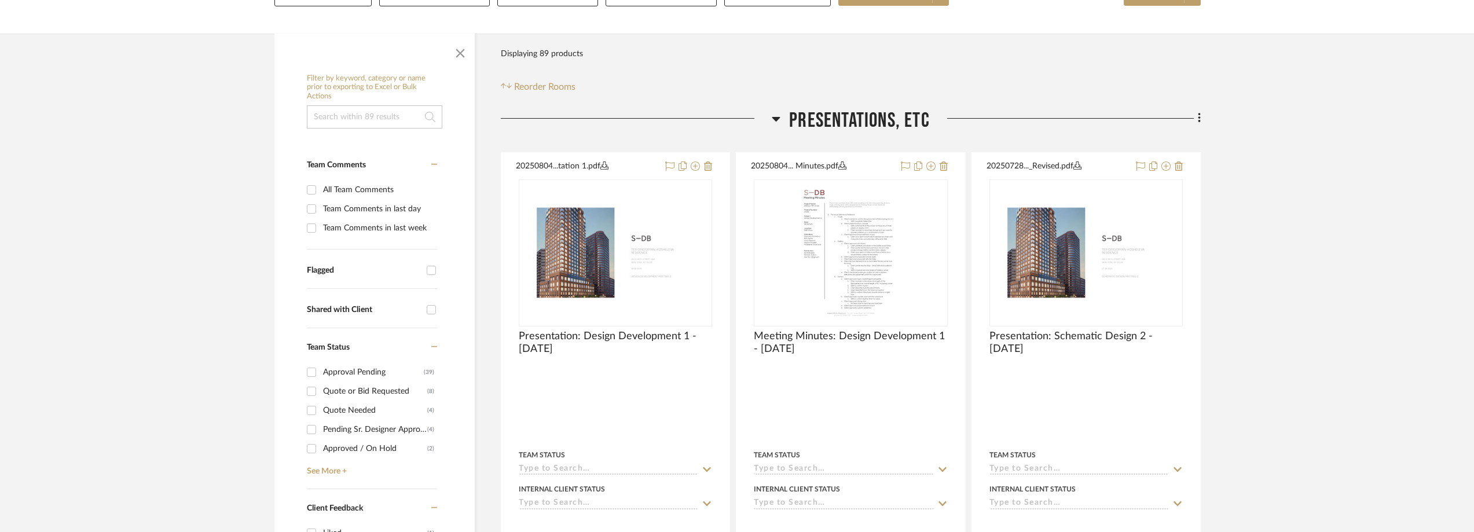
scroll to position [289, 0]
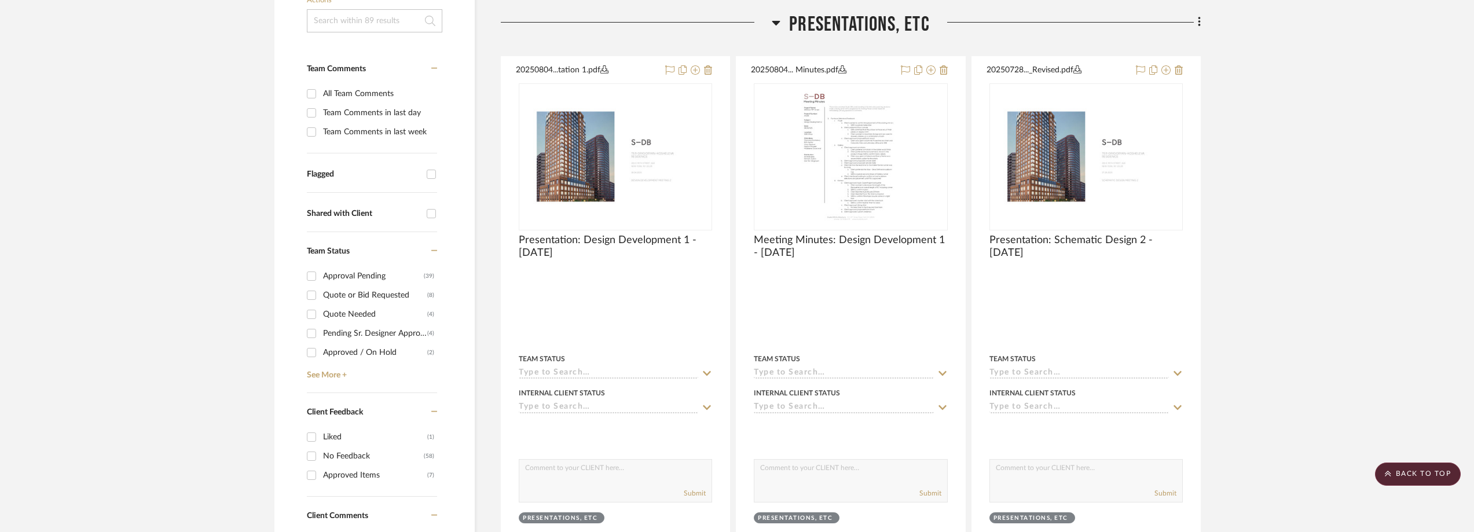
click at [324, 382] on div "Team Status Approval Pending (39) Quote or Bid Requested (8) Quote Needed (4) P…" at bounding box center [372, 312] width 130 height 161
click at [323, 373] on link "See More +" at bounding box center [370, 371] width 133 height 19
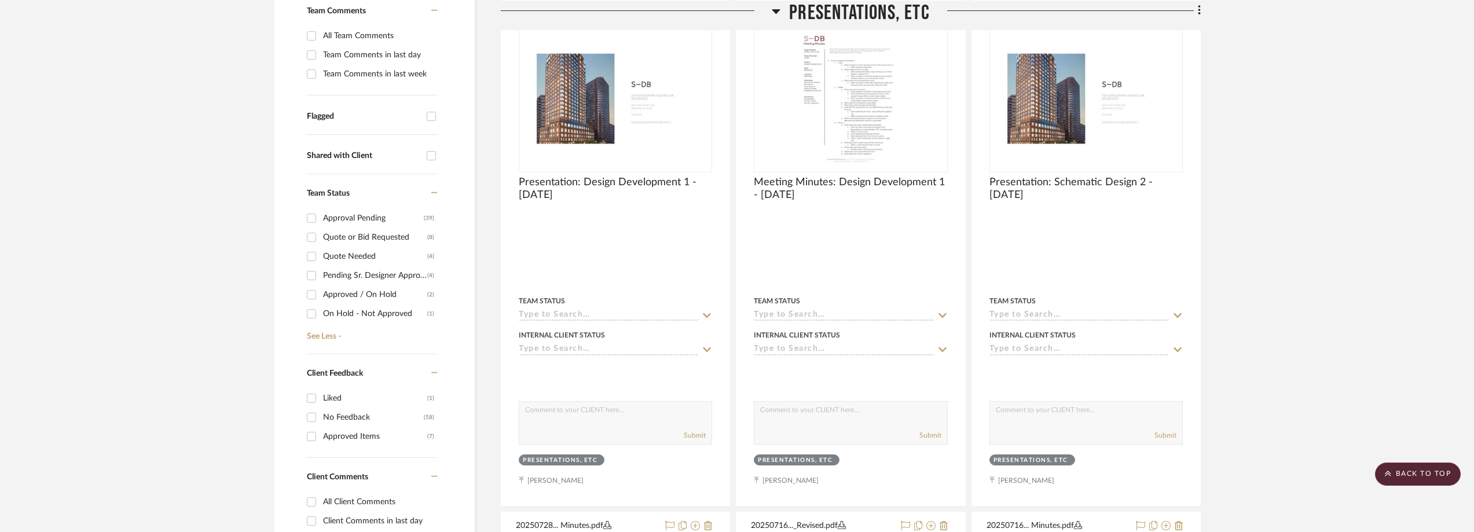
click at [346, 277] on div "Pending Sr. Designer Approval" at bounding box center [375, 275] width 104 height 19
click at [321, 277] on input "Pending Sr. Designer Approval (4)" at bounding box center [311, 275] width 19 height 19
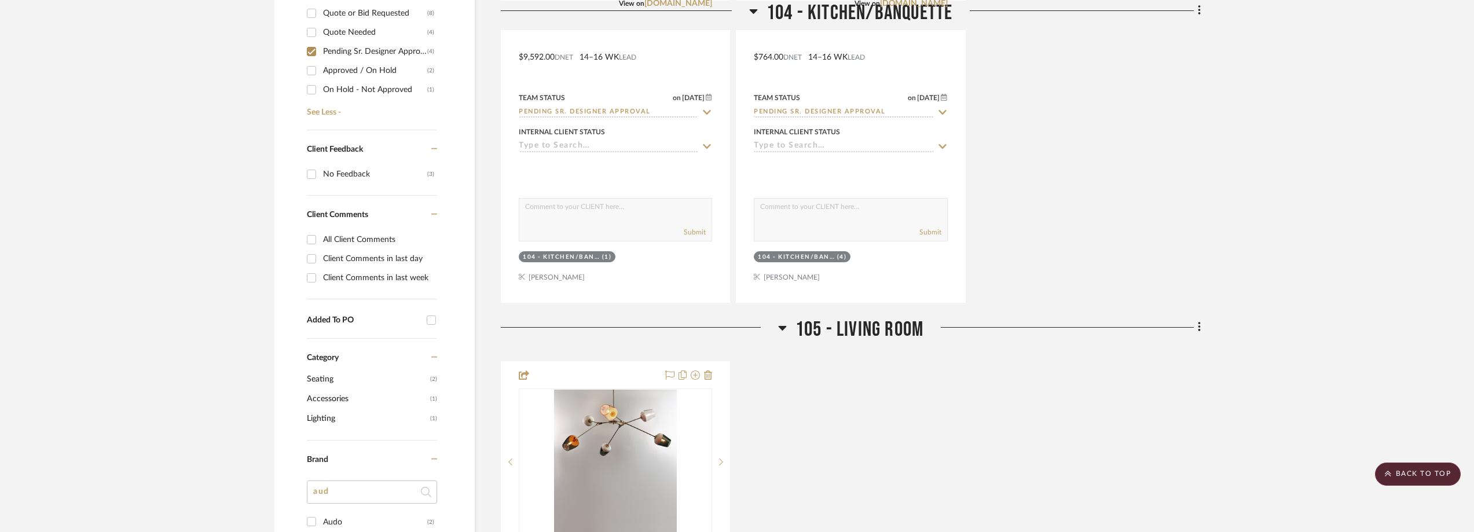
scroll to position [752, 0]
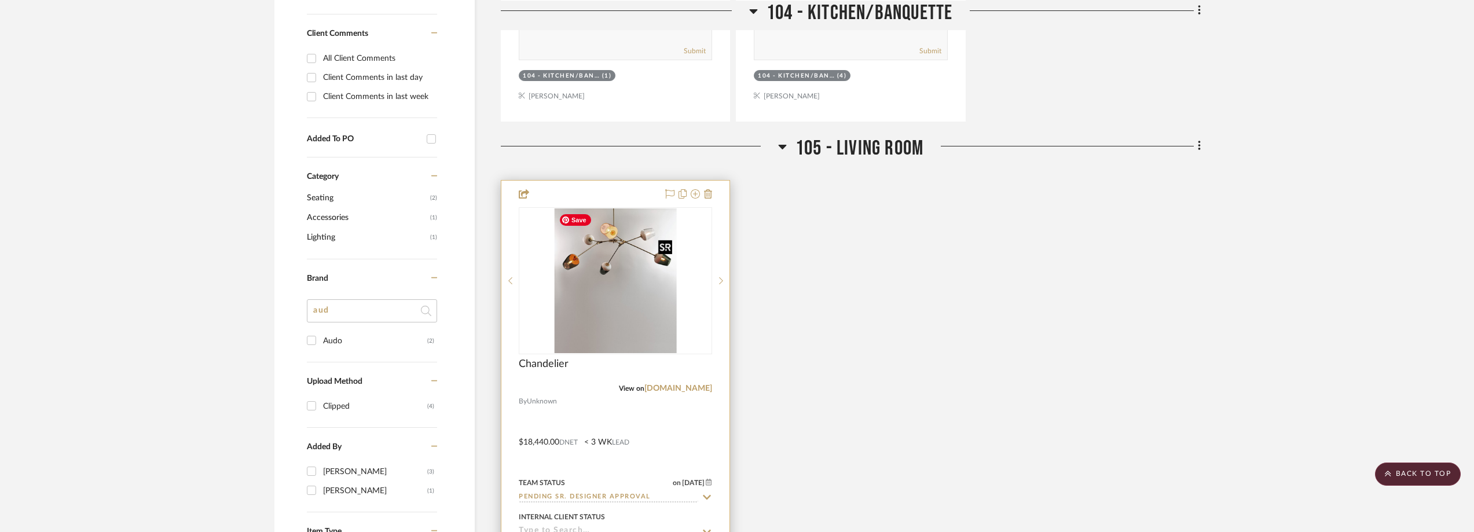
click at [622, 297] on img "0" at bounding box center [615, 280] width 122 height 145
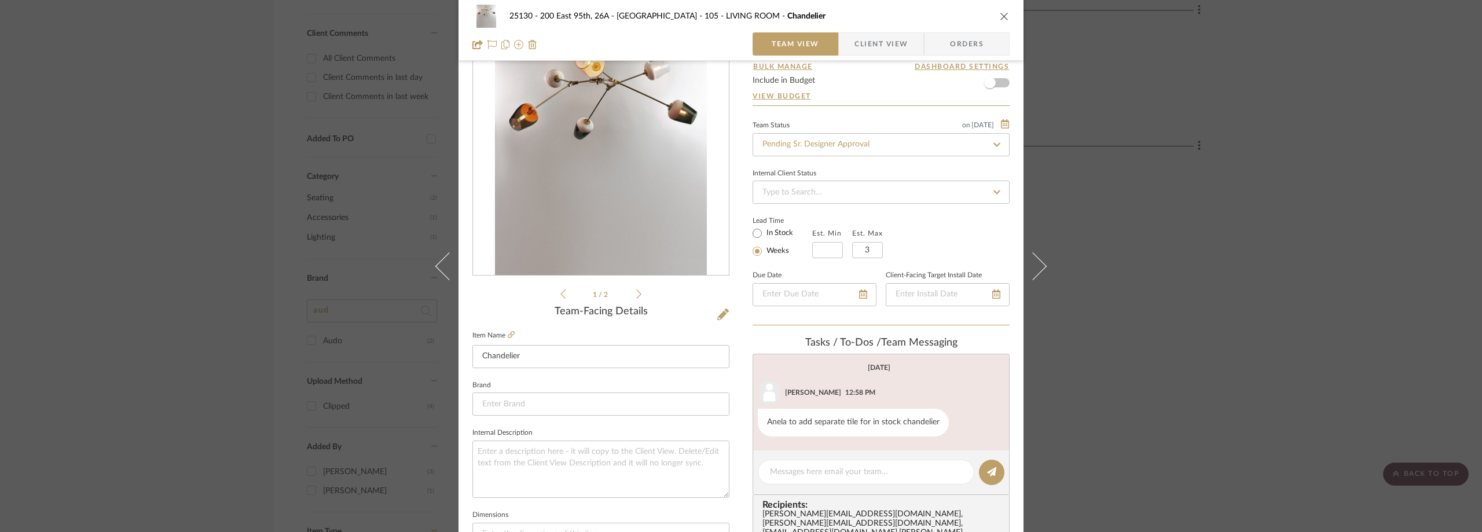
scroll to position [25, 0]
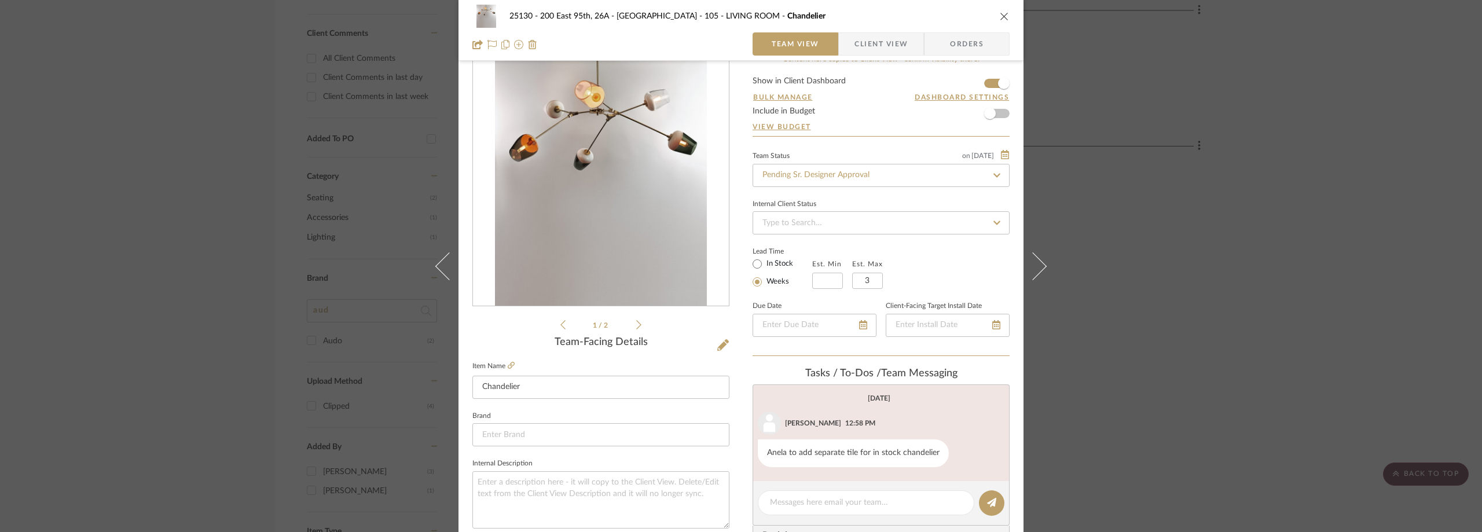
click at [1139, 205] on div "25130 - 200 East 95th, 26A - Kosheleva 105 - LIVING ROOM Chandelier Team View C…" at bounding box center [741, 266] width 1482 height 532
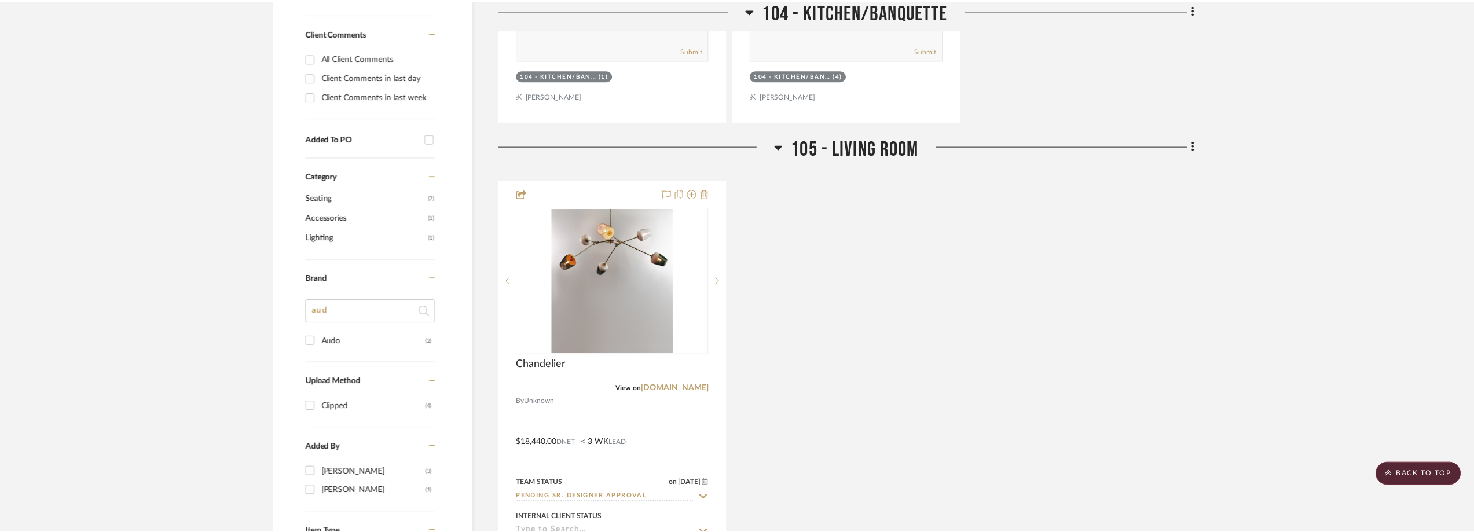
scroll to position [752, 0]
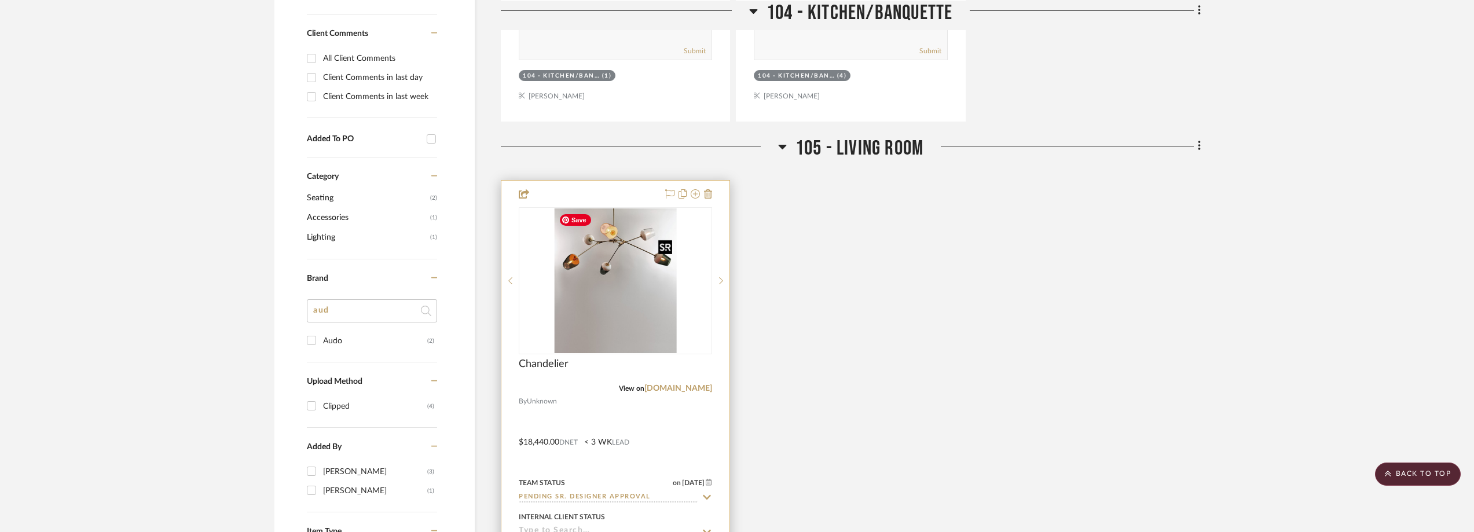
click at [638, 263] on img "0" at bounding box center [615, 280] width 122 height 145
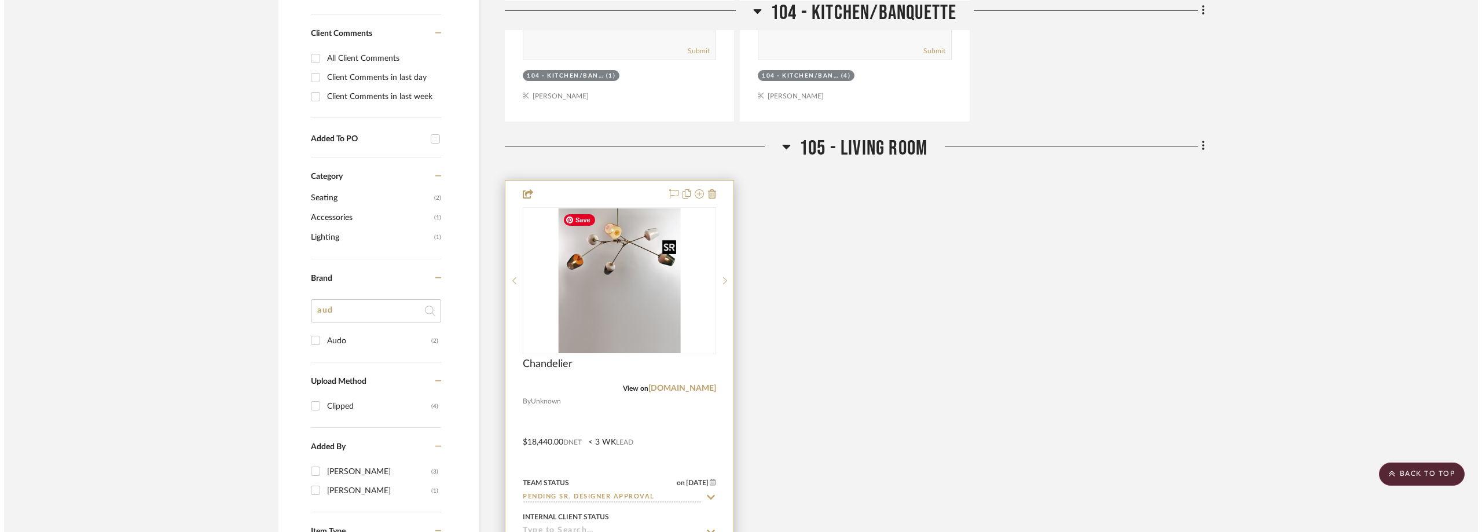
scroll to position [0, 0]
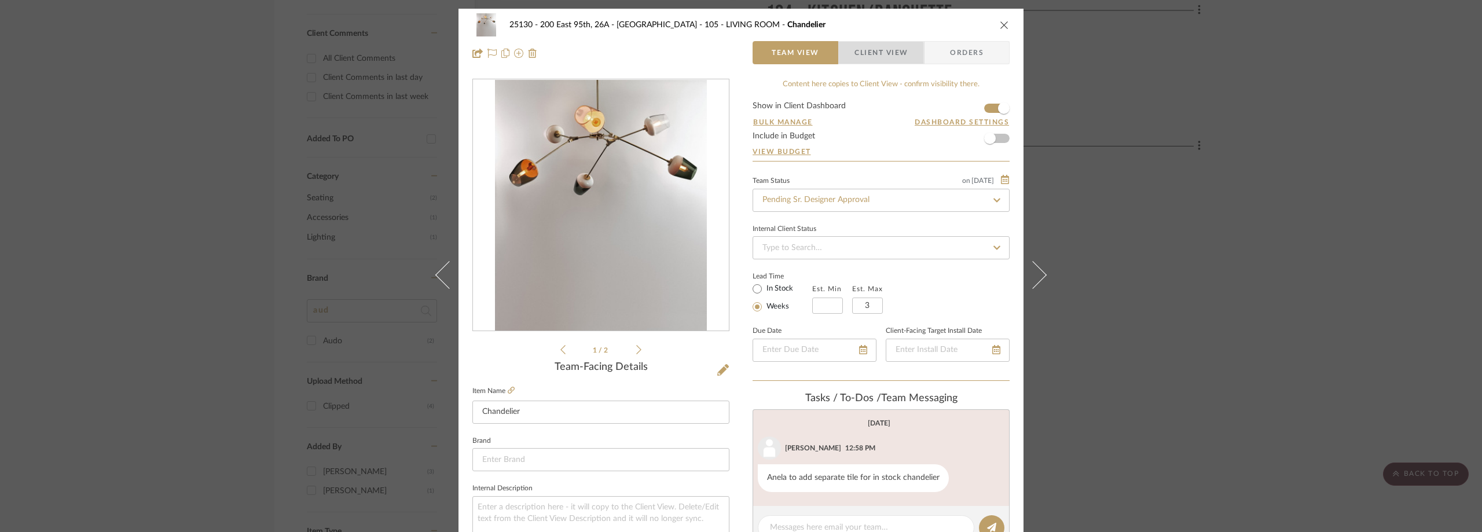
click at [855, 58] on span "Client View" at bounding box center [880, 52] width 53 height 23
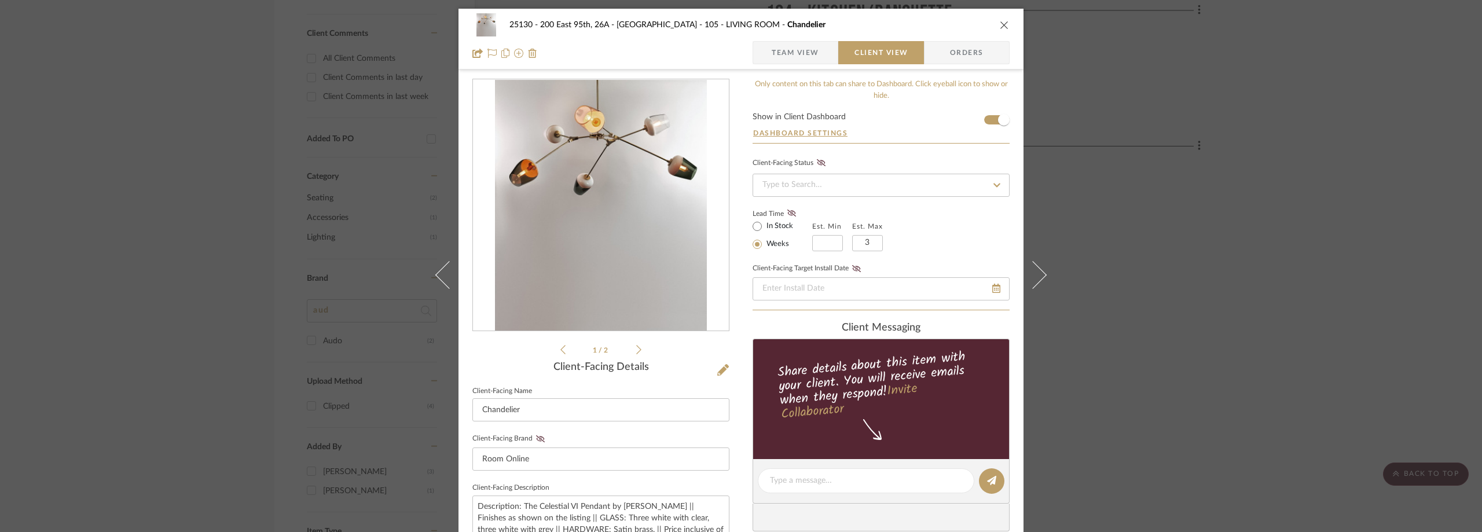
scroll to position [405, 0]
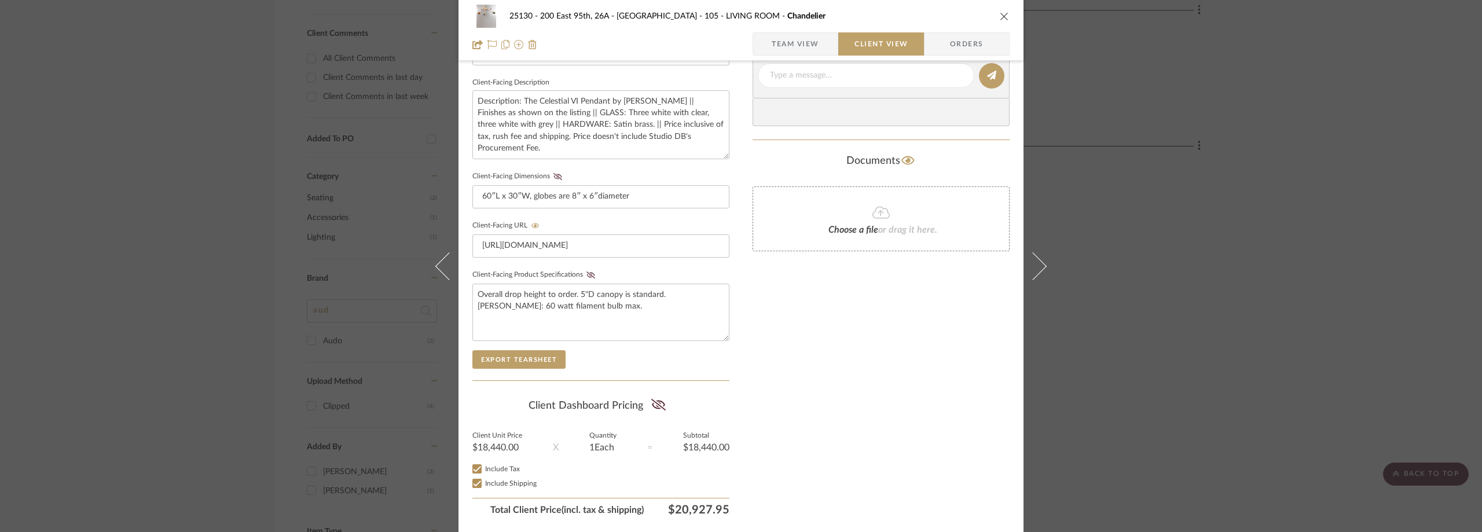
click at [1264, 317] on div "25130 - 200 East 95th, 26A - Kosheleva 105 - LIVING ROOM Chandelier Team View C…" at bounding box center [741, 266] width 1482 height 532
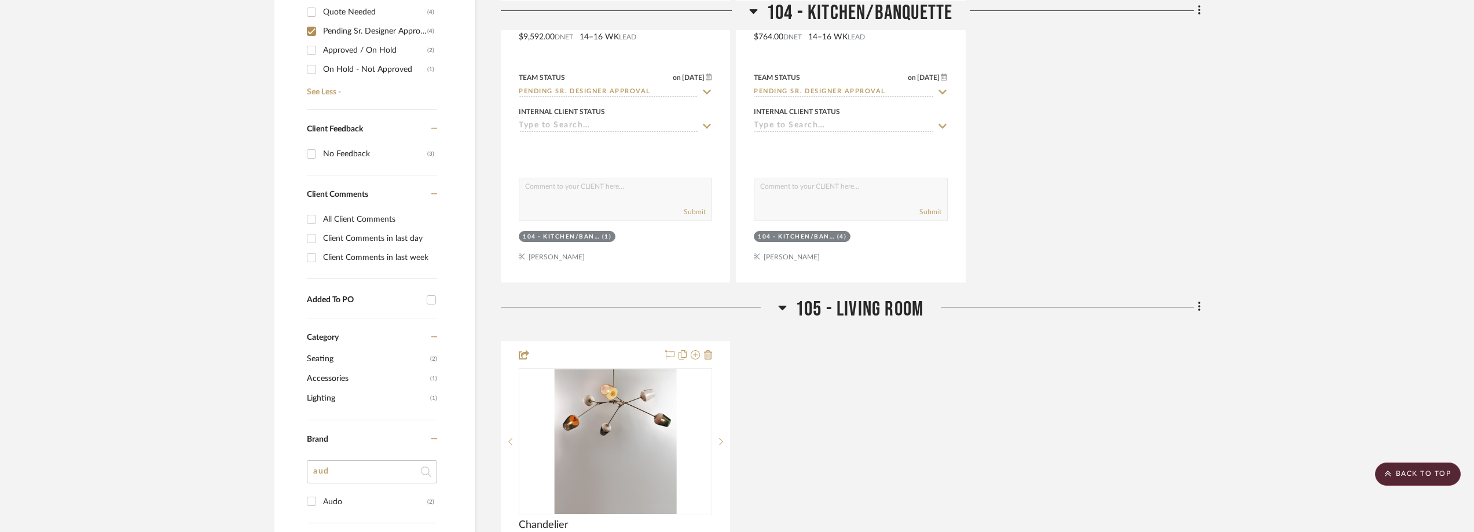
scroll to position [347, 0]
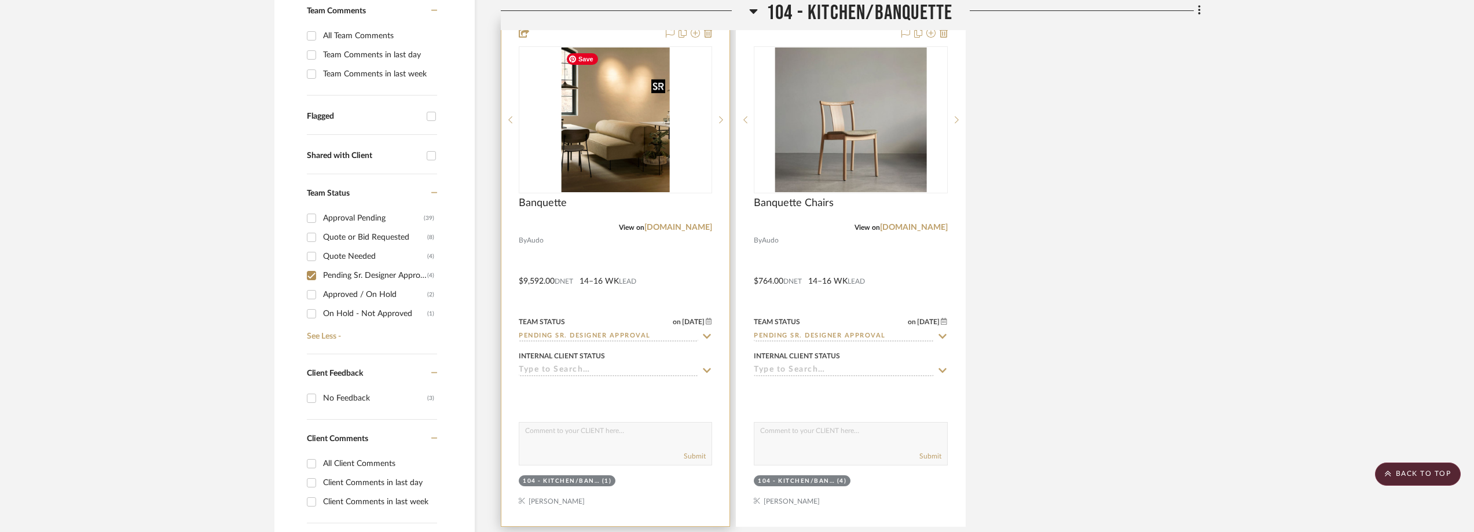
click at [634, 155] on img "0" at bounding box center [615, 119] width 109 height 145
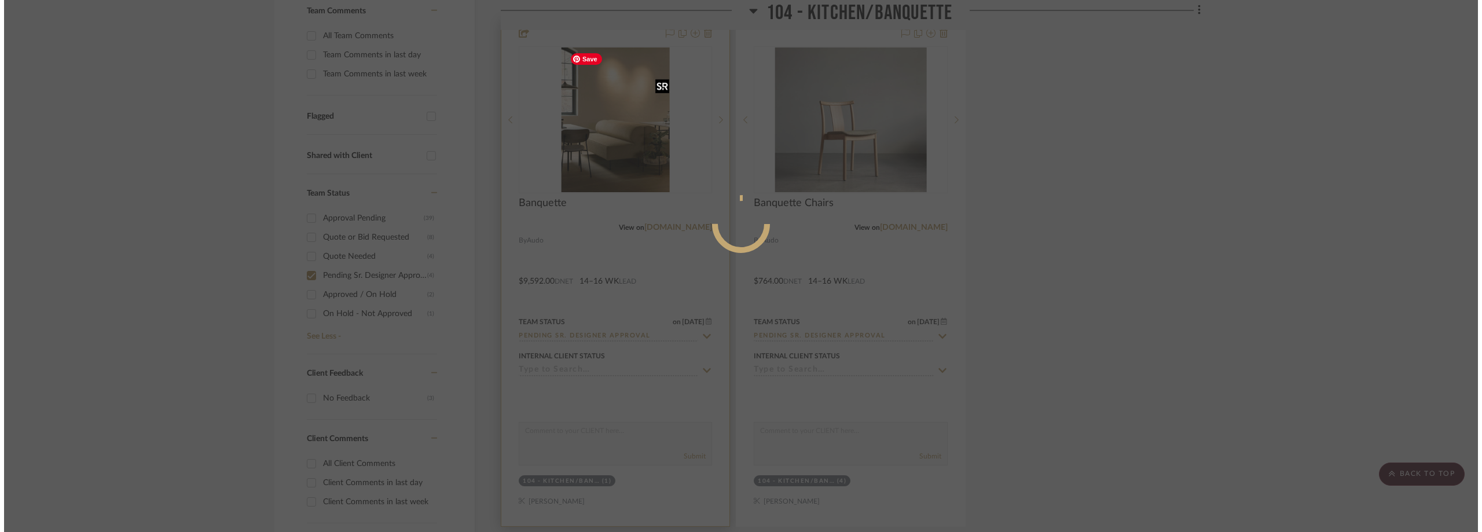
scroll to position [0, 0]
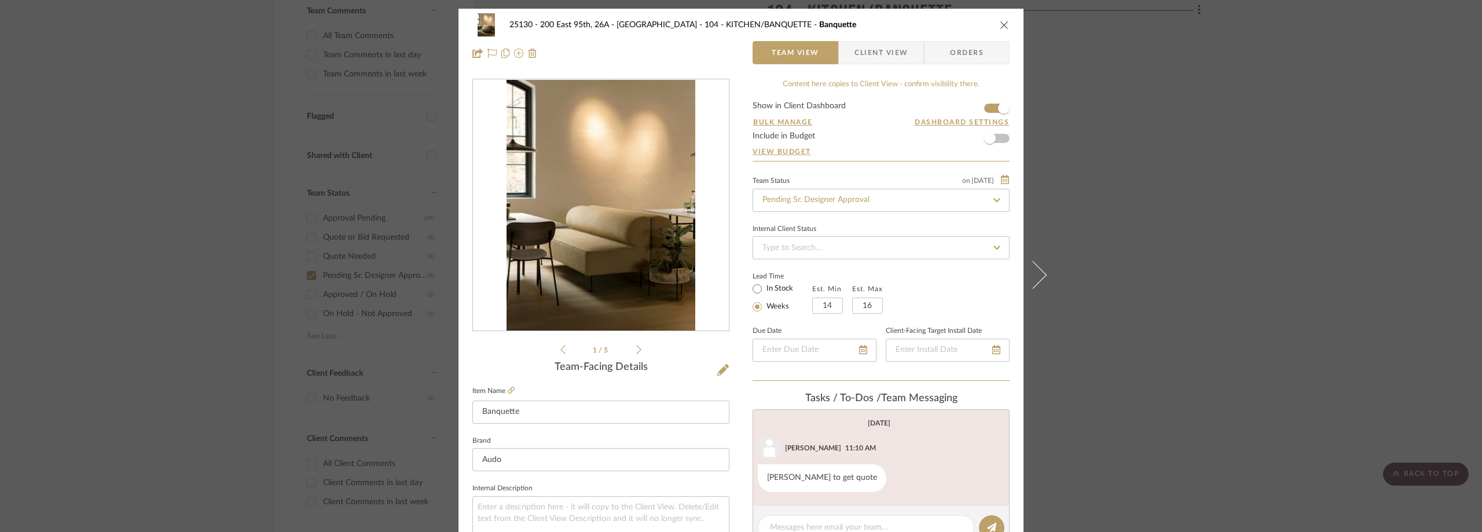
click at [868, 42] on span "Client View" at bounding box center [880, 52] width 53 height 23
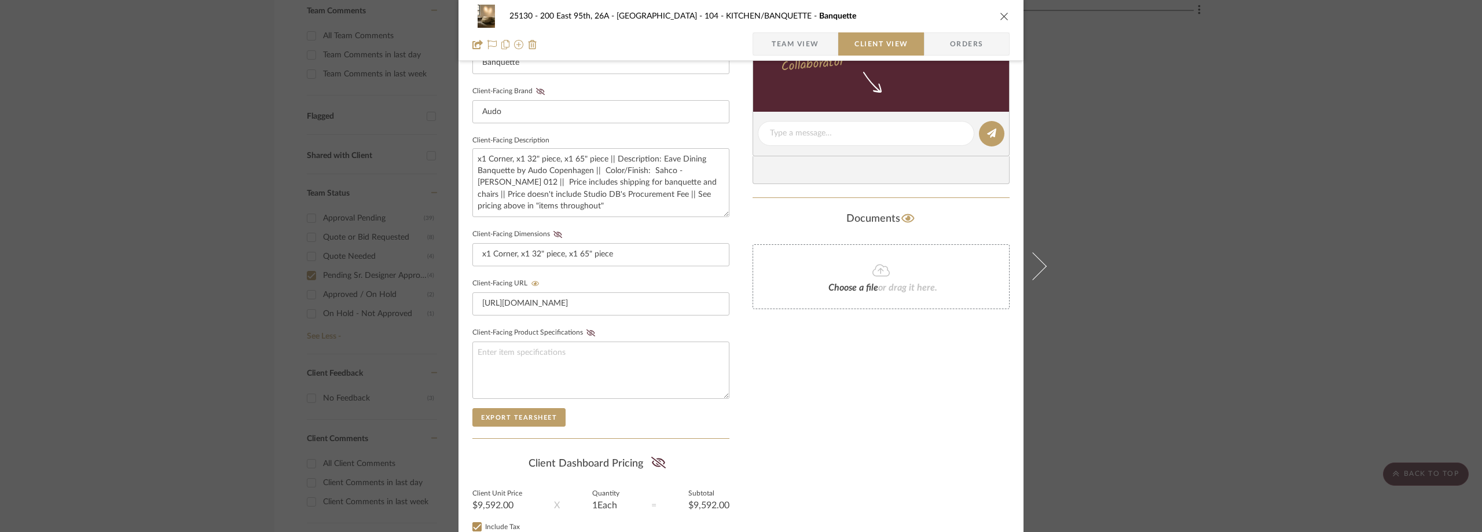
scroll to position [440, 0]
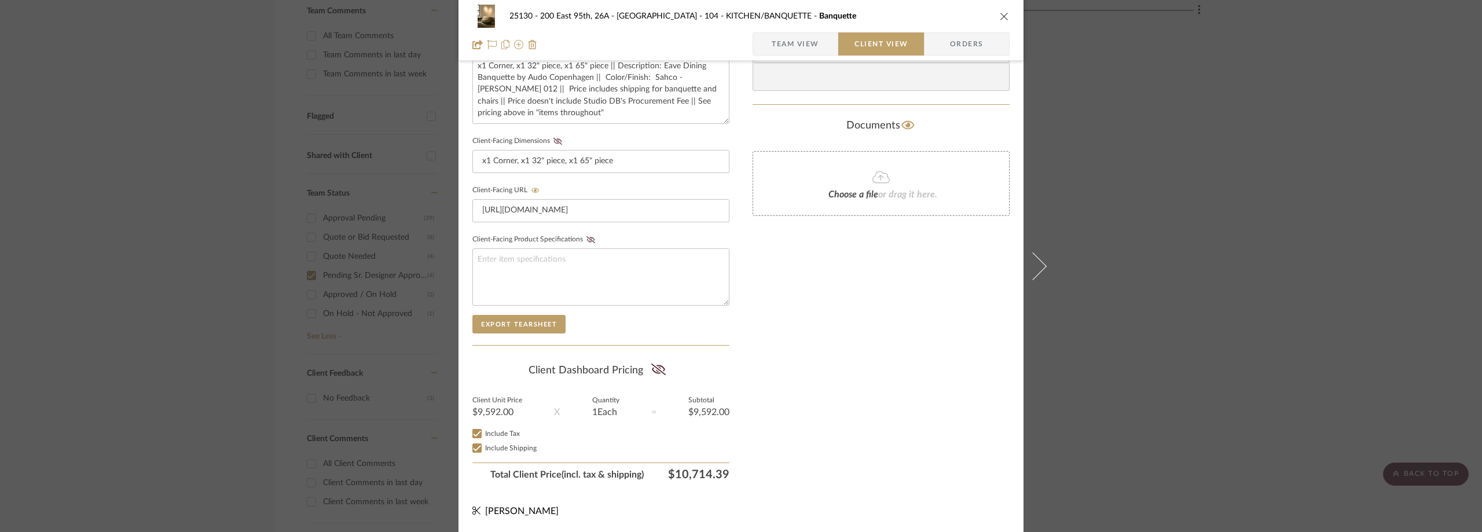
click at [60, 72] on div "25130 - 200 East 95th, 26A - Kosheleva 104 - KITCHEN/BANQUETTE Banquette Team V…" at bounding box center [741, 266] width 1482 height 532
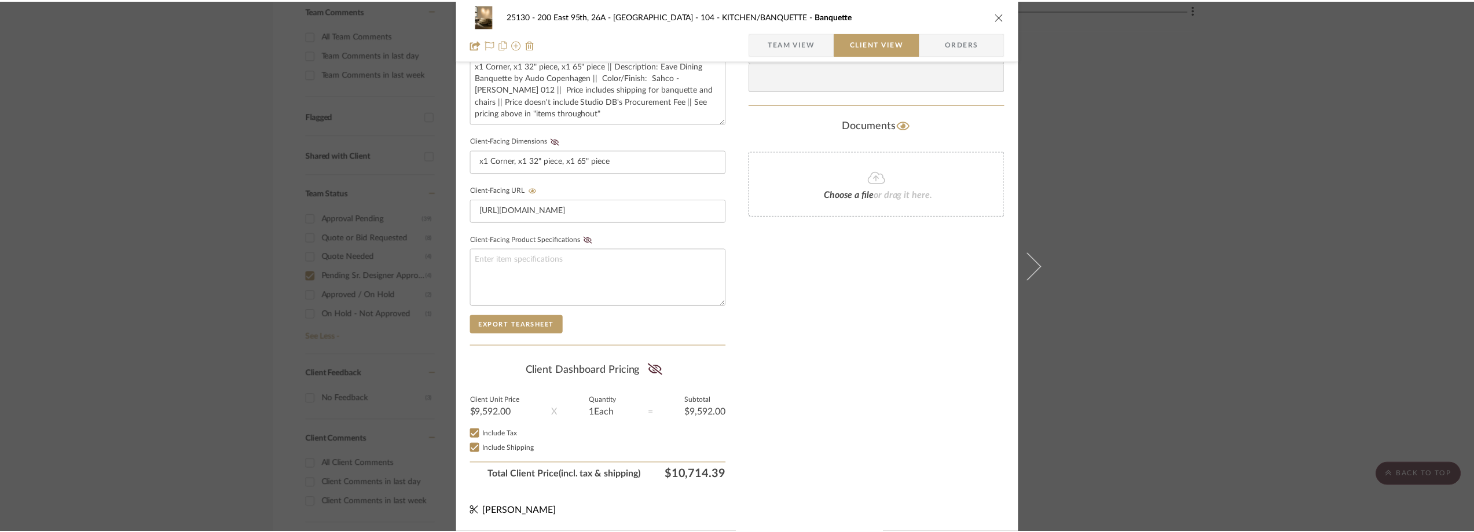
scroll to position [347, 0]
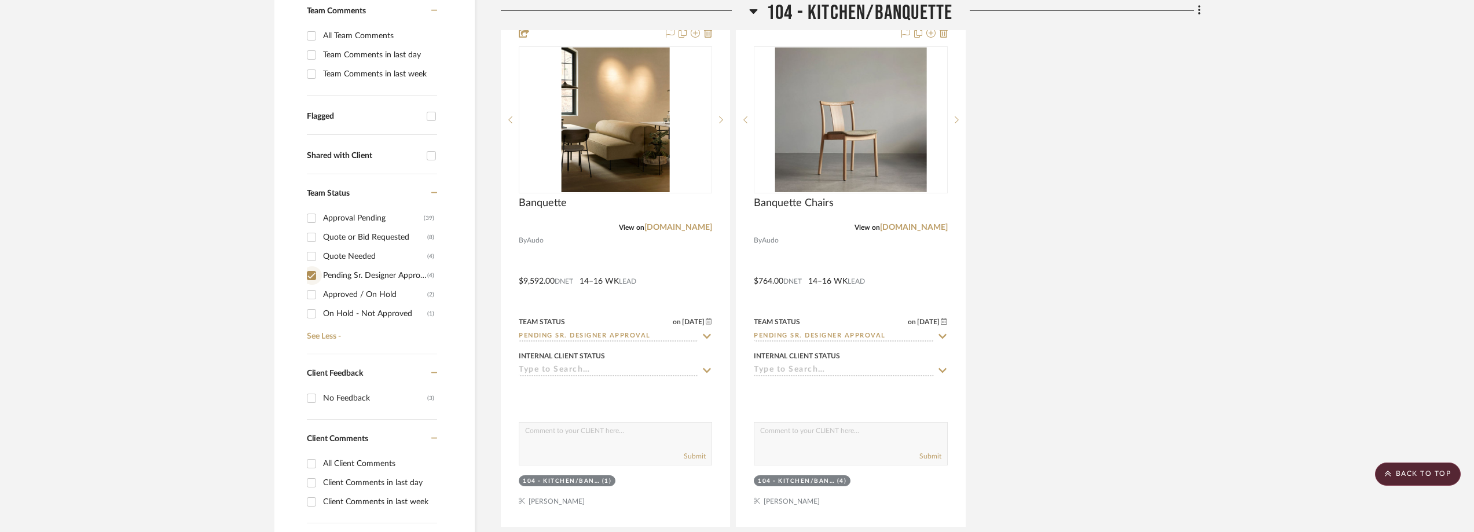
click at [316, 280] on input "Pending Sr. Designer Approval (4)" at bounding box center [311, 275] width 19 height 19
checkbox input "false"
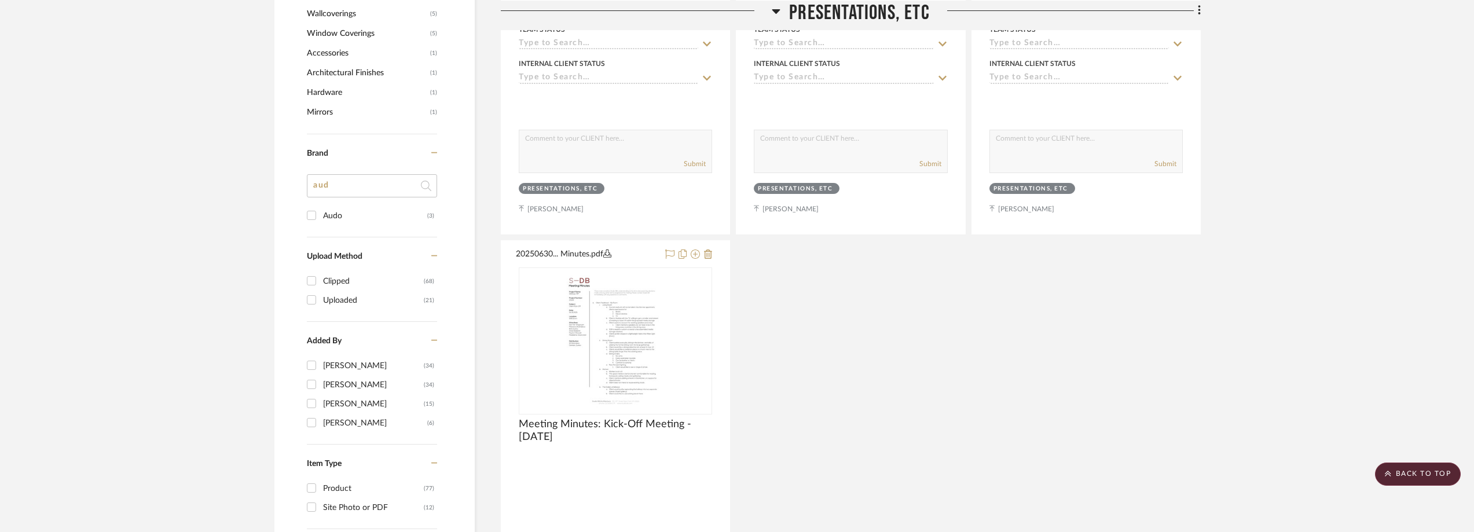
scroll to position [1273, 0]
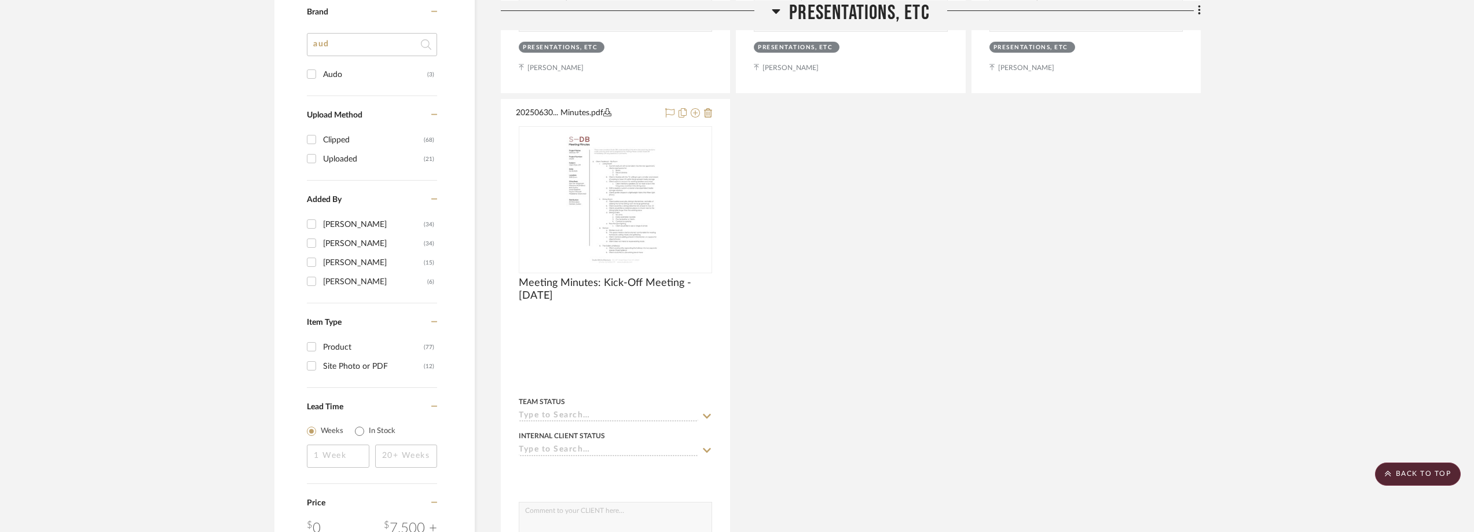
drag, startPoint x: 352, startPoint y: 49, endPoint x: 311, endPoint y: 47, distance: 40.5
click at [321, 51] on input "aud" at bounding box center [372, 44] width 130 height 23
type input "au"
type input "simo"
drag, startPoint x: 350, startPoint y: 69, endPoint x: 362, endPoint y: 88, distance: 22.3
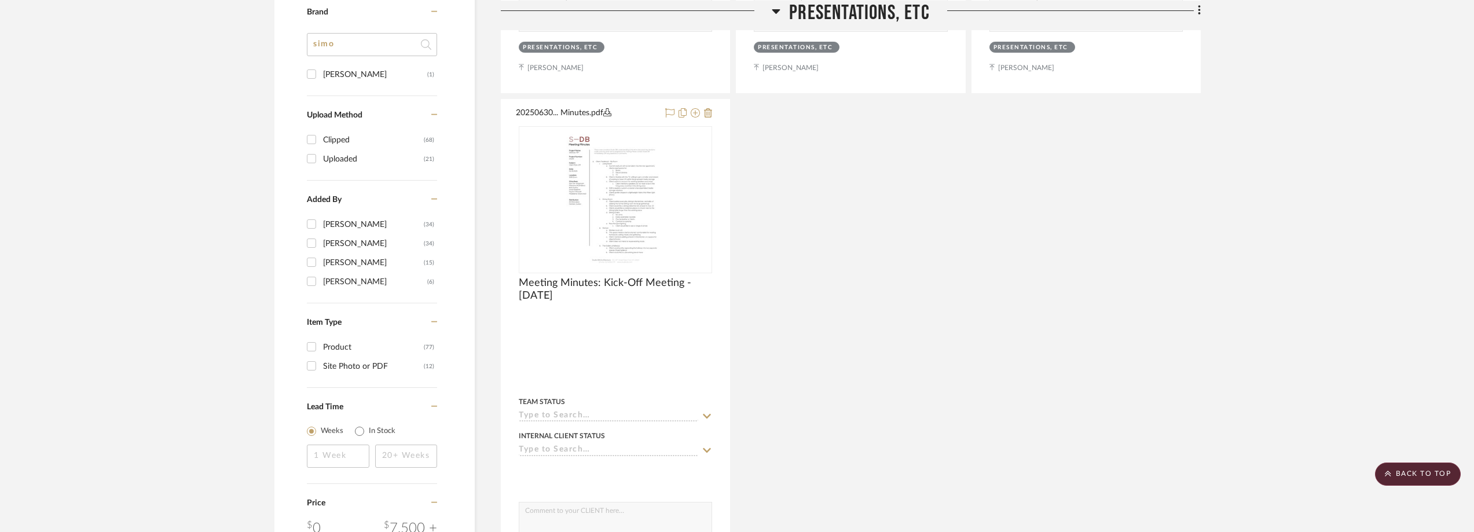
click at [350, 68] on div "[PERSON_NAME]" at bounding box center [375, 74] width 104 height 19
click at [321, 68] on input "[PERSON_NAME] (1)" at bounding box center [311, 74] width 19 height 19
checkbox input "true"
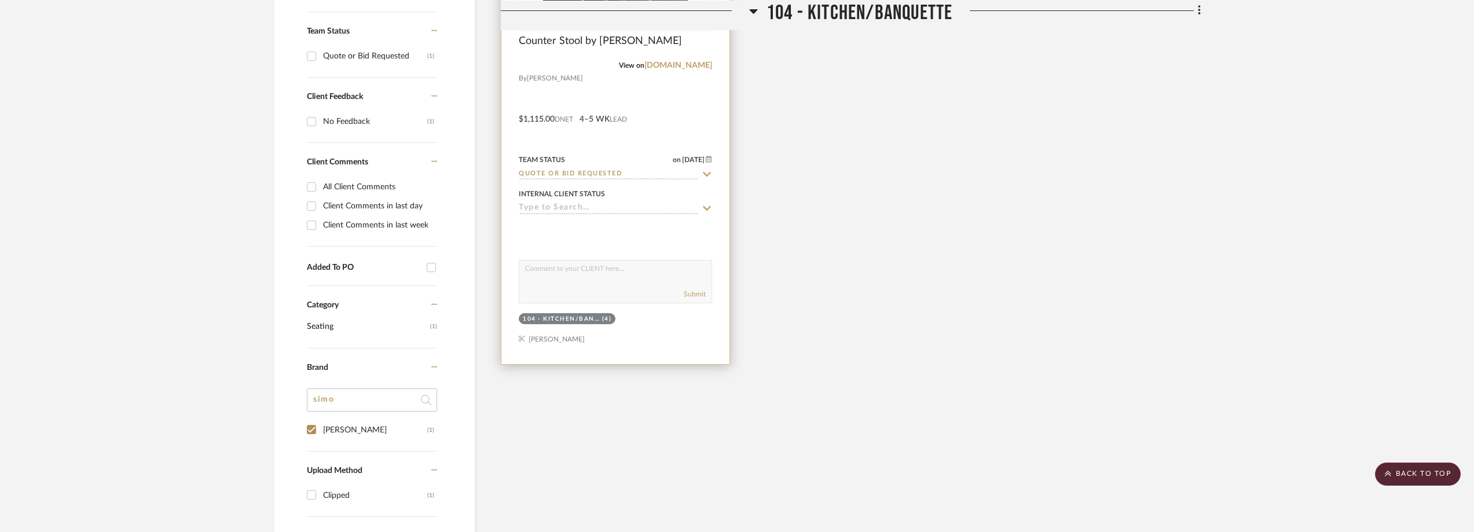
scroll to position [286, 0]
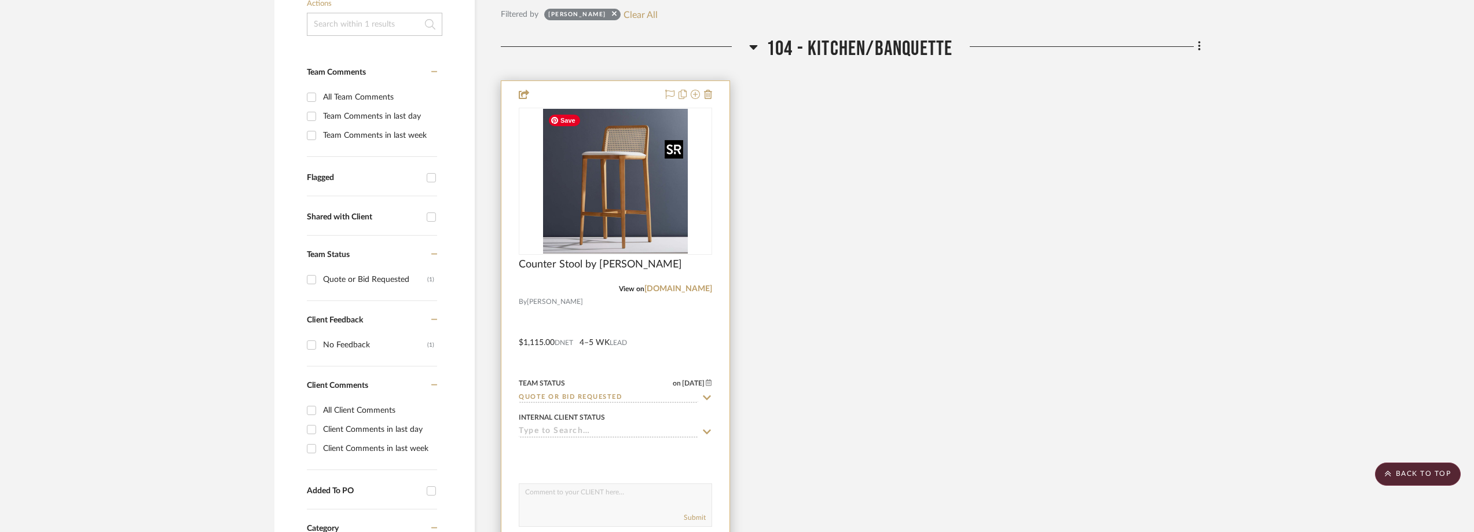
click at [0, 0] on img at bounding box center [0, 0] width 0 height 0
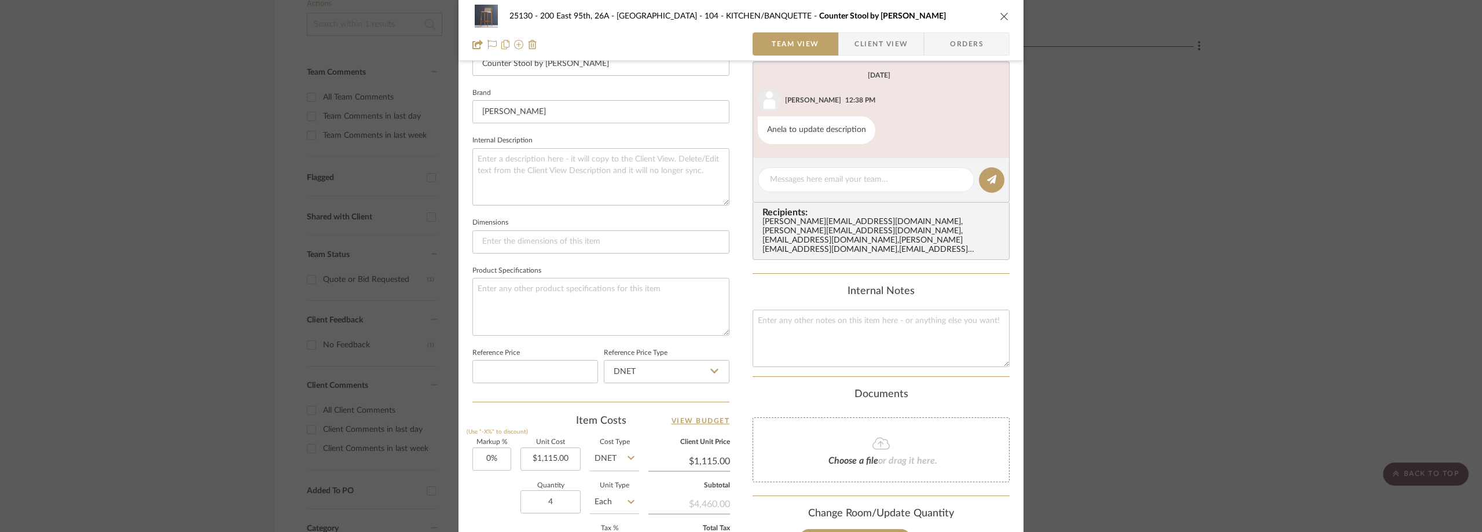
scroll to position [546, 0]
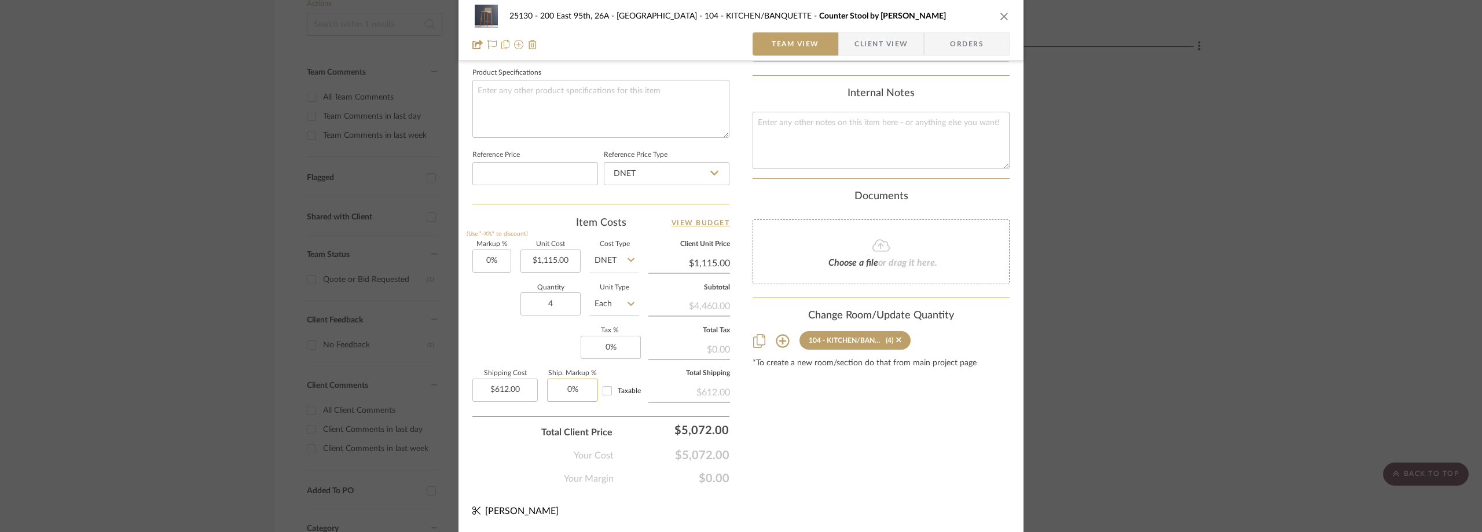
type input "0"
click at [564, 387] on input "0" at bounding box center [572, 390] width 51 height 23
type input "0"
type input "0%"
click at [615, 359] on input "0" at bounding box center [611, 347] width 60 height 23
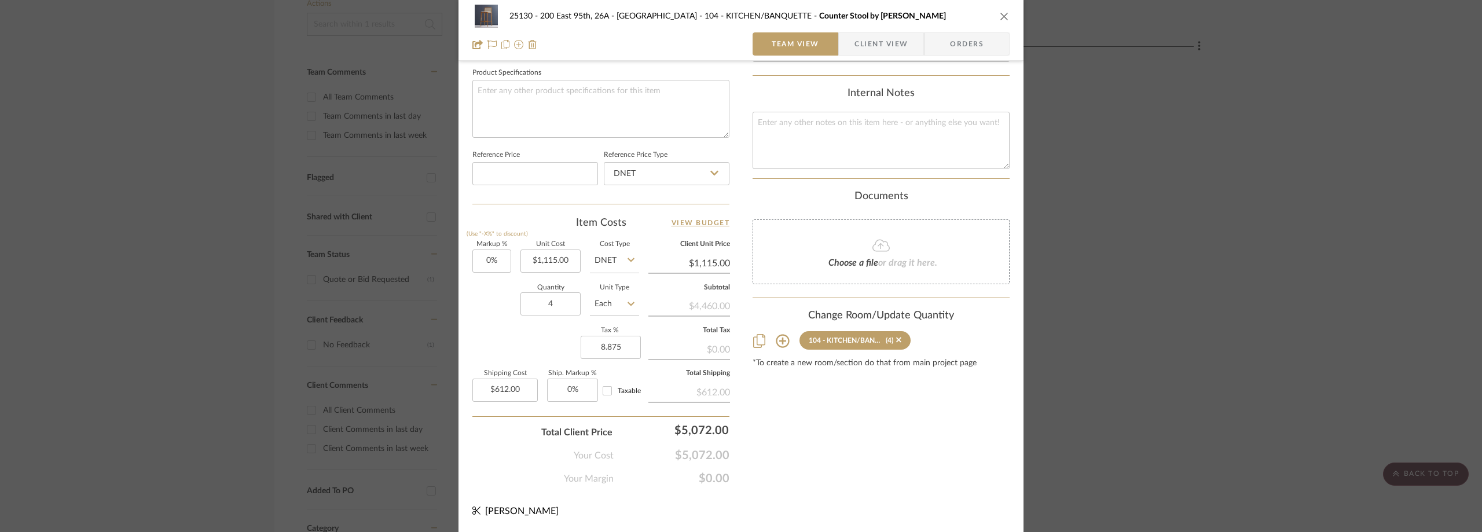
type input "8.875%"
click at [522, 352] on div "Markup % (Use "-X%" to discount) 0% Unit Cost $1,115.00 Cost Type DNET Client U…" at bounding box center [600, 325] width 257 height 169
click at [618, 391] on span "Taxable" at bounding box center [629, 390] width 23 height 7
click at [616, 391] on input "Taxable" at bounding box center [607, 390] width 19 height 19
checkbox input "true"
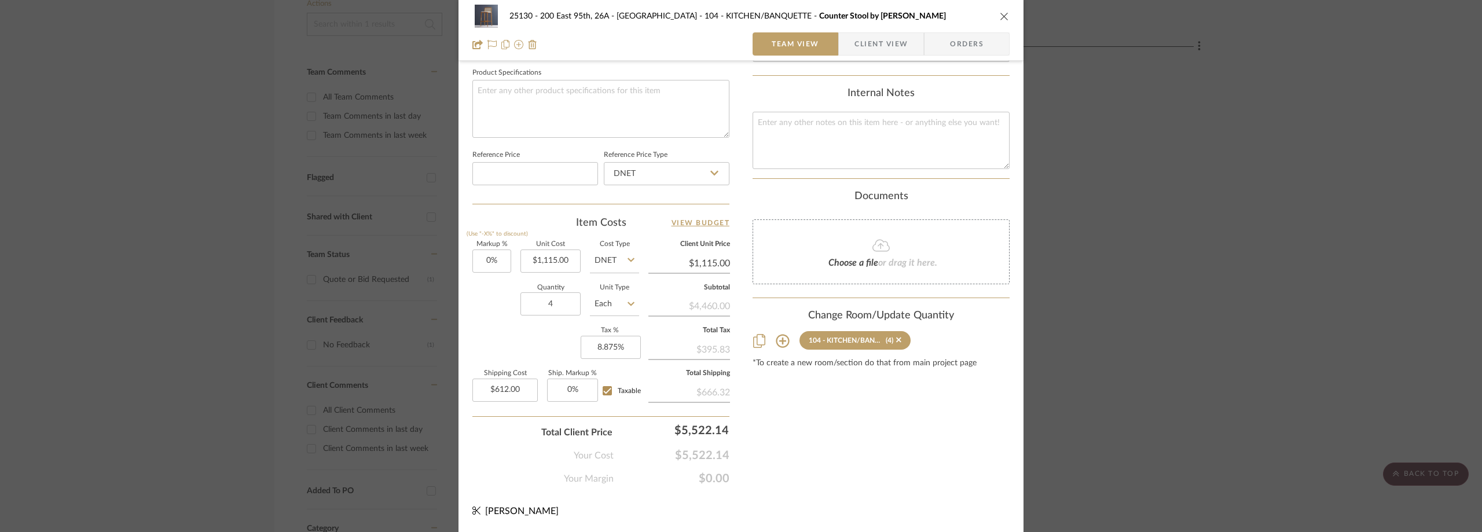
click at [842, 43] on span "button" at bounding box center [847, 43] width 16 height 23
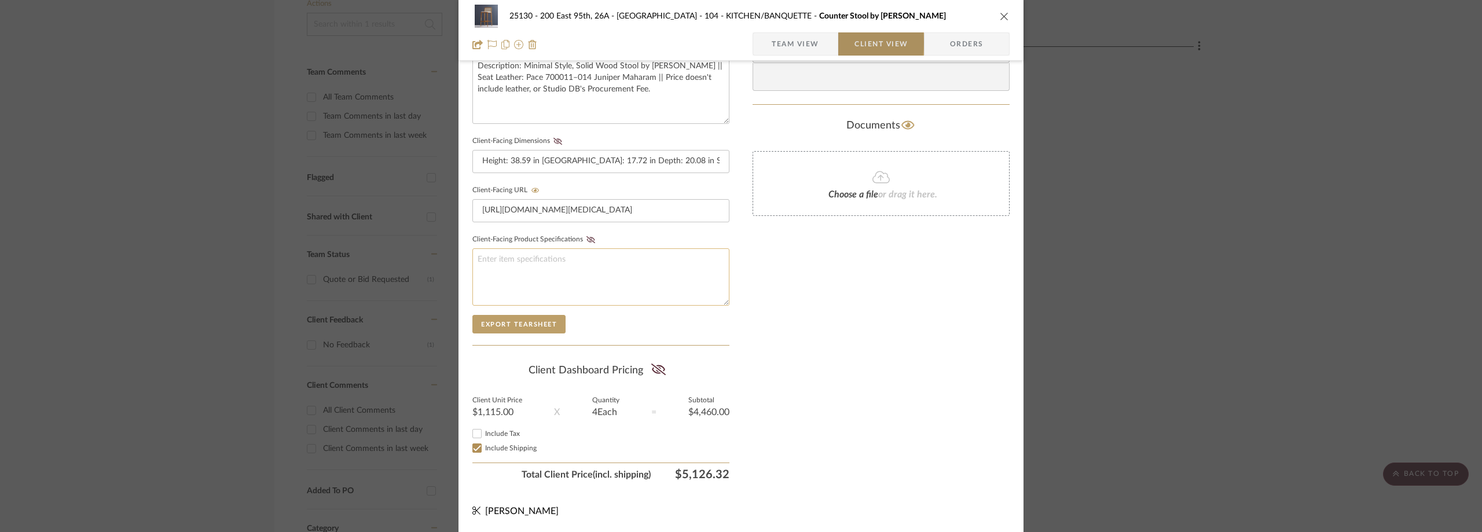
scroll to position [440, 0]
click at [480, 431] on div at bounding box center [478, 434] width 14 height 14
checkbox input "true"
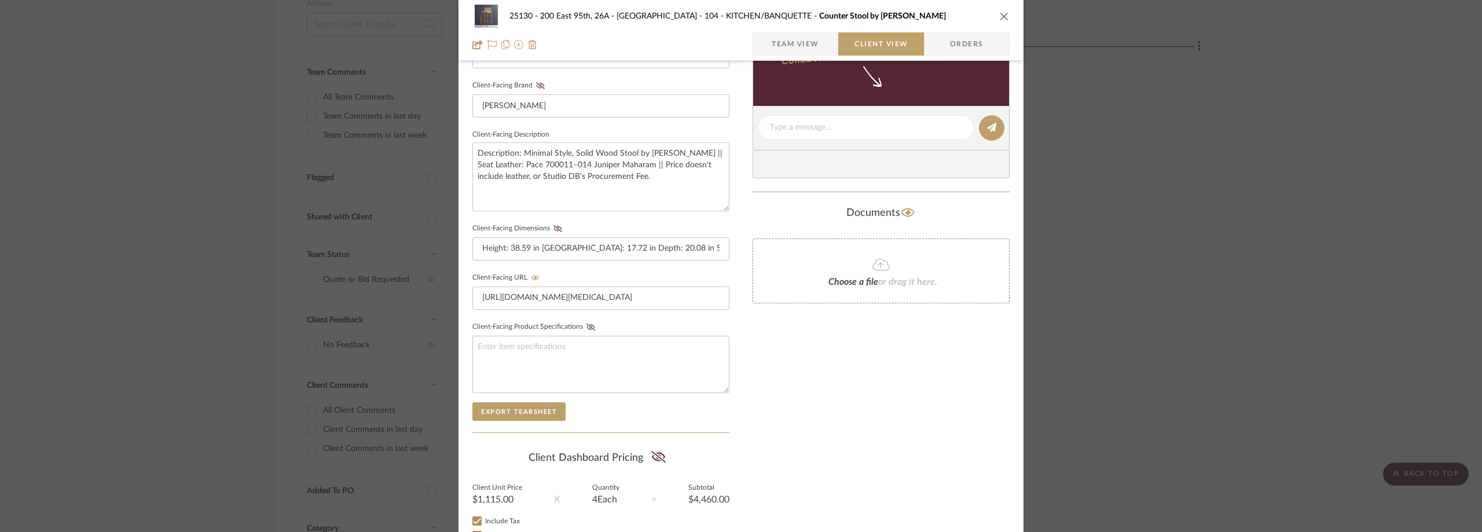
scroll to position [325, 0]
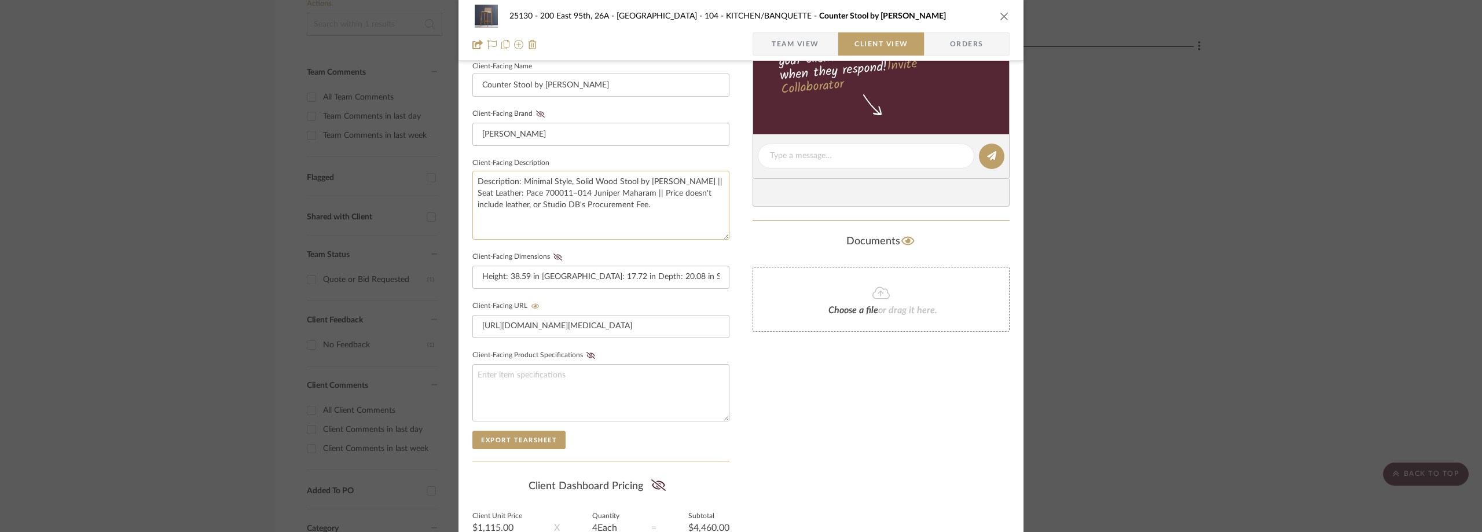
click at [640, 193] on textarea "Description: Minimal Style, Solid Wood Stool by [PERSON_NAME] || Seat Leather: …" at bounding box center [600, 205] width 257 height 69
click at [643, 195] on textarea "Description: Minimal Style, Solid Wood Stool by [PERSON_NAME] || Seat Leather: …" at bounding box center [600, 205] width 257 height 69
type textarea "Description: Minimal Style, Solid Wood Stool by [PERSON_NAME] || Seat Leather: …"
click at [752, 233] on div "Documents" at bounding box center [880, 241] width 257 height 19
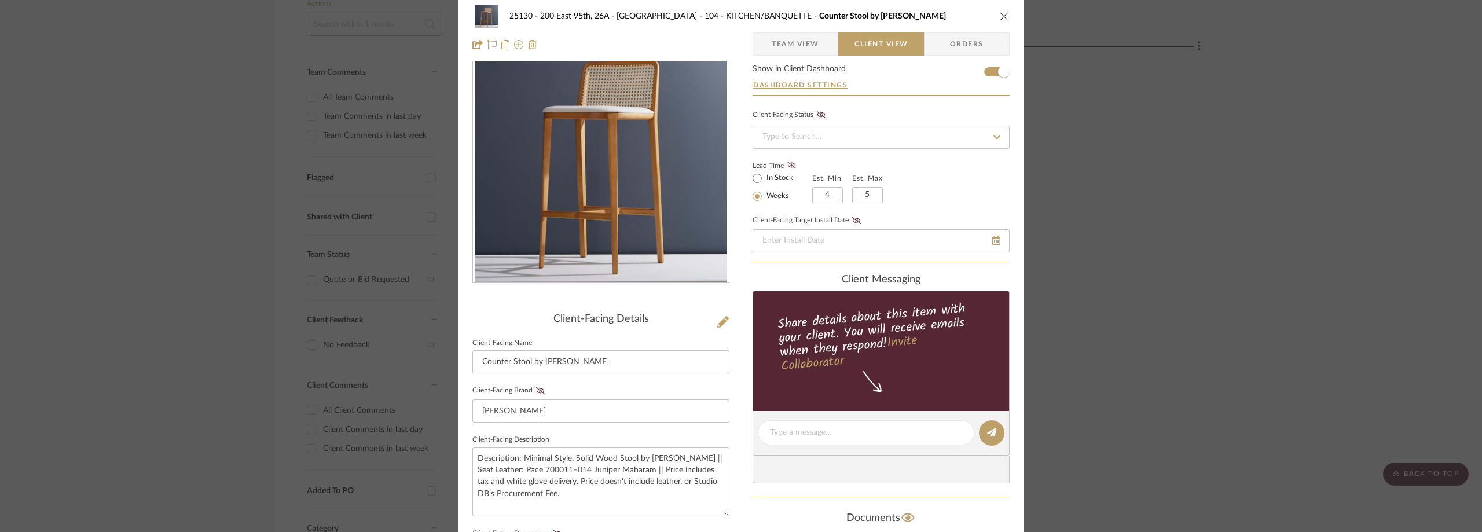
scroll to position [0, 0]
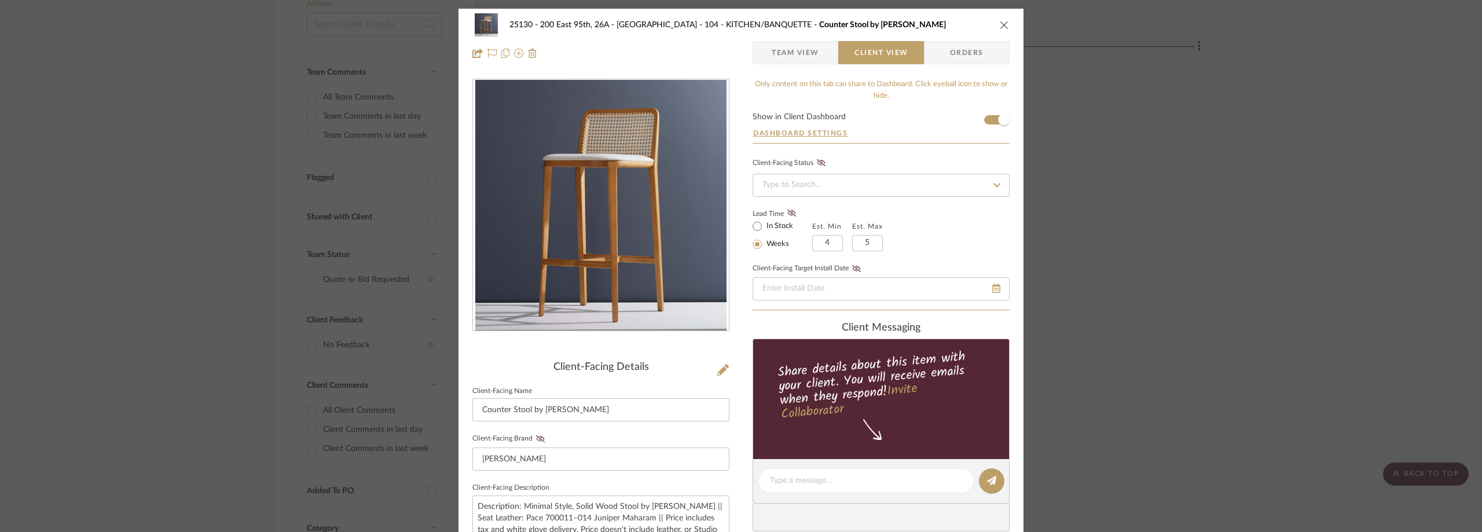
click at [805, 51] on span "Team View" at bounding box center [795, 52] width 47 height 23
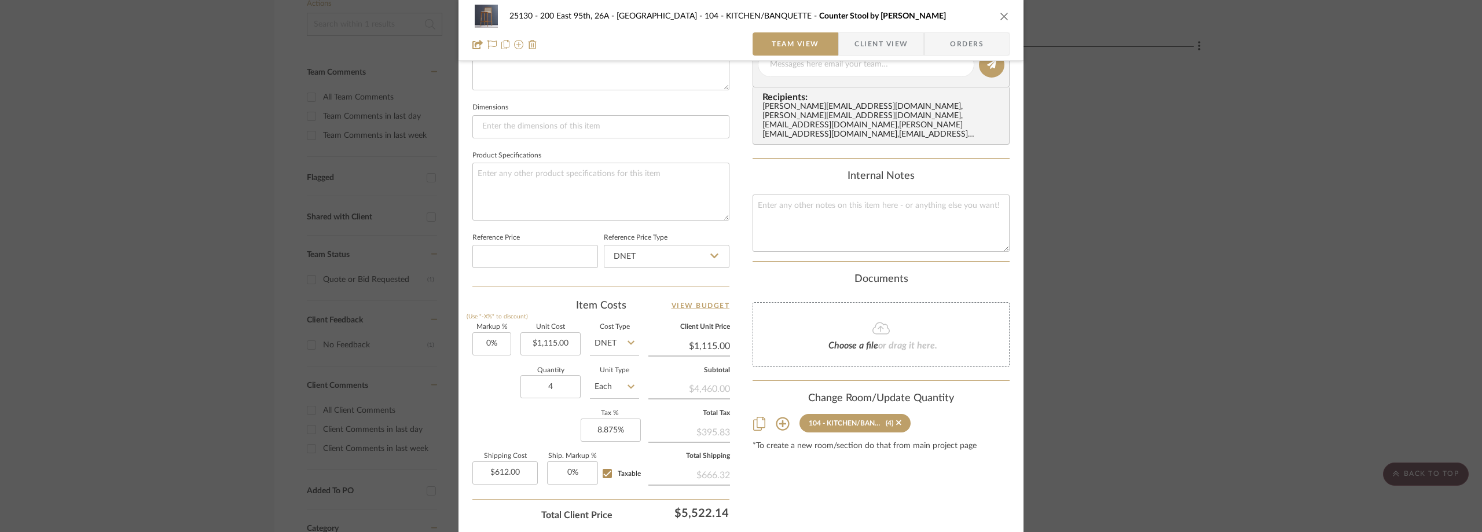
scroll to position [546, 0]
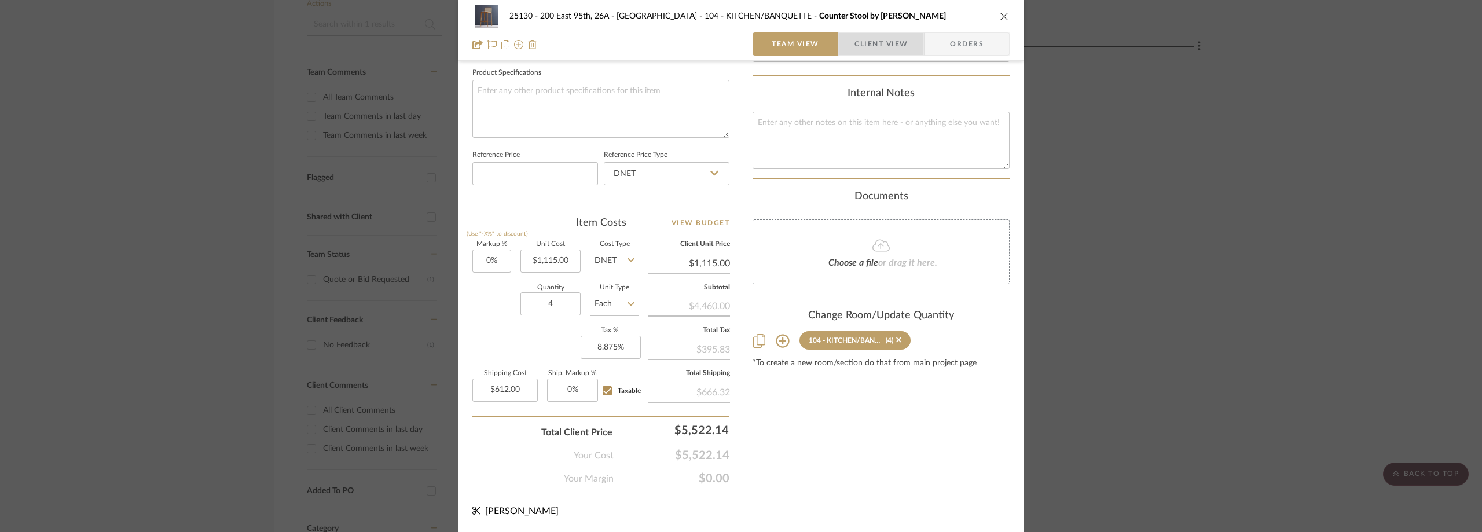
click at [850, 34] on span "button" at bounding box center [847, 43] width 16 height 23
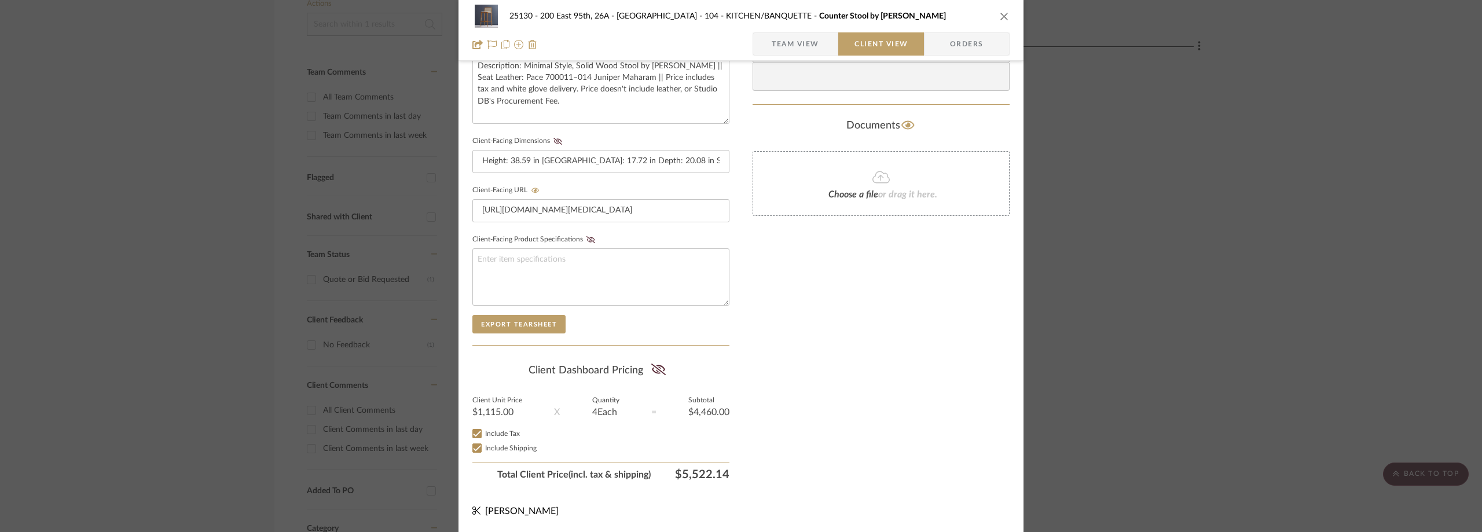
click at [1277, 132] on div "25130 - 200 East 95th, 26A - Kosheleva 104 - KITCHEN/BANQUETTE Counter Stool by…" at bounding box center [741, 266] width 1482 height 532
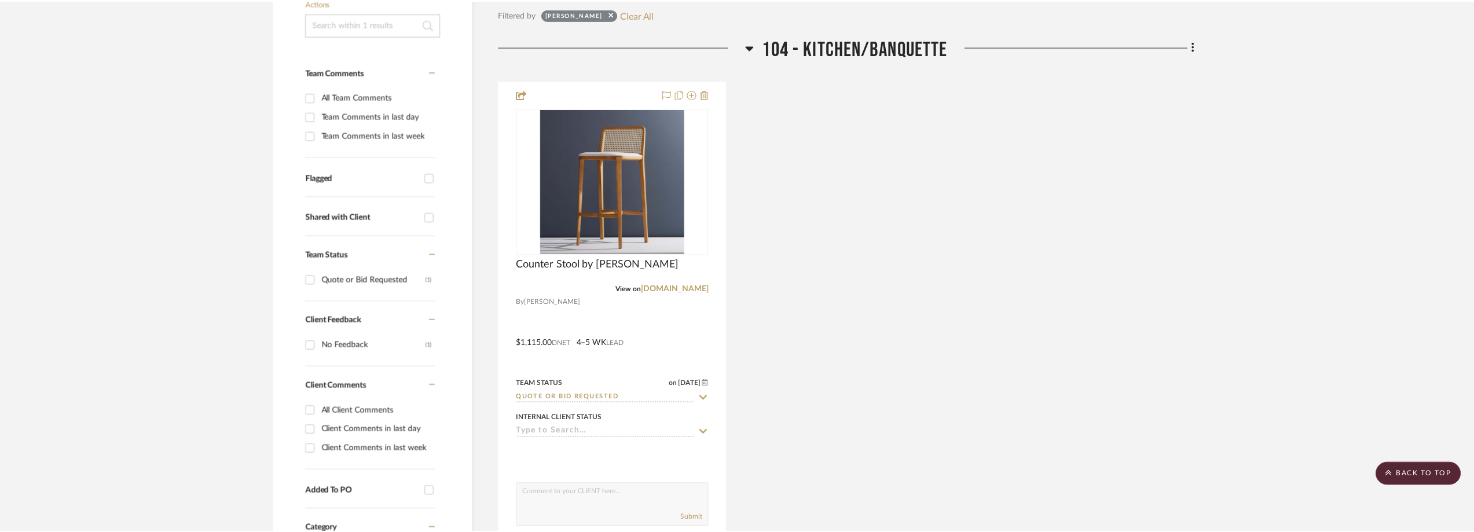
scroll to position [286, 0]
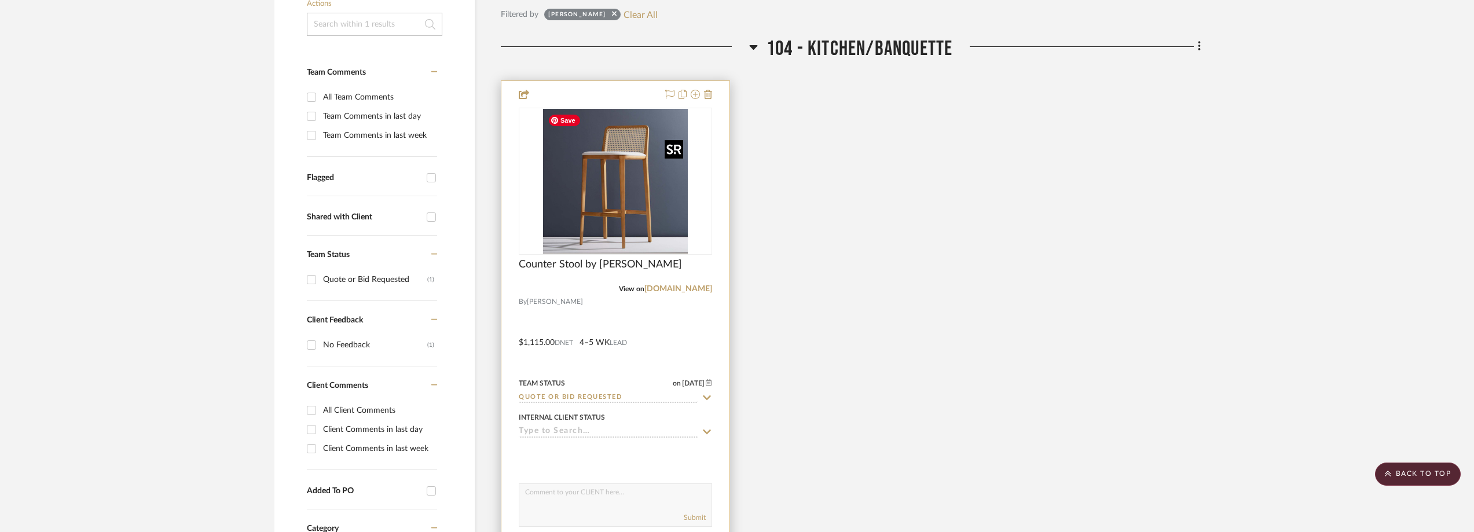
click at [581, 211] on img "0" at bounding box center [615, 181] width 145 height 145
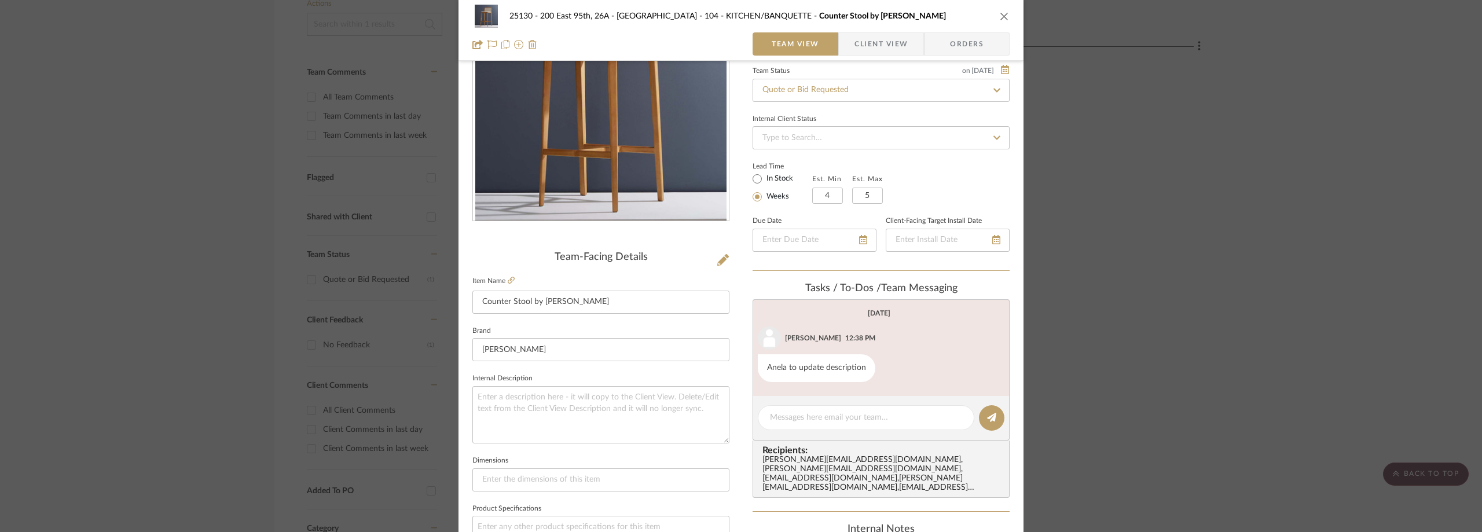
scroll to position [0, 0]
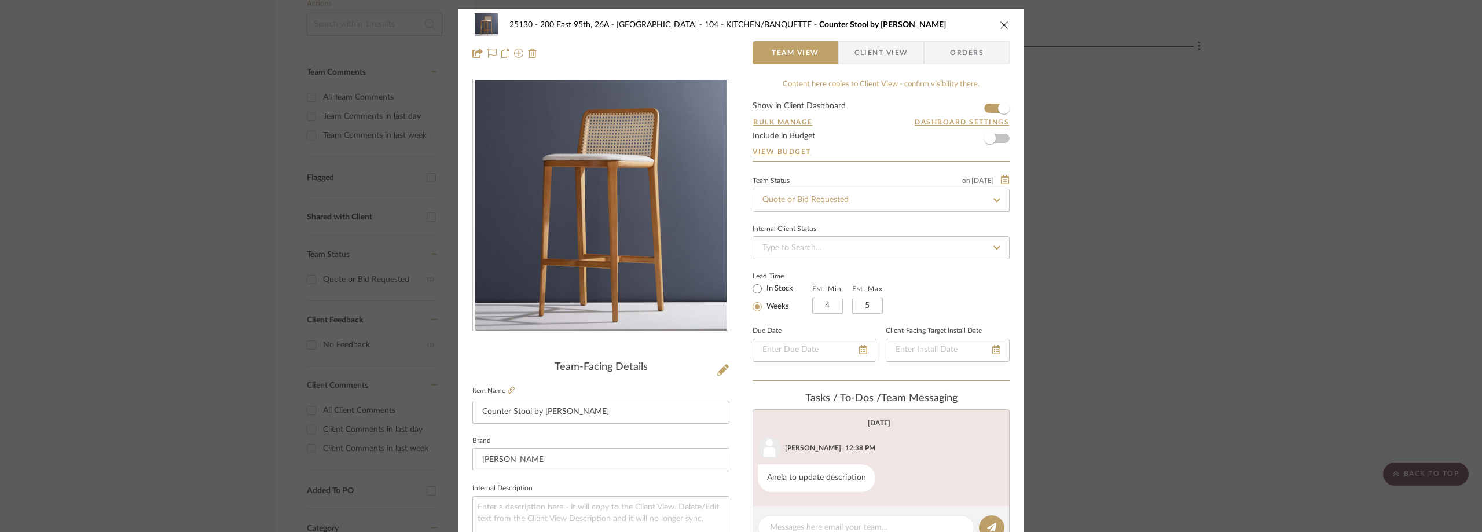
click at [1184, 145] on div "25130 - 200 East 95th, 26A - Kosheleva 104 - KITCHEN/BANQUETTE Counter Stool by…" at bounding box center [741, 266] width 1482 height 532
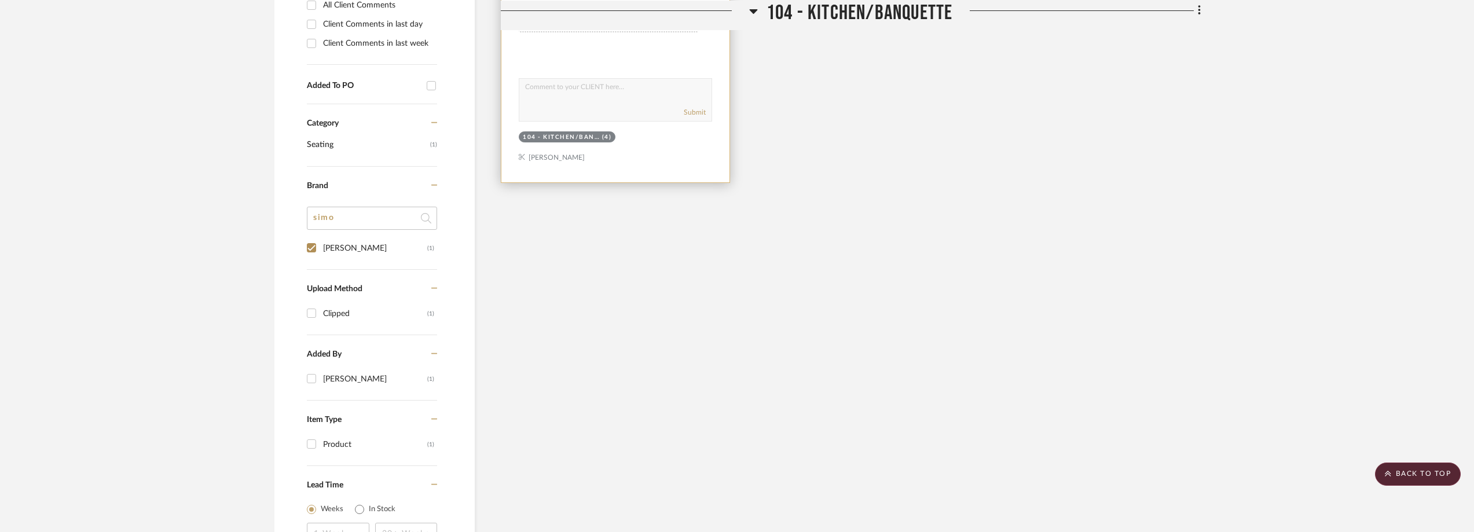
scroll to position [228, 0]
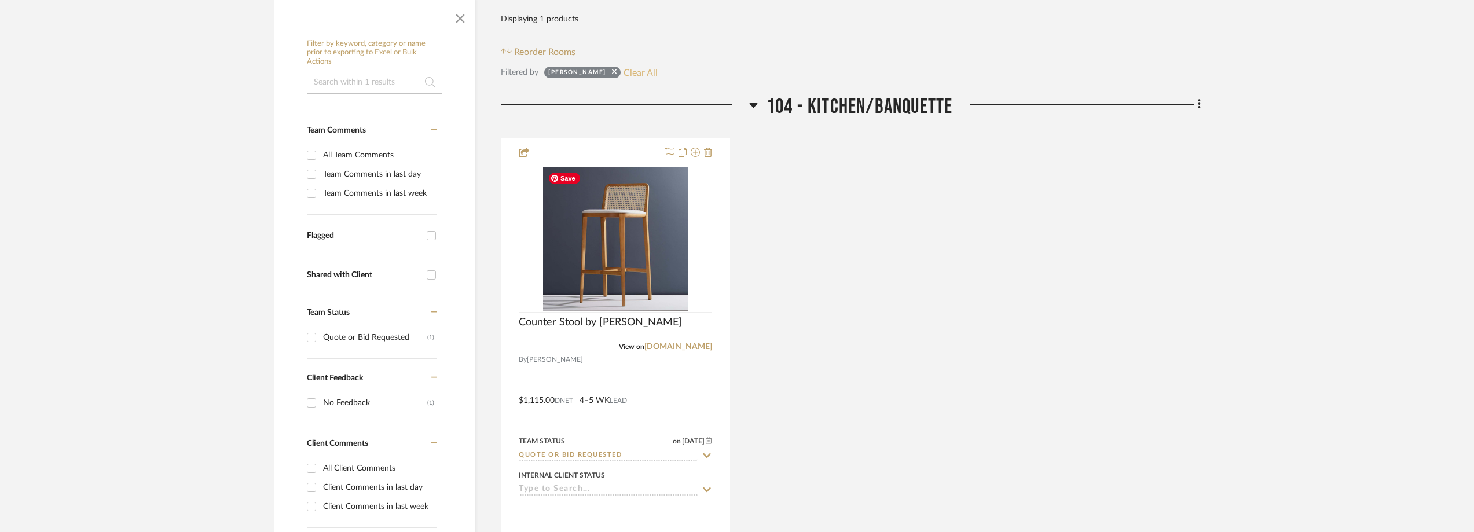
click at [623, 74] on button "Clear All" at bounding box center [640, 72] width 34 height 15
checkbox input "false"
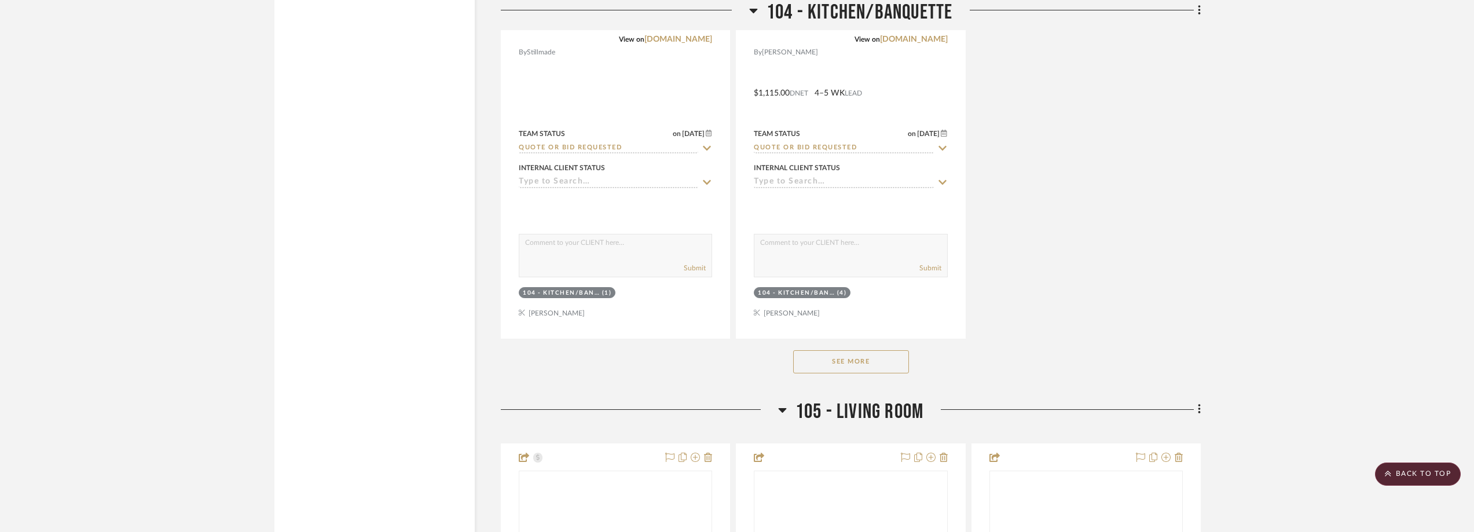
scroll to position [6711, 0]
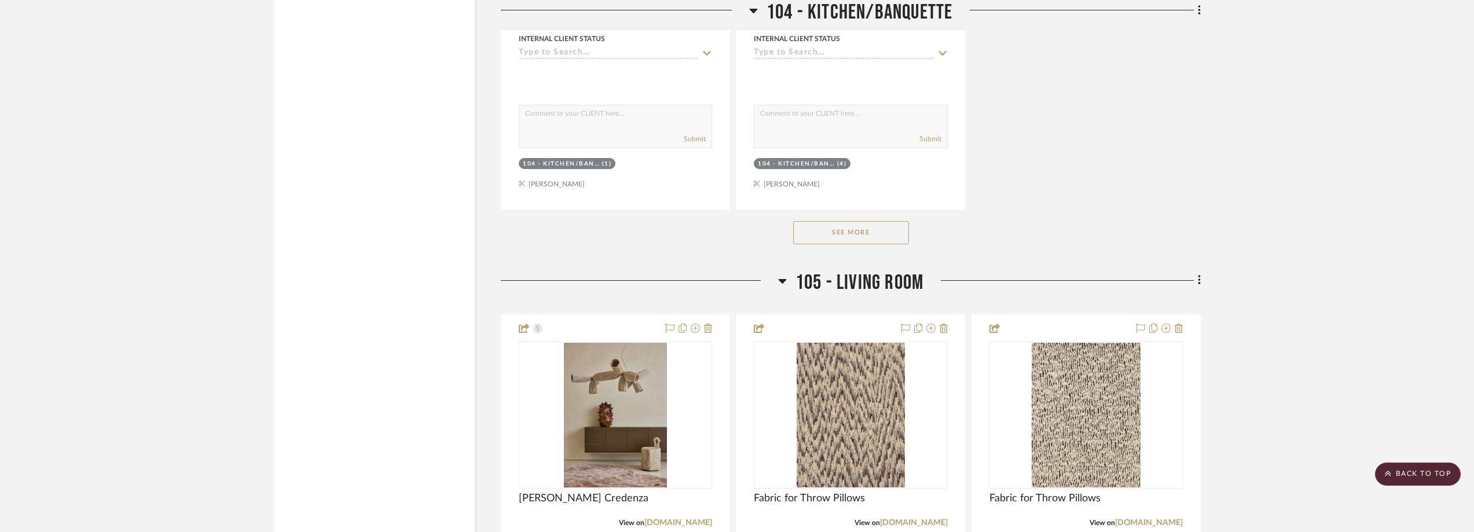
click at [841, 230] on button "See More" at bounding box center [851, 232] width 116 height 23
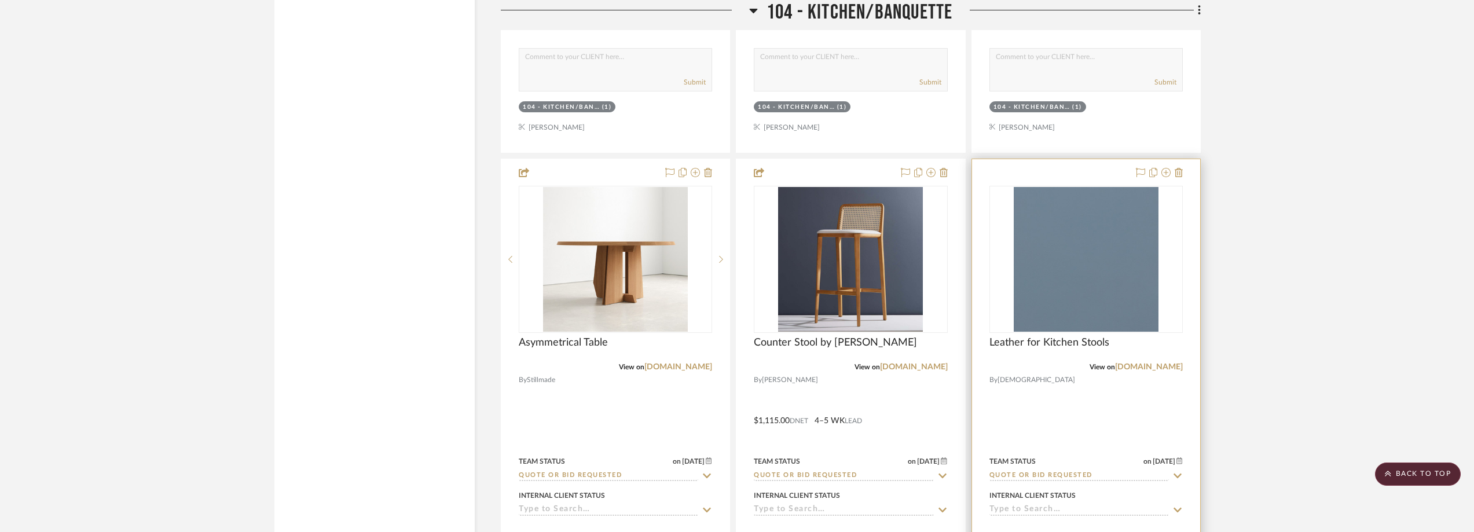
scroll to position [6306, 0]
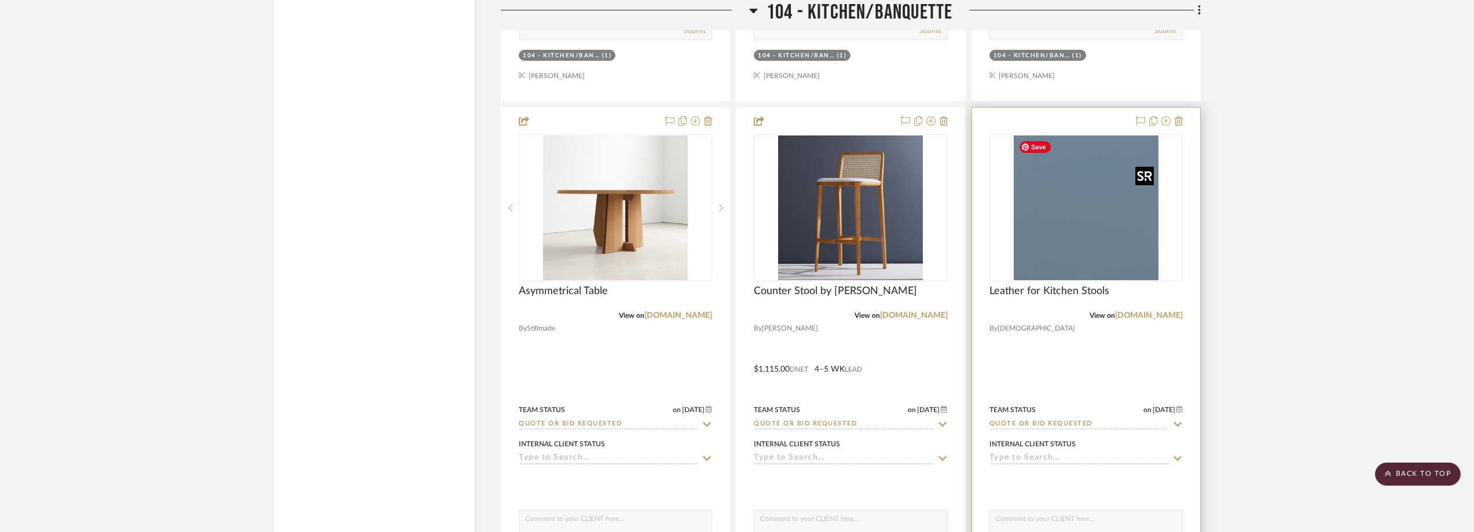
click at [1084, 167] on img "0" at bounding box center [1086, 207] width 145 height 145
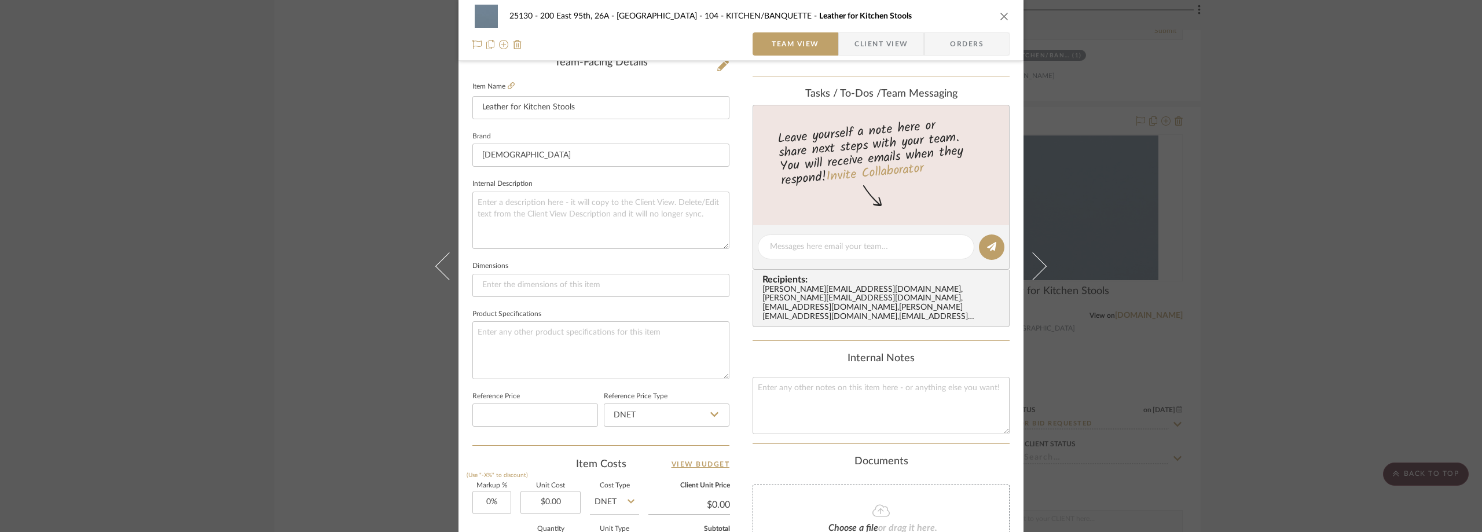
scroll to position [405, 0]
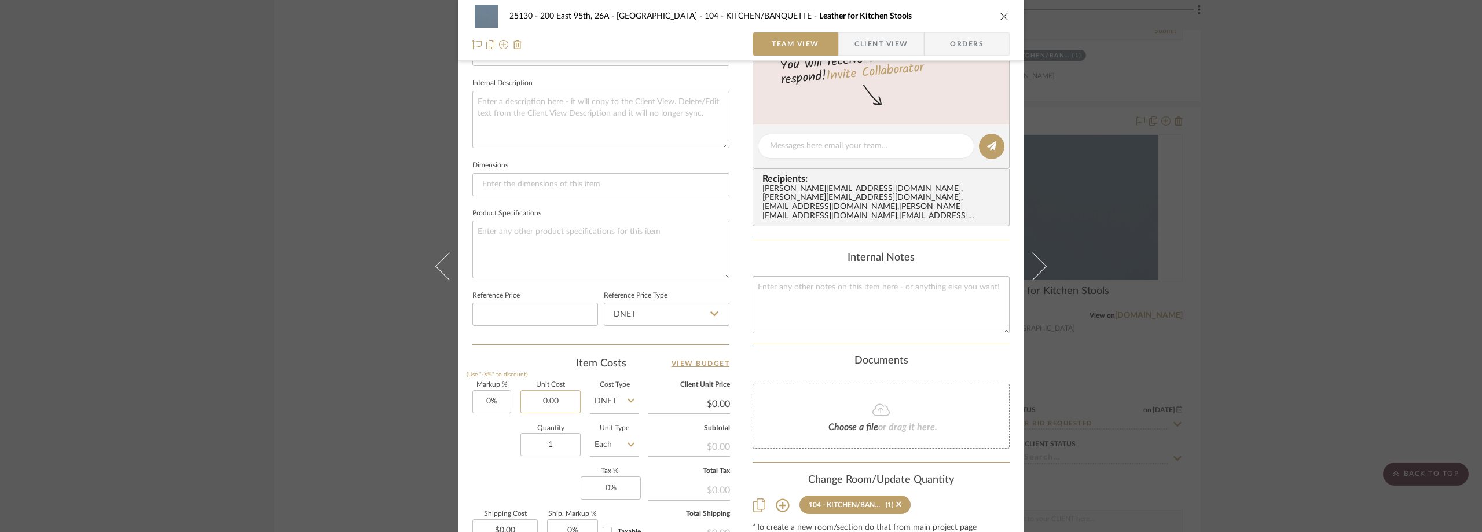
click at [559, 405] on input "0.00" at bounding box center [550, 401] width 60 height 23
type input "$26.50"
click at [579, 382] on div "Markup % (Use "-X%" to discount) 0% Unit Cost $26.50 Cost Type DNET Client Unit…" at bounding box center [600, 466] width 257 height 169
type input "$26.50"
click at [569, 439] on input "1" at bounding box center [550, 444] width 60 height 23
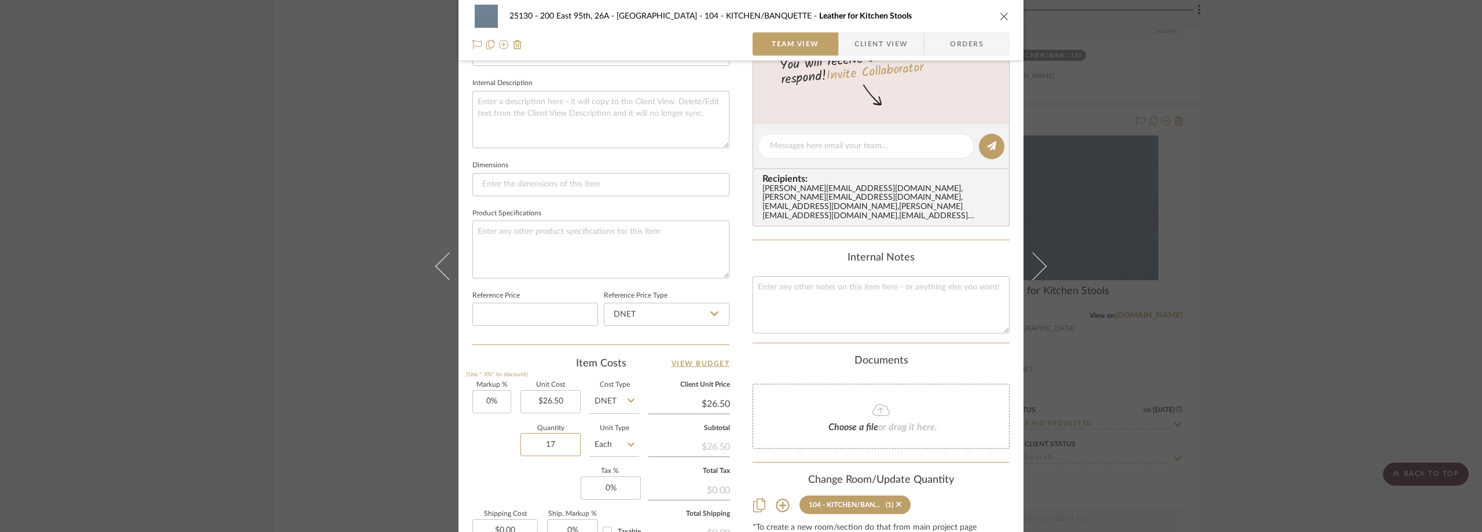
type input "17"
click at [502, 445] on div "Quantity 17 Unit Type Each" at bounding box center [555, 445] width 167 height 41
click at [555, 445] on input "17" at bounding box center [550, 444] width 60 height 23
type input "26.50"
click at [546, 471] on div "Markup % (Use "-X%" to discount) 0% Unit Cost $26.50 Cost Type DNET Client Unit…" at bounding box center [600, 466] width 257 height 169
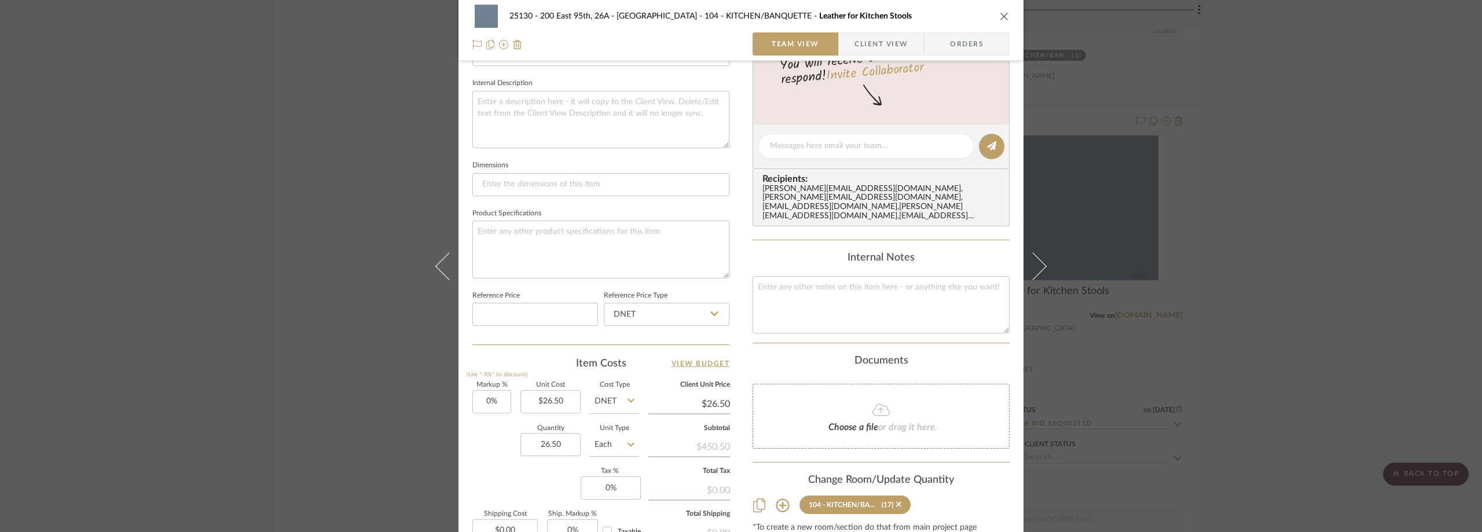
type input "26.5"
click at [550, 403] on input "26.50" at bounding box center [550, 401] width 60 height 23
type input "$17.00"
click at [544, 353] on div "Team-Facing Details Item Name Leather for Kitchen Stools Brand Maharam Internal…" at bounding box center [600, 150] width 257 height 953
type input "$17.00"
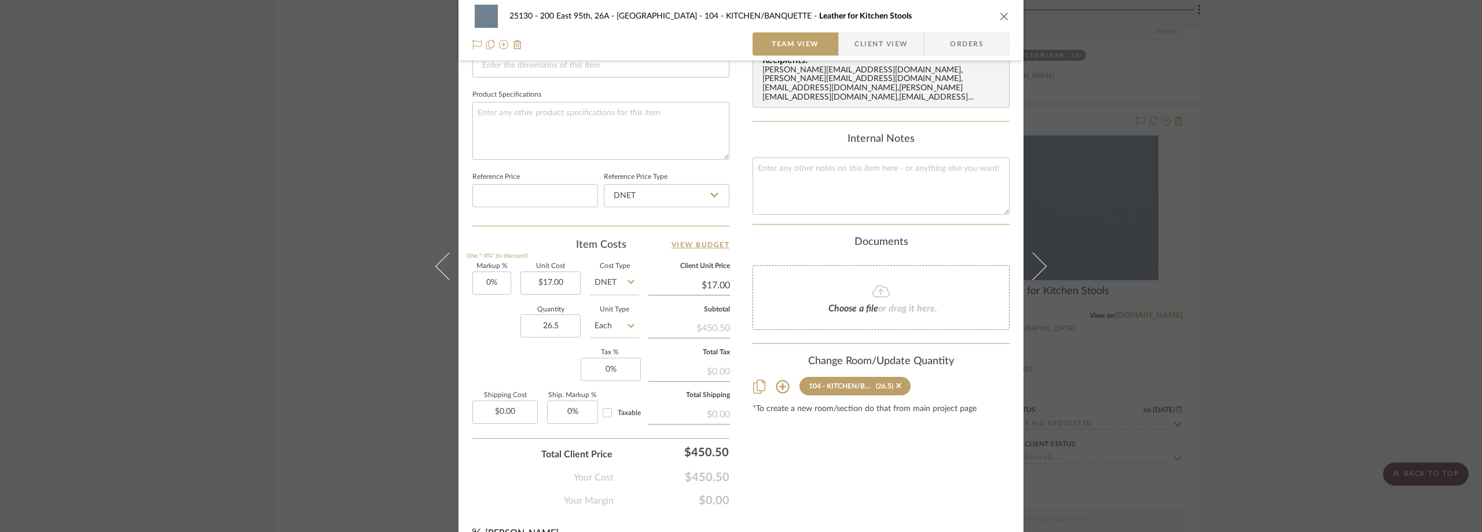
scroll to position [546, 0]
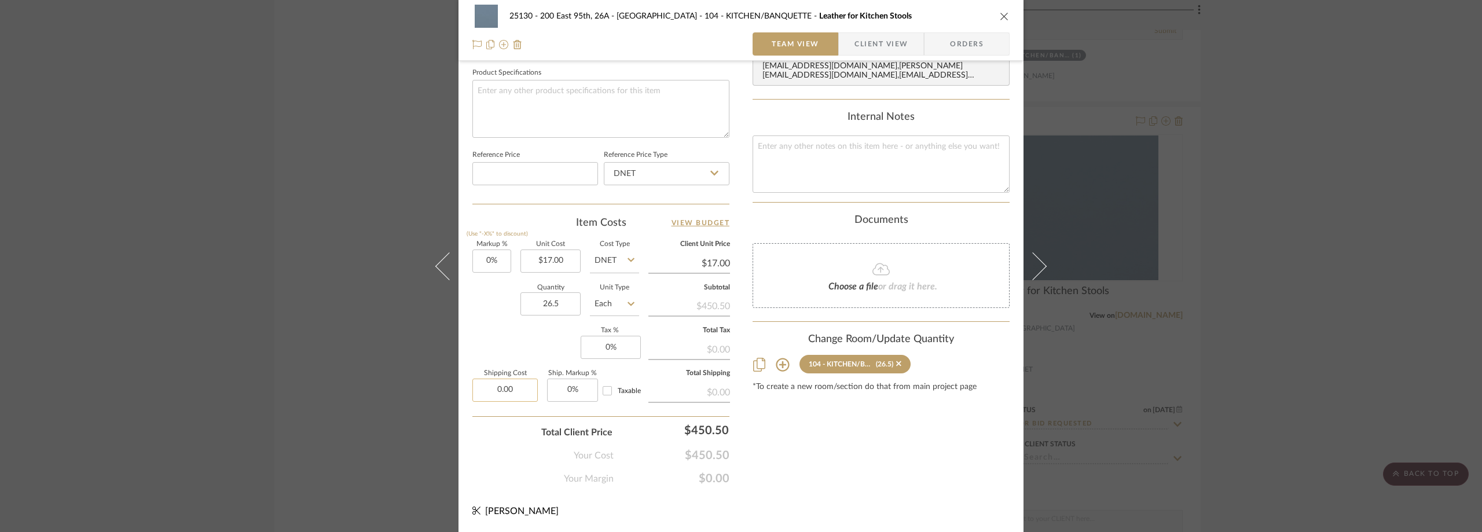
click at [515, 393] on input "0.00" at bounding box center [504, 390] width 65 height 23
type input "$915.00"
click at [509, 337] on div "Markup % (Use "-X%" to discount) 0% Unit Cost $17.00 Cost Type DNET Client Unit…" at bounding box center [600, 325] width 257 height 169
click at [870, 44] on span "Client View" at bounding box center [880, 43] width 53 height 23
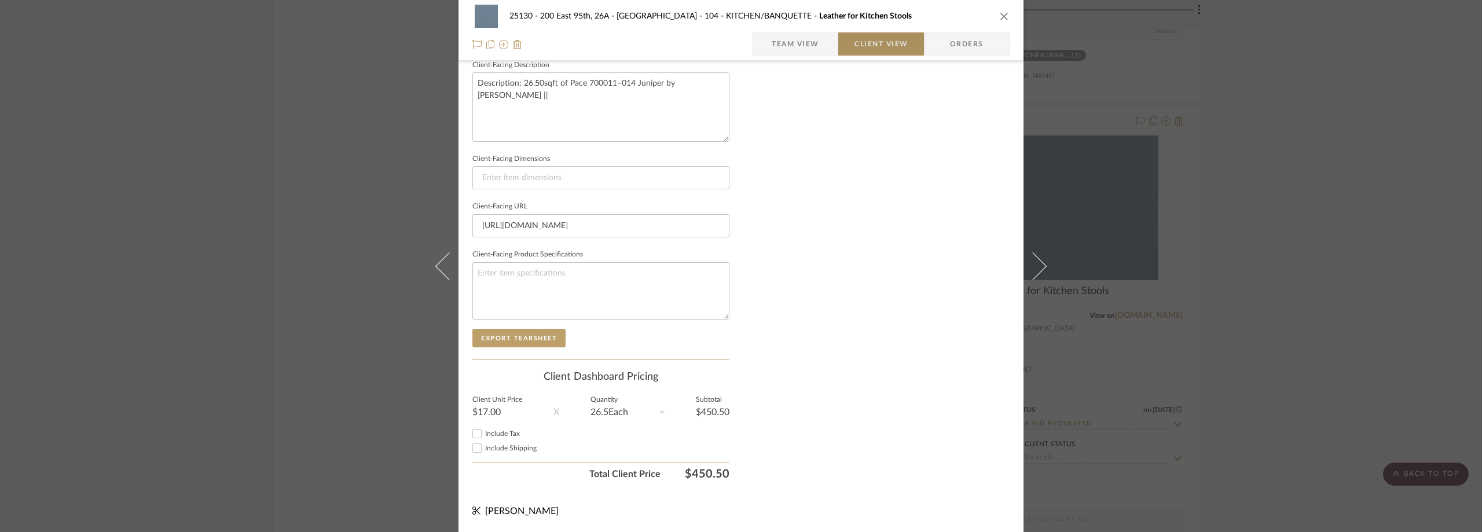
scroll to position [421, 0]
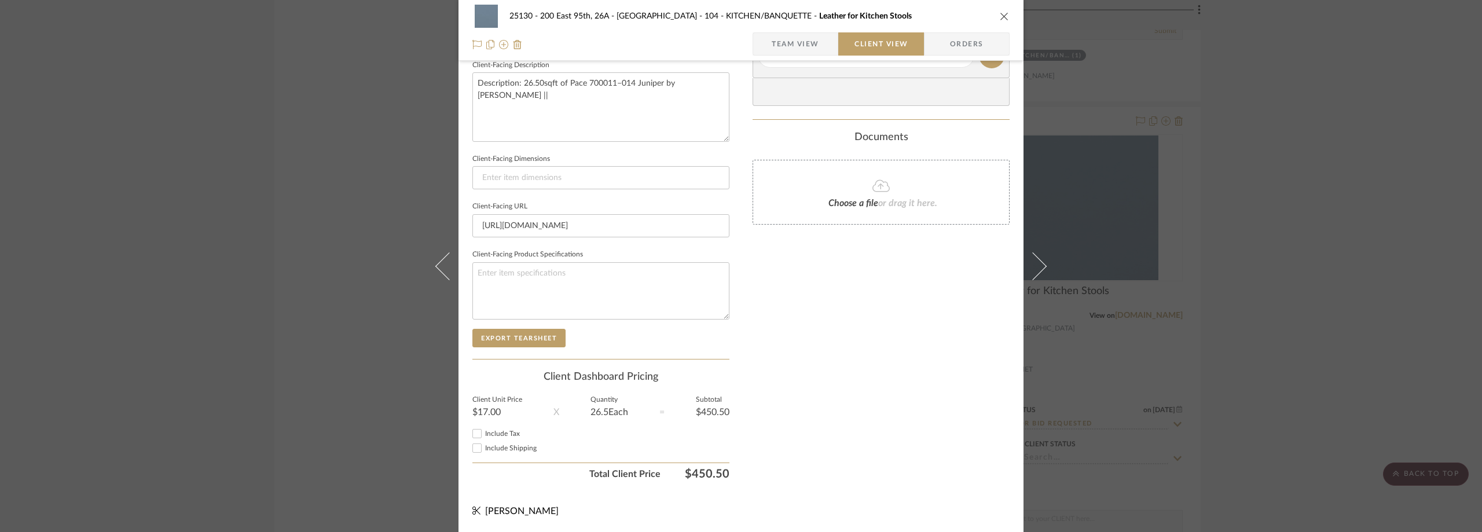
click at [504, 433] on span "Include Tax" at bounding box center [502, 433] width 35 height 7
click at [484, 433] on input "Include Tax" at bounding box center [477, 434] width 14 height 14
checkbox input "false"
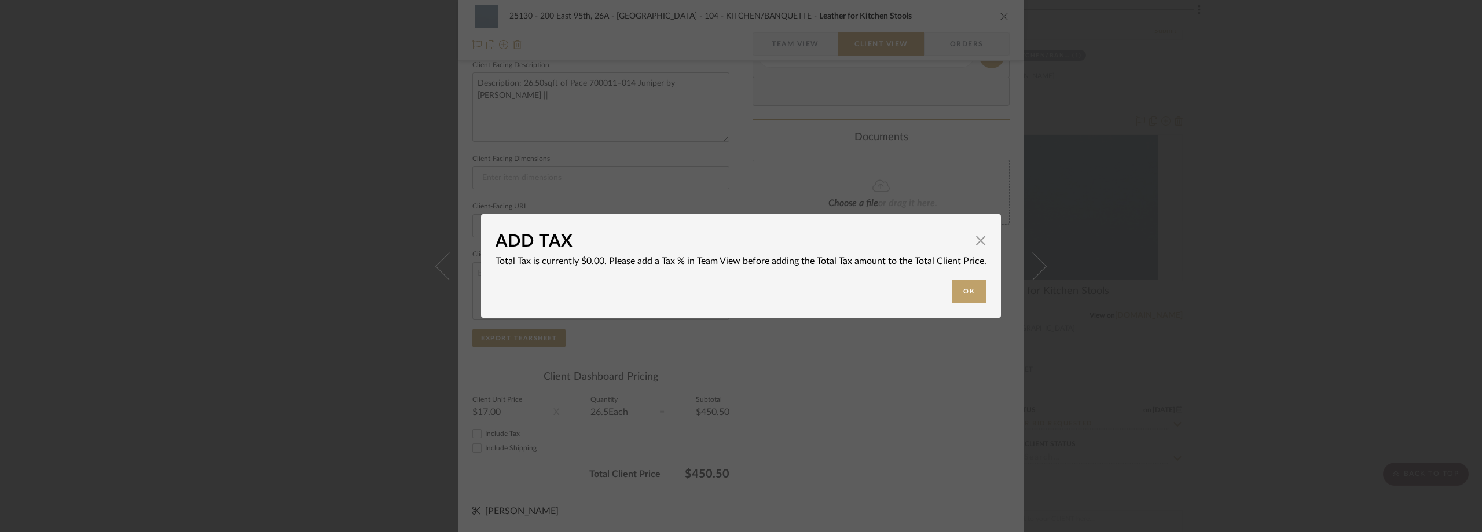
click at [512, 453] on div "ADD TAX × Total Tax is currently $0.00. Please add a Tax % in Team View before …" at bounding box center [741, 266] width 1482 height 532
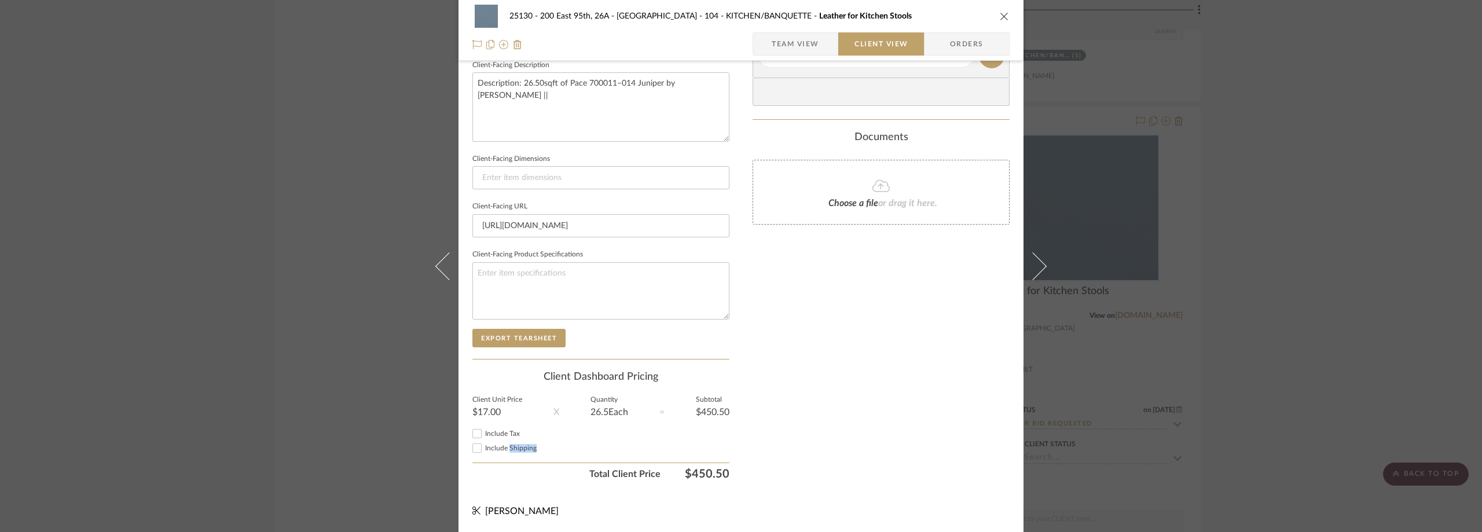
click at [512, 453] on div "Include Shipping" at bounding box center [600, 448] width 257 height 14
click at [509, 445] on span "Include Shipping" at bounding box center [511, 448] width 52 height 7
click at [484, 445] on input "Include Shipping" at bounding box center [477, 448] width 14 height 14
checkbox input "true"
